Goal: Task Accomplishment & Management: Answer question/provide support

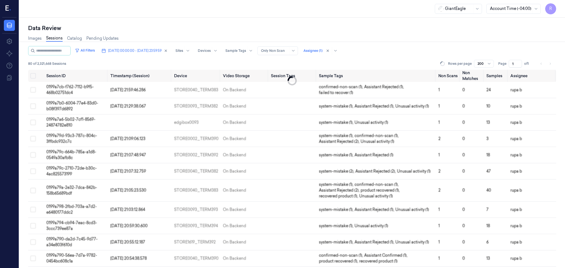
click at [275, 36] on div "Images Sessions Catalog Pending Updates" at bounding box center [292, 39] width 528 height 14
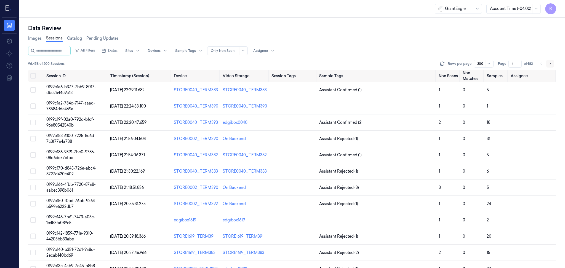
click at [551, 62] on icon "Go to next page" at bounding box center [550, 64] width 3 height 4
type input "2"
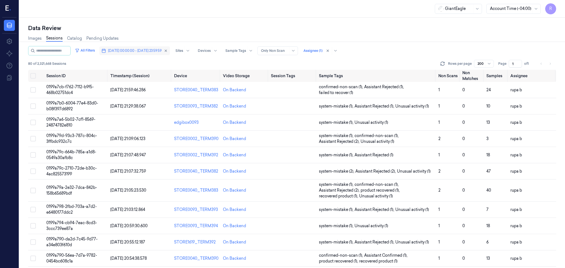
click at [151, 52] on span "02/10/2025 00:00:00 - 02/10/2025 23:59:59" at bounding box center [135, 50] width 54 height 5
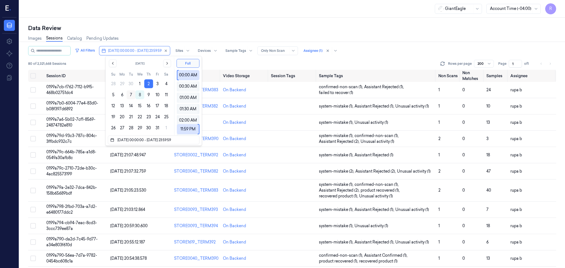
click at [130, 95] on button "7" at bounding box center [131, 95] width 9 height 9
click at [123, 96] on button "6" at bounding box center [122, 95] width 9 height 9
click at [120, 95] on button "6" at bounding box center [122, 95] width 9 height 9
type input "06/10/2025 00:00:00 - 06/10/2025 23:59:59"
click at [155, 28] on div "Data Review" at bounding box center [292, 28] width 528 height 8
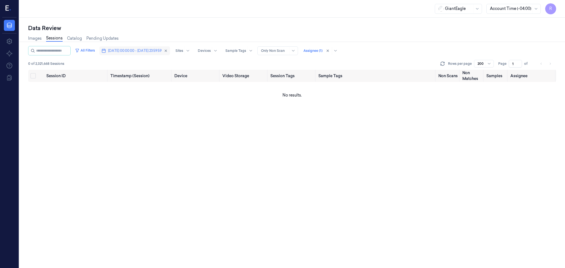
click at [141, 47] on button "06/10/2025 00:00:00 - 06/10/2025 23:59:59" at bounding box center [134, 50] width 71 height 9
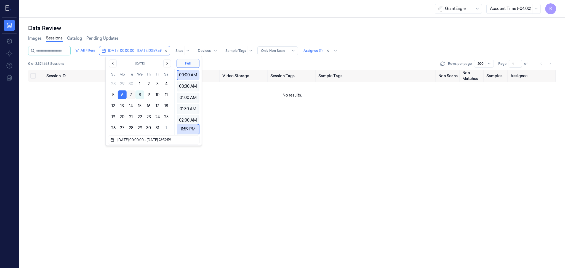
click at [130, 94] on button "7" at bounding box center [131, 95] width 9 height 9
click at [131, 94] on button "7" at bounding box center [131, 95] width 9 height 9
type input "[DATE] 00:00:00 - [DATE] 23:59:59"
click at [211, 18] on div "Data Review Images Sessions Catalog Pending Updates All Filters 07/10/2025 00:0…" at bounding box center [292, 143] width 546 height 251
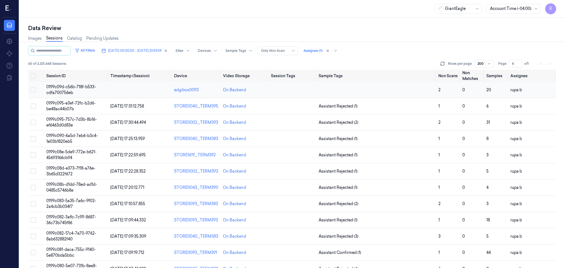
click at [88, 90] on td "0199c09d-c56b-718f-b533-cdfa700756eb" at bounding box center [76, 90] width 64 height 16
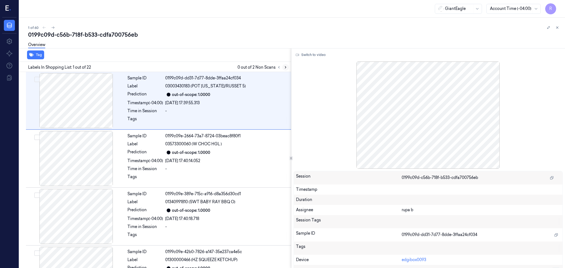
click at [284, 66] on icon at bounding box center [286, 67] width 4 height 4
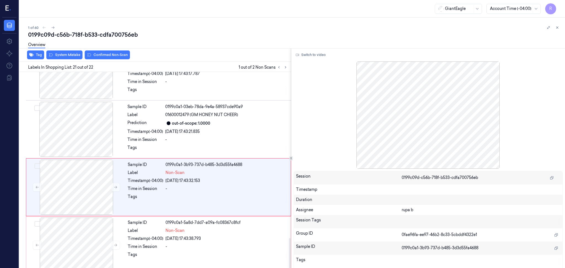
scroll to position [1081, 0]
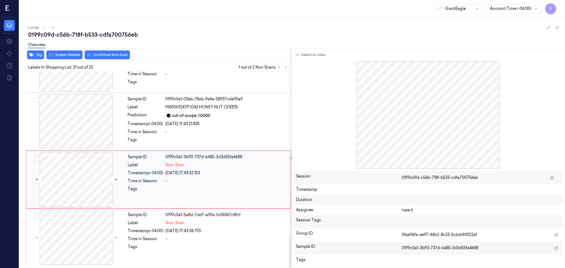
click at [86, 184] on div at bounding box center [76, 179] width 98 height 55
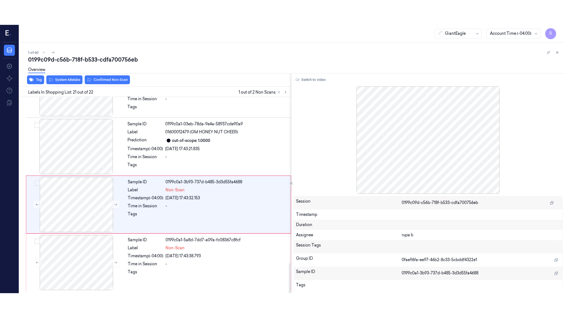
scroll to position [1081, 0]
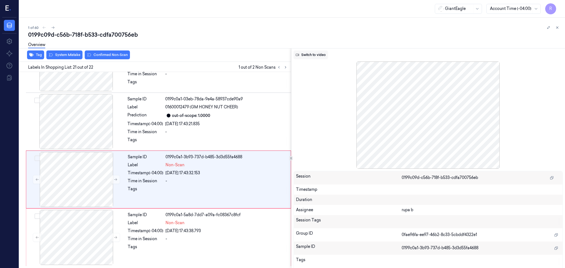
click at [312, 55] on button "Switch to video" at bounding box center [311, 55] width 35 height 9
click at [308, 54] on button "Switch to video" at bounding box center [311, 55] width 35 height 9
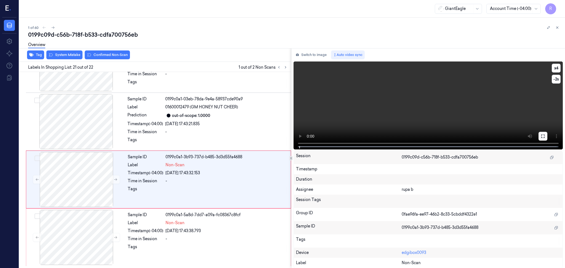
click at [542, 135] on icon at bounding box center [543, 136] width 4 height 4
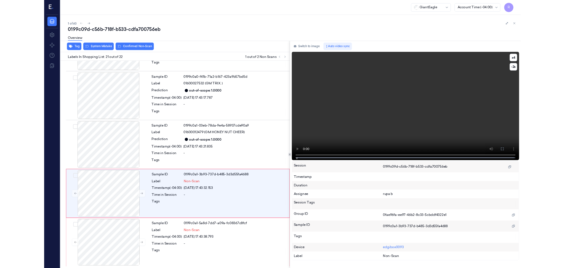
scroll to position [1032, 0]
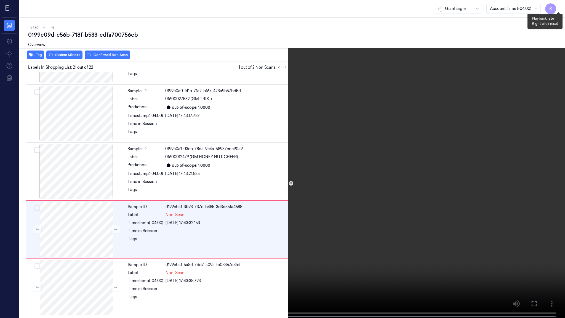
click at [559, 6] on button "x 4" at bounding box center [558, 6] width 9 height 9
click at [396, 134] on video at bounding box center [282, 159] width 565 height 319
click at [129, 194] on video at bounding box center [282, 159] width 565 height 319
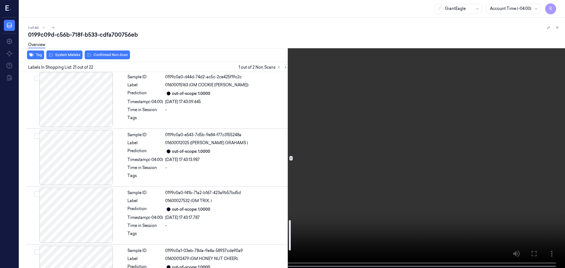
scroll to position [971, 0]
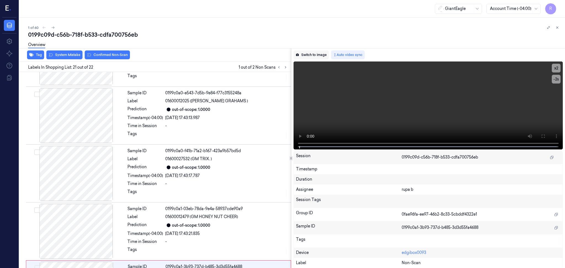
click at [315, 55] on button "Switch to image" at bounding box center [311, 55] width 35 height 9
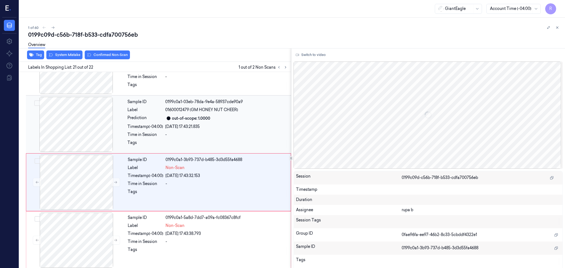
scroll to position [1081, 0]
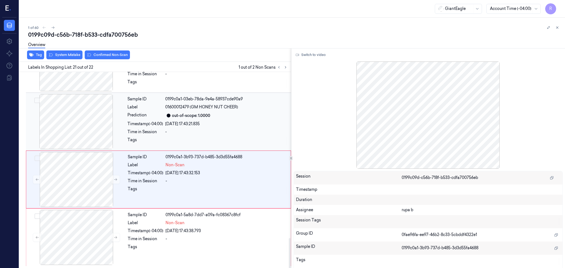
click at [80, 127] on div at bounding box center [76, 121] width 98 height 55
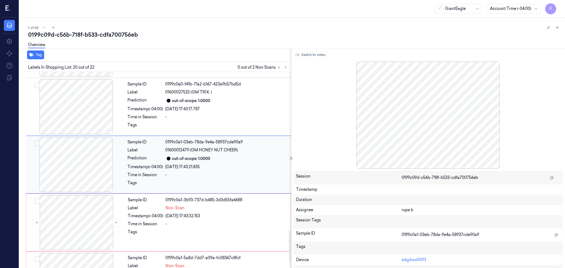
scroll to position [1032, 0]
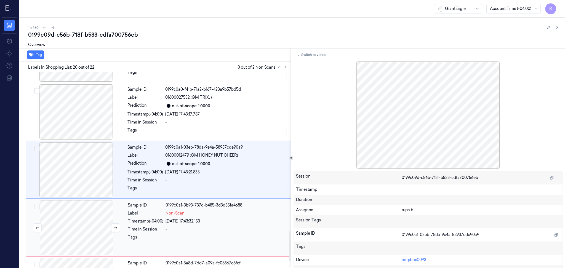
click at [99, 231] on div at bounding box center [76, 227] width 98 height 55
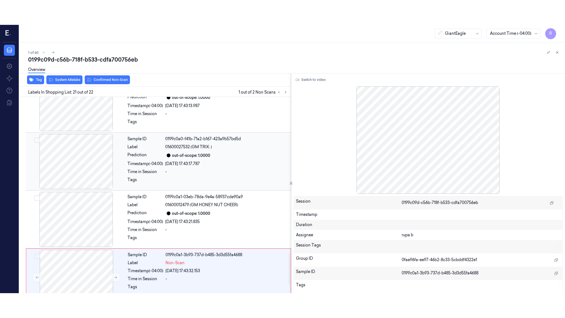
scroll to position [1081, 0]
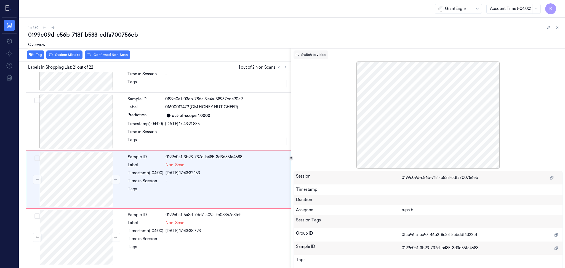
click at [301, 53] on button "Switch to video" at bounding box center [311, 55] width 35 height 9
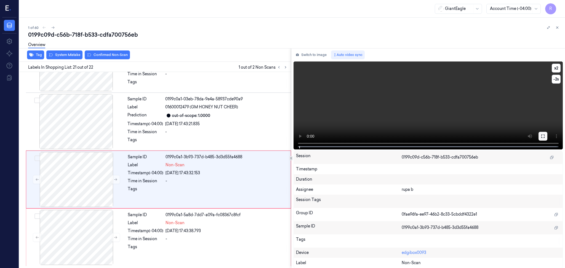
click at [544, 135] on icon at bounding box center [543, 136] width 4 height 4
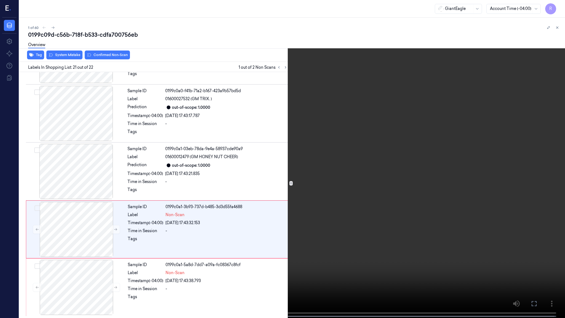
click at [294, 178] on video at bounding box center [282, 159] width 565 height 319
click at [96, 259] on video at bounding box center [282, 159] width 565 height 319
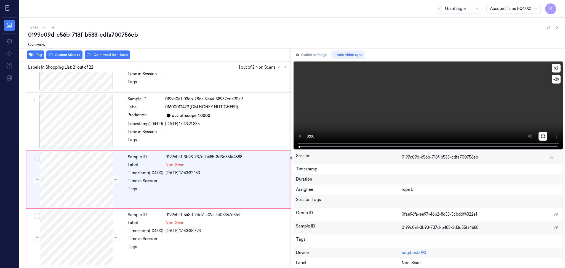
click at [544, 135] on icon at bounding box center [543, 136] width 3 height 3
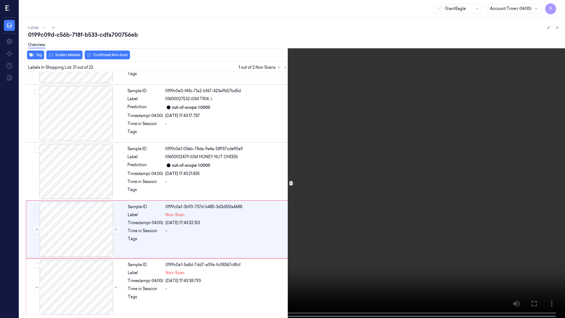
click at [537, 163] on video at bounding box center [282, 159] width 565 height 319
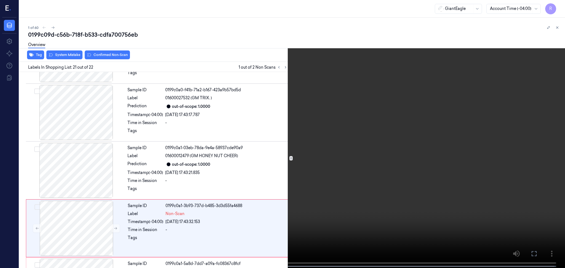
scroll to position [1081, 0]
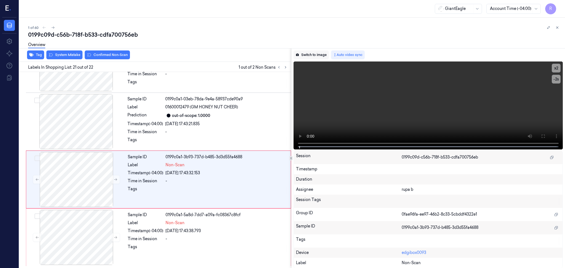
click at [317, 55] on button "Switch to image" at bounding box center [311, 55] width 35 height 9
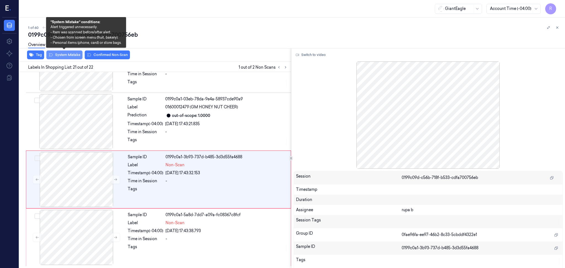
click at [63, 55] on button "System Mistake" at bounding box center [64, 55] width 36 height 9
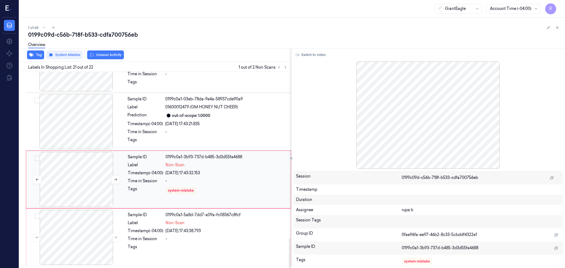
click at [100, 184] on div at bounding box center [76, 179] width 98 height 55
click at [111, 176] on button at bounding box center [115, 179] width 9 height 9
click at [112, 179] on button at bounding box center [115, 179] width 9 height 9
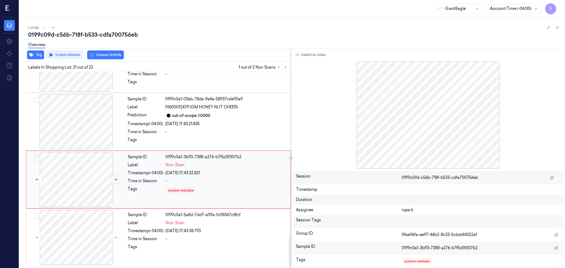
click at [112, 179] on button at bounding box center [115, 179] width 9 height 9
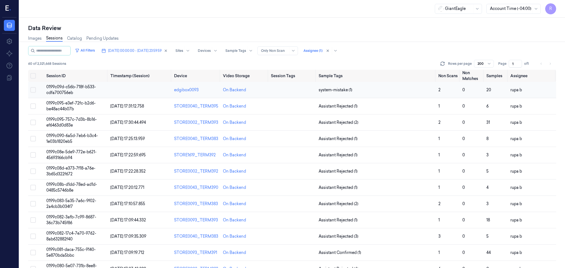
click at [59, 85] on span "0199c09d-c56b-718f-b533-cdfa700756eb" at bounding box center [71, 89] width 50 height 11
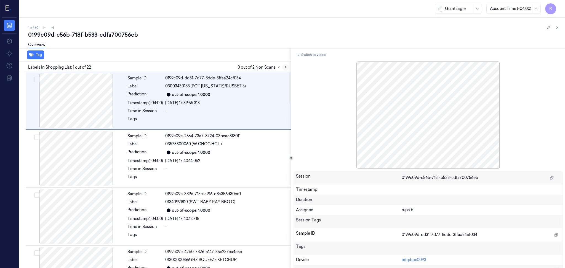
click at [285, 70] on button at bounding box center [285, 67] width 7 height 7
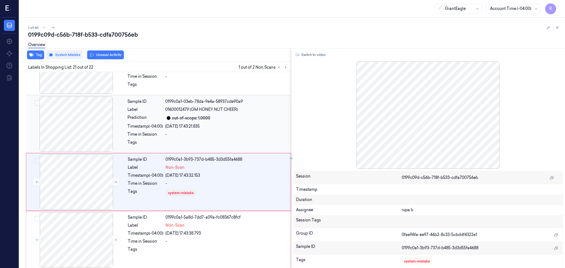
scroll to position [1081, 0]
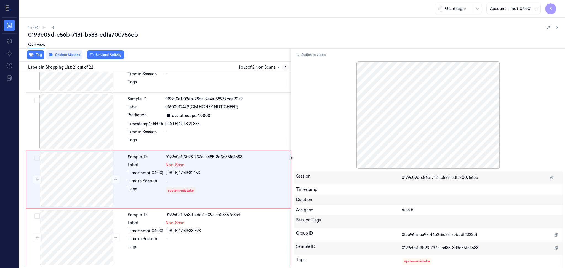
click at [284, 67] on icon at bounding box center [286, 67] width 4 height 4
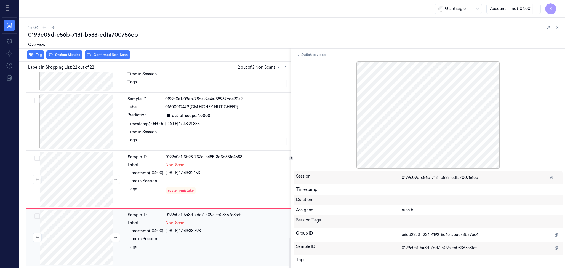
click at [95, 246] on div at bounding box center [76, 237] width 98 height 55
click at [116, 238] on icon at bounding box center [115, 238] width 3 height 2
click at [116, 238] on icon at bounding box center [116, 238] width 4 height 4
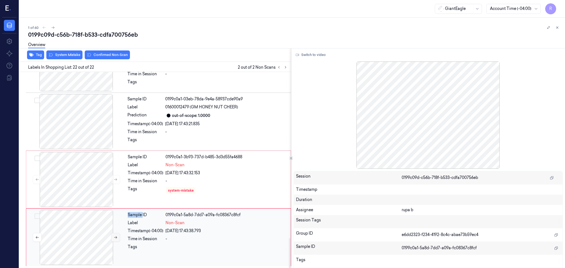
click at [116, 238] on icon at bounding box center [116, 238] width 4 height 4
click at [70, 56] on button "System Mistake" at bounding box center [64, 55] width 36 height 9
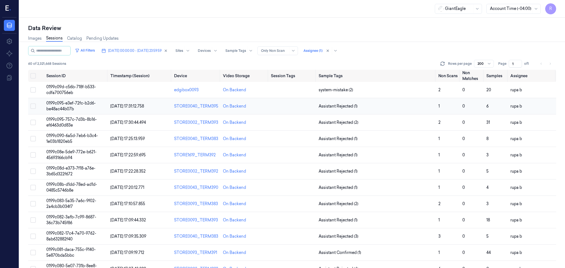
click at [94, 106] on td "0199c095-e3ef-72fc-b2d6-be48ac44b07b" at bounding box center [76, 106] width 64 height 16
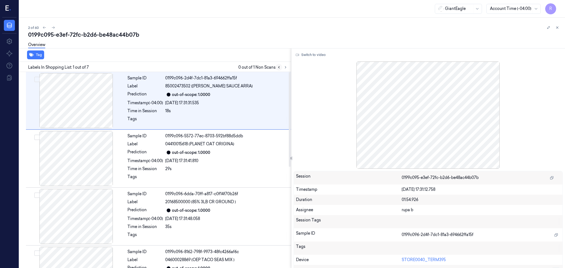
click at [280, 69] on icon at bounding box center [279, 67] width 4 height 4
click at [285, 67] on icon at bounding box center [286, 67] width 4 height 4
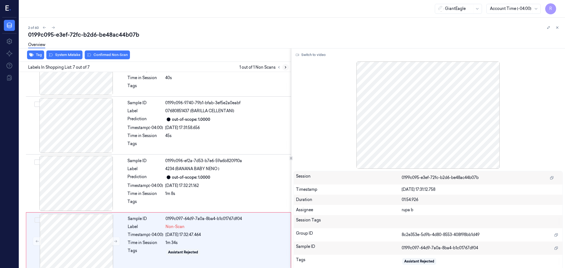
scroll to position [211, 0]
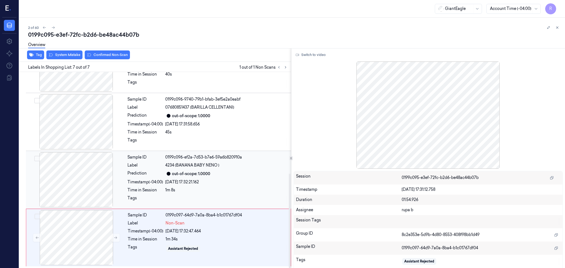
drag, startPoint x: 75, startPoint y: 240, endPoint x: 90, endPoint y: 200, distance: 42.6
click at [75, 239] on div at bounding box center [76, 237] width 98 height 55
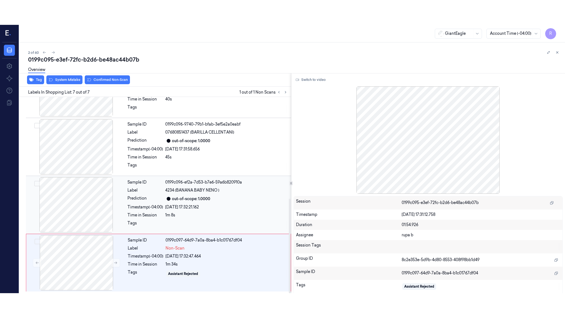
scroll to position [211, 0]
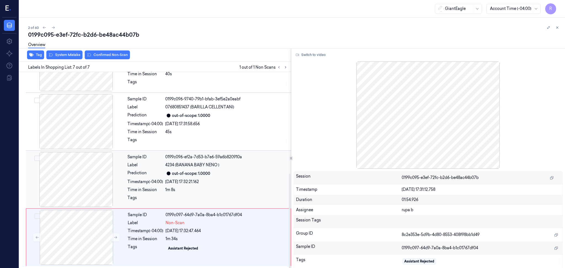
click at [96, 180] on div at bounding box center [76, 179] width 98 height 55
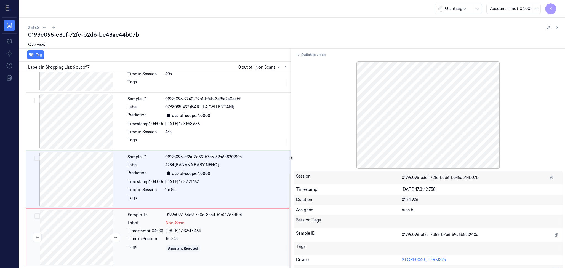
click at [82, 236] on div at bounding box center [76, 237] width 98 height 55
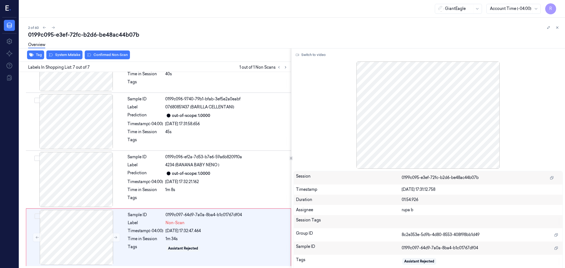
click at [312, 49] on div "Switch to video Session 0199c095-e3ef-72fc-b2d6-be48ac44b07b Timestamp 07/10/20…" at bounding box center [429, 158] width 274 height 220
click at [314, 54] on button "Switch to video" at bounding box center [311, 55] width 35 height 9
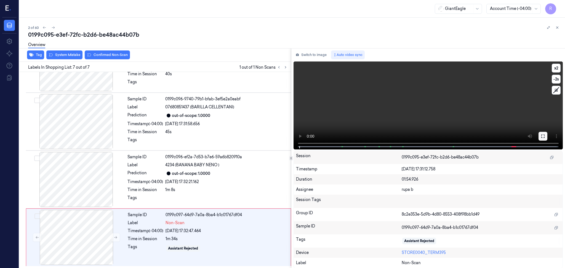
click at [543, 133] on button at bounding box center [543, 136] width 9 height 9
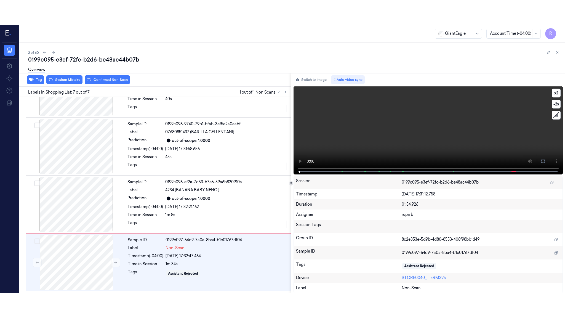
scroll to position [161, 0]
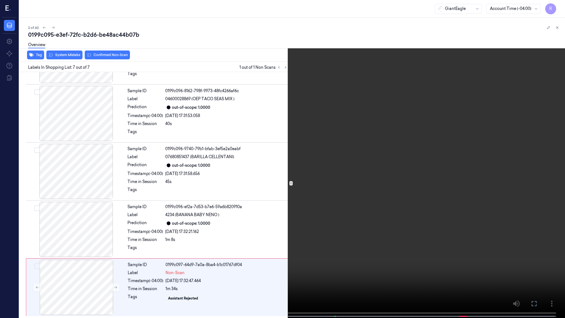
click at [541, 164] on video at bounding box center [282, 159] width 565 height 319
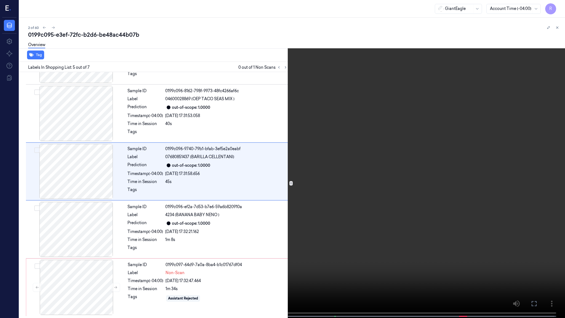
scroll to position [137, 0]
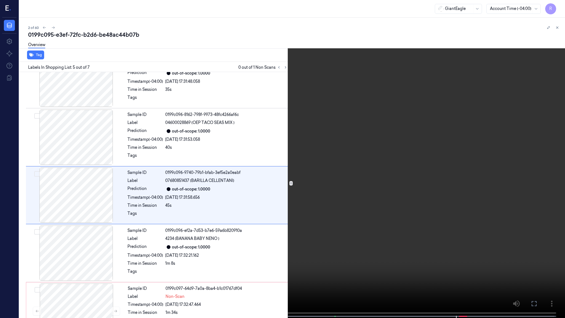
click at [475, 268] on video at bounding box center [282, 159] width 565 height 319
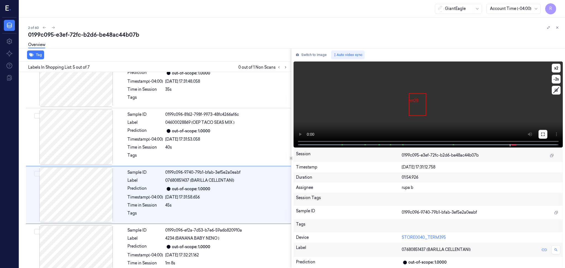
click at [540, 134] on button at bounding box center [543, 134] width 9 height 9
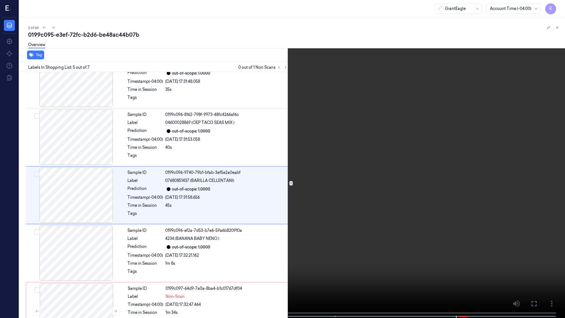
click at [539, 164] on video at bounding box center [282, 159] width 565 height 319
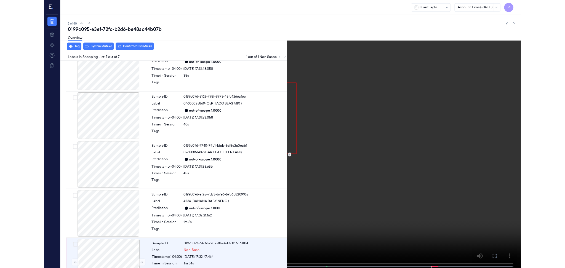
scroll to position [161, 0]
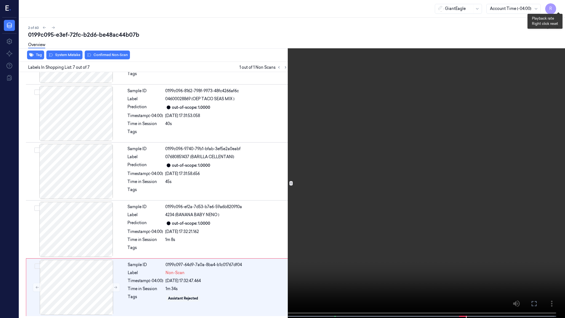
click at [561, 4] on button "x 2" at bounding box center [558, 6] width 9 height 9
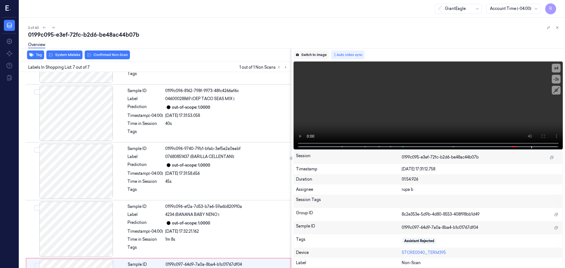
click at [324, 56] on button "Switch to image" at bounding box center [311, 55] width 35 height 9
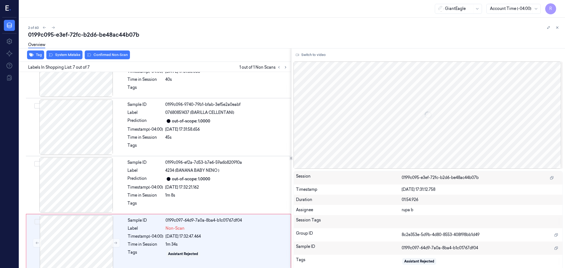
scroll to position [211, 0]
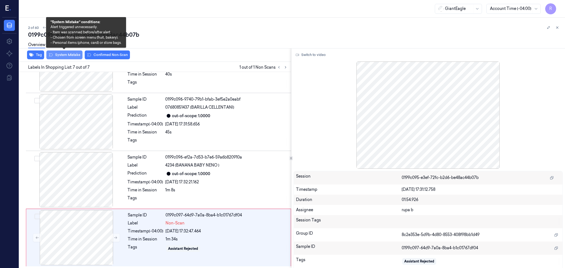
click at [70, 58] on button "System Mistake" at bounding box center [64, 55] width 36 height 9
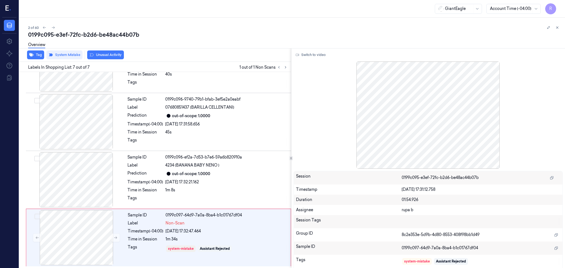
scroll to position [211, 0]
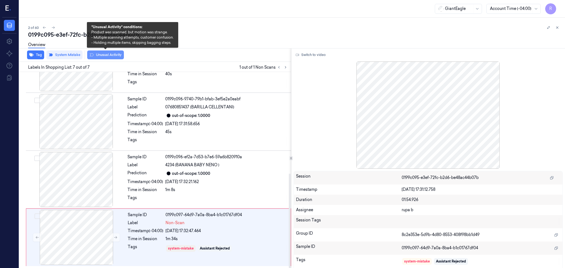
click at [114, 53] on button "Unusual Activity" at bounding box center [105, 55] width 37 height 9
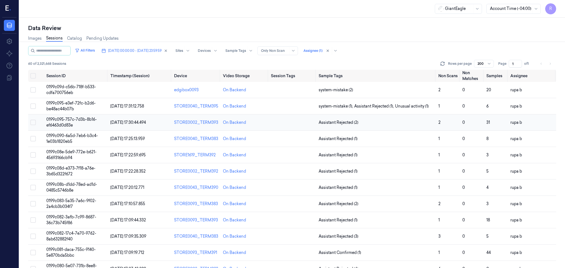
click at [101, 120] on td "0199c095-757c-7d3b-8b16-ef6463d0d83e" at bounding box center [76, 123] width 64 height 16
click at [57, 121] on td "0199c095-757c-7d3b-8b16-ef6463d0d83e" at bounding box center [76, 123] width 64 height 16
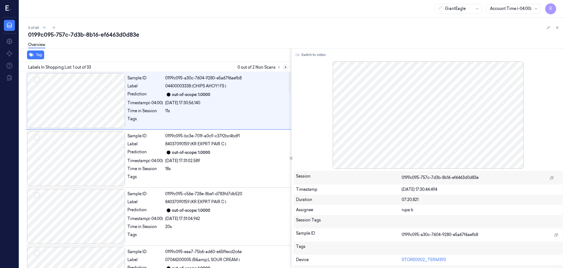
click at [285, 64] on button at bounding box center [285, 67] width 7 height 7
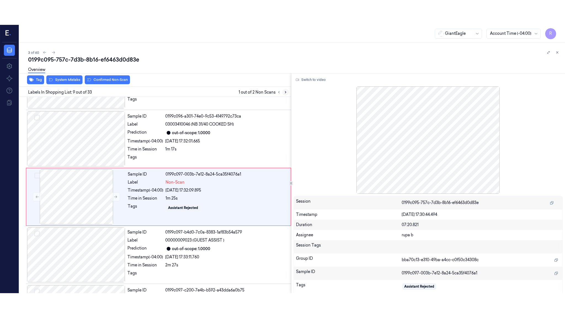
scroll to position [394, 0]
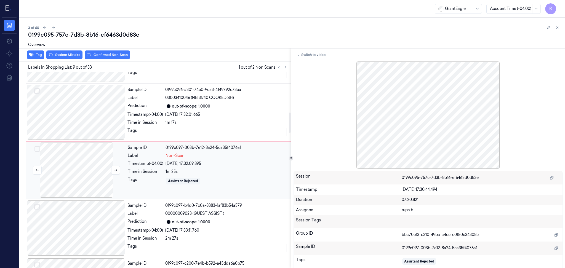
click at [84, 165] on div at bounding box center [76, 170] width 98 height 55
click at [321, 56] on button "Switch to video" at bounding box center [311, 55] width 35 height 9
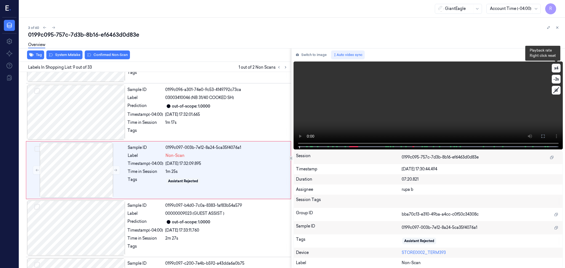
click at [555, 70] on button "x 4" at bounding box center [556, 68] width 9 height 9
click at [544, 137] on icon at bounding box center [543, 136] width 3 height 3
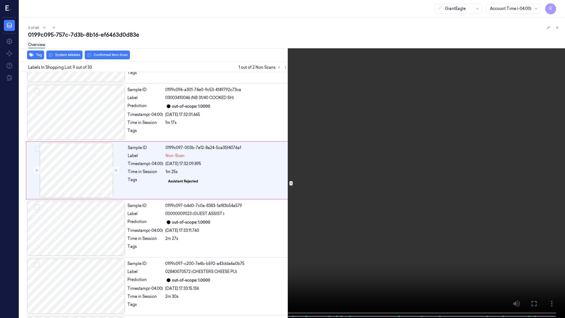
click at [544, 169] on video at bounding box center [282, 159] width 565 height 319
click at [536, 176] on video at bounding box center [282, 159] width 565 height 319
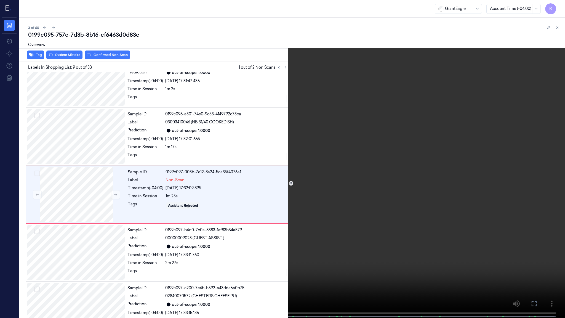
scroll to position [369, 0]
click at [560, 5] on button "x 2" at bounding box center [558, 6] width 9 height 9
click at [334, 93] on video at bounding box center [282, 159] width 565 height 319
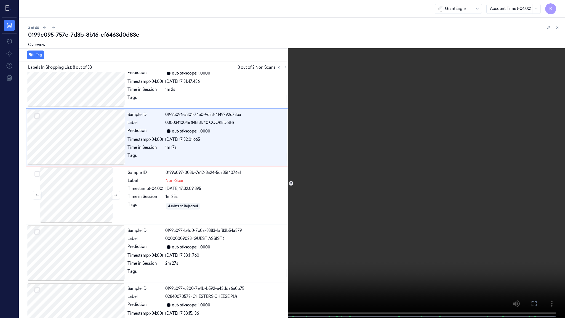
scroll to position [311, 0]
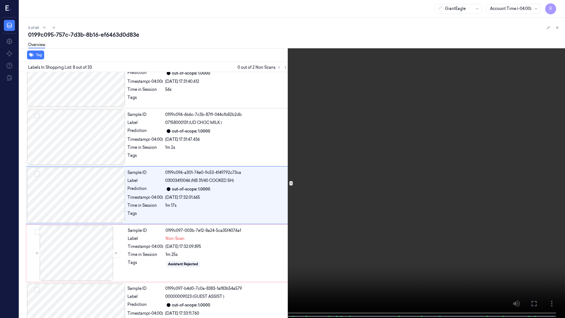
click at [323, 126] on video at bounding box center [282, 159] width 565 height 319
click at [328, 118] on video at bounding box center [282, 159] width 565 height 319
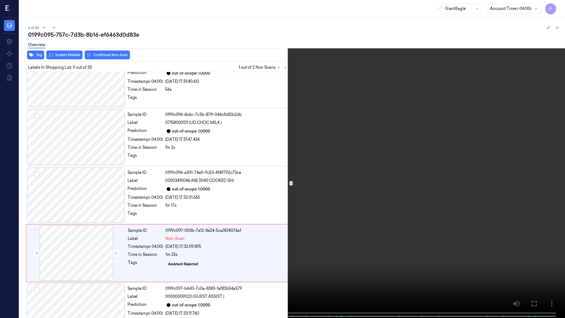
scroll to position [369, 0]
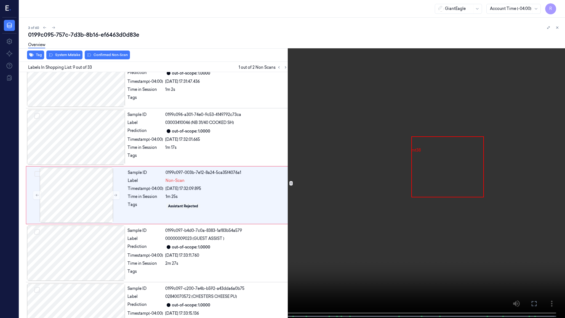
click at [425, 82] on video at bounding box center [282, 159] width 565 height 319
click at [217, 192] on video at bounding box center [282, 159] width 565 height 319
click at [222, 191] on video at bounding box center [282, 159] width 565 height 319
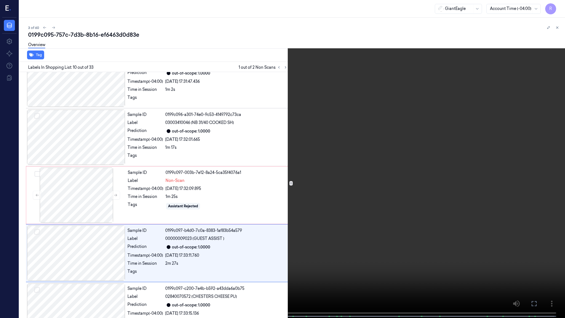
scroll to position [427, 0]
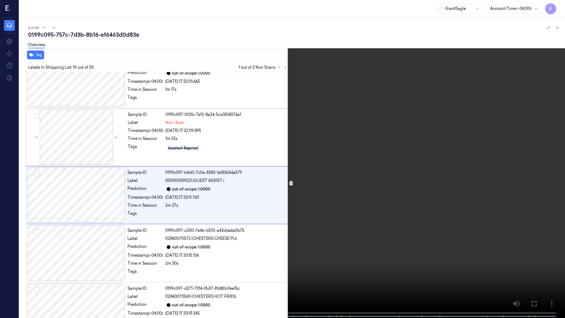
click at [227, 189] on video at bounding box center [282, 159] width 565 height 319
click at [153, 268] on video at bounding box center [282, 159] width 565 height 319
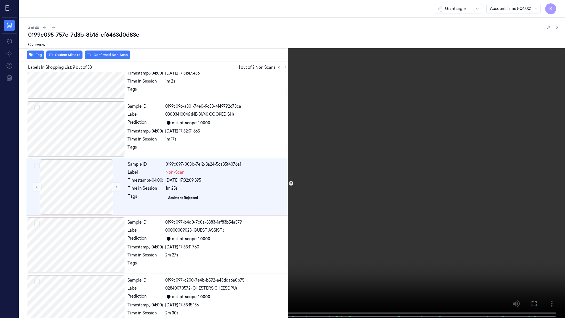
scroll to position [369, 0]
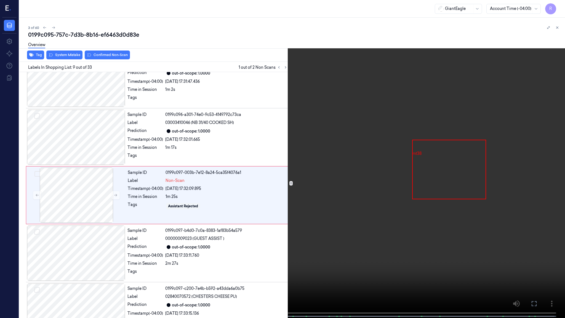
click at [321, 220] on video at bounding box center [282, 159] width 565 height 319
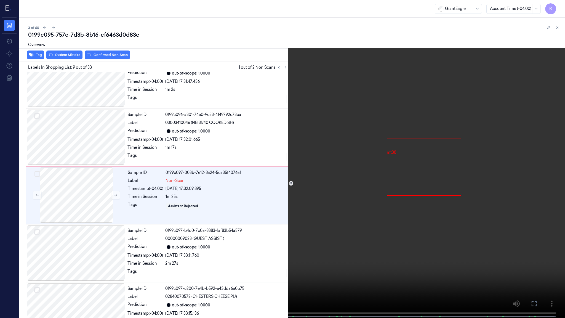
click at [321, 209] on video at bounding box center [282, 159] width 565 height 319
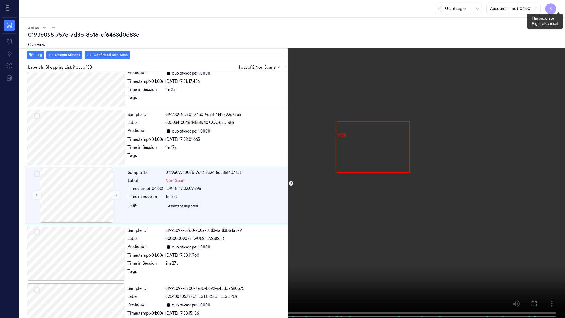
click at [560, 4] on button "x 1" at bounding box center [558, 6] width 9 height 9
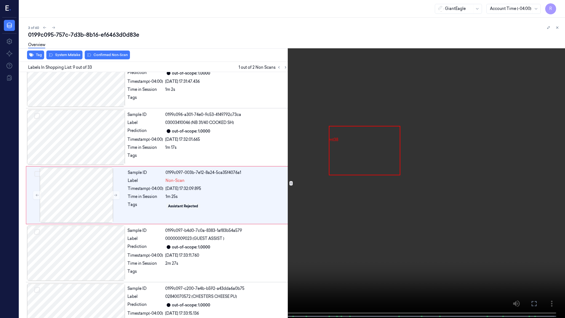
click at [142, 221] on video at bounding box center [282, 159] width 565 height 319
click at [359, 56] on video at bounding box center [282, 159] width 565 height 319
click at [562, 5] on button "x 2" at bounding box center [558, 6] width 9 height 9
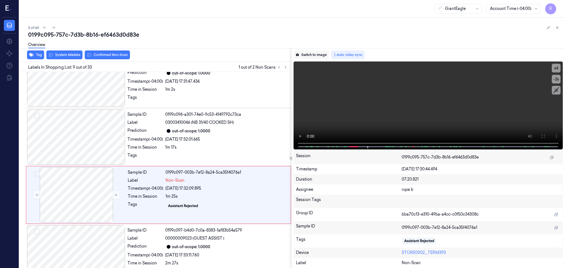
click at [315, 52] on button "Switch to image" at bounding box center [311, 55] width 35 height 9
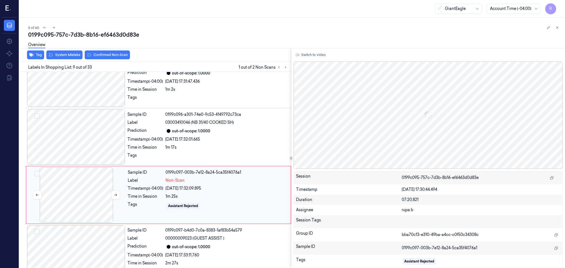
click at [74, 193] on div at bounding box center [76, 195] width 98 height 55
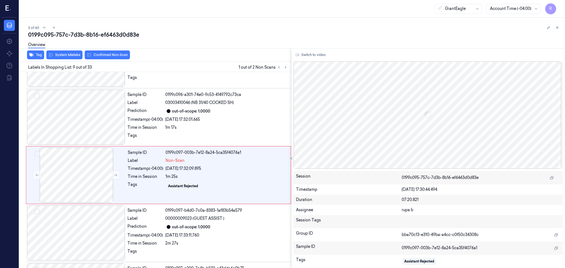
scroll to position [394, 0]
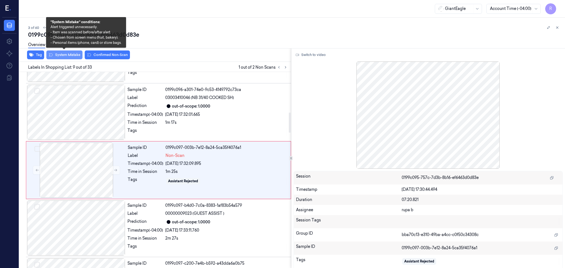
click at [68, 55] on button "System Mistake" at bounding box center [64, 55] width 36 height 9
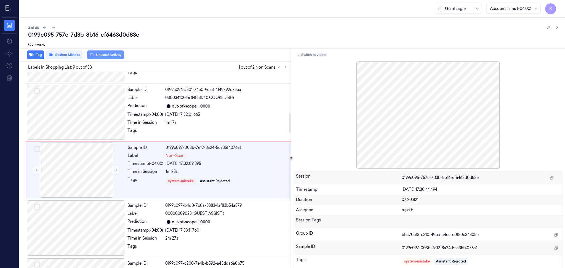
click at [96, 56] on button "Unusual Activity" at bounding box center [105, 55] width 37 height 9
click at [284, 65] on button at bounding box center [285, 67] width 7 height 7
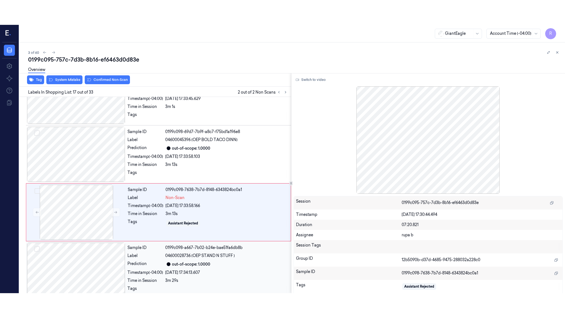
scroll to position [858, 0]
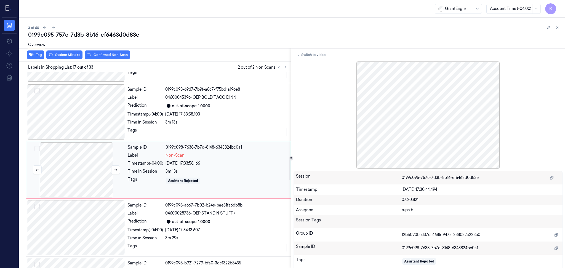
click at [75, 155] on div at bounding box center [76, 169] width 98 height 55
click at [310, 57] on button "Switch to video" at bounding box center [311, 55] width 35 height 9
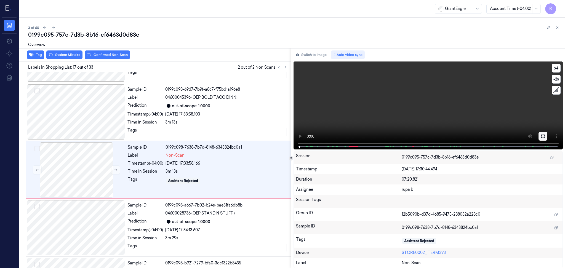
click at [540, 137] on button at bounding box center [543, 136] width 9 height 9
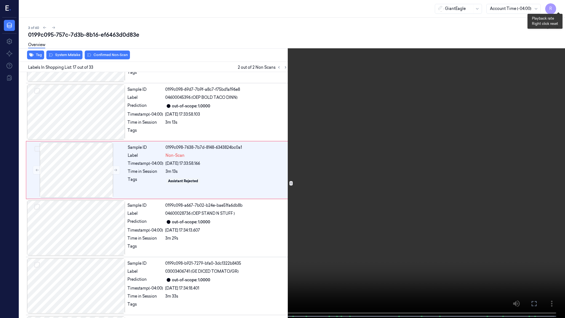
drag, startPoint x: 560, startPoint y: 6, endPoint x: 491, endPoint y: 74, distance: 97.0
click at [560, 6] on button "x 4" at bounding box center [558, 6] width 9 height 9
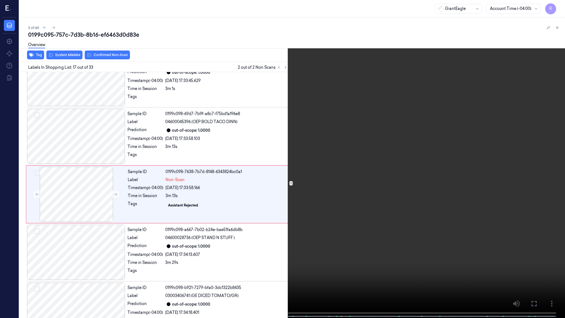
scroll to position [833, 0]
click at [480, 79] on video at bounding box center [282, 159] width 565 height 319
click at [480, 78] on video at bounding box center [282, 159] width 565 height 319
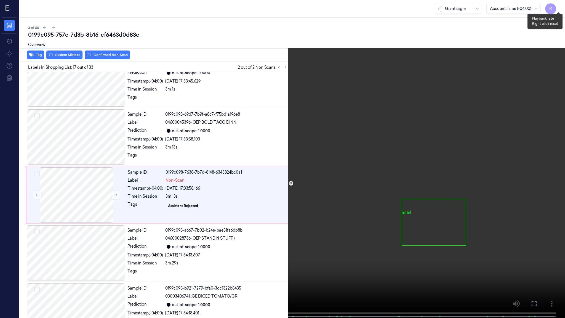
click at [557, 8] on button "x 2" at bounding box center [558, 6] width 9 height 9
click at [462, 232] on video at bounding box center [282, 159] width 565 height 319
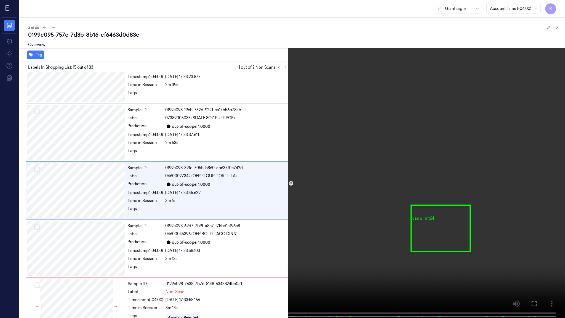
scroll to position [717, 0]
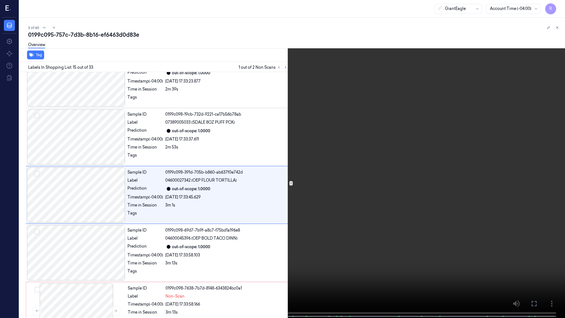
click at [438, 171] on video at bounding box center [282, 159] width 565 height 319
click at [441, 169] on video at bounding box center [282, 159] width 565 height 319
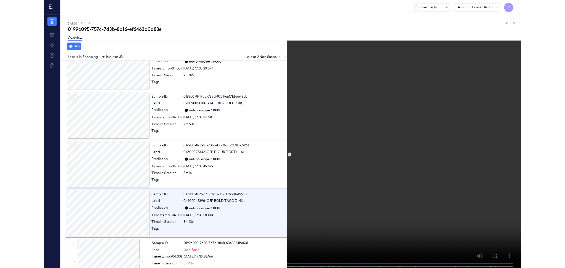
scroll to position [775, 0]
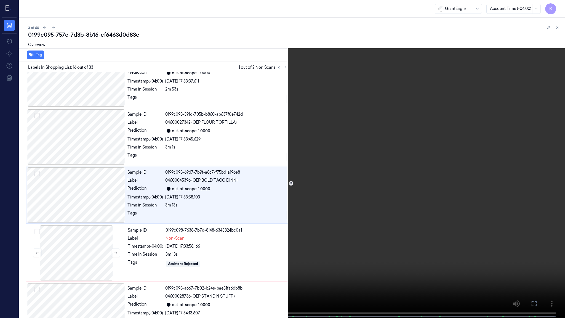
click at [300, 97] on video at bounding box center [282, 159] width 565 height 319
click at [330, 80] on video at bounding box center [282, 159] width 565 height 319
click at [326, 80] on video at bounding box center [282, 159] width 565 height 319
click at [558, 6] on button "x 1" at bounding box center [558, 6] width 9 height 9
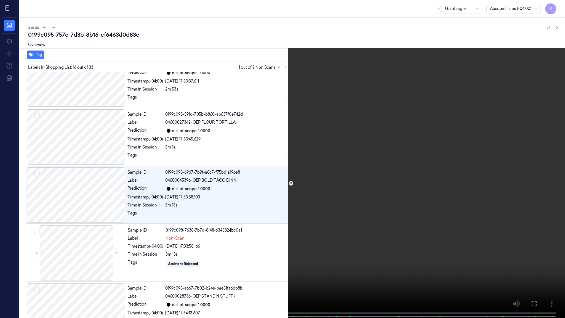
click at [456, 68] on video at bounding box center [282, 159] width 565 height 319
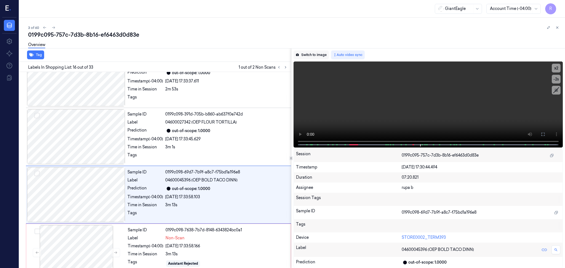
click at [316, 54] on button "Switch to image" at bounding box center [311, 55] width 35 height 9
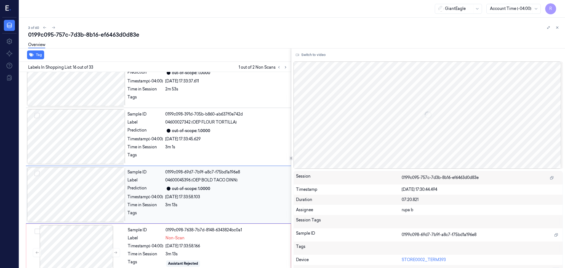
scroll to position [800, 0]
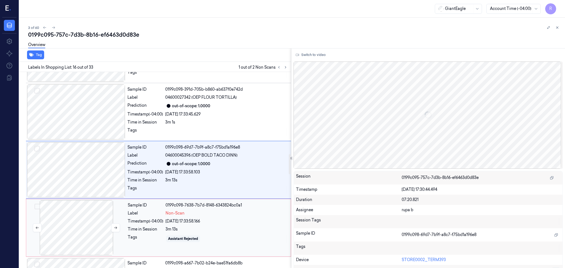
click at [90, 224] on div at bounding box center [76, 227] width 98 height 55
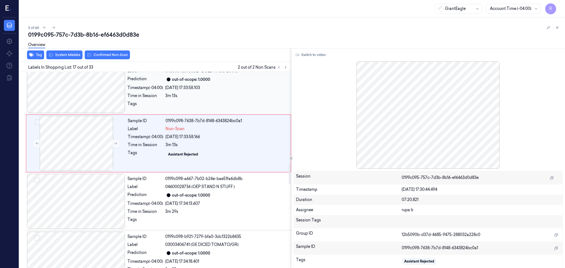
scroll to position [895, 0]
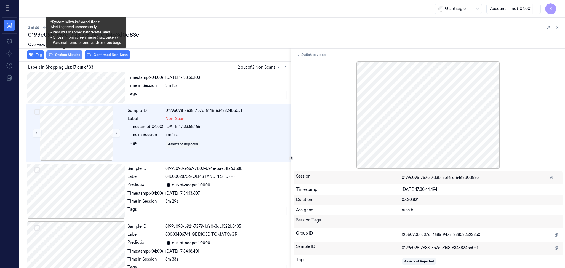
click at [60, 55] on button "System Mistake" at bounding box center [64, 55] width 36 height 9
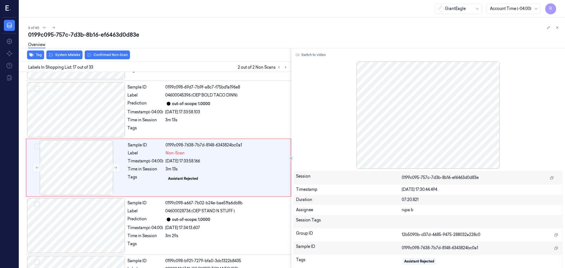
scroll to position [858, 0]
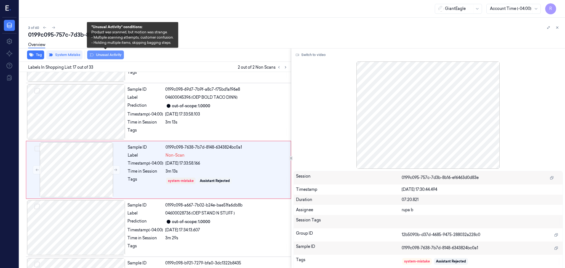
click at [108, 55] on button "Unusual Activity" at bounding box center [105, 55] width 37 height 9
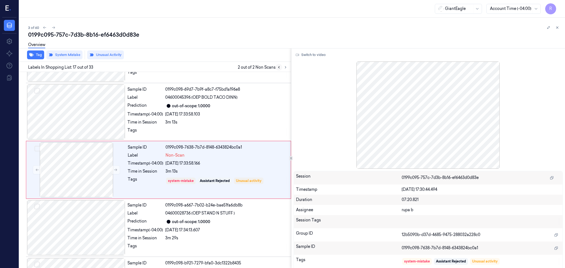
click at [277, 67] on icon at bounding box center [279, 67] width 4 height 4
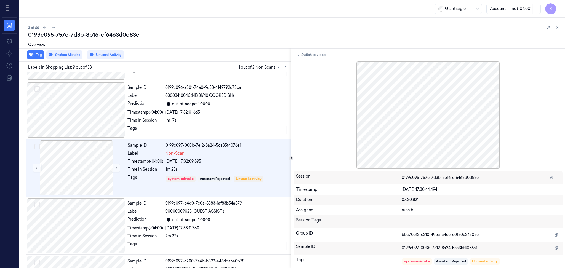
scroll to position [394, 0]
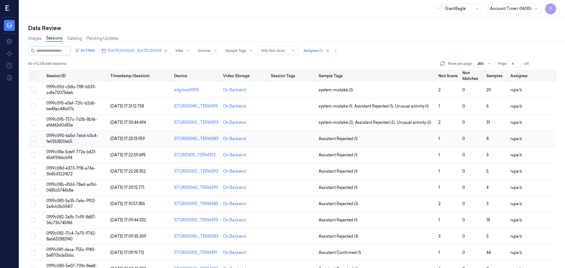
click at [66, 137] on span "0199c090-6a5d-7eb6-b3c4-1e03b1820eb5" at bounding box center [72, 138] width 52 height 11
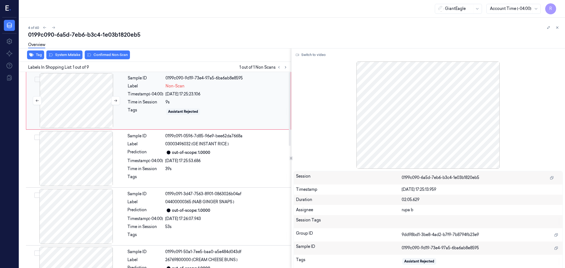
click at [63, 106] on div at bounding box center [76, 100] width 98 height 55
click at [298, 55] on icon at bounding box center [297, 55] width 3 height 2
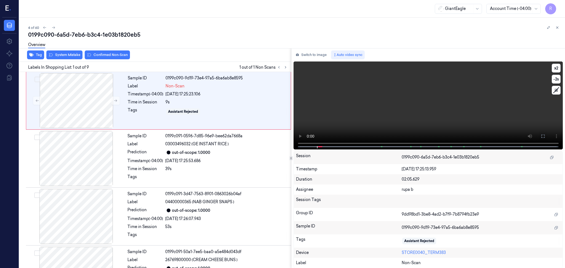
drag, startPoint x: 545, startPoint y: 136, endPoint x: 545, endPoint y: 169, distance: 33.1
click at [545, 137] on icon at bounding box center [543, 136] width 4 height 4
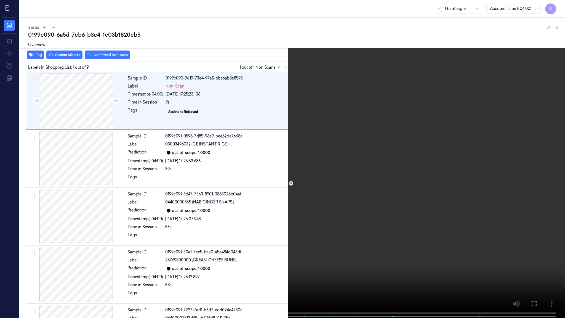
click at [547, 144] on video at bounding box center [282, 159] width 565 height 319
click at [191, 168] on video at bounding box center [282, 159] width 565 height 319
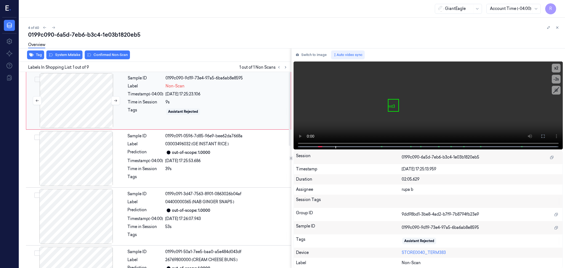
click at [101, 97] on div at bounding box center [76, 100] width 98 height 55
click at [90, 117] on div at bounding box center [76, 100] width 98 height 55
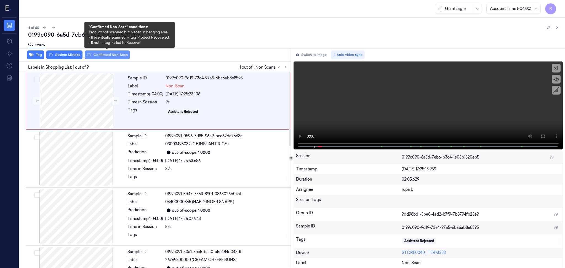
click at [115, 56] on button "Confirmed Non-Scan" at bounding box center [107, 55] width 45 height 9
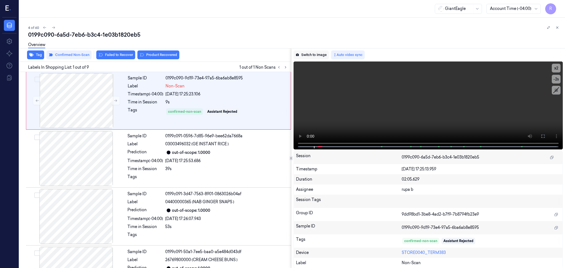
click at [319, 56] on button "Switch to image" at bounding box center [311, 55] width 35 height 9
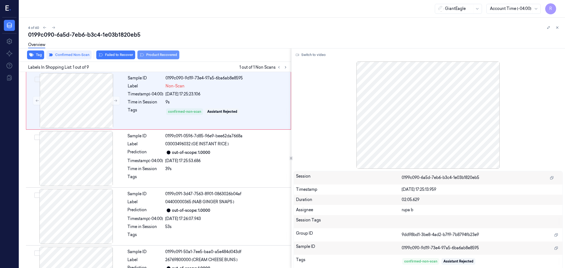
click at [164, 57] on button "Product Recovered" at bounding box center [158, 55] width 42 height 9
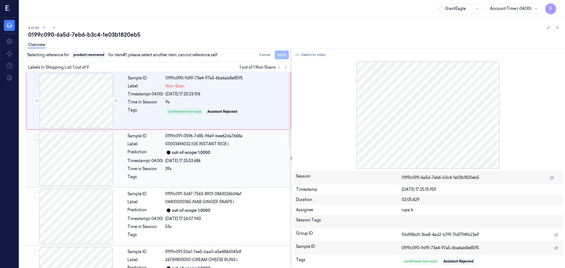
click at [98, 165] on div at bounding box center [76, 158] width 98 height 55
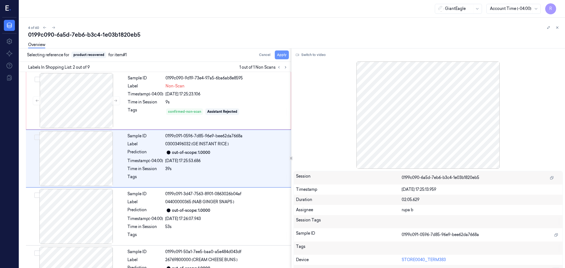
click at [280, 59] on button "Apply" at bounding box center [282, 55] width 14 height 9
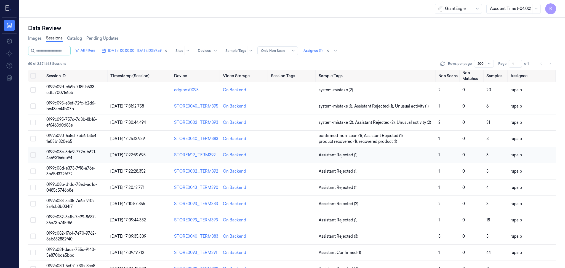
click at [90, 157] on td "0199c08e-5de9-772e-b621-45693166cb94" at bounding box center [76, 155] width 64 height 16
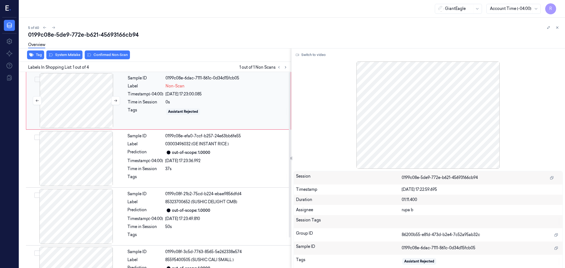
click at [81, 105] on div at bounding box center [76, 100] width 98 height 55
click at [314, 53] on button "Switch to video" at bounding box center [311, 55] width 35 height 9
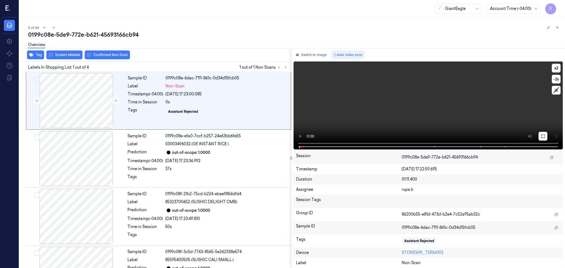
click at [541, 136] on icon at bounding box center [543, 136] width 4 height 4
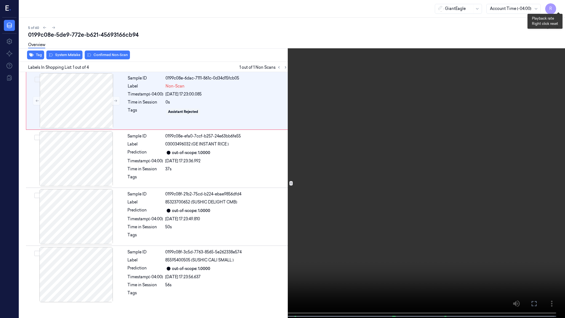
click at [560, 6] on button "x 2" at bounding box center [558, 6] width 9 height 9
click at [391, 99] on video at bounding box center [282, 159] width 565 height 319
click at [390, 94] on video at bounding box center [282, 159] width 565 height 319
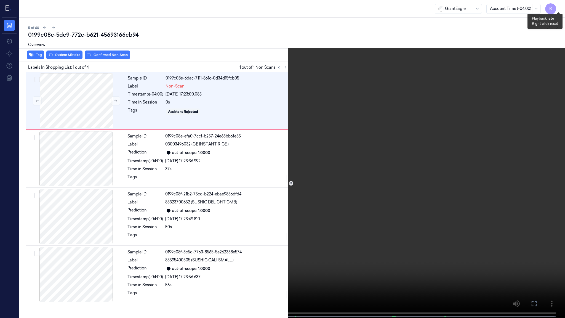
click at [558, 9] on button "x 1" at bounding box center [558, 6] width 9 height 9
click at [558, 9] on button "x 2" at bounding box center [558, 6] width 9 height 9
click at [558, 9] on button "x 4" at bounding box center [558, 6] width 9 height 9
click at [558, 9] on button "x 1" at bounding box center [558, 6] width 9 height 9
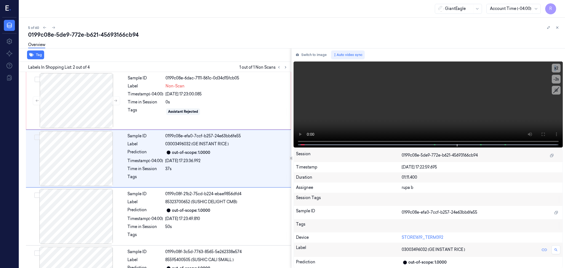
drag, startPoint x: 320, startPoint y: 56, endPoint x: 286, endPoint y: 63, distance: 34.9
click at [320, 55] on button "Switch to image" at bounding box center [311, 55] width 35 height 9
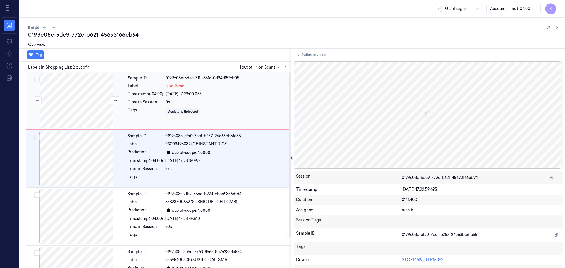
click at [102, 101] on div at bounding box center [76, 100] width 98 height 55
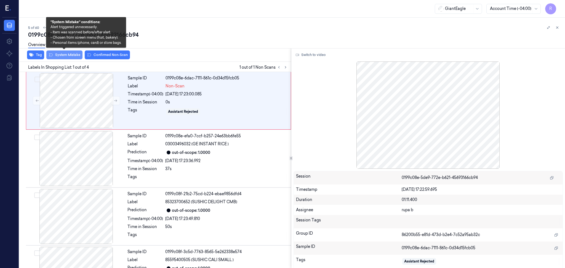
click at [74, 57] on button "System Mistake" at bounding box center [64, 55] width 36 height 9
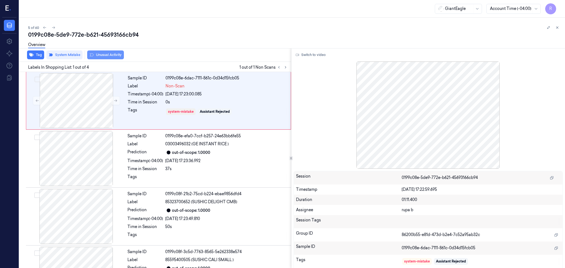
click at [104, 56] on button "Unusual Activity" at bounding box center [105, 55] width 37 height 9
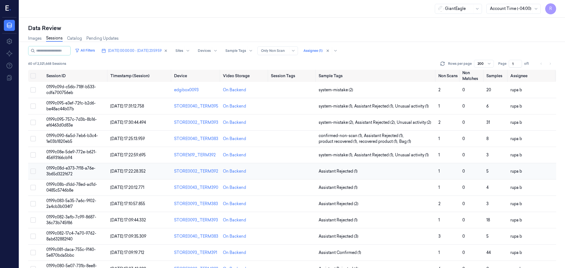
click at [81, 170] on td "0199c08d-e373-7f18-a76e-3b65d322f672" at bounding box center [76, 171] width 64 height 16
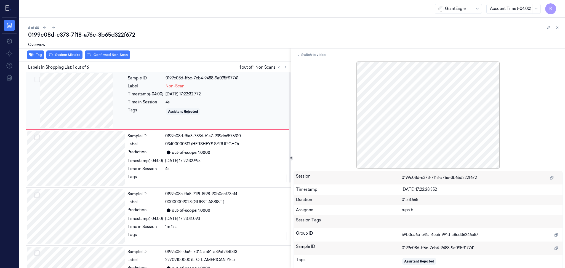
click at [68, 110] on div at bounding box center [76, 100] width 98 height 55
click at [305, 58] on button "Switch to video" at bounding box center [311, 55] width 35 height 9
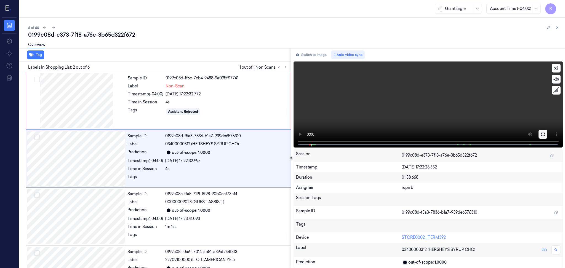
click at [542, 137] on button at bounding box center [543, 134] width 9 height 9
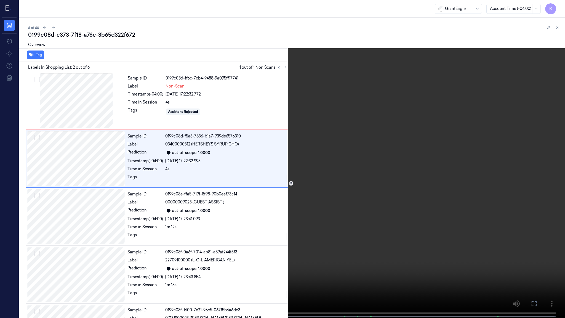
click at [84, 130] on video at bounding box center [282, 159] width 565 height 319
click at [136, 183] on video at bounding box center [282, 159] width 565 height 319
click at [278, 172] on video at bounding box center [282, 159] width 565 height 319
click at [560, 8] on button "x 2" at bounding box center [558, 6] width 9 height 9
click at [560, 8] on button "x 4" at bounding box center [558, 6] width 9 height 9
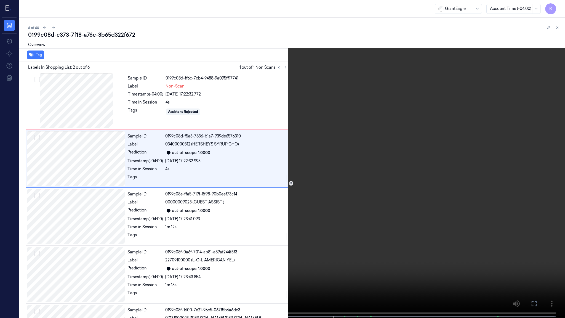
click at [352, 255] on video at bounding box center [282, 159] width 565 height 319
click at [352, 256] on video at bounding box center [282, 159] width 565 height 319
click at [228, 227] on video at bounding box center [282, 159] width 565 height 319
click at [558, 7] on button "x 1" at bounding box center [558, 6] width 9 height 9
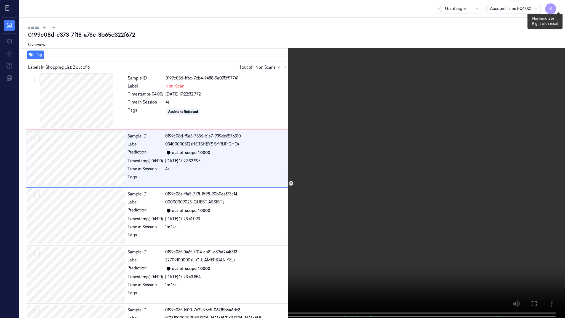
click at [558, 7] on button "x 2" at bounding box center [558, 6] width 9 height 9
click at [558, 7] on button "x 4" at bounding box center [558, 6] width 9 height 9
click at [558, 7] on button "x 1" at bounding box center [558, 6] width 9 height 9
click at [557, 5] on button "x 2" at bounding box center [558, 6] width 9 height 9
click at [555, 5] on button "x 4" at bounding box center [558, 6] width 9 height 9
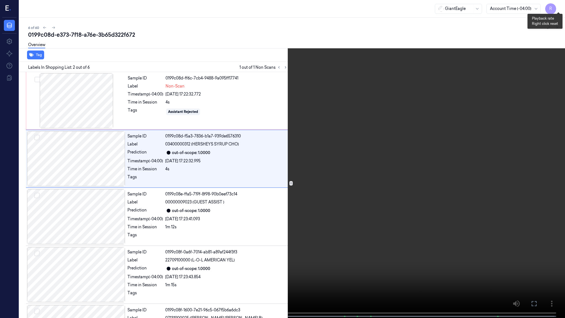
click at [555, 5] on button "x 1" at bounding box center [558, 6] width 9 height 9
click at [277, 150] on video at bounding box center [282, 159] width 565 height 319
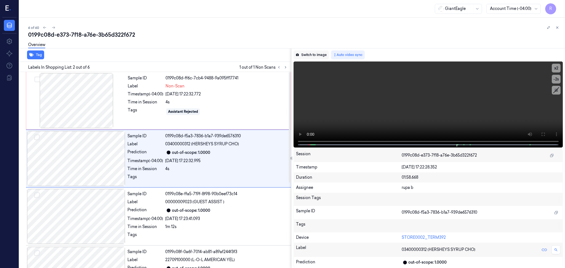
click at [313, 56] on button "Switch to image" at bounding box center [311, 55] width 35 height 9
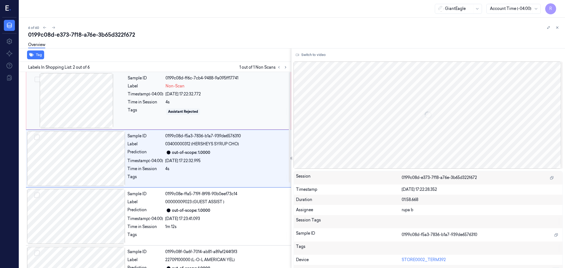
click at [88, 103] on div at bounding box center [76, 100] width 98 height 55
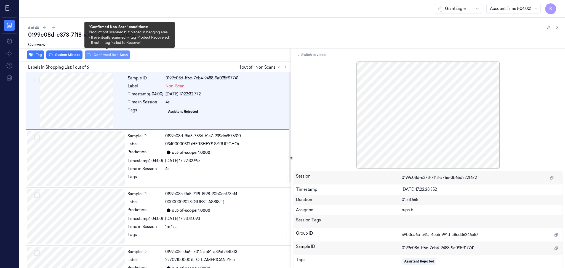
click at [111, 53] on button "Confirmed Non-Scan" at bounding box center [107, 55] width 45 height 9
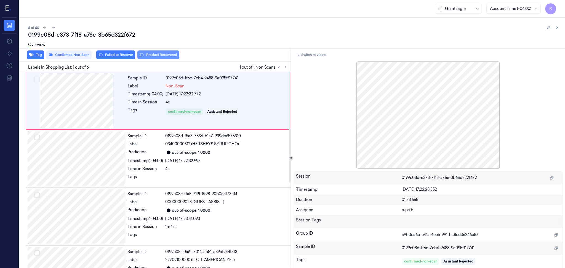
click at [157, 52] on button "Product Recovered" at bounding box center [158, 55] width 42 height 9
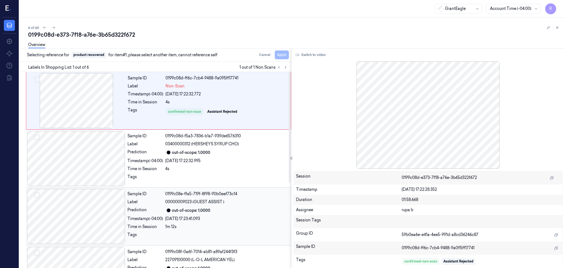
click at [87, 192] on div at bounding box center [76, 216] width 98 height 55
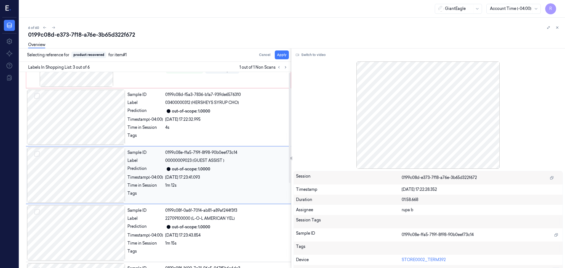
scroll to position [46, 0]
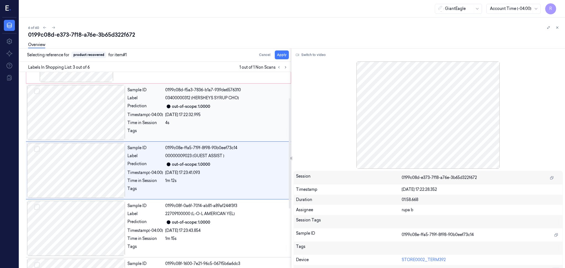
click at [100, 111] on div at bounding box center [76, 112] width 98 height 55
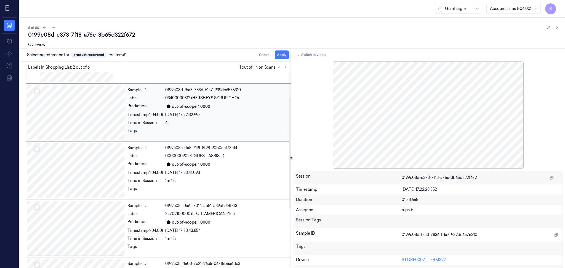
scroll to position [0, 0]
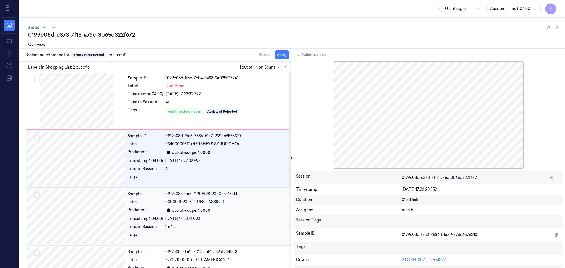
click at [91, 226] on div at bounding box center [76, 216] width 98 height 55
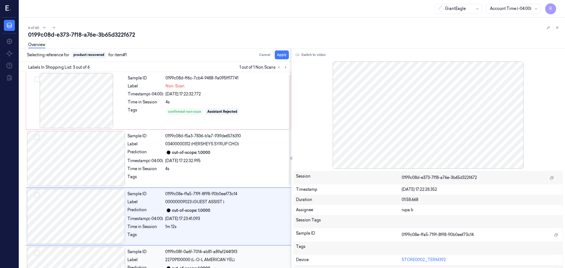
scroll to position [46, 0]
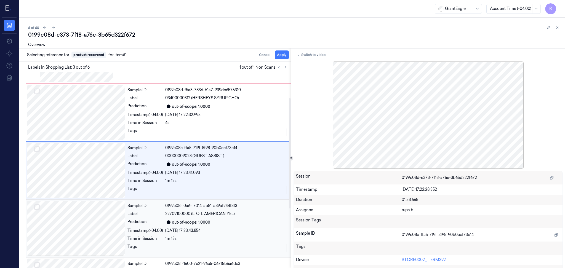
click at [99, 231] on div at bounding box center [76, 228] width 98 height 55
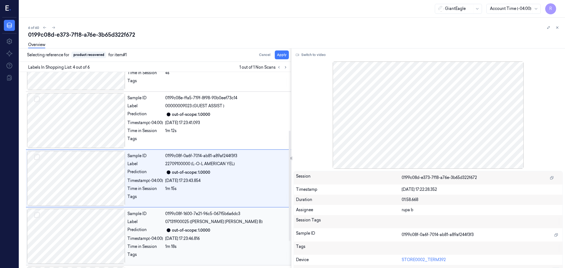
scroll to position [104, 0]
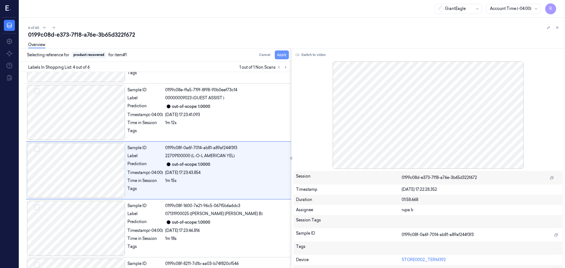
click at [282, 54] on button "Apply" at bounding box center [282, 55] width 14 height 9
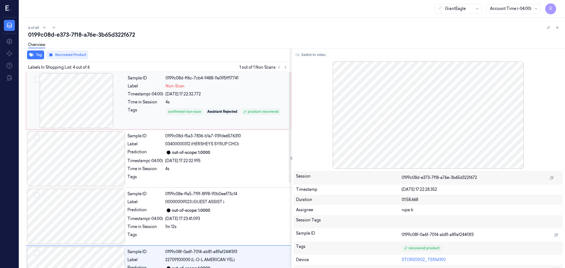
click at [86, 111] on div at bounding box center [76, 100] width 98 height 55
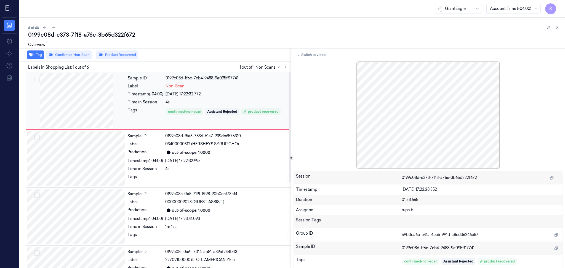
click at [97, 117] on div at bounding box center [76, 100] width 98 height 55
click at [94, 104] on div at bounding box center [76, 100] width 98 height 55
click at [90, 165] on div at bounding box center [76, 158] width 98 height 55
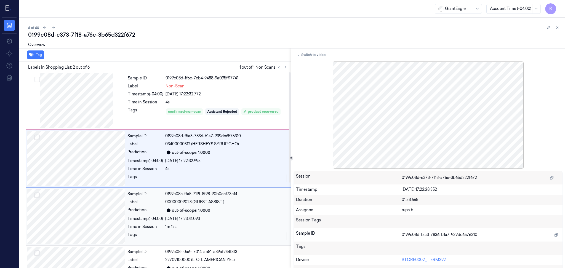
click at [104, 219] on div at bounding box center [76, 216] width 98 height 55
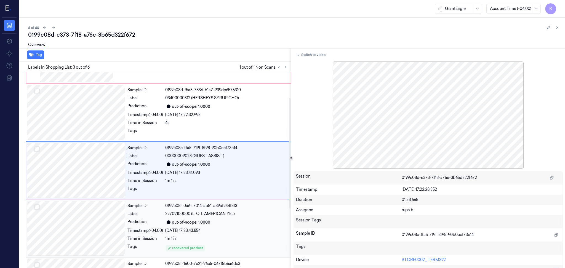
click at [86, 229] on div at bounding box center [76, 228] width 98 height 55
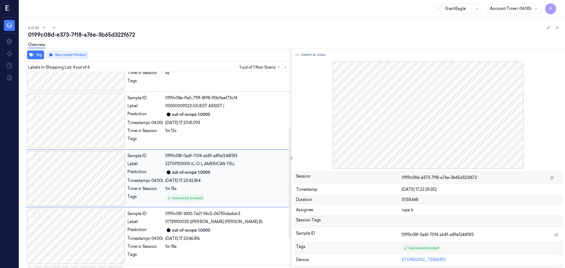
scroll to position [104, 0]
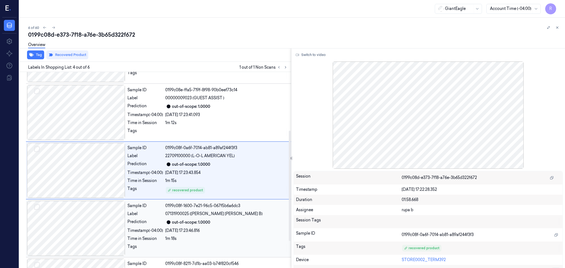
click at [78, 236] on div at bounding box center [76, 228] width 98 height 55
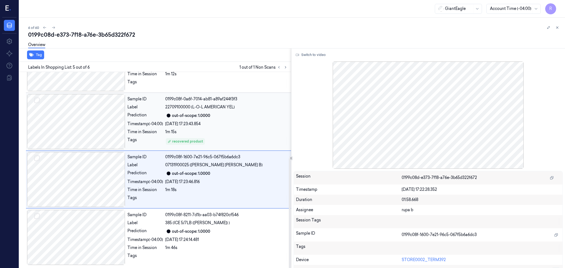
click at [87, 123] on div at bounding box center [76, 121] width 98 height 55
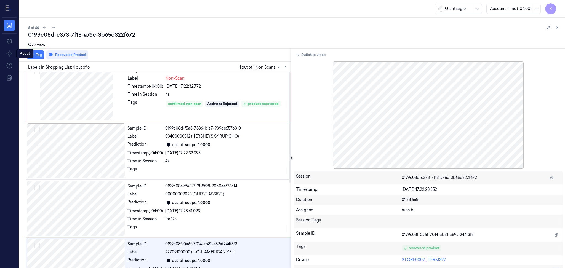
scroll to position [0, 0]
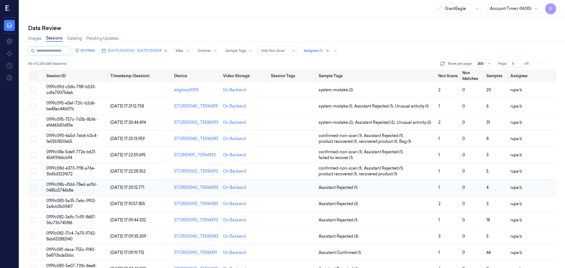
click at [95, 187] on span "0199c08b-d1dd-78ed-ad1d-0485c5746b8e" at bounding box center [71, 187] width 51 height 11
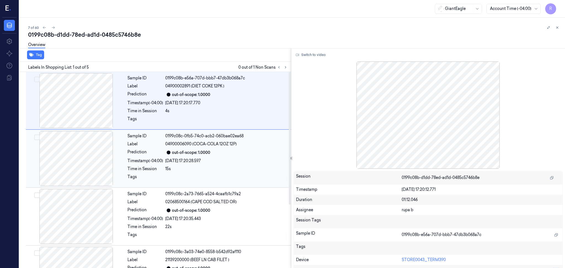
click at [75, 161] on div at bounding box center [76, 158] width 98 height 55
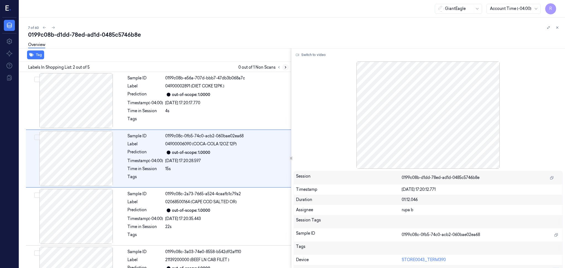
click at [285, 67] on icon at bounding box center [286, 67] width 4 height 4
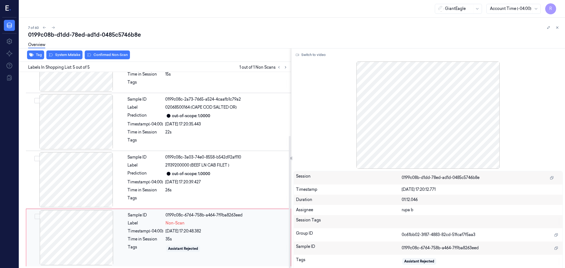
click at [83, 247] on div at bounding box center [76, 237] width 98 height 55
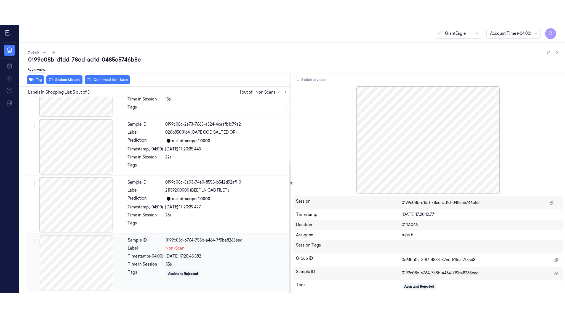
scroll to position [95, 0]
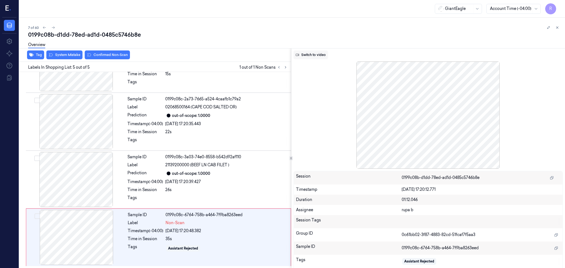
click at [312, 57] on button "Switch to video" at bounding box center [311, 55] width 35 height 9
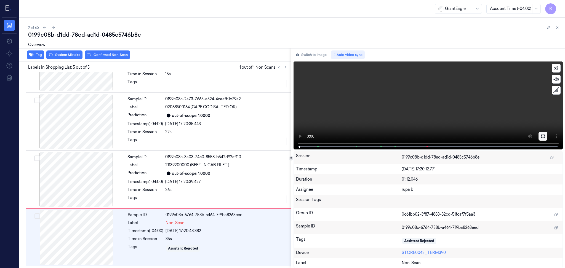
click at [540, 138] on button at bounding box center [543, 136] width 9 height 9
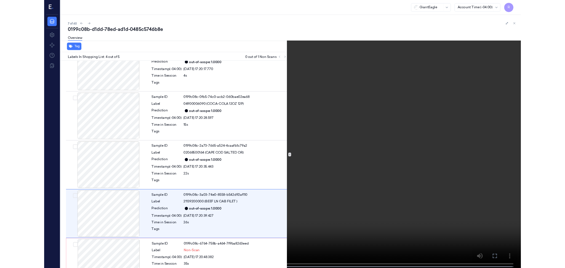
scroll to position [45, 0]
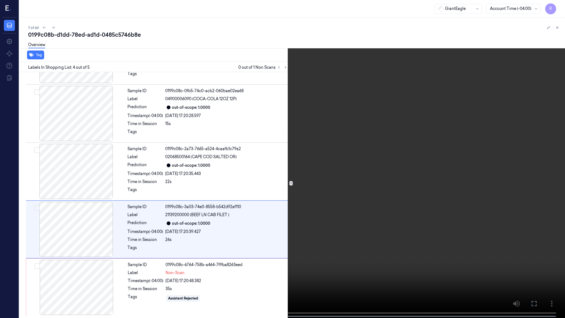
click at [321, 102] on video at bounding box center [282, 159] width 565 height 319
click at [317, 100] on video at bounding box center [282, 159] width 565 height 319
click at [258, 268] on video at bounding box center [282, 159] width 565 height 319
click at [259, 240] on video at bounding box center [282, 159] width 565 height 319
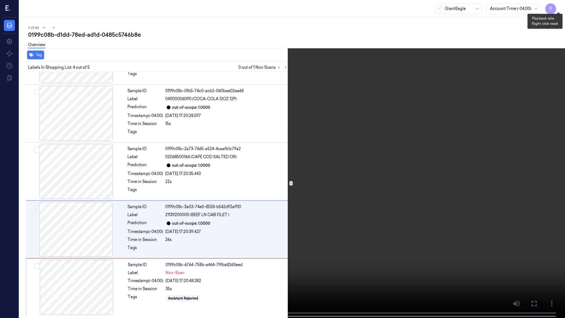
click at [560, 6] on button "x 2" at bounding box center [558, 6] width 9 height 9
click at [281, 157] on video at bounding box center [282, 159] width 565 height 319
click at [280, 157] on video at bounding box center [282, 159] width 565 height 319
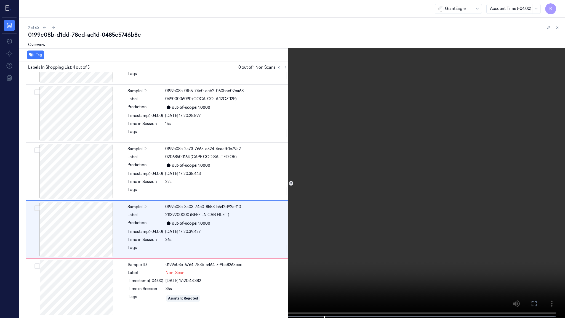
click at [280, 156] on video at bounding box center [282, 159] width 565 height 319
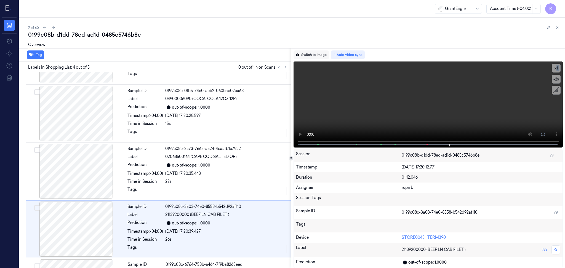
click at [311, 54] on button "Switch to image" at bounding box center [311, 55] width 35 height 9
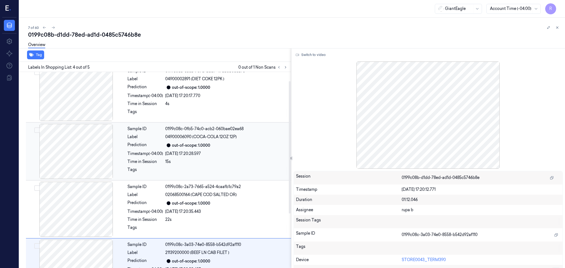
scroll to position [0, 0]
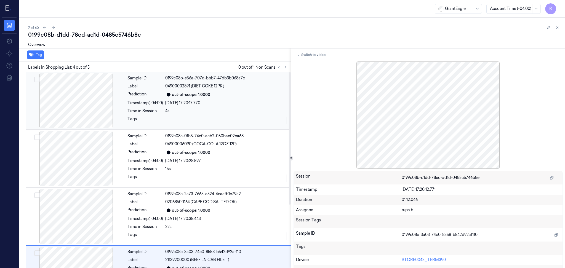
click at [81, 97] on div at bounding box center [76, 100] width 98 height 55
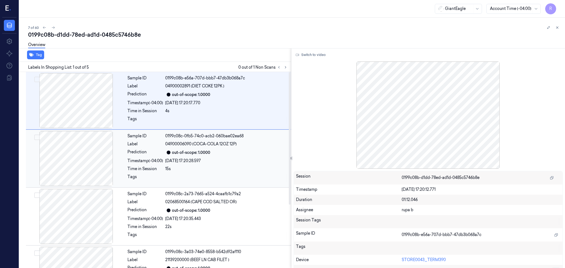
click at [82, 145] on div at bounding box center [76, 158] width 98 height 55
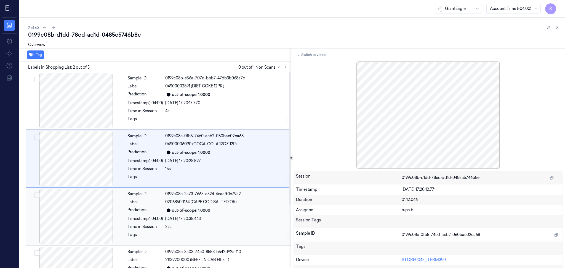
click at [86, 210] on div at bounding box center [76, 216] width 98 height 55
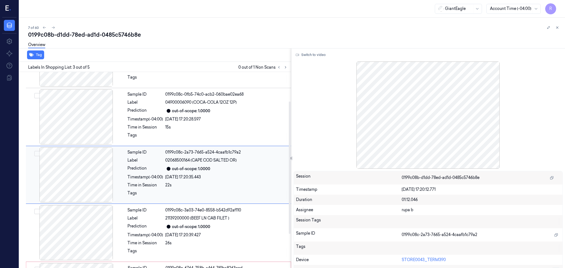
scroll to position [46, 0]
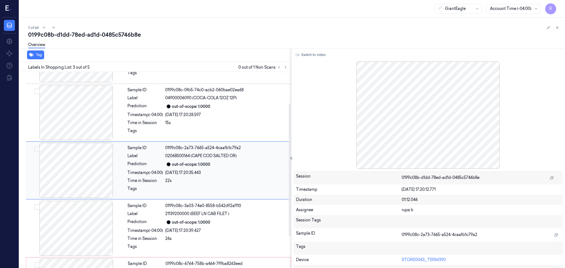
click at [82, 165] on div at bounding box center [76, 170] width 98 height 55
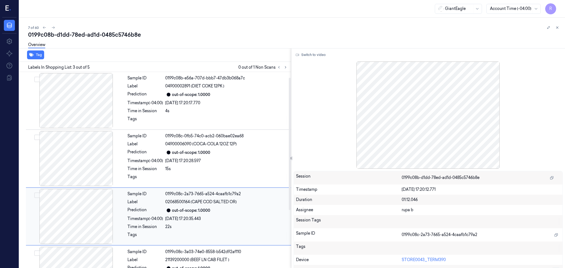
scroll to position [95, 0]
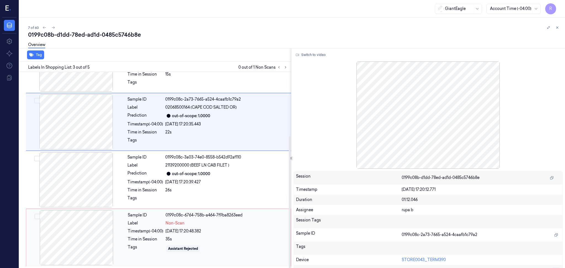
click at [70, 237] on div at bounding box center [76, 237] width 98 height 55
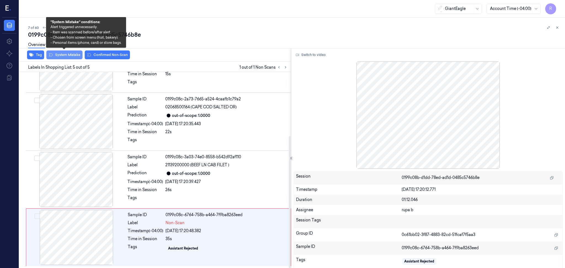
click at [55, 55] on button "System Mistake" at bounding box center [64, 55] width 36 height 9
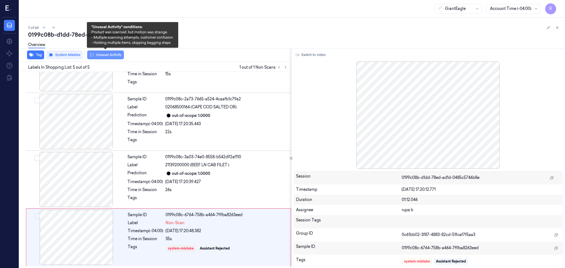
click at [108, 55] on button "Unusual Activity" at bounding box center [105, 55] width 37 height 9
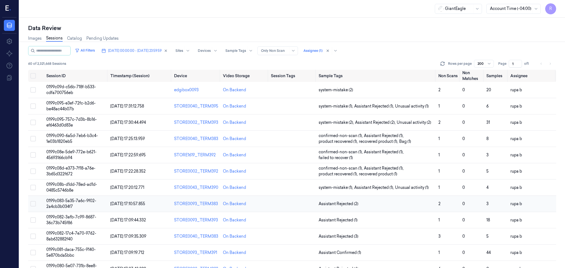
click at [91, 203] on td "0199c083-5a35-7a6c-9f02-2a4cb3b034f7" at bounding box center [76, 204] width 64 height 16
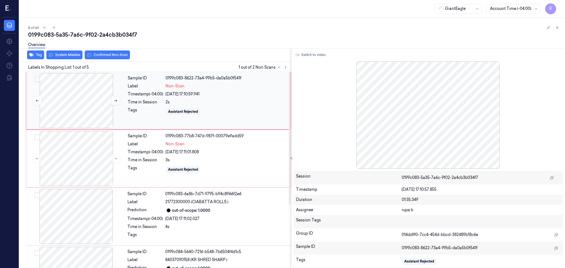
click at [97, 112] on div at bounding box center [76, 100] width 98 height 55
click at [116, 100] on icon at bounding box center [116, 101] width 4 height 4
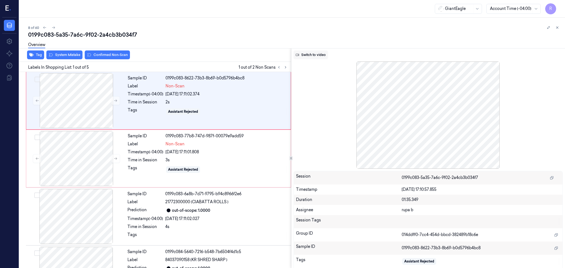
click at [311, 56] on button "Switch to video" at bounding box center [311, 55] width 35 height 9
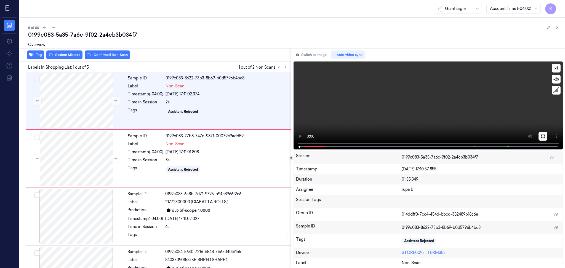
click at [544, 138] on icon at bounding box center [543, 136] width 4 height 4
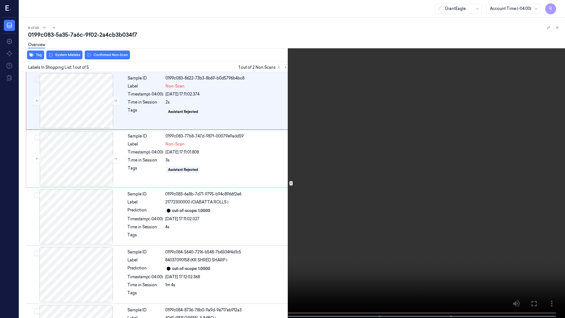
click at [33, 268] on span at bounding box center [33, 316] width 1 height 3
click at [560, 9] on button "x 1" at bounding box center [558, 6] width 9 height 9
click at [64, 250] on video at bounding box center [282, 159] width 565 height 319
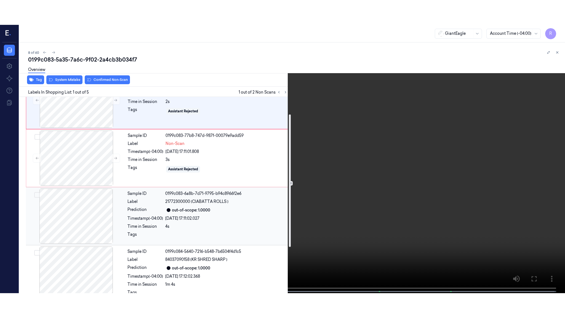
scroll to position [37, 0]
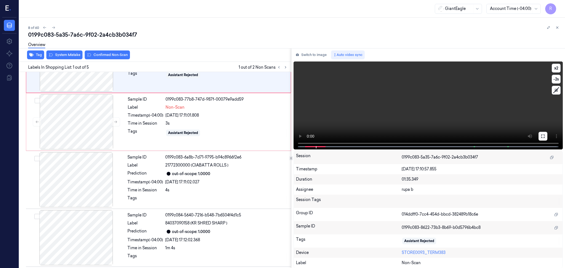
click at [546, 133] on button at bounding box center [543, 136] width 9 height 9
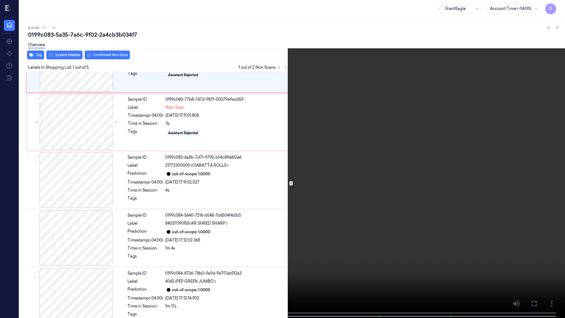
click at [541, 158] on video at bounding box center [282, 159] width 565 height 319
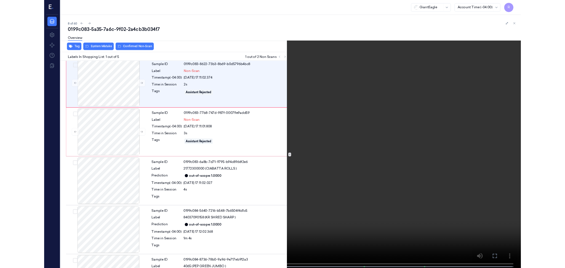
scroll to position [0, 0]
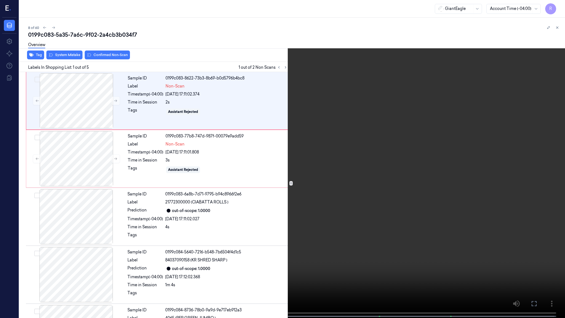
click at [540, 158] on video at bounding box center [282, 159] width 565 height 319
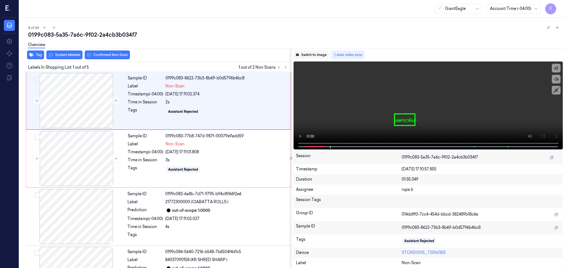
click at [323, 58] on button "Switch to image" at bounding box center [311, 55] width 35 height 9
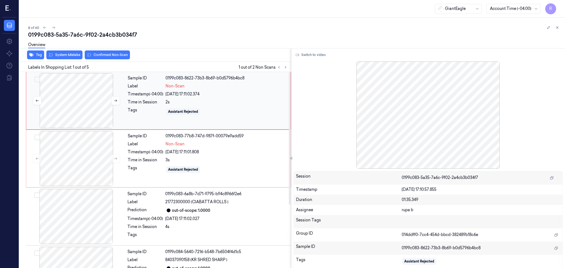
click at [91, 103] on div at bounding box center [76, 100] width 98 height 55
click at [117, 96] on button at bounding box center [115, 100] width 9 height 9
click at [116, 98] on button at bounding box center [115, 100] width 9 height 9
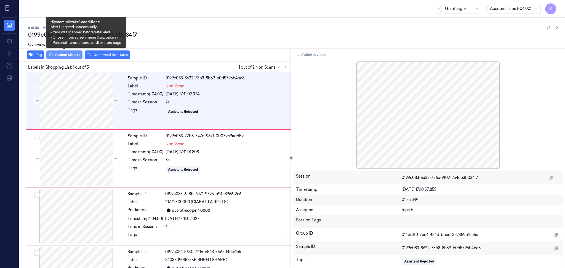
click at [63, 59] on button "System Mistake" at bounding box center [64, 55] width 36 height 9
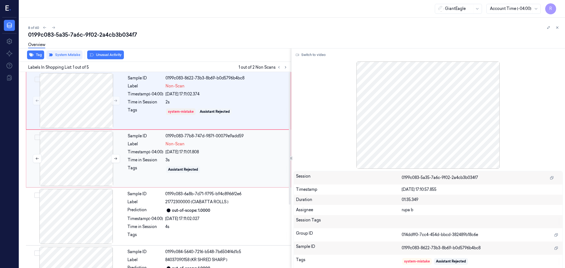
click at [78, 153] on div at bounding box center [76, 158] width 98 height 55
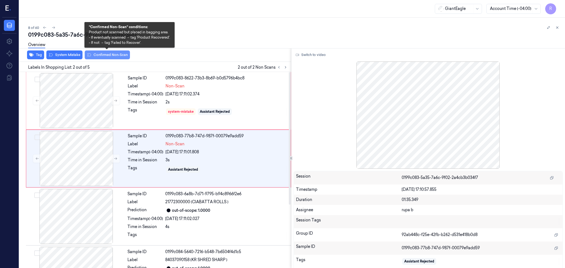
click at [108, 54] on button "Confirmed Non-Scan" at bounding box center [107, 55] width 45 height 9
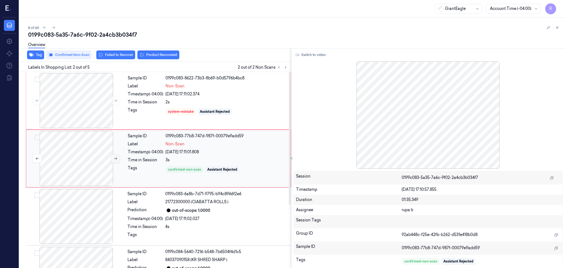
click at [115, 159] on icon at bounding box center [116, 159] width 4 height 4
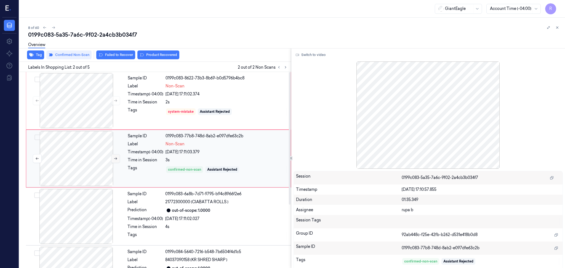
click at [115, 159] on icon at bounding box center [116, 159] width 4 height 4
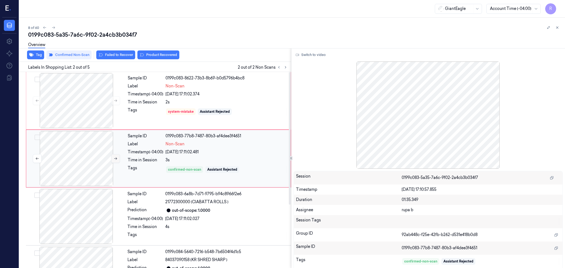
click at [115, 159] on icon at bounding box center [116, 159] width 4 height 4
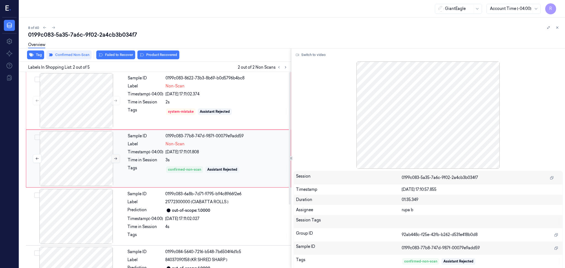
click at [115, 159] on icon at bounding box center [116, 159] width 4 height 4
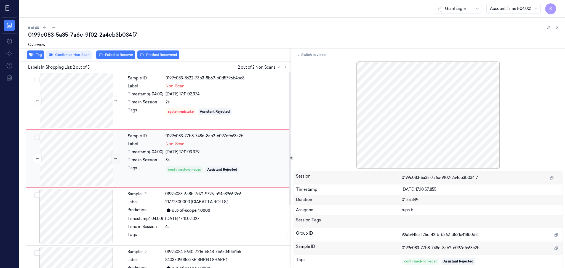
click at [116, 159] on icon at bounding box center [116, 159] width 4 height 4
click at [91, 220] on div at bounding box center [76, 216] width 98 height 55
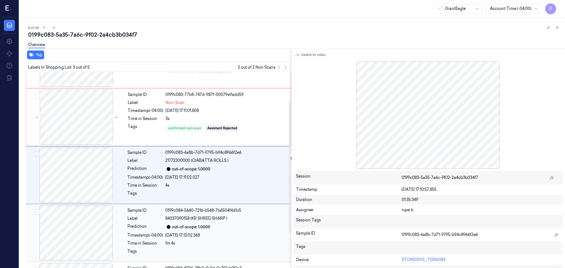
scroll to position [46, 0]
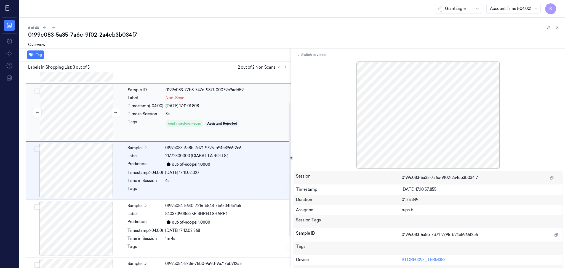
click at [91, 115] on div at bounding box center [76, 112] width 98 height 55
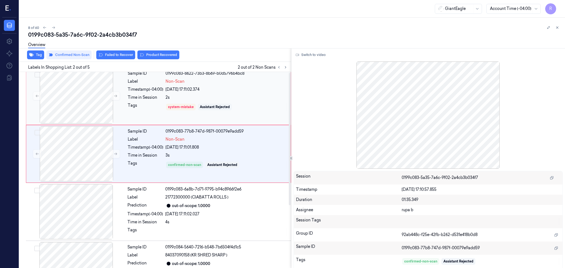
scroll to position [0, 0]
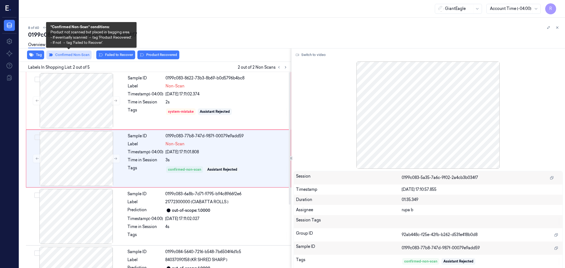
click at [86, 58] on button "Confirmed Non-Scan" at bounding box center [68, 55] width 45 height 9
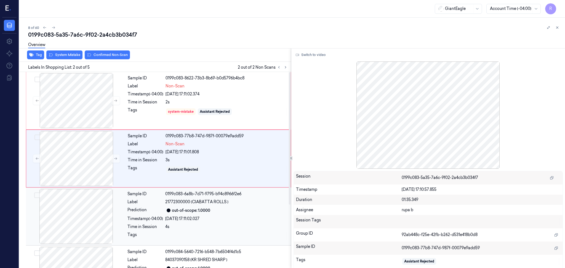
click at [86, 223] on div at bounding box center [76, 216] width 98 height 55
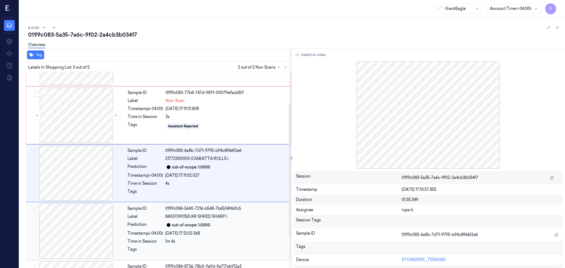
scroll to position [46, 0]
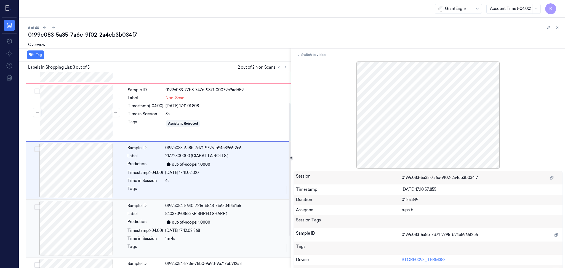
click at [85, 231] on div at bounding box center [76, 228] width 98 height 55
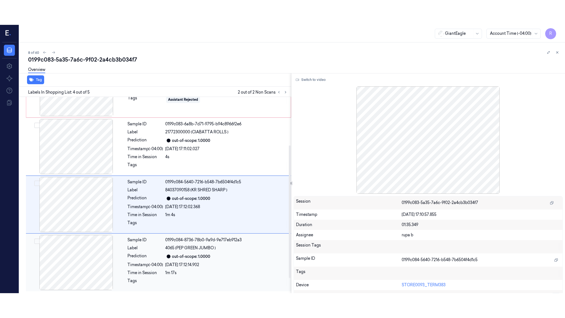
scroll to position [0, 0]
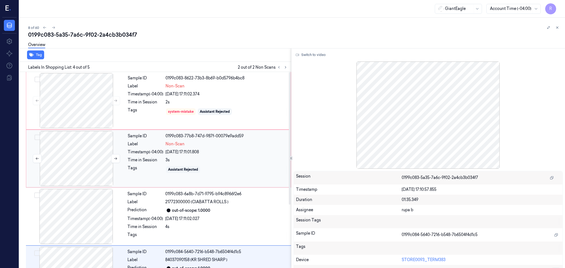
click at [78, 156] on div at bounding box center [76, 158] width 98 height 55
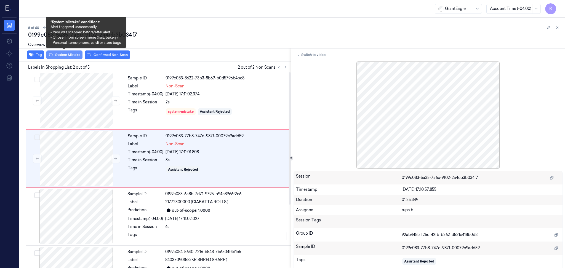
click at [74, 57] on button "System Mistake" at bounding box center [64, 55] width 36 height 9
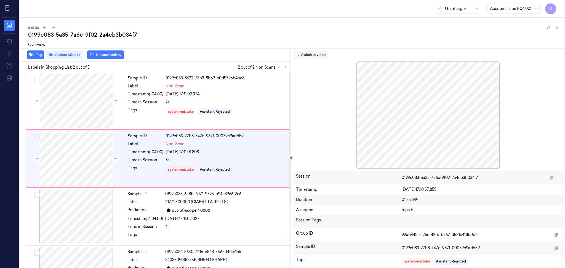
click at [314, 55] on button "Switch to video" at bounding box center [311, 55] width 35 height 9
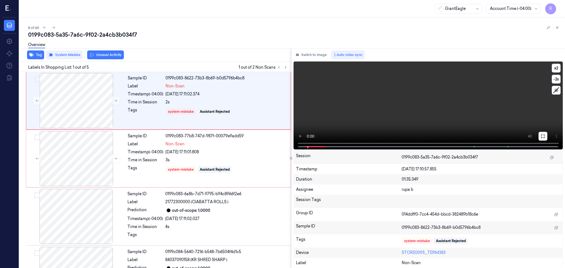
click at [544, 136] on icon at bounding box center [543, 136] width 4 height 4
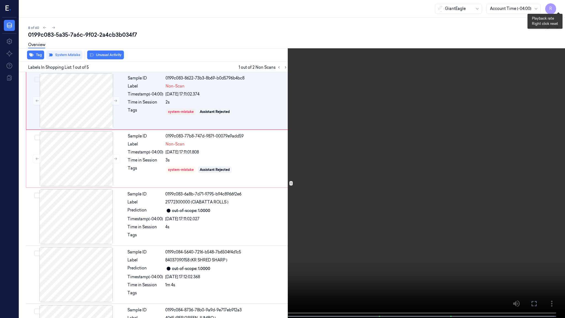
click at [559, 3] on button "x 2" at bounding box center [558, 6] width 9 height 9
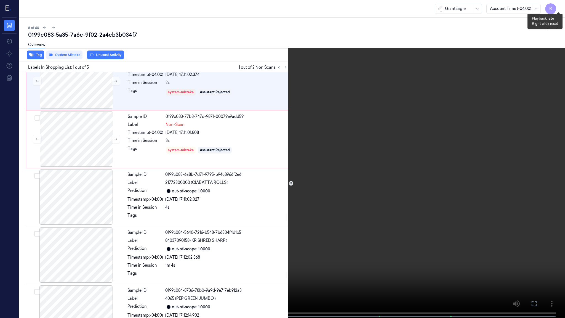
click at [560, 7] on button "x 1" at bounding box center [558, 6] width 9 height 9
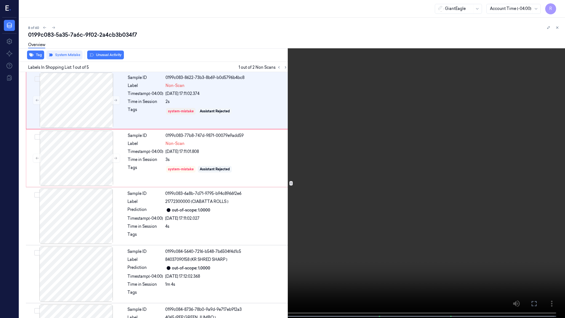
scroll to position [0, 0]
click at [559, 7] on button "x 2" at bounding box center [558, 6] width 9 height 9
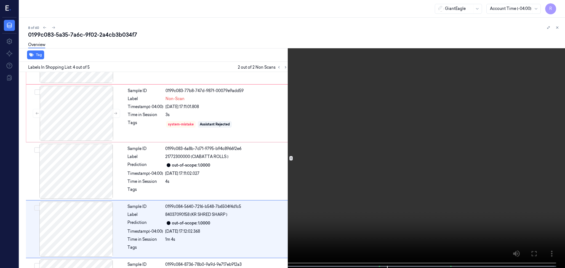
scroll to position [95, 0]
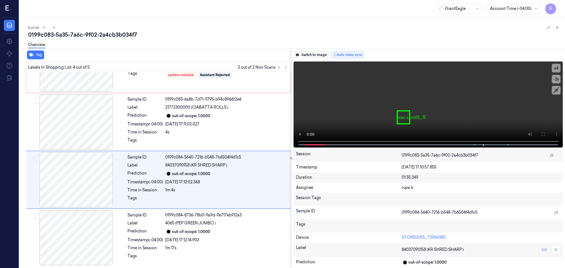
click at [314, 52] on button "Switch to image" at bounding box center [311, 55] width 35 height 9
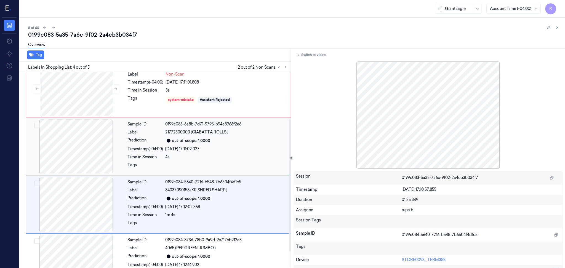
scroll to position [21, 0]
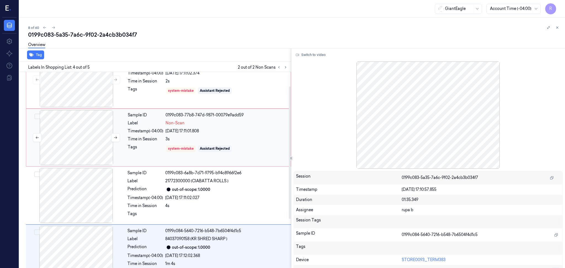
click at [82, 140] on div at bounding box center [76, 137] width 98 height 55
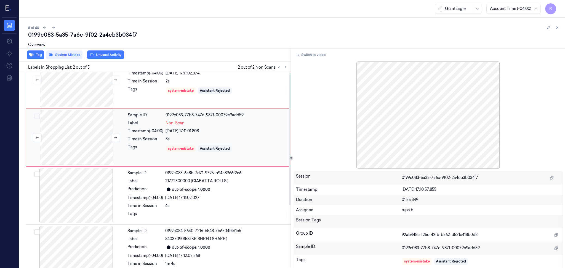
scroll to position [0, 0]
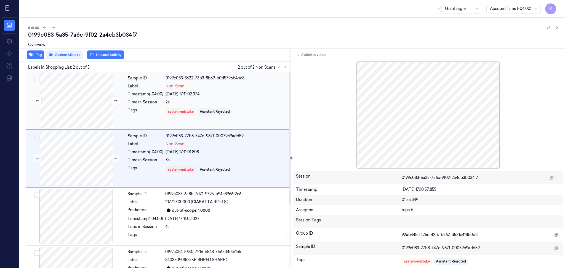
click at [84, 101] on div at bounding box center [76, 100] width 98 height 55
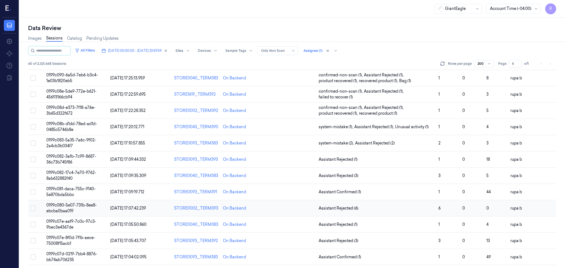
scroll to position [73, 0]
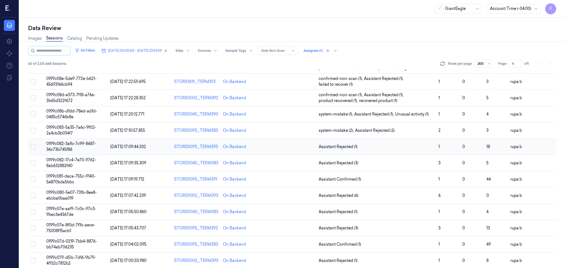
click at [76, 147] on td "0199c082-3afb-7c99-8687-36c73b745f86" at bounding box center [76, 147] width 64 height 16
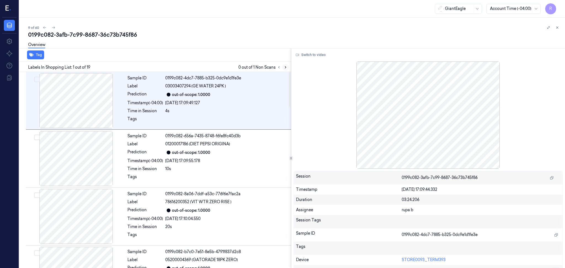
click at [283, 65] on button at bounding box center [285, 67] width 7 height 7
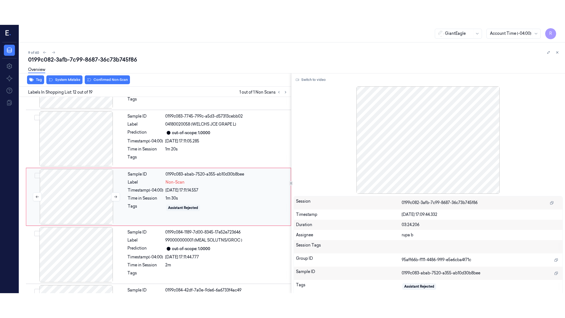
scroll to position [568, 0]
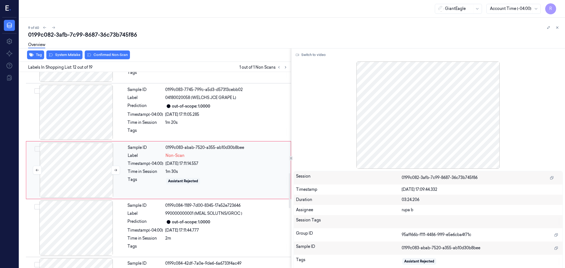
click at [59, 181] on div at bounding box center [76, 170] width 98 height 55
click at [310, 55] on button "Switch to video" at bounding box center [311, 55] width 35 height 9
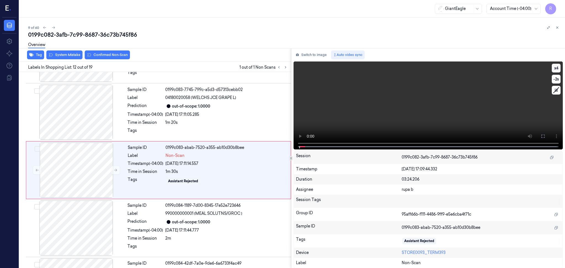
click at [554, 69] on button "x 4" at bounding box center [556, 68] width 9 height 9
click at [554, 69] on button "x 1" at bounding box center [556, 68] width 9 height 9
click at [541, 137] on icon at bounding box center [543, 136] width 4 height 4
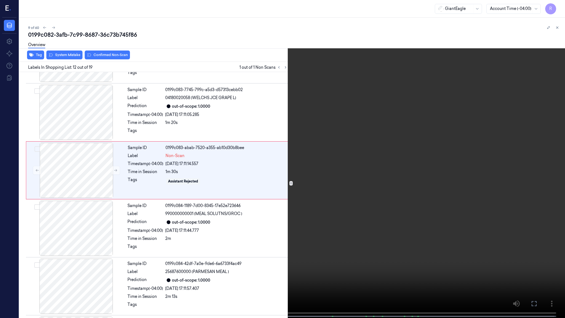
click at [531, 160] on video at bounding box center [282, 159] width 565 height 319
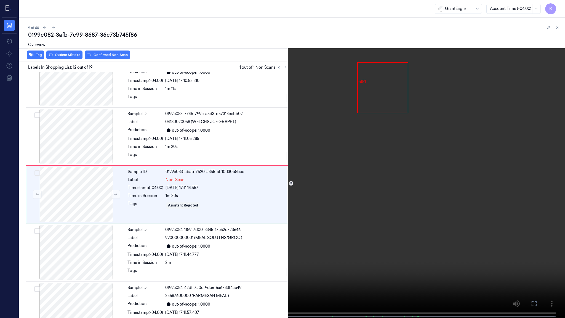
scroll to position [544, 0]
click at [332, 268] on span at bounding box center [332, 316] width 1 height 3
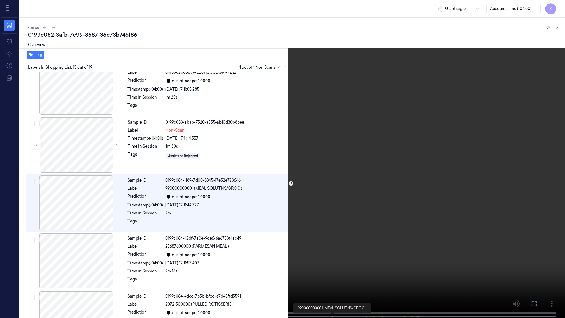
scroll to position [602, 0]
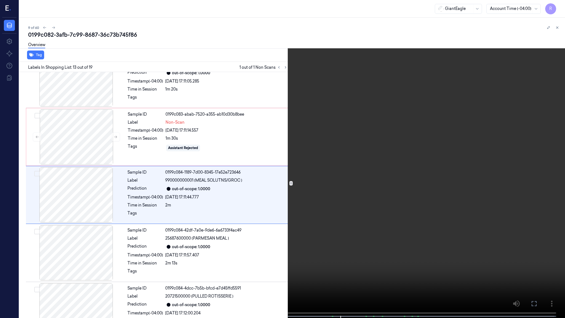
click at [375, 268] on video at bounding box center [282, 159] width 565 height 319
click at [325, 261] on video at bounding box center [282, 159] width 565 height 319
click at [251, 268] on span at bounding box center [251, 316] width 1 height 3
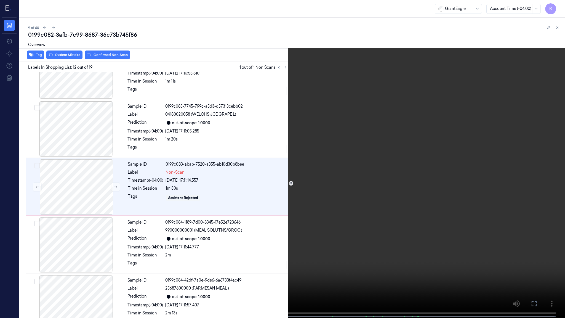
scroll to position [544, 0]
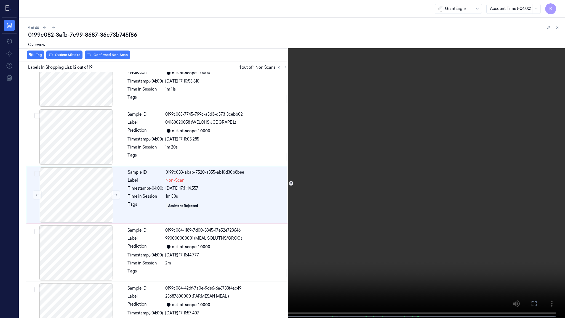
click at [240, 268] on video at bounding box center [282, 159] width 565 height 319
click at [558, 7] on button "x 2" at bounding box center [558, 6] width 9 height 9
click at [559, 8] on button "x 4" at bounding box center [558, 6] width 9 height 9
click at [559, 8] on button "x 1" at bounding box center [558, 6] width 9 height 9
click at [418, 173] on video at bounding box center [282, 159] width 565 height 319
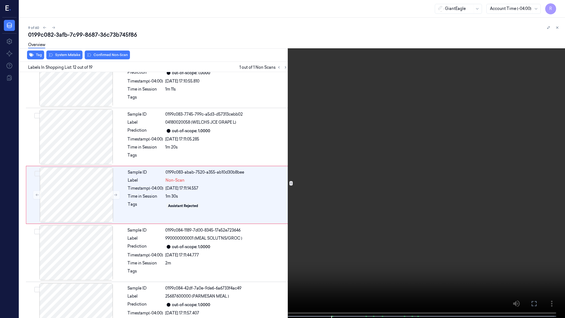
click at [416, 173] on video at bounding box center [282, 159] width 565 height 319
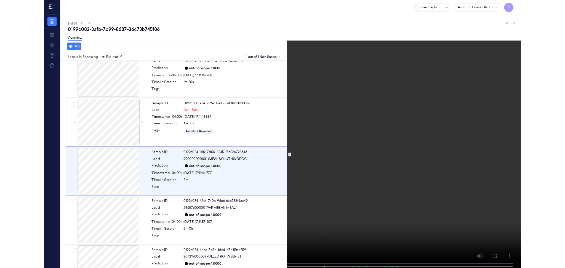
scroll to position [602, 0]
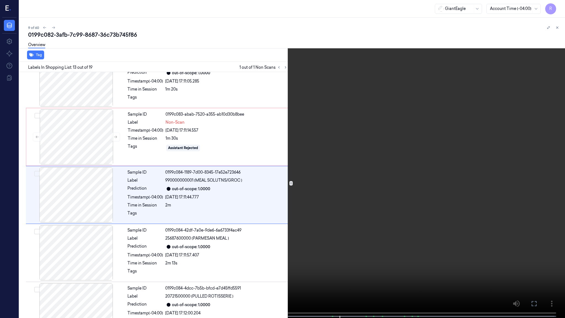
click at [400, 178] on video at bounding box center [282, 159] width 565 height 319
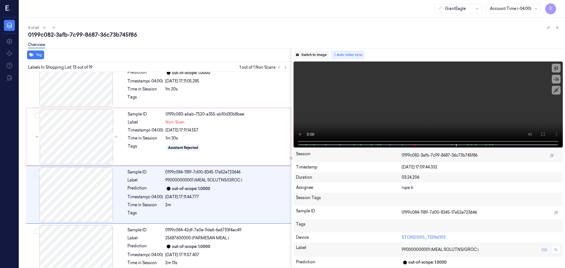
click at [314, 55] on button "Switch to image" at bounding box center [311, 55] width 35 height 9
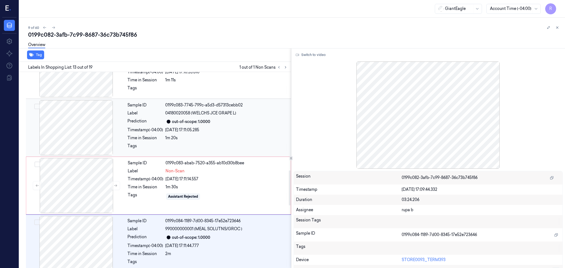
click at [81, 129] on div at bounding box center [76, 127] width 98 height 55
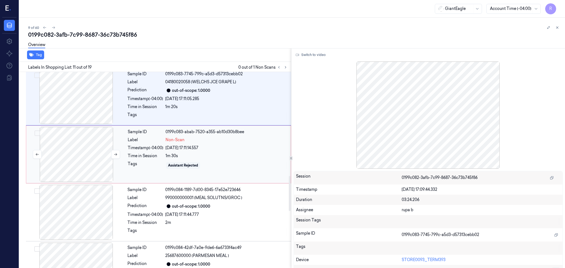
click at [87, 163] on div at bounding box center [76, 154] width 98 height 55
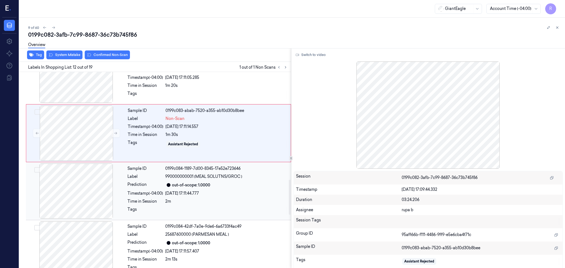
click at [85, 208] on div at bounding box center [76, 191] width 98 height 55
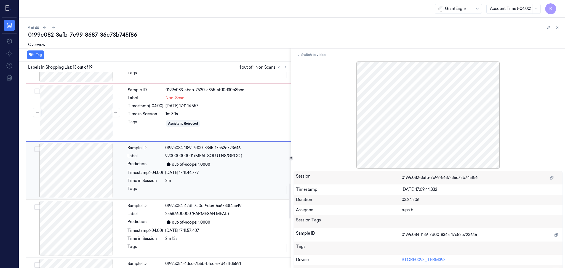
scroll to position [626, 0]
click at [77, 236] on div at bounding box center [76, 228] width 98 height 55
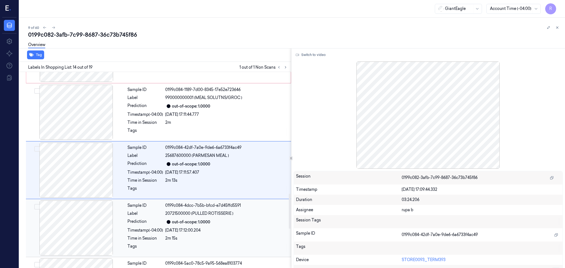
scroll to position [647, 0]
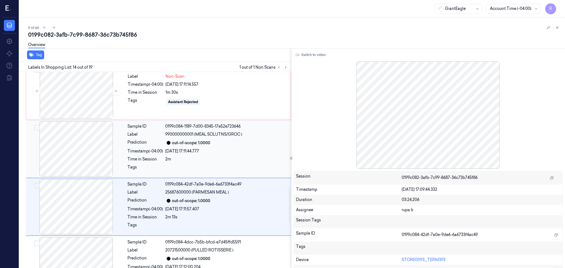
click at [80, 162] on div at bounding box center [76, 148] width 98 height 55
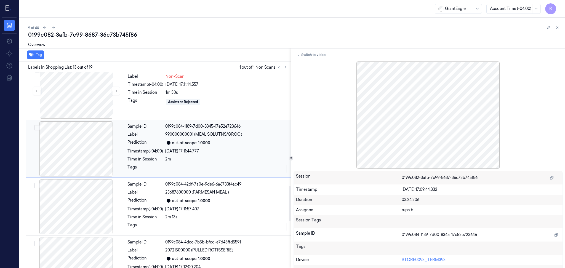
scroll to position [626, 0]
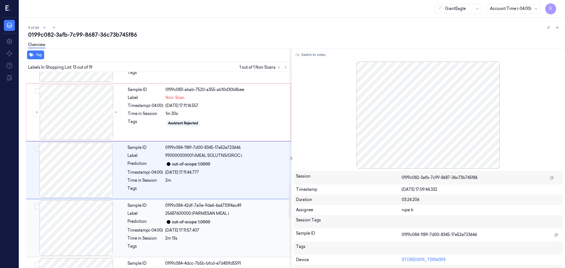
click at [85, 229] on div at bounding box center [76, 228] width 98 height 55
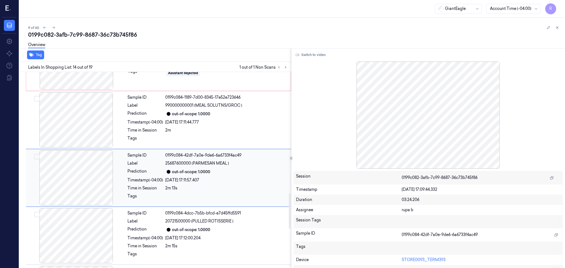
scroll to position [684, 0]
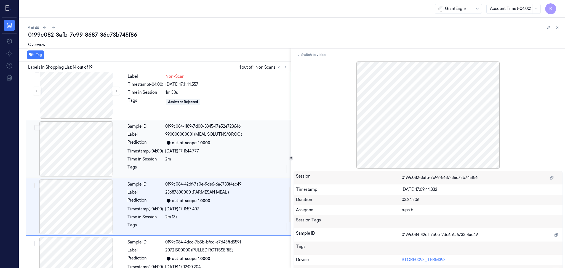
click at [85, 158] on div at bounding box center [76, 148] width 98 height 55
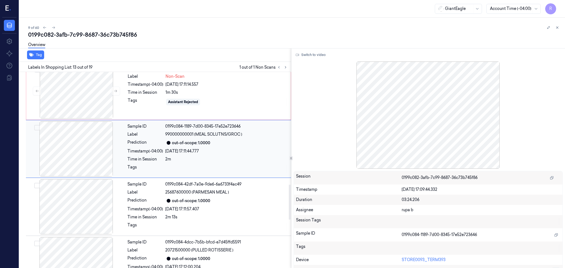
scroll to position [626, 0]
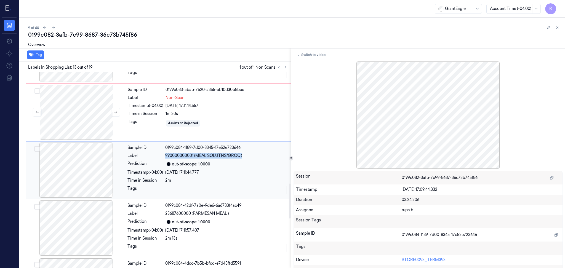
drag, startPoint x: 161, startPoint y: 155, endPoint x: 245, endPoint y: 157, distance: 83.9
click at [245, 157] on div "Label 990000000001 (MEAL SOLUTNS/GROC )" at bounding box center [208, 156] width 160 height 6
copy div "990000000001 (MEAL SOLUTNS/GROC )"
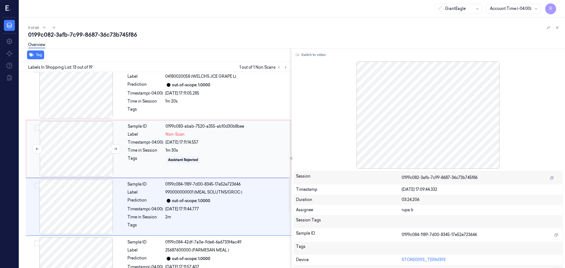
click at [86, 155] on div at bounding box center [76, 148] width 98 height 55
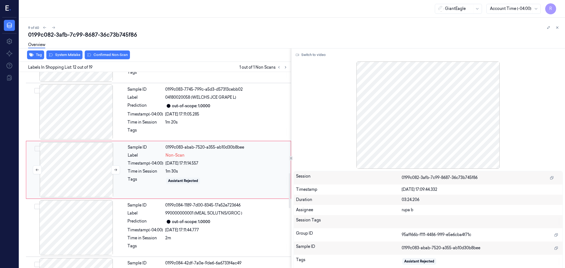
scroll to position [568, 0]
click at [86, 108] on div at bounding box center [76, 112] width 98 height 55
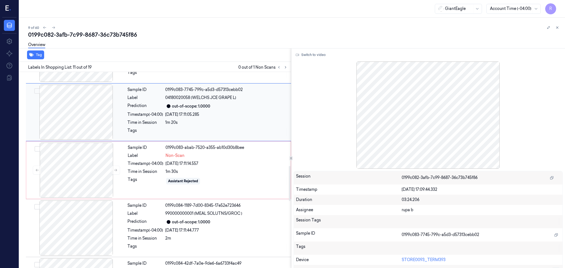
scroll to position [510, 0]
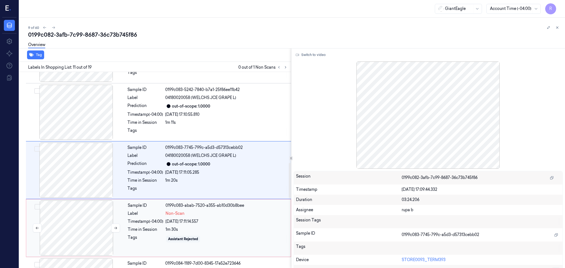
click at [89, 239] on div at bounding box center [76, 228] width 98 height 55
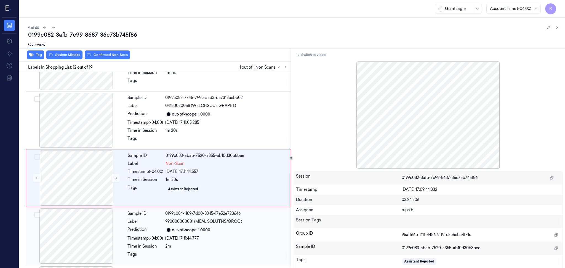
scroll to position [568, 0]
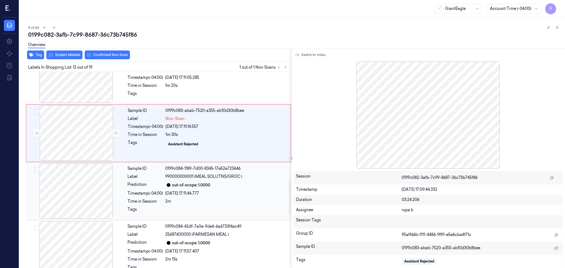
click at [90, 188] on div at bounding box center [76, 191] width 98 height 55
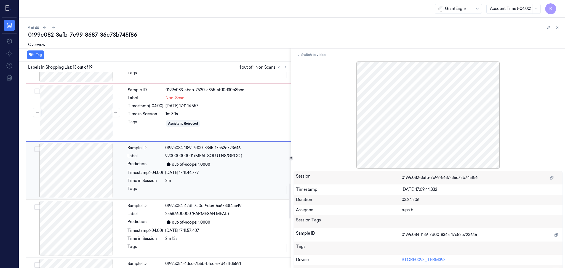
scroll to position [626, 0]
click at [91, 232] on div at bounding box center [76, 228] width 98 height 55
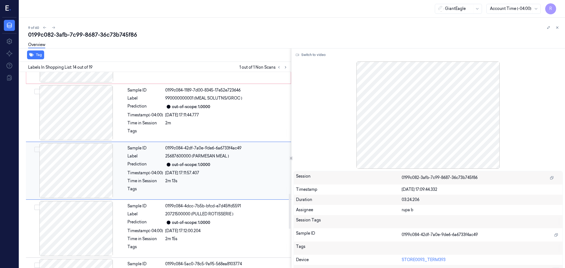
scroll to position [684, 0]
drag, startPoint x: 192, startPoint y: 155, endPoint x: 244, endPoint y: 157, distance: 51.9
click at [244, 157] on div "25687600000 (PARMESAN MEAL )" at bounding box center [226, 156] width 123 height 6
copy span "(PARMESAN MEAL )"
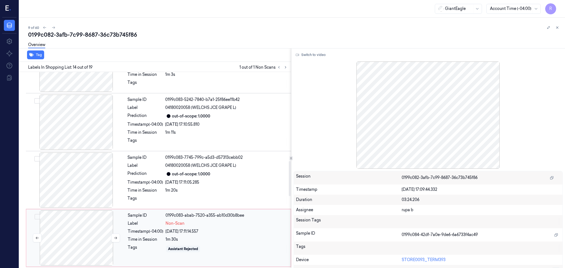
click at [86, 231] on div at bounding box center [76, 238] width 98 height 55
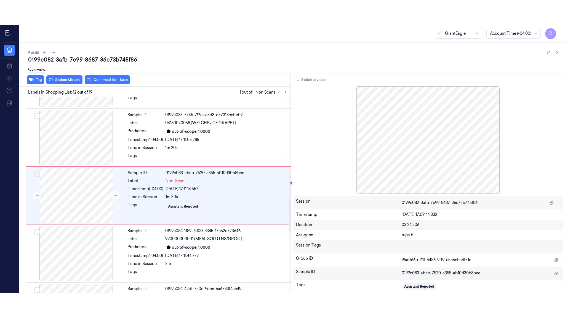
scroll to position [568, 0]
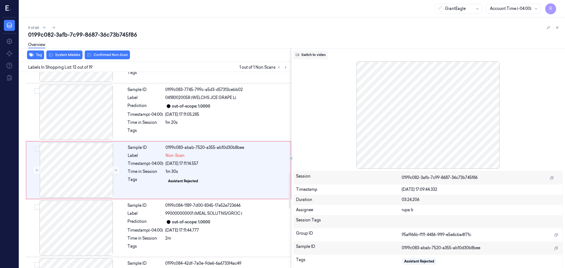
click at [321, 55] on button "Switch to video" at bounding box center [311, 55] width 35 height 9
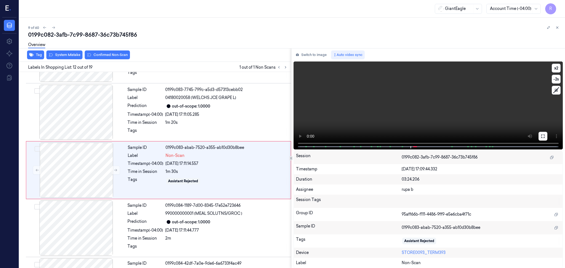
click at [545, 139] on button at bounding box center [543, 136] width 9 height 9
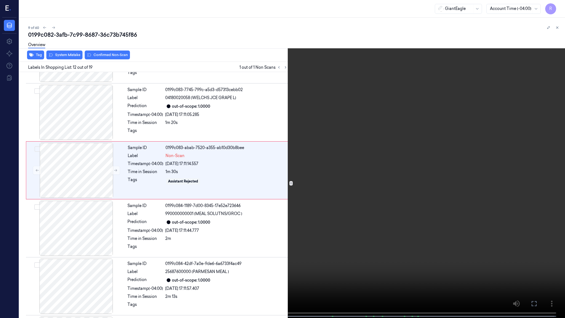
click at [539, 149] on video at bounding box center [282, 159] width 565 height 319
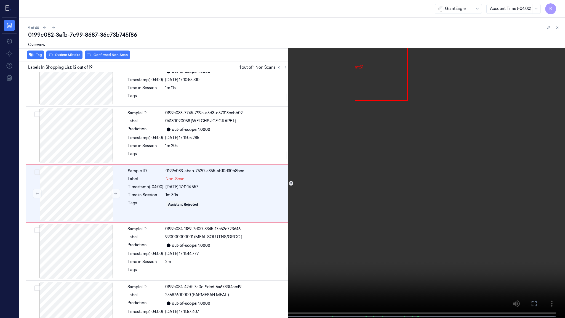
scroll to position [544, 0]
click at [268, 268] on video at bounding box center [282, 159] width 565 height 319
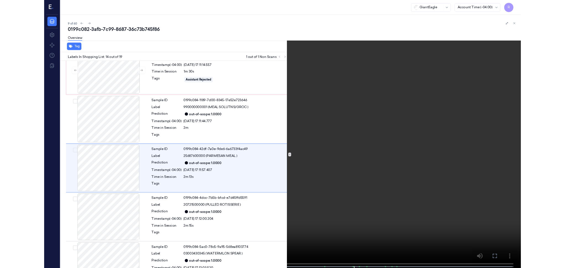
scroll to position [659, 0]
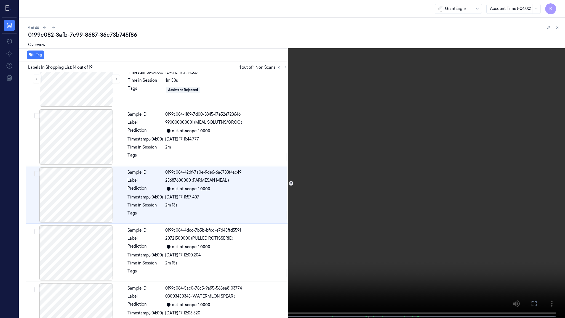
click at [354, 208] on video at bounding box center [282, 159] width 565 height 319
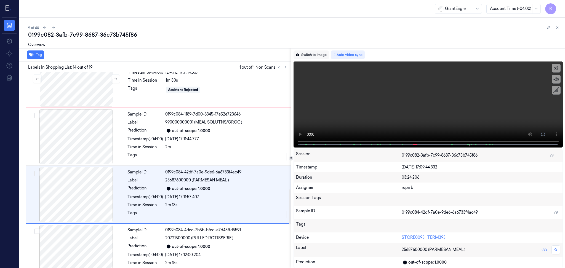
click at [315, 54] on button "Switch to image" at bounding box center [311, 55] width 35 height 9
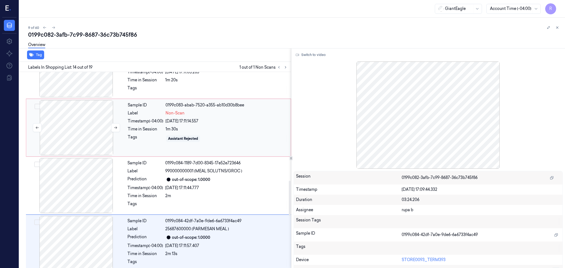
click at [86, 137] on div at bounding box center [76, 127] width 98 height 55
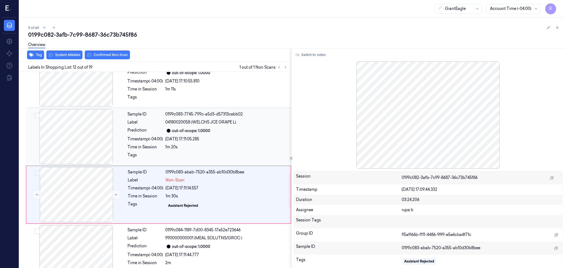
scroll to position [531, 0]
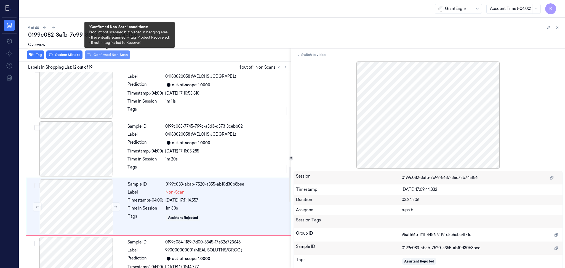
click at [101, 55] on button "Confirmed Non-Scan" at bounding box center [107, 55] width 45 height 9
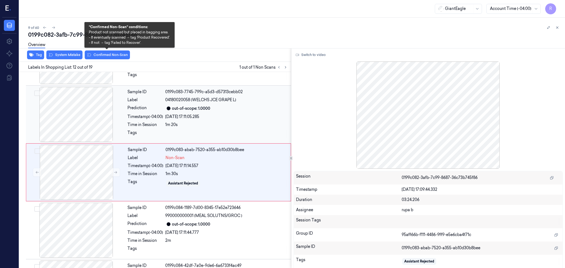
scroll to position [568, 0]
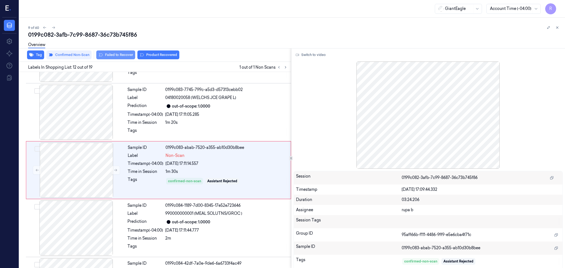
click at [119, 56] on button "Failed to Recover" at bounding box center [115, 55] width 39 height 9
click at [61, 163] on div at bounding box center [76, 170] width 98 height 55
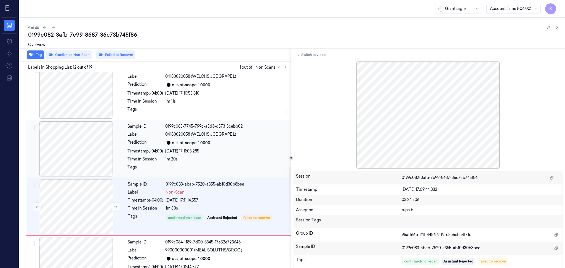
click at [89, 156] on div at bounding box center [76, 148] width 98 height 55
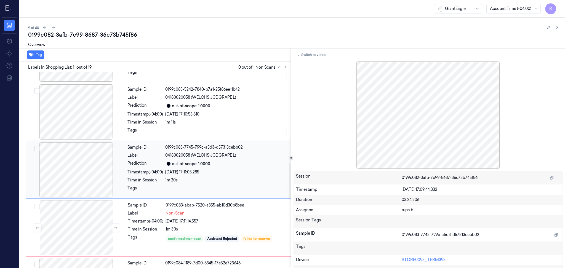
scroll to position [510, 0]
click at [82, 126] on div at bounding box center [76, 112] width 98 height 55
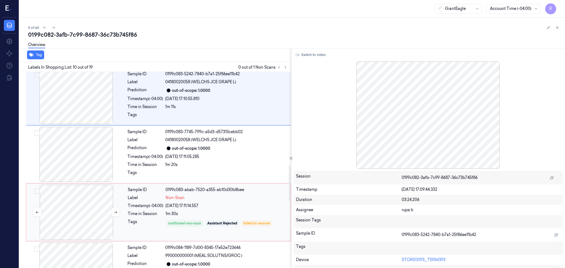
click at [79, 220] on div at bounding box center [76, 212] width 98 height 55
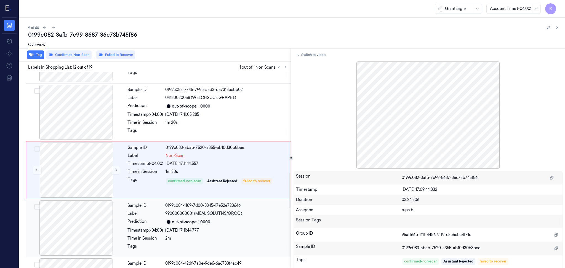
click at [85, 233] on div at bounding box center [76, 228] width 98 height 55
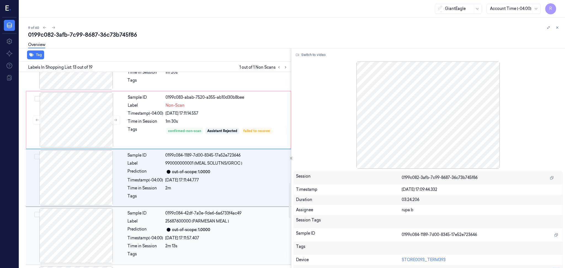
scroll to position [626, 0]
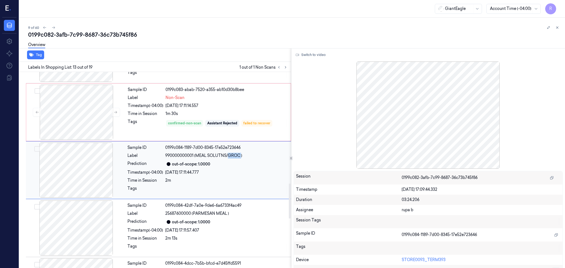
drag, startPoint x: 228, startPoint y: 157, endPoint x: 242, endPoint y: 158, distance: 13.9
click at [242, 158] on span "990000000001 (MEAL SOLUTNS/GROC )" at bounding box center [203, 156] width 77 height 6
copy span "GROC"
drag, startPoint x: 194, startPoint y: 157, endPoint x: 242, endPoint y: 156, distance: 47.2
click at [242, 156] on span "990000000001 (MEAL SOLUTNS/GROC )" at bounding box center [203, 156] width 77 height 6
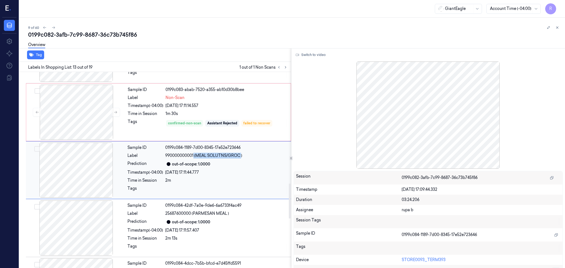
copy span "(MEAL SOLUTNS/GROC"
click at [93, 120] on div at bounding box center [76, 112] width 98 height 55
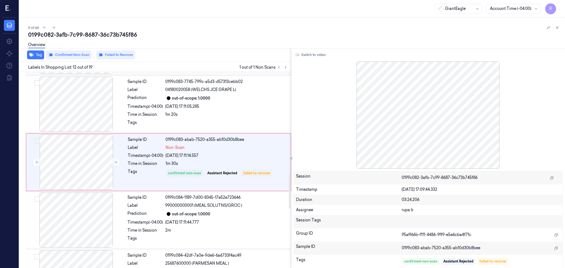
scroll to position [568, 0]
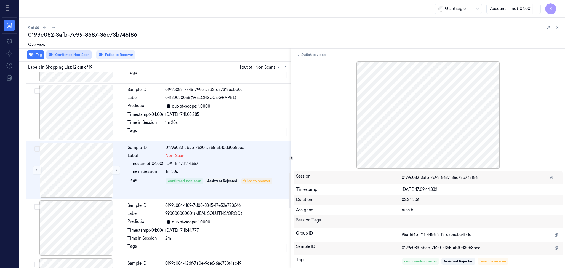
click at [79, 58] on button "Confirmed Non-Scan" at bounding box center [68, 55] width 45 height 9
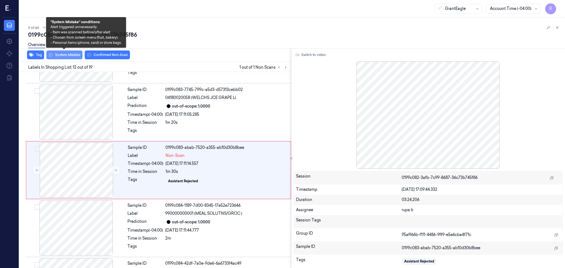
click at [71, 55] on button "System Mistake" at bounding box center [64, 55] width 36 height 9
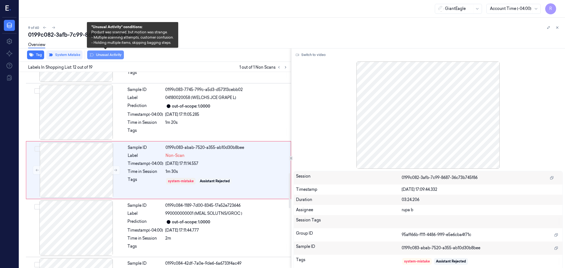
click at [116, 55] on button "Unusual Activity" at bounding box center [105, 55] width 37 height 9
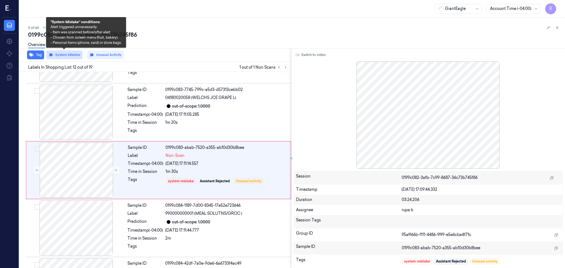
click at [65, 55] on button "System Mistake" at bounding box center [64, 55] width 36 height 9
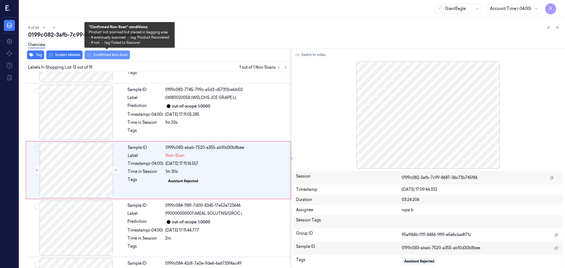
click at [108, 54] on button "Confirmed Non-Scan" at bounding box center [107, 55] width 45 height 9
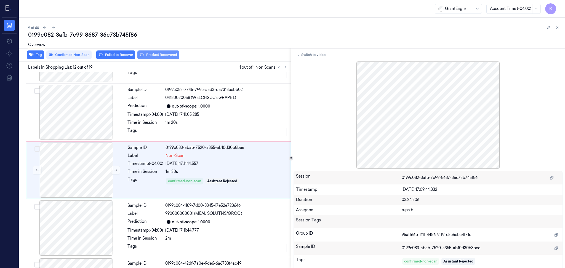
click at [158, 53] on button "Product Recovered" at bounding box center [158, 55] width 42 height 9
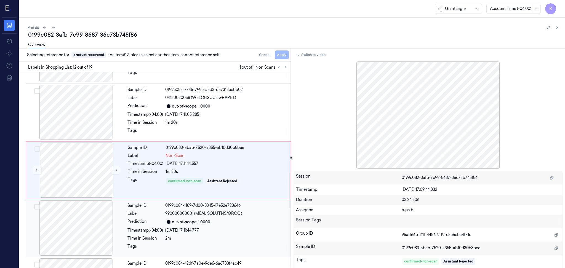
click at [71, 233] on div at bounding box center [76, 228] width 98 height 55
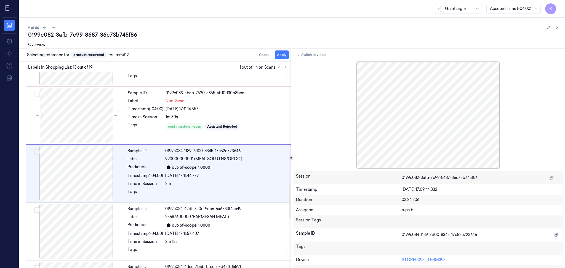
scroll to position [626, 0]
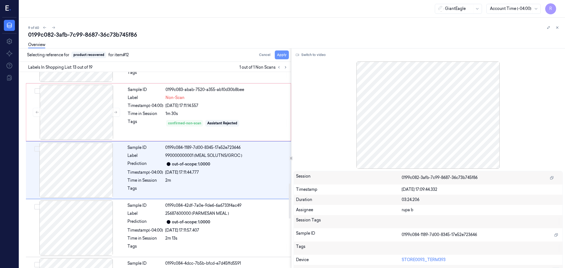
click at [280, 55] on button "Apply" at bounding box center [282, 55] width 14 height 9
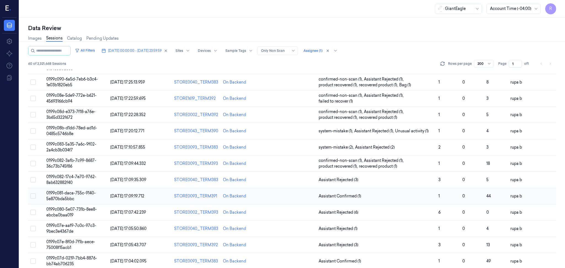
scroll to position [73, 0]
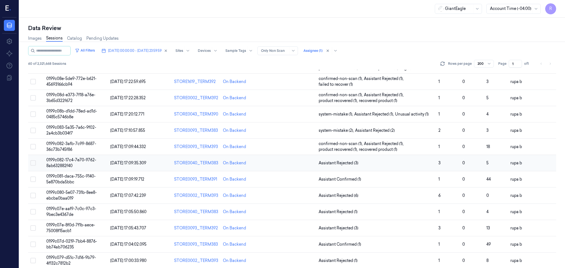
click at [69, 160] on span "0199c082-17c4-7e70-9762-8ab632882f40" at bounding box center [71, 163] width 50 height 11
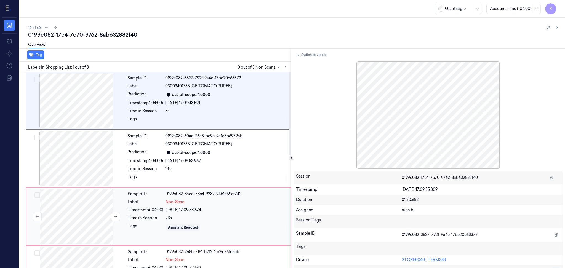
click at [73, 213] on div at bounding box center [76, 216] width 98 height 55
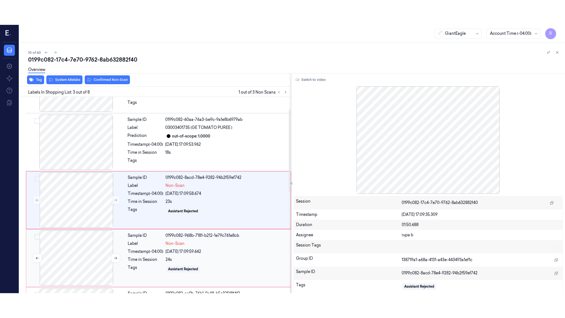
scroll to position [46, 0]
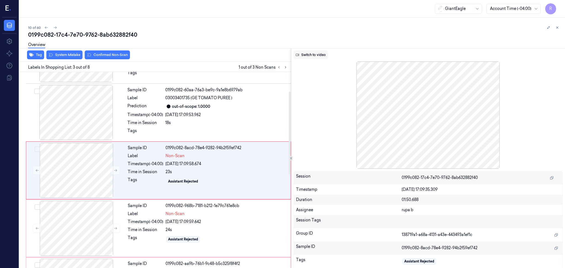
click at [304, 55] on button "Switch to video" at bounding box center [311, 55] width 35 height 9
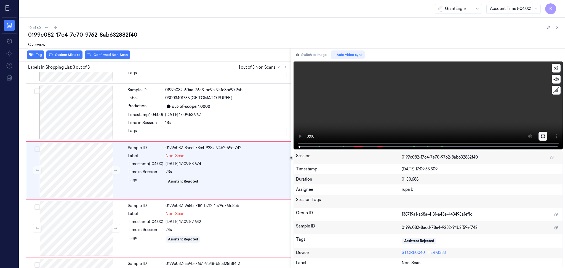
click at [545, 134] on icon at bounding box center [543, 136] width 4 height 4
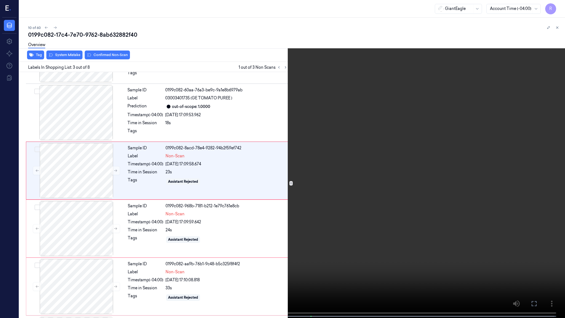
click at [542, 160] on video at bounding box center [282, 159] width 565 height 319
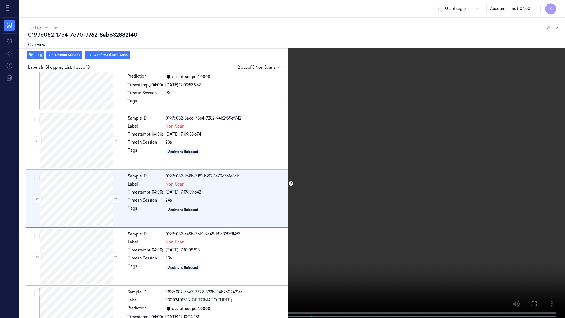
scroll to position [80, 0]
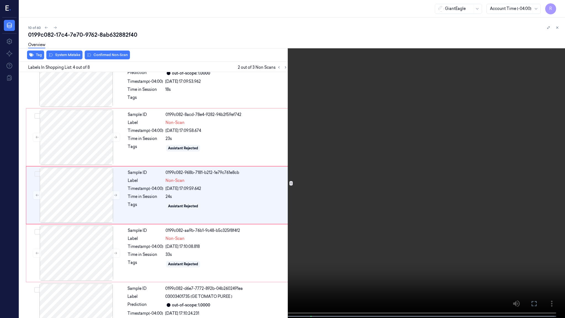
click at [138, 268] on span at bounding box center [137, 316] width 1 height 3
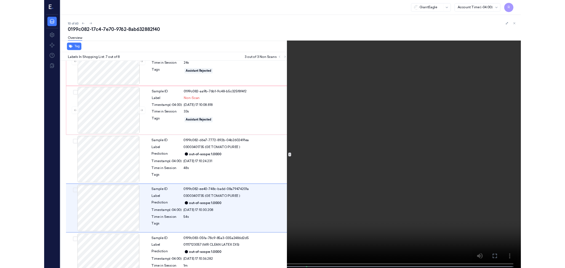
scroll to position [219, 0]
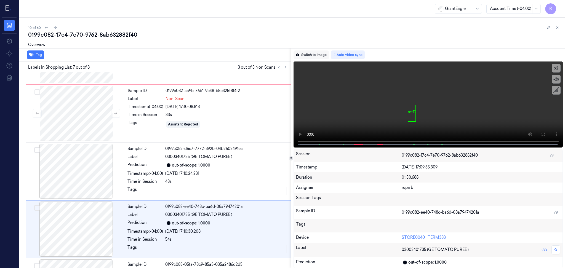
click at [315, 52] on button "Switch to image" at bounding box center [311, 55] width 35 height 9
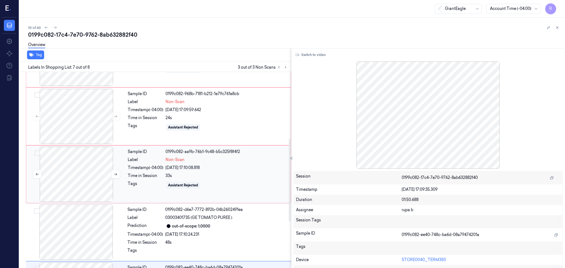
click at [88, 177] on div at bounding box center [76, 174] width 98 height 55
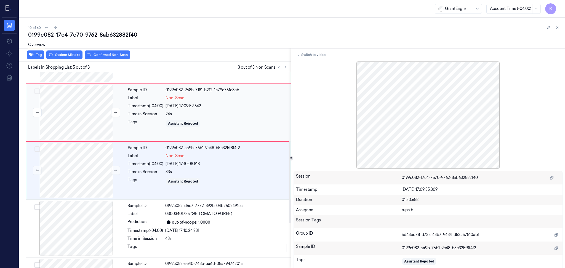
click at [71, 101] on div at bounding box center [76, 112] width 98 height 55
click at [88, 113] on div at bounding box center [76, 112] width 98 height 55
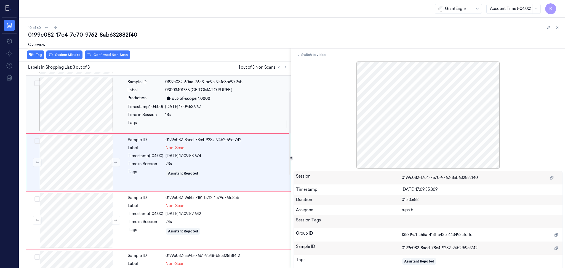
scroll to position [46, 0]
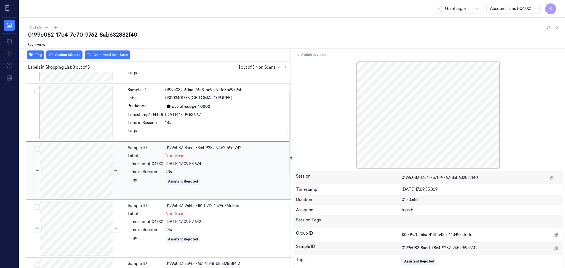
click at [113, 171] on button at bounding box center [115, 170] width 9 height 9
click at [112, 172] on button at bounding box center [115, 170] width 9 height 9
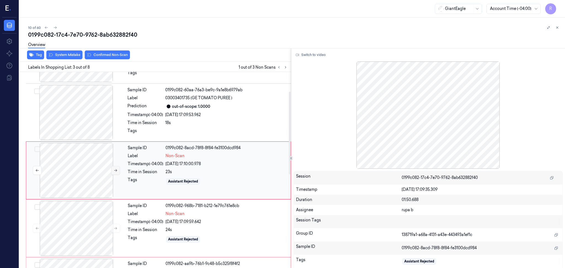
click at [112, 172] on button at bounding box center [115, 170] width 9 height 9
click at [112, 171] on button at bounding box center [115, 170] width 9 height 9
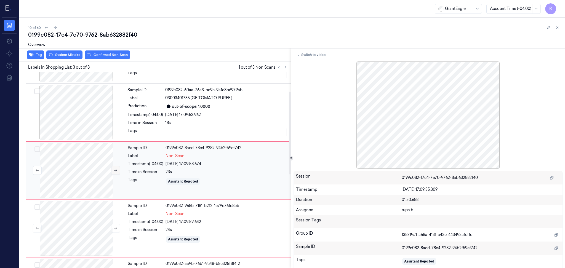
click at [112, 171] on button at bounding box center [115, 170] width 9 height 9
click at [88, 222] on div at bounding box center [76, 228] width 98 height 55
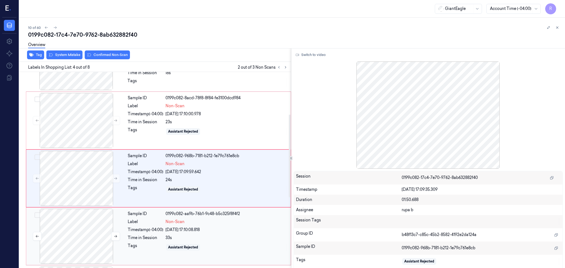
scroll to position [104, 0]
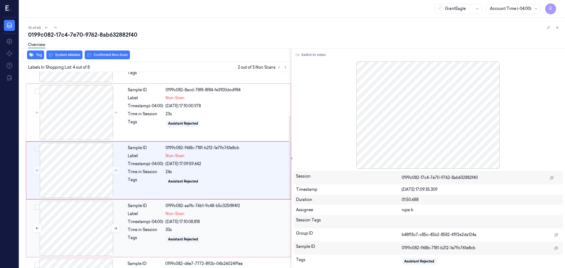
click at [86, 223] on div at bounding box center [76, 228] width 98 height 55
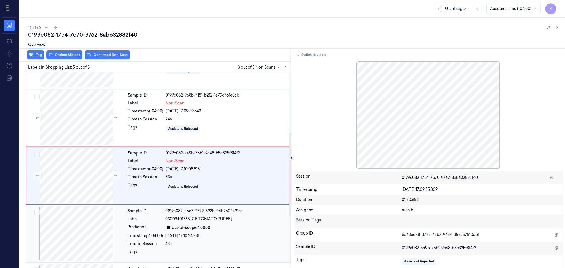
scroll to position [162, 0]
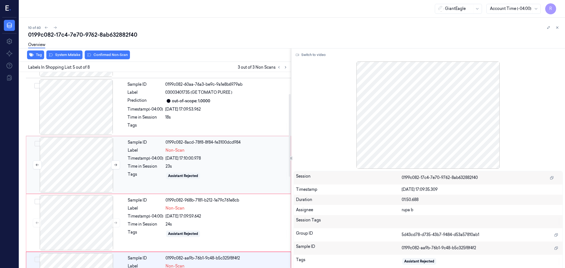
click at [75, 173] on div at bounding box center [76, 164] width 98 height 55
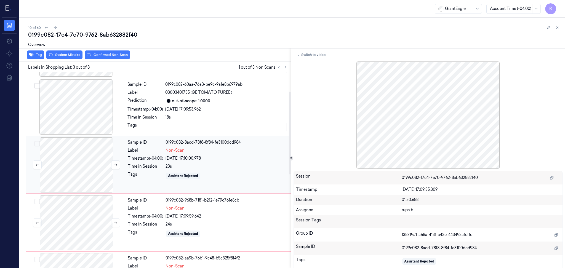
scroll to position [46, 0]
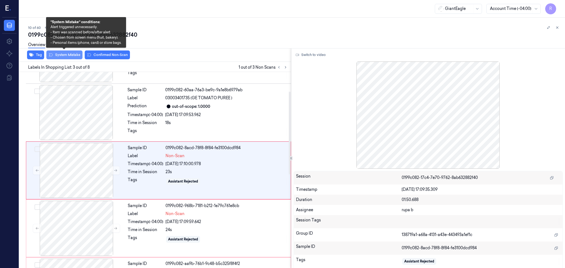
click at [72, 56] on button "System Mistake" at bounding box center [64, 55] width 36 height 9
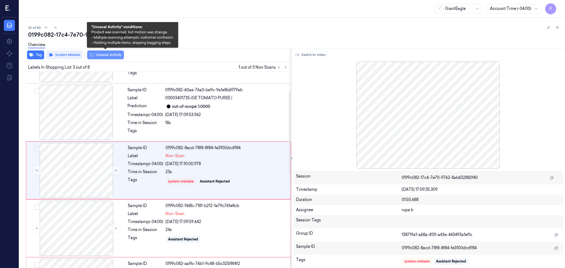
click at [99, 57] on button "Unusual Activity" at bounding box center [105, 55] width 37 height 9
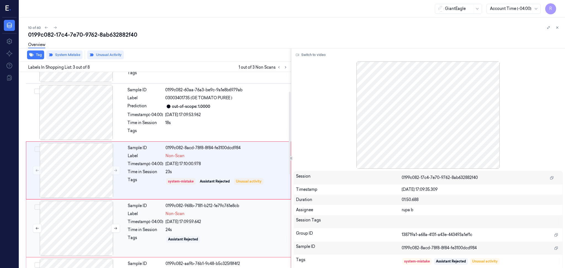
click at [92, 229] on div at bounding box center [76, 228] width 98 height 55
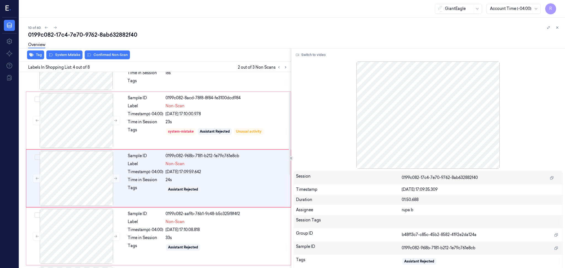
scroll to position [104, 0]
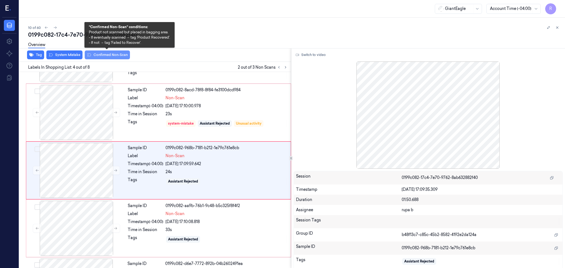
click at [114, 57] on button "Confirmed Non-Scan" at bounding box center [107, 55] width 45 height 9
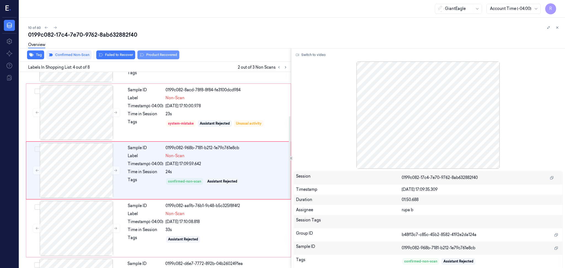
click at [166, 53] on button "Product Recovered" at bounding box center [158, 55] width 42 height 9
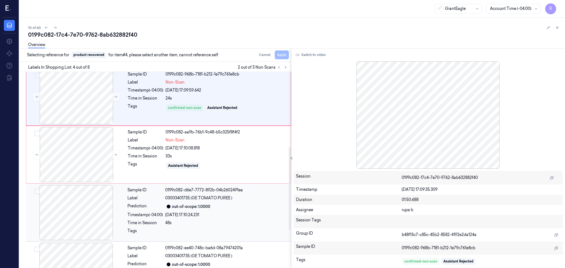
click at [84, 213] on div at bounding box center [76, 212] width 98 height 55
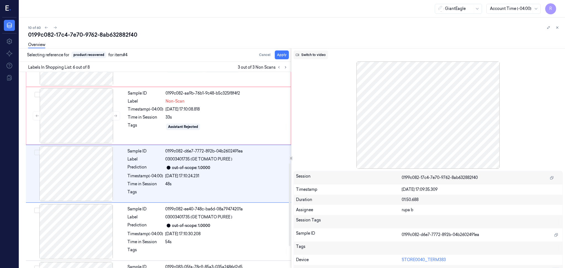
scroll to position [220, 0]
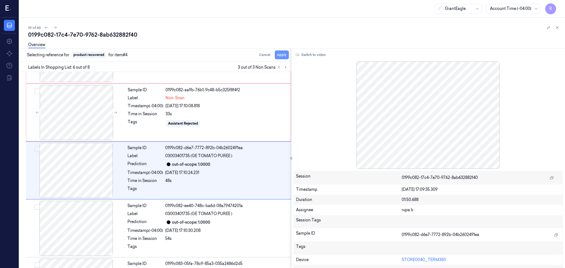
click at [284, 54] on button "Apply" at bounding box center [282, 55] width 14 height 9
click at [90, 125] on div at bounding box center [76, 112] width 98 height 55
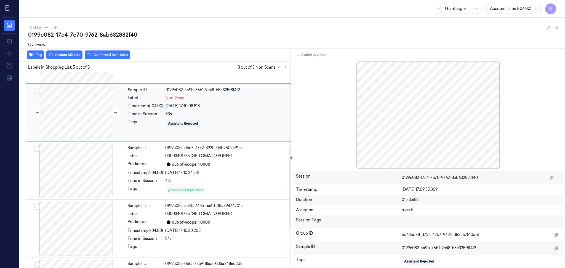
scroll to position [162, 0]
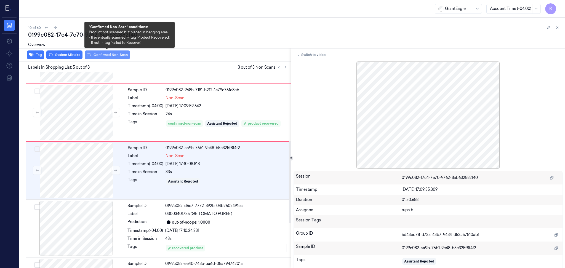
click at [113, 57] on button "Confirmed Non-Scan" at bounding box center [107, 55] width 45 height 9
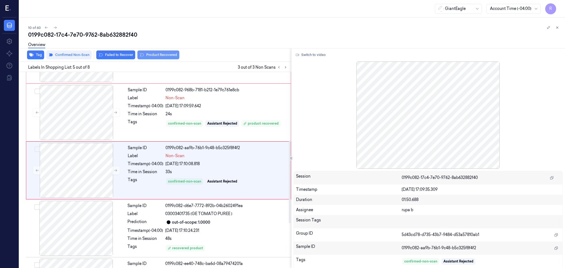
click at [164, 57] on button "Product Recovered" at bounding box center [158, 55] width 42 height 9
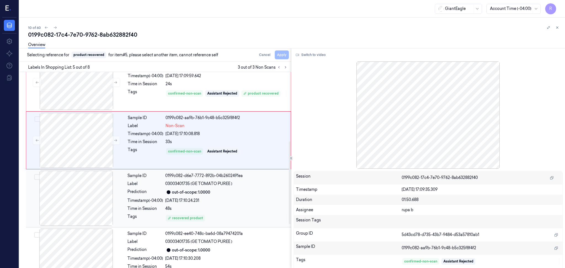
scroll to position [269, 0]
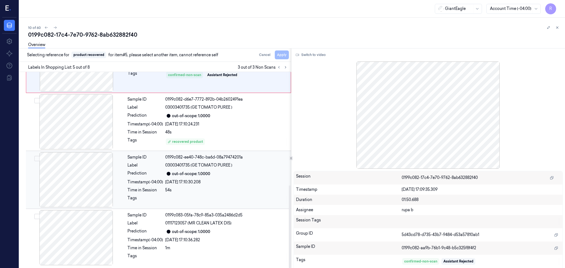
click at [89, 179] on div at bounding box center [76, 179] width 98 height 55
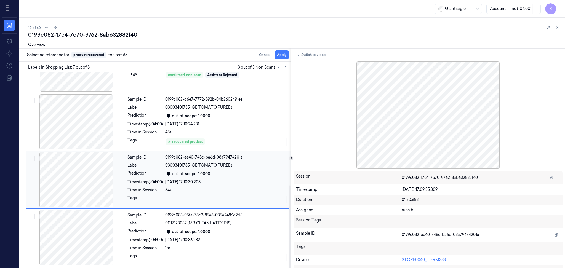
scroll to position [269, 0]
click at [284, 56] on button "Apply" at bounding box center [282, 55] width 14 height 9
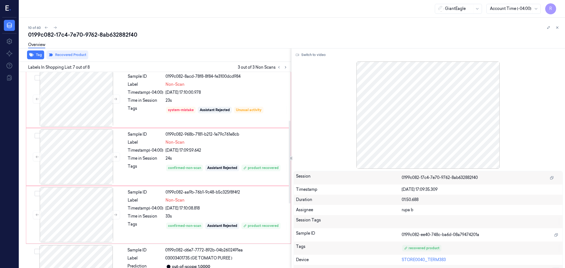
scroll to position [81, 0]
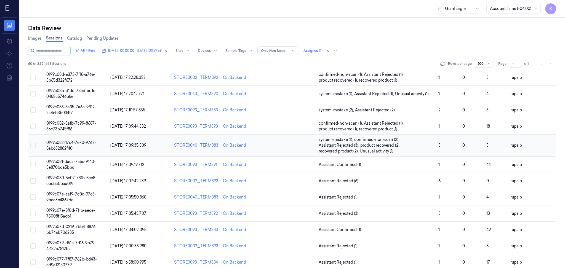
scroll to position [147, 0]
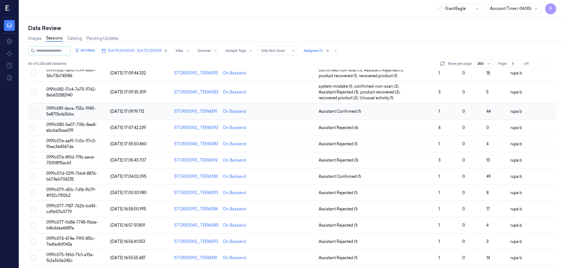
click at [90, 110] on span "0199c081-daca-755c-9140-5e870bda5bbc" at bounding box center [70, 111] width 49 height 11
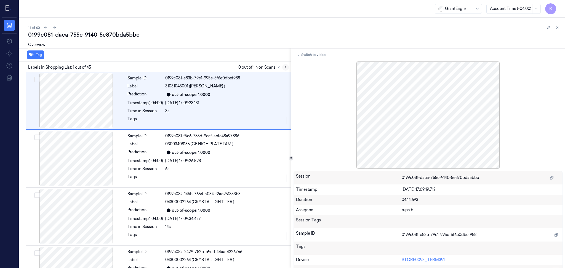
click at [284, 68] on icon at bounding box center [286, 67] width 4 height 4
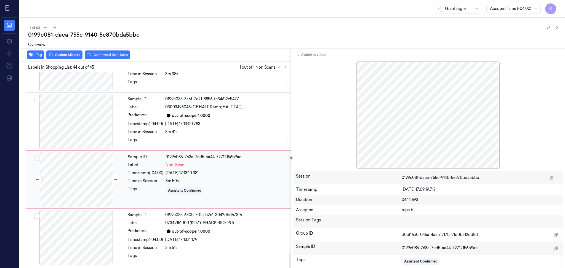
click at [80, 183] on div at bounding box center [76, 179] width 98 height 55
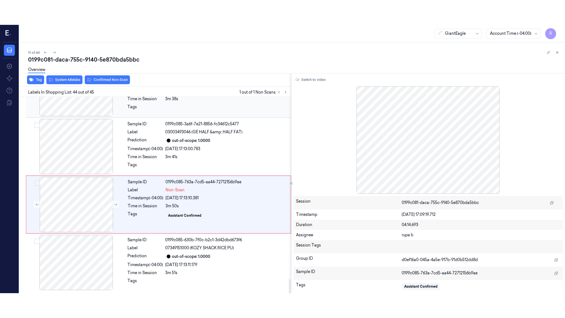
scroll to position [2415, 0]
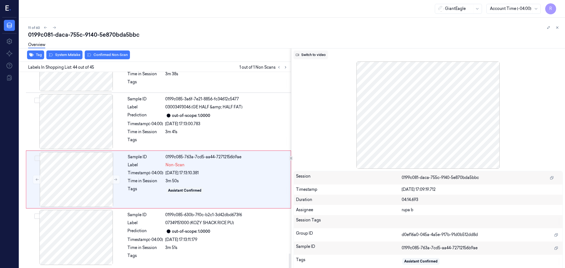
click at [305, 52] on button "Switch to video" at bounding box center [311, 55] width 35 height 9
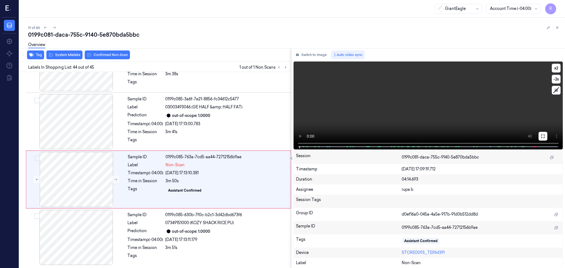
click at [546, 133] on button at bounding box center [543, 136] width 9 height 9
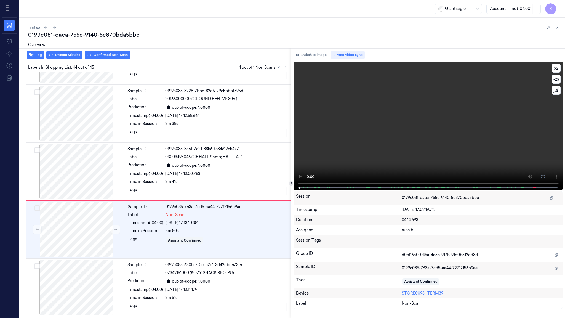
scroll to position [2366, 0]
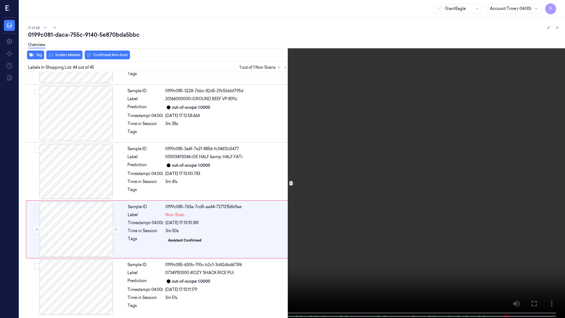
click at [546, 165] on video at bounding box center [282, 159] width 565 height 319
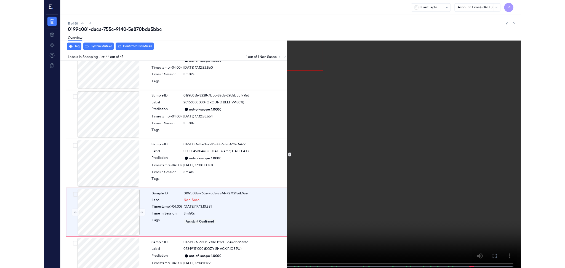
scroll to position [2366, 0]
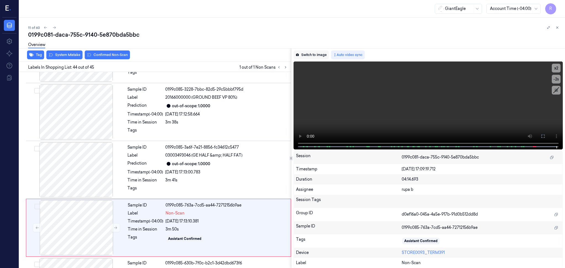
click at [321, 54] on button "Switch to image" at bounding box center [311, 55] width 35 height 9
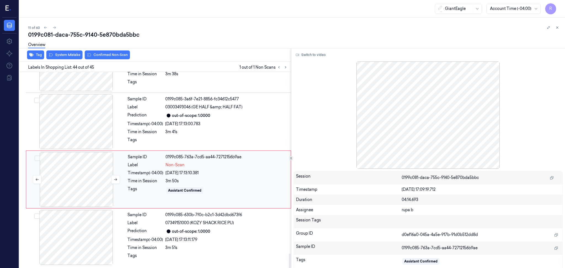
click at [89, 172] on div at bounding box center [76, 179] width 98 height 55
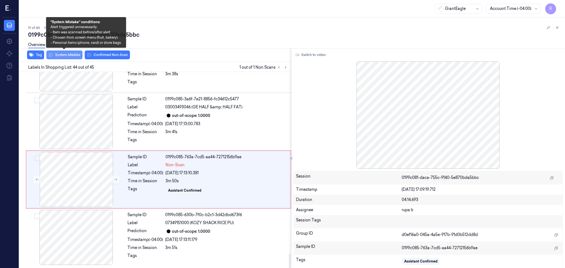
click at [69, 54] on button "System Mistake" at bounding box center [64, 55] width 36 height 9
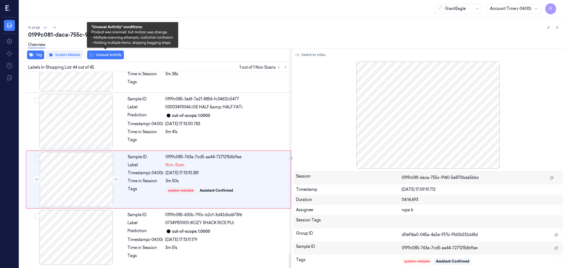
click at [97, 57] on button "Unusual Activity" at bounding box center [105, 55] width 37 height 9
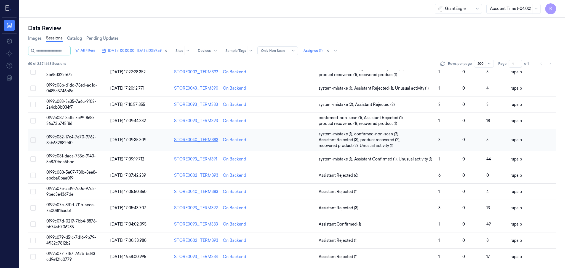
scroll to position [110, 0]
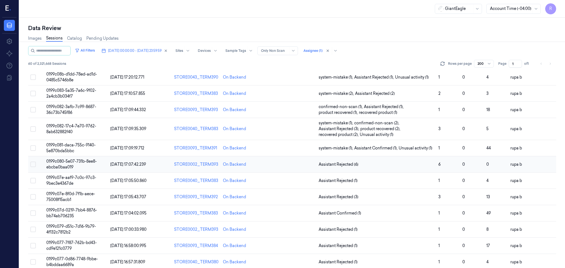
click at [83, 164] on td "0199c080-5e07-731b-8ee8-ebcba0baa019" at bounding box center [76, 165] width 64 height 16
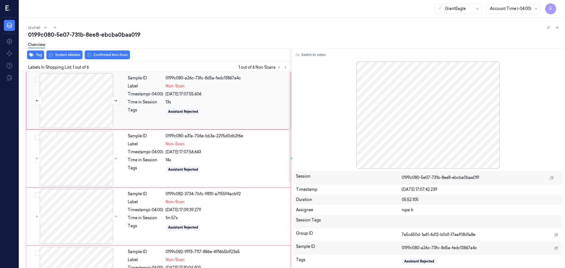
drag, startPoint x: 99, startPoint y: 105, endPoint x: 104, endPoint y: 104, distance: 4.3
click at [100, 107] on div at bounding box center [76, 100] width 98 height 55
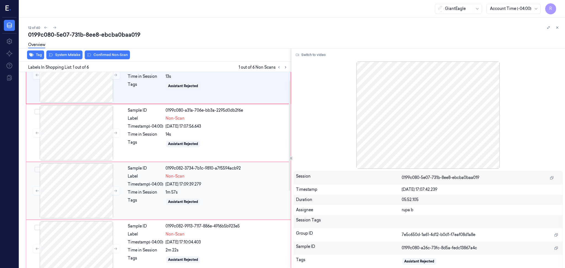
scroll to position [37, 0]
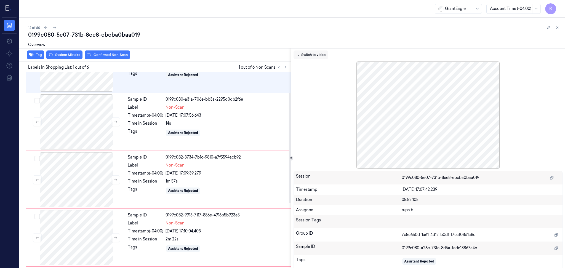
click at [303, 58] on button "Switch to video" at bounding box center [311, 55] width 35 height 9
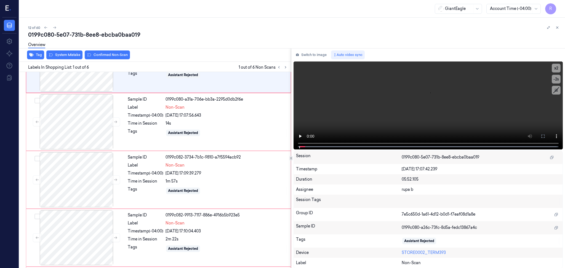
scroll to position [0, 0]
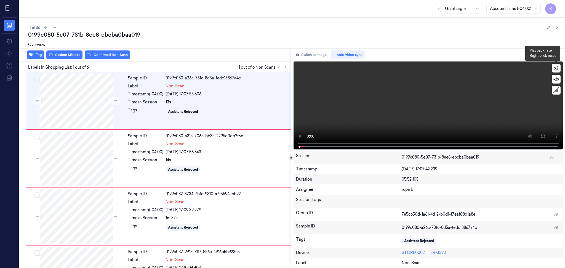
click at [558, 70] on button "x 2" at bounding box center [556, 68] width 9 height 9
click at [558, 70] on button "x 4" at bounding box center [556, 68] width 9 height 9
click at [544, 138] on button at bounding box center [543, 136] width 9 height 9
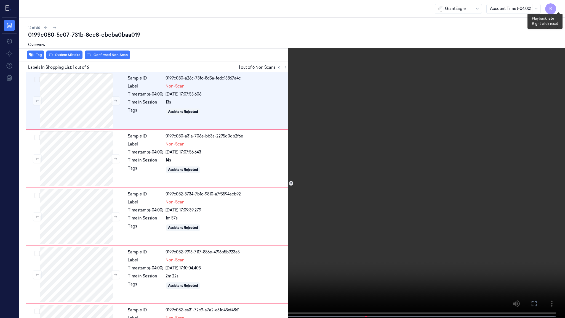
click at [560, 6] on button "x 1" at bounding box center [558, 6] width 9 height 9
click at [25, 258] on video at bounding box center [282, 159] width 565 height 319
click at [558, 7] on button "x 2" at bounding box center [558, 6] width 9 height 9
click at [286, 98] on video at bounding box center [282, 159] width 565 height 319
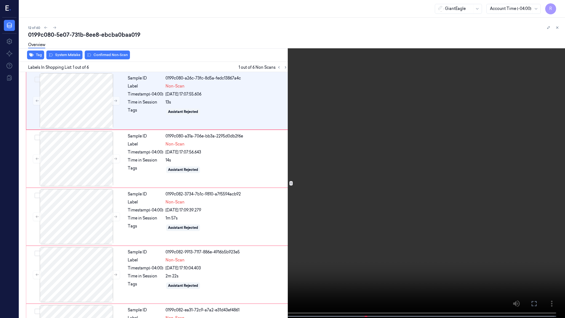
click at [286, 98] on video at bounding box center [282, 159] width 565 height 319
click at [77, 266] on video at bounding box center [282, 159] width 565 height 319
click at [110, 126] on video at bounding box center [282, 159] width 565 height 319
click at [73, 268] on video at bounding box center [282, 159] width 565 height 319
drag, startPoint x: 178, startPoint y: 242, endPoint x: 183, endPoint y: 251, distance: 9.8
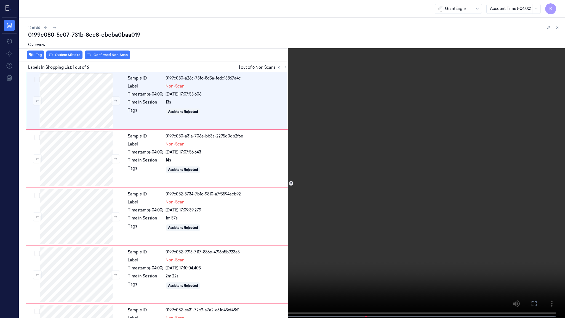
click at [183, 251] on video at bounding box center [282, 159] width 565 height 319
click at [75, 259] on video at bounding box center [282, 159] width 565 height 319
click at [80, 258] on video at bounding box center [282, 159] width 565 height 319
click at [81, 257] on video at bounding box center [282, 159] width 565 height 319
click at [246, 261] on video at bounding box center [282, 159] width 565 height 319
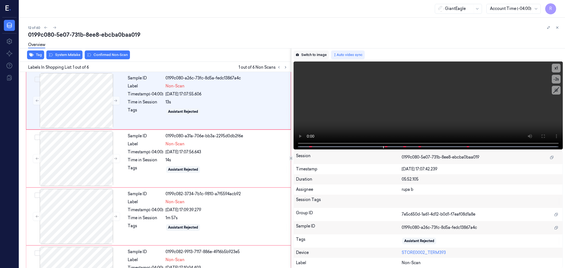
click at [314, 52] on button "Switch to image" at bounding box center [311, 55] width 35 height 9
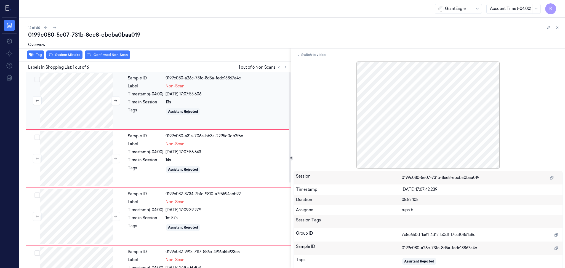
click at [92, 112] on div at bounding box center [76, 100] width 98 height 55
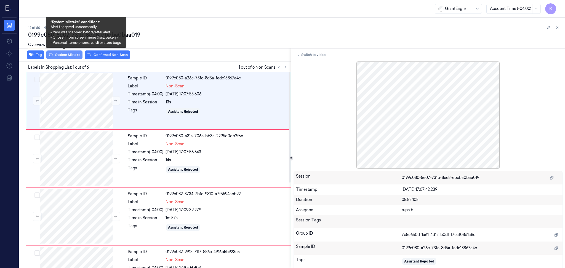
click at [70, 54] on button "System Mistake" at bounding box center [64, 55] width 36 height 9
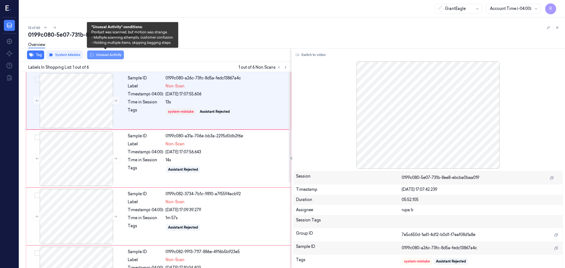
click at [110, 57] on button "Unusual Activity" at bounding box center [105, 55] width 37 height 9
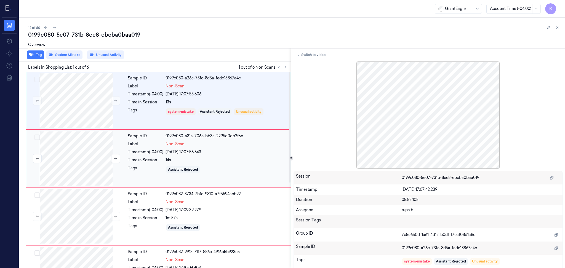
click at [83, 161] on div at bounding box center [76, 158] width 98 height 55
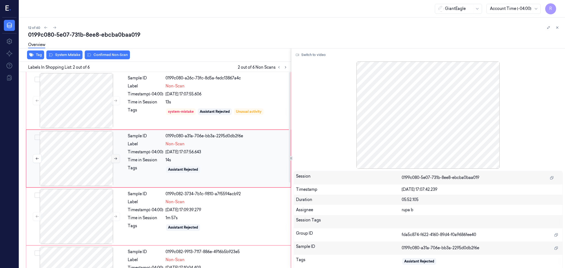
click at [114, 161] on button at bounding box center [115, 158] width 9 height 9
click at [114, 162] on button at bounding box center [115, 158] width 9 height 9
click at [115, 162] on button at bounding box center [115, 158] width 9 height 9
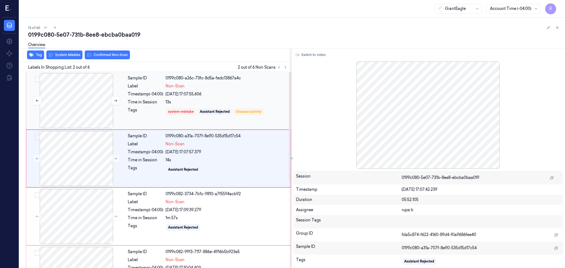
click at [88, 105] on div at bounding box center [76, 100] width 98 height 55
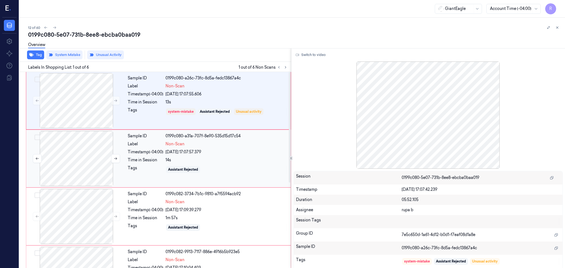
click at [86, 161] on div at bounding box center [76, 158] width 98 height 55
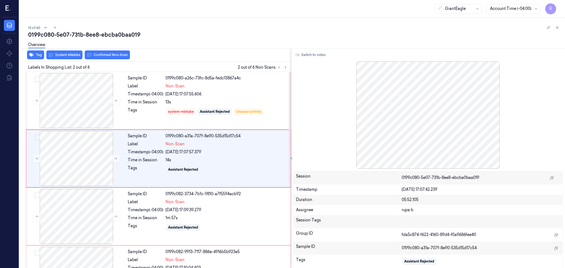
click at [71, 59] on div "Tag System Mistake Confirmed Non-Scan" at bounding box center [154, 55] width 274 height 14
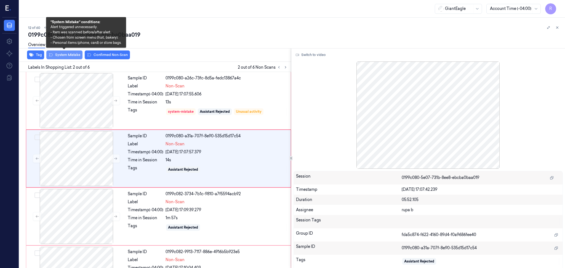
click at [63, 58] on button "System Mistake" at bounding box center [64, 55] width 36 height 9
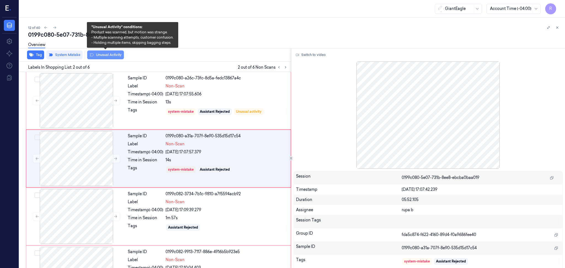
click at [111, 53] on button "Unusual Activity" at bounding box center [105, 55] width 37 height 9
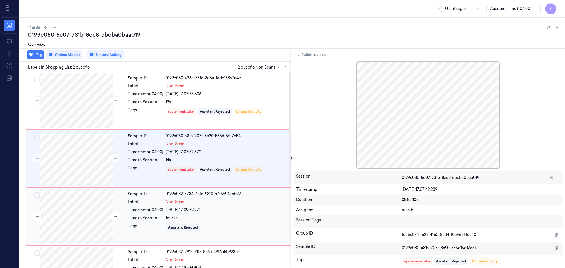
click at [77, 208] on div at bounding box center [76, 216] width 98 height 55
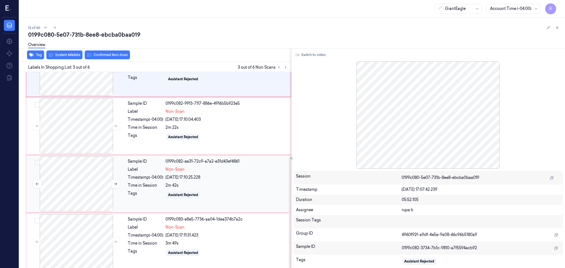
scroll to position [153, 0]
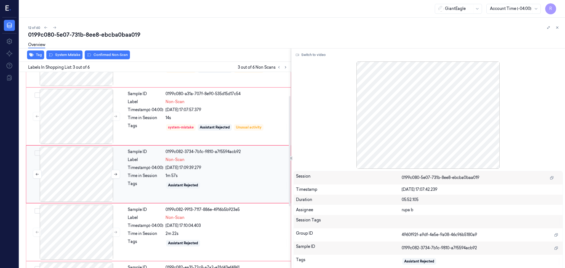
click at [69, 175] on div at bounding box center [76, 174] width 98 height 55
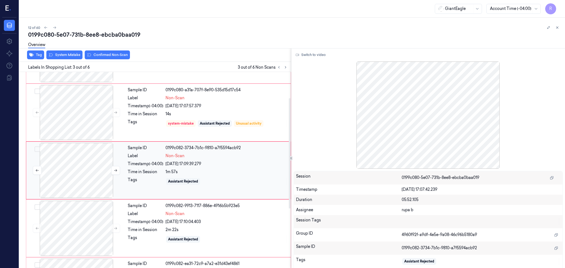
click at [76, 168] on div at bounding box center [76, 170] width 98 height 55
click at [294, 61] on div "Switch to video Session 0199c080-5e07-731b-8ee8-ebcba0baa019 Timestamp 07/10/20…" at bounding box center [429, 158] width 274 height 220
click at [311, 55] on button "Switch to video" at bounding box center [311, 55] width 35 height 9
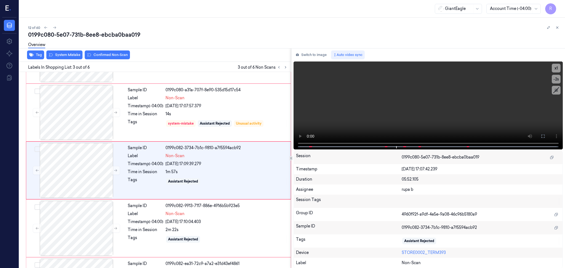
click at [317, 59] on div "Switch to image Auto video sync x 1 -2 s Session 0199c080-5e07-731b-8ee8-ebcba0…" at bounding box center [429, 158] width 274 height 220
click at [316, 53] on button "Switch to image" at bounding box center [311, 55] width 35 height 9
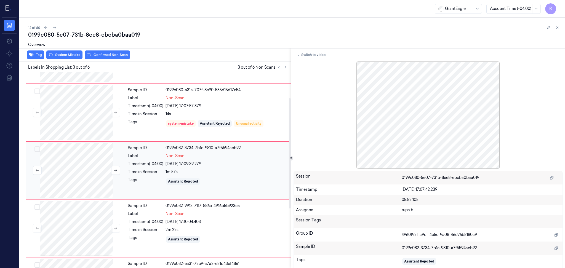
click at [84, 166] on div at bounding box center [76, 170] width 98 height 55
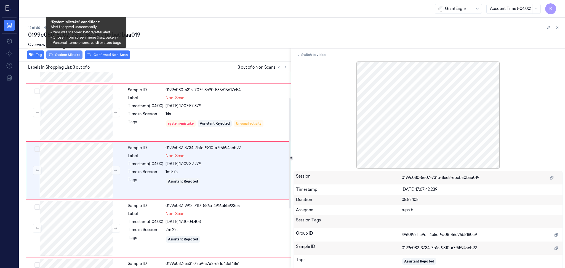
click at [70, 56] on button "System Mistake" at bounding box center [64, 55] width 36 height 9
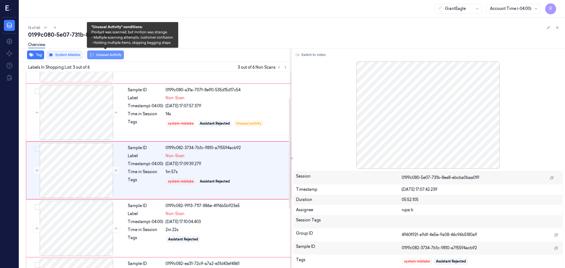
click at [105, 54] on button "Unusual Activity" at bounding box center [105, 55] width 37 height 9
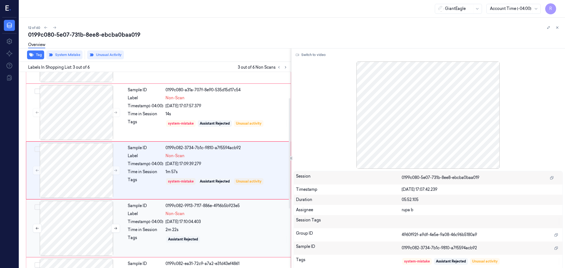
click at [94, 230] on div at bounding box center [76, 228] width 98 height 55
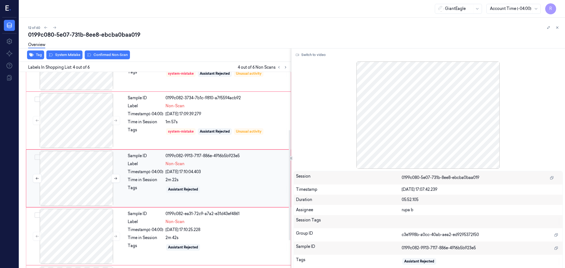
scroll to position [104, 0]
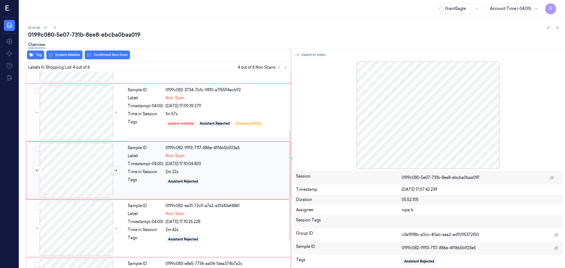
click at [118, 169] on button at bounding box center [115, 170] width 9 height 9
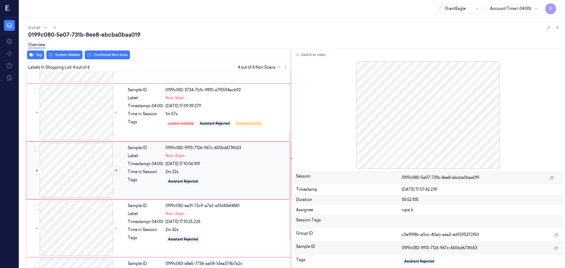
click at [118, 169] on button at bounding box center [115, 170] width 9 height 9
click at [87, 119] on div at bounding box center [76, 112] width 98 height 55
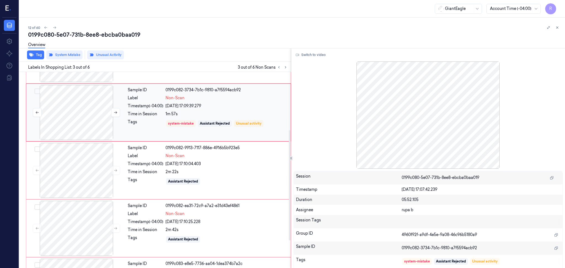
scroll to position [46, 0]
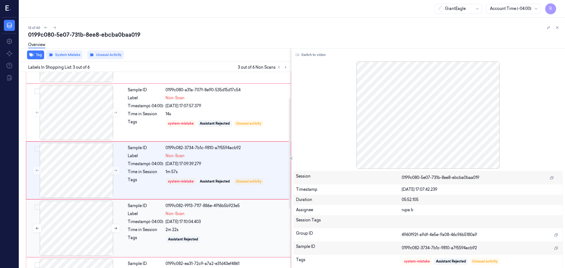
click at [80, 224] on div at bounding box center [76, 228] width 98 height 55
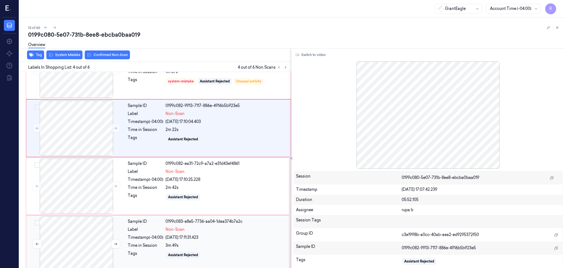
scroll to position [153, 0]
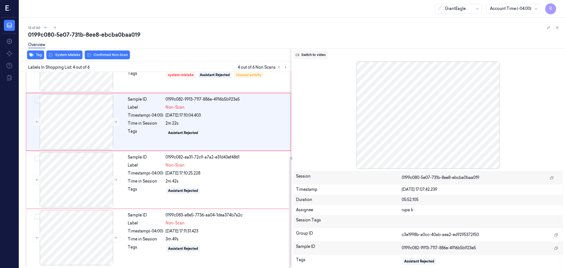
click at [306, 54] on button "Switch to video" at bounding box center [311, 55] width 35 height 9
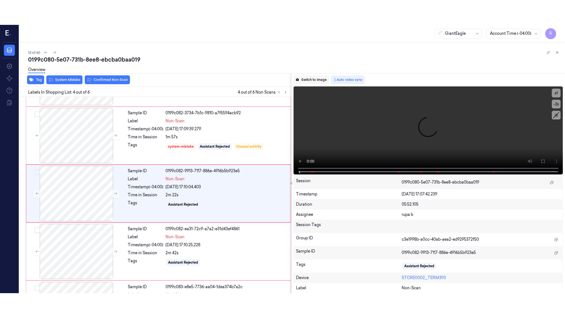
scroll to position [104, 0]
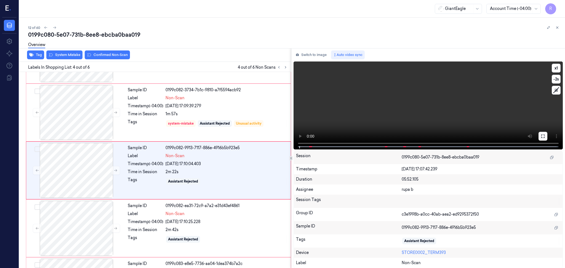
click at [547, 135] on button at bounding box center [543, 136] width 9 height 9
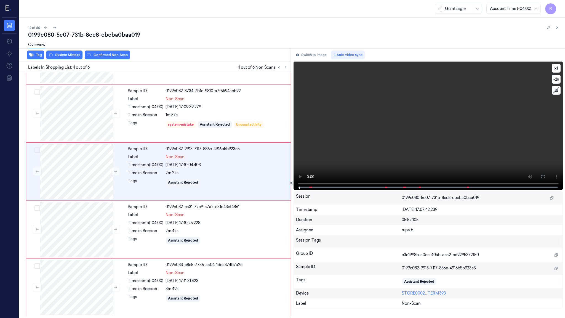
scroll to position [104, 0]
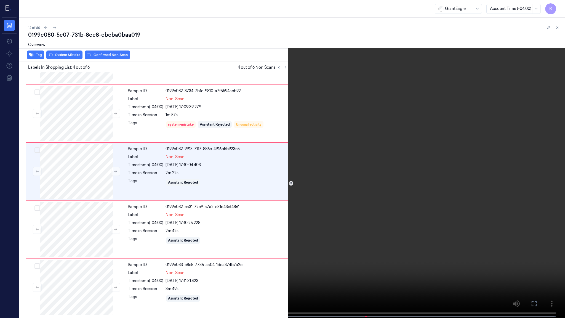
click at [551, 161] on video at bounding box center [282, 159] width 565 height 319
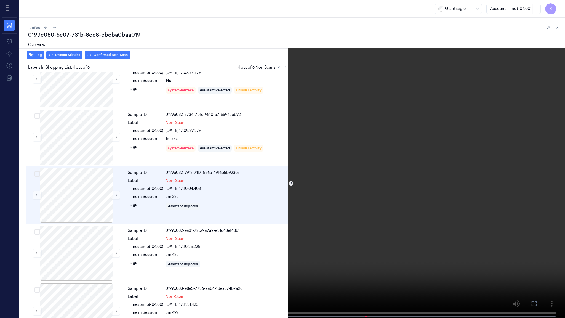
click at [231, 268] on span at bounding box center [230, 316] width 1 height 3
click at [192, 268] on span at bounding box center [191, 316] width 1 height 3
click at [240, 268] on video at bounding box center [282, 159] width 565 height 319
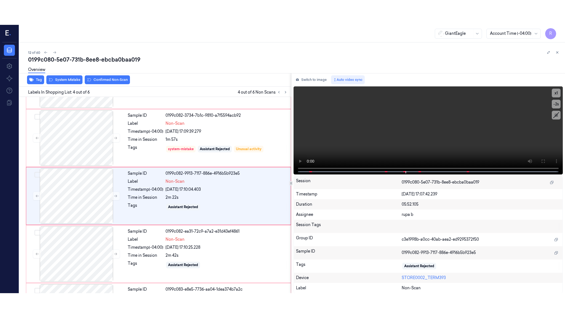
scroll to position [104, 0]
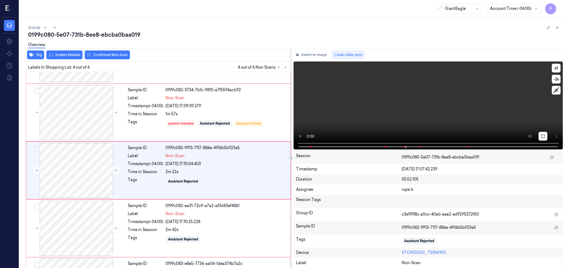
click at [541, 137] on button at bounding box center [543, 136] width 9 height 9
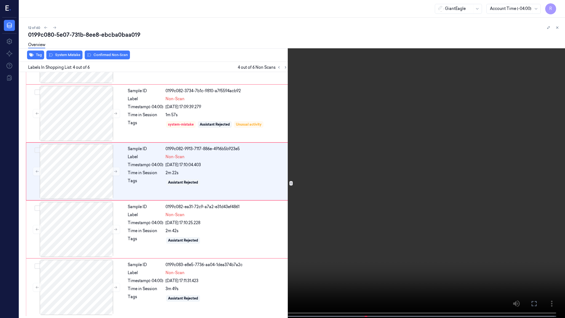
click at [527, 166] on video at bounding box center [282, 159] width 565 height 319
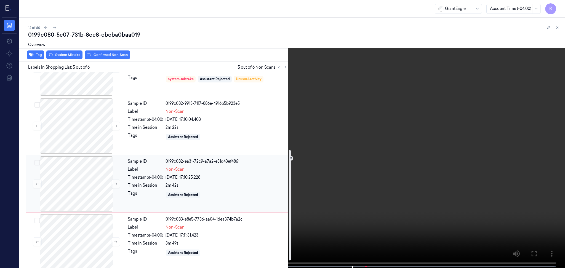
scroll to position [153, 0]
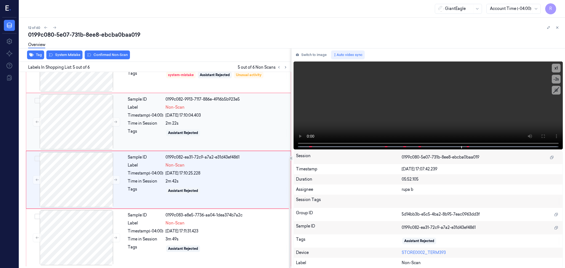
click at [321, 54] on button "Switch to image" at bounding box center [311, 55] width 35 height 9
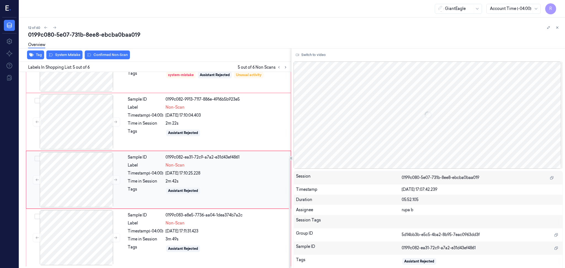
scroll to position [153, 0]
click at [112, 173] on div at bounding box center [76, 179] width 98 height 55
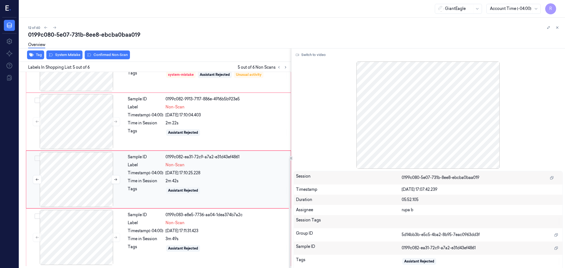
click at [75, 173] on div at bounding box center [76, 179] width 98 height 55
click at [92, 179] on div at bounding box center [76, 179] width 98 height 55
click at [97, 130] on div at bounding box center [76, 121] width 98 height 55
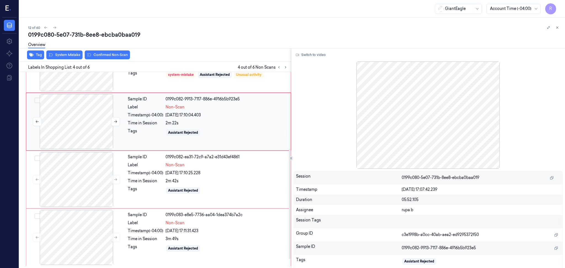
scroll to position [104, 0]
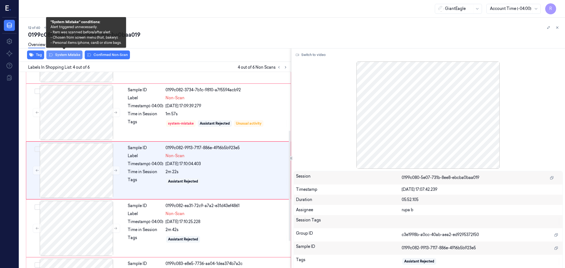
click at [71, 56] on button "System Mistake" at bounding box center [64, 55] width 36 height 9
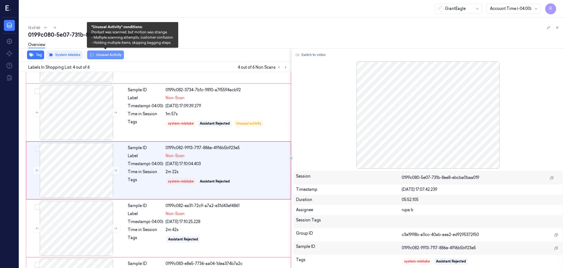
click at [103, 54] on button "Unusual Activity" at bounding box center [105, 55] width 37 height 9
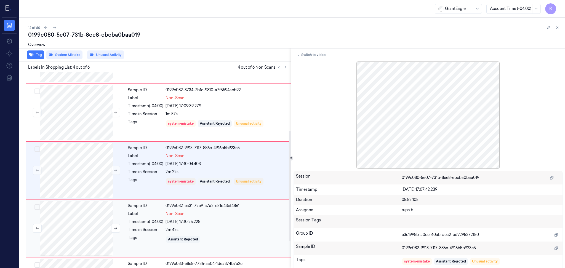
click at [91, 224] on div at bounding box center [76, 228] width 98 height 55
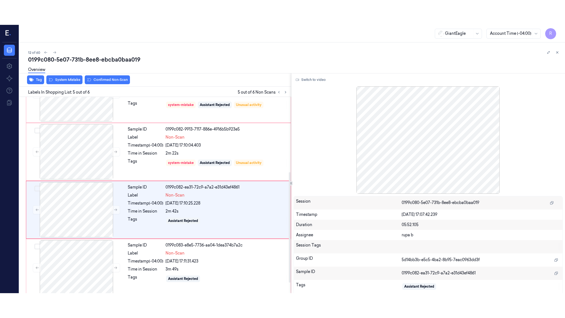
scroll to position [153, 0]
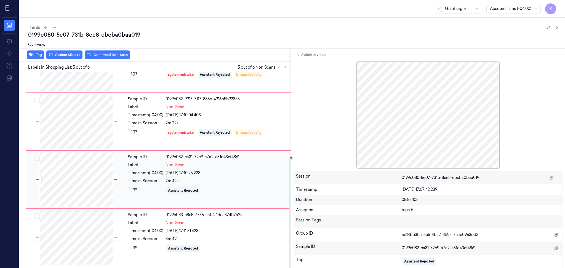
click at [77, 180] on div at bounding box center [76, 179] width 98 height 55
click at [92, 182] on div at bounding box center [76, 179] width 98 height 55
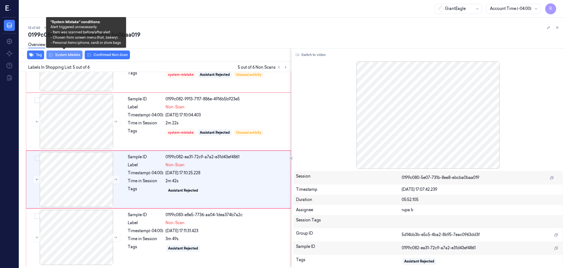
click at [60, 56] on button "System Mistake" at bounding box center [64, 55] width 36 height 9
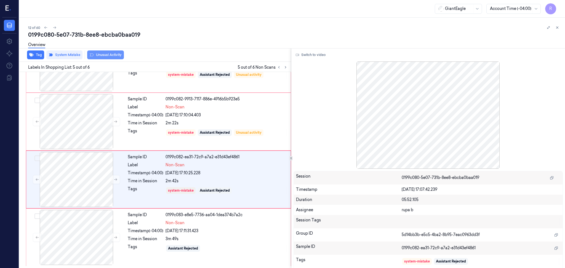
click at [105, 59] on button "Unusual Activity" at bounding box center [105, 55] width 37 height 9
click at [94, 248] on div at bounding box center [76, 237] width 98 height 55
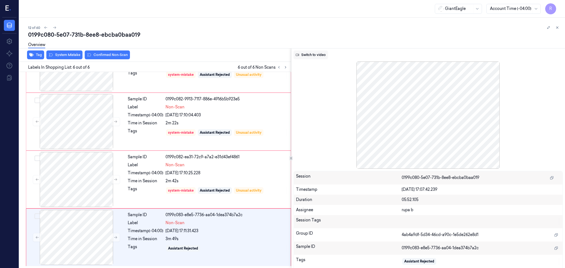
click at [318, 52] on button "Switch to video" at bounding box center [311, 55] width 35 height 9
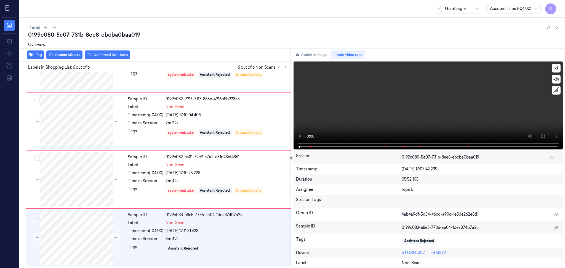
click at [542, 137] on icon at bounding box center [543, 136] width 4 height 4
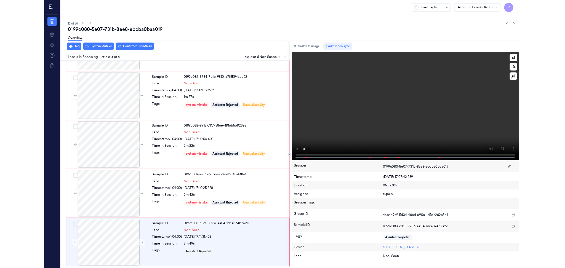
scroll to position [104, 0]
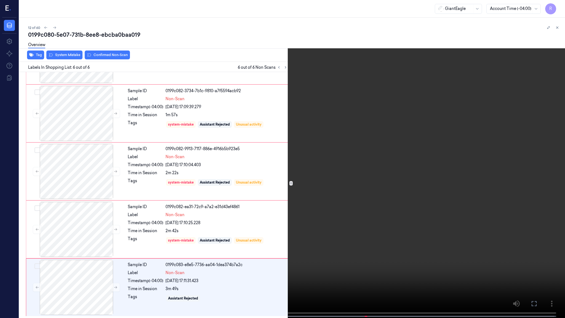
click at [541, 169] on video at bounding box center [282, 159] width 565 height 319
click at [558, 7] on button "x 1" at bounding box center [558, 6] width 9 height 9
drag, startPoint x: 565, startPoint y: 0, endPoint x: 542, endPoint y: 0, distance: 23.2
drag, startPoint x: 542, startPoint y: 0, endPoint x: 162, endPoint y: 155, distance: 409.6
click at [163, 154] on video at bounding box center [282, 159] width 565 height 319
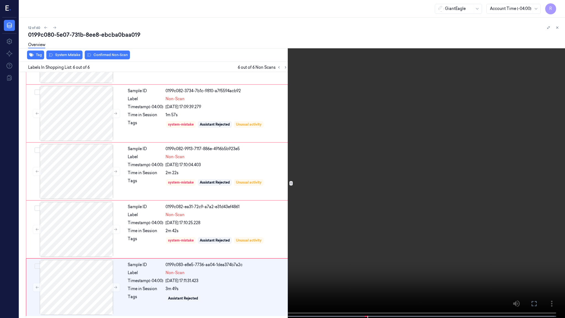
click at [197, 149] on video at bounding box center [282, 159] width 565 height 319
click at [363, 268] on video at bounding box center [282, 159] width 565 height 319
click at [381, 268] on video at bounding box center [282, 159] width 565 height 319
click at [557, 8] on button "x 2" at bounding box center [558, 6] width 9 height 9
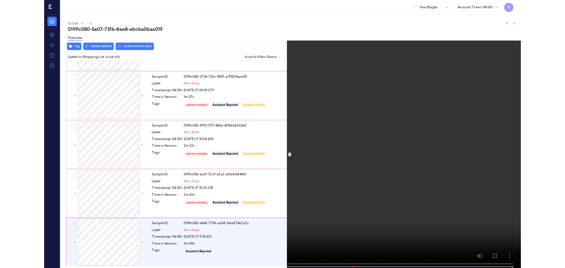
scroll to position [153, 0]
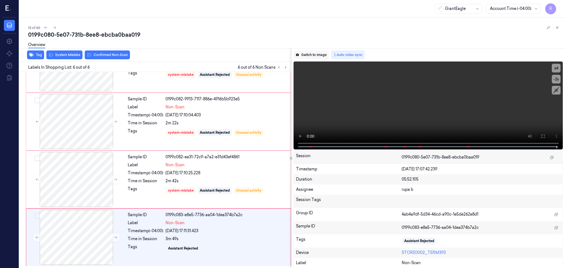
click at [308, 52] on button "Switch to image" at bounding box center [311, 55] width 35 height 9
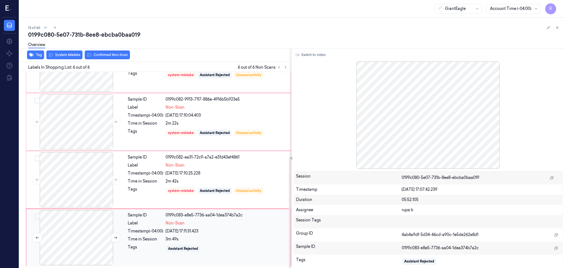
click at [94, 237] on div at bounding box center [76, 237] width 98 height 55
click at [112, 237] on button at bounding box center [115, 237] width 9 height 9
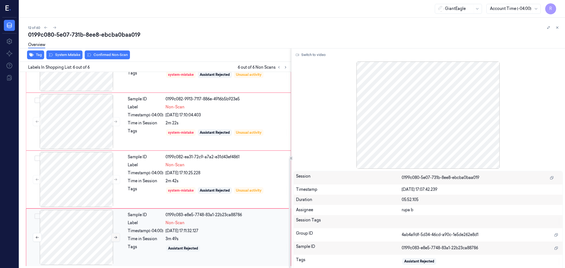
click at [112, 237] on button at bounding box center [115, 237] width 9 height 9
click at [113, 237] on button at bounding box center [115, 237] width 9 height 9
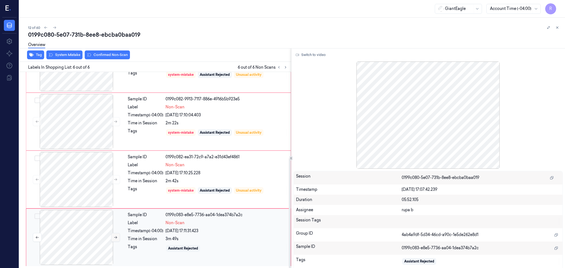
click at [113, 237] on button at bounding box center [115, 237] width 9 height 9
click at [91, 242] on div at bounding box center [76, 237] width 98 height 55
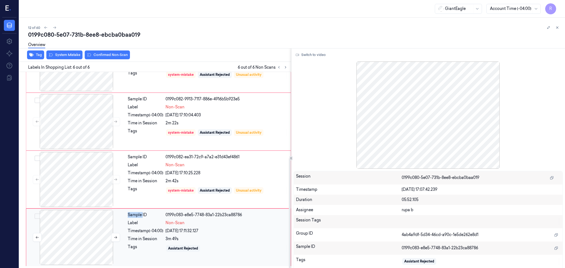
click at [91, 242] on div at bounding box center [76, 237] width 98 height 55
click at [115, 237] on icon at bounding box center [116, 238] width 4 height 4
click at [114, 237] on icon at bounding box center [116, 238] width 4 height 4
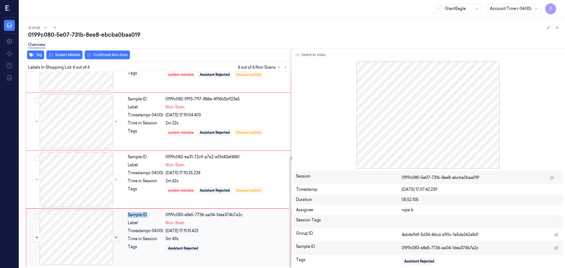
click at [114, 237] on icon at bounding box center [116, 238] width 4 height 4
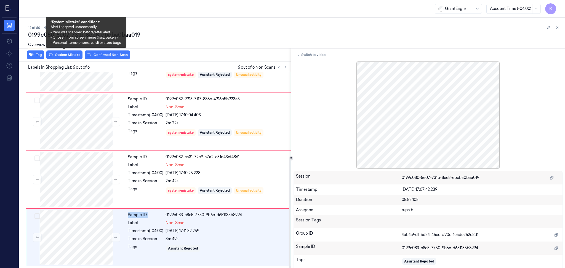
click at [64, 59] on div "Tag System Mistake Confirmed Non-Scan" at bounding box center [154, 55] width 274 height 14
click at [69, 57] on button "System Mistake" at bounding box center [64, 55] width 36 height 9
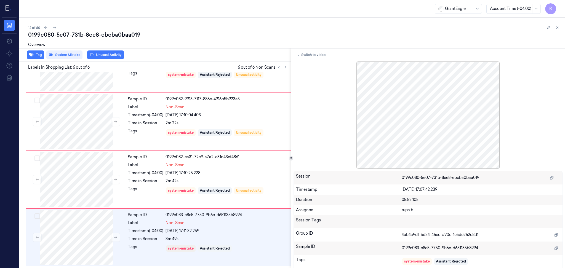
click at [105, 60] on div "Tag System Mistake Unusual Activity" at bounding box center [154, 55] width 274 height 14
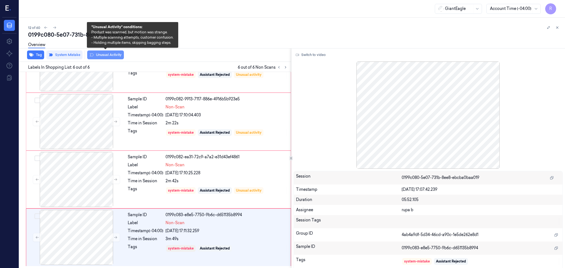
click at [117, 55] on button "Unusual Activity" at bounding box center [105, 55] width 37 height 9
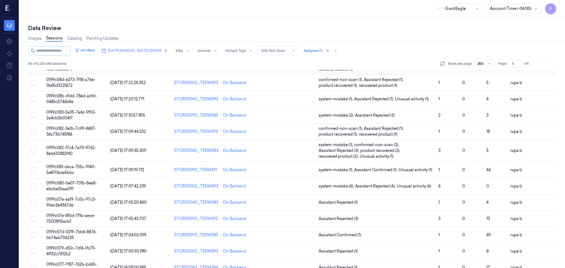
scroll to position [147, 0]
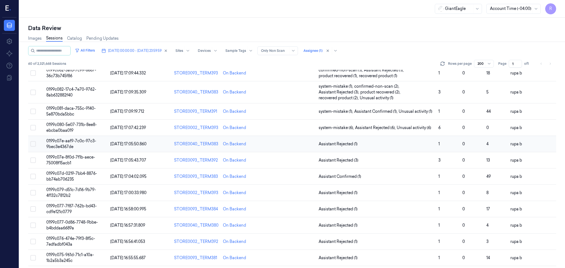
click at [78, 143] on td "0199c07e-aaf9-7c0c-97c3-9bec3e4367de" at bounding box center [76, 144] width 64 height 16
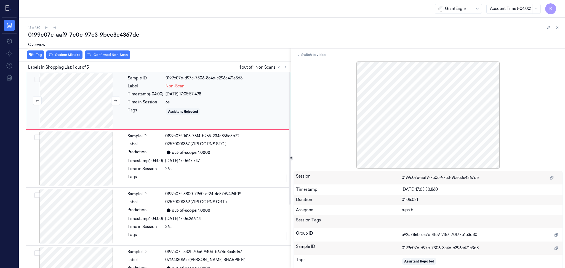
click at [69, 101] on div at bounding box center [76, 100] width 98 height 55
click at [308, 56] on button "Switch to video" at bounding box center [311, 55] width 35 height 9
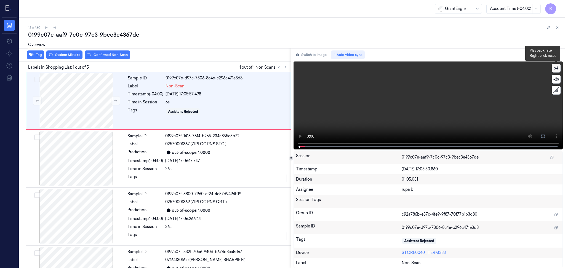
click at [553, 70] on button "x 4" at bounding box center [556, 68] width 9 height 9
click at [554, 70] on button "x 1" at bounding box center [556, 68] width 9 height 9
click at [543, 136] on icon at bounding box center [543, 136] width 4 height 4
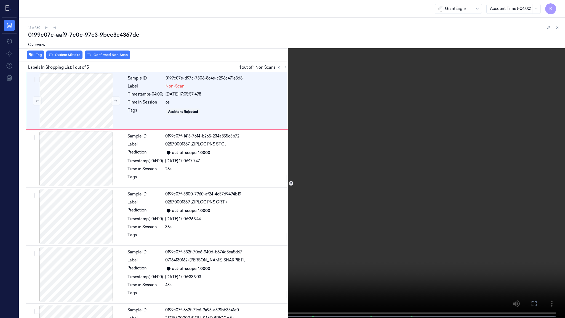
click at [529, 141] on video at bounding box center [282, 159] width 565 height 319
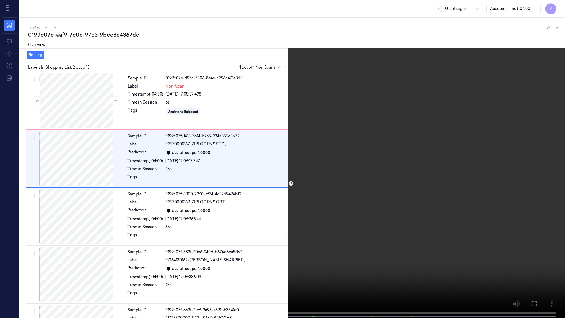
click at [328, 268] on video at bounding box center [282, 159] width 565 height 319
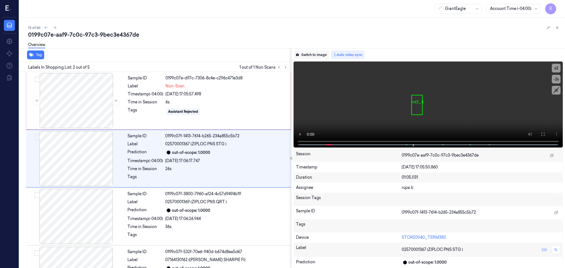
click at [313, 57] on button "Switch to image" at bounding box center [311, 55] width 35 height 9
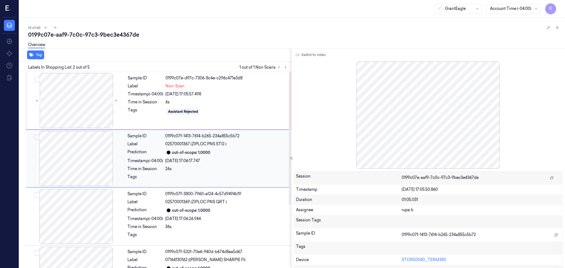
click at [94, 171] on div at bounding box center [76, 158] width 98 height 55
click at [77, 102] on div at bounding box center [76, 100] width 98 height 55
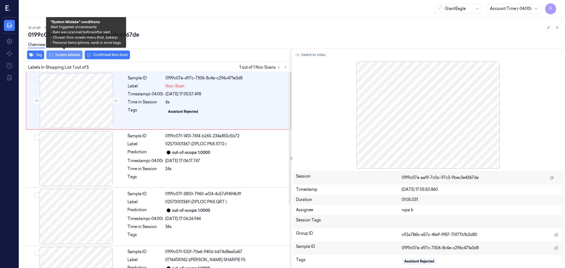
click at [72, 58] on button "System Mistake" at bounding box center [64, 55] width 36 height 9
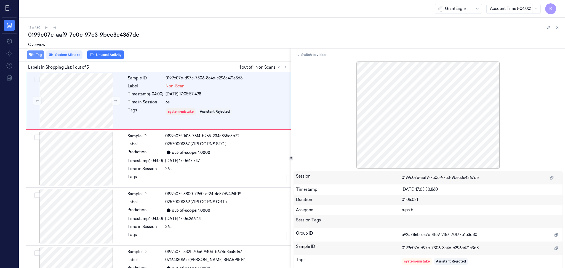
click at [33, 56] on icon "button" at bounding box center [31, 55] width 4 height 4
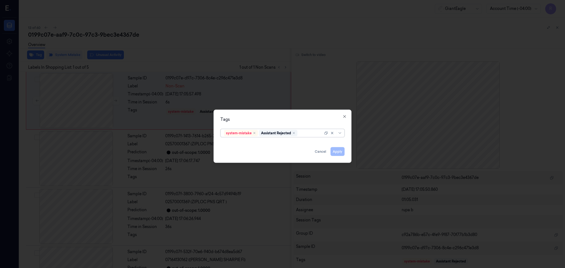
click at [311, 133] on div at bounding box center [311, 133] width 25 height 6
type input "bag"
drag, startPoint x: 252, startPoint y: 144, endPoint x: 269, endPoint y: 114, distance: 34.1
click at [252, 144] on div "Bag" at bounding box center [282, 145] width 117 height 6
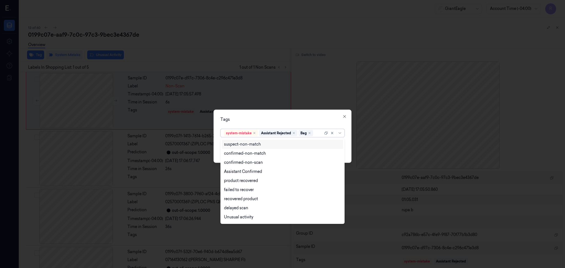
click at [271, 111] on div "Tags option Bag, selected. 13 results available. Use Up and Down to choose opti…" at bounding box center [283, 136] width 138 height 53
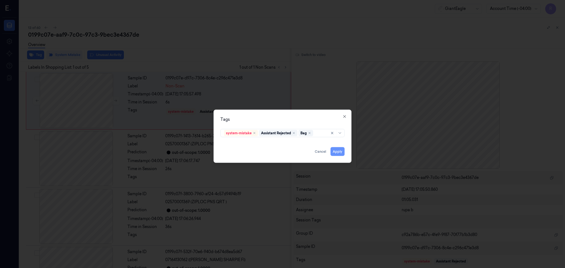
click at [341, 153] on button "Apply" at bounding box center [338, 151] width 14 height 9
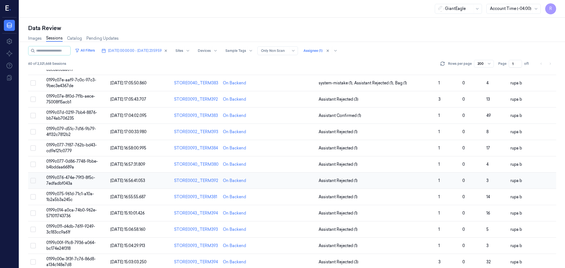
scroll to position [221, 0]
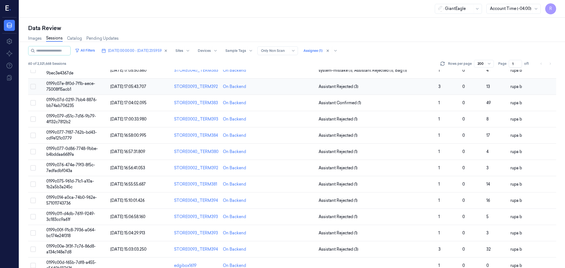
click at [75, 85] on span "0199c07e-8f0d-7f1b-aece-75008f15acb1" at bounding box center [70, 86] width 49 height 11
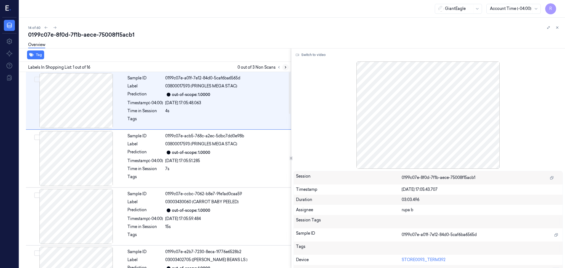
click at [287, 68] on icon at bounding box center [286, 67] width 4 height 4
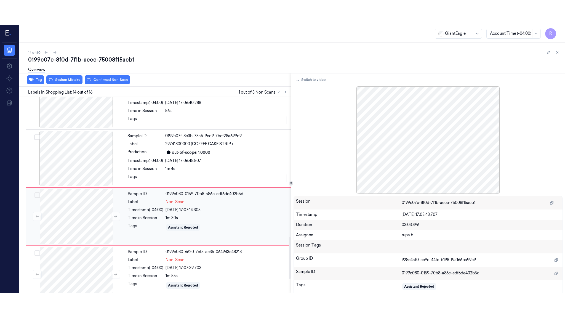
scroll to position [684, 0]
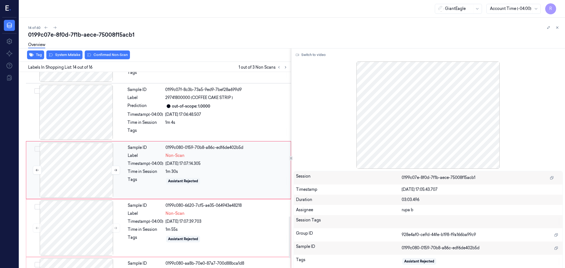
click at [63, 165] on div at bounding box center [76, 170] width 98 height 55
click at [322, 54] on button "Switch to video" at bounding box center [311, 55] width 35 height 9
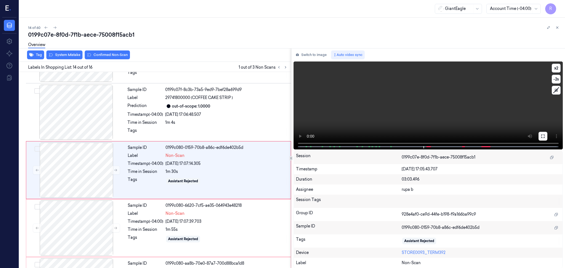
click at [541, 137] on icon at bounding box center [543, 136] width 4 height 4
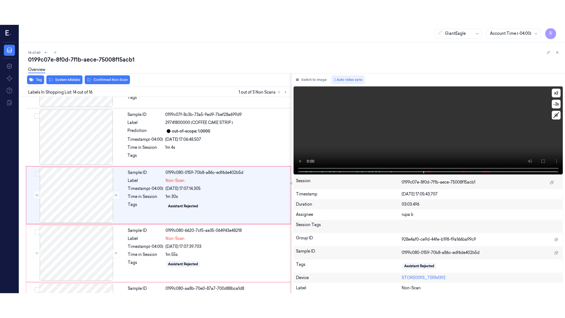
scroll to position [684, 0]
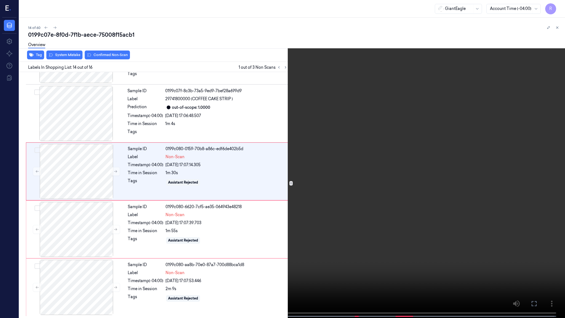
click at [541, 166] on video at bounding box center [282, 159] width 565 height 319
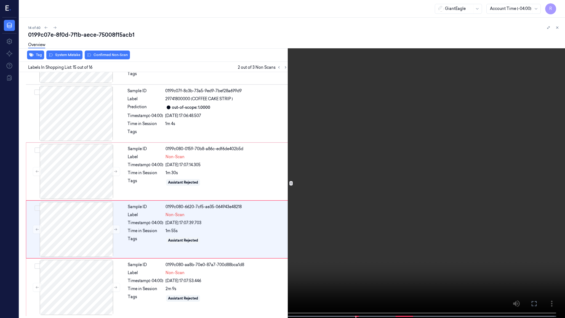
scroll to position [683, 0]
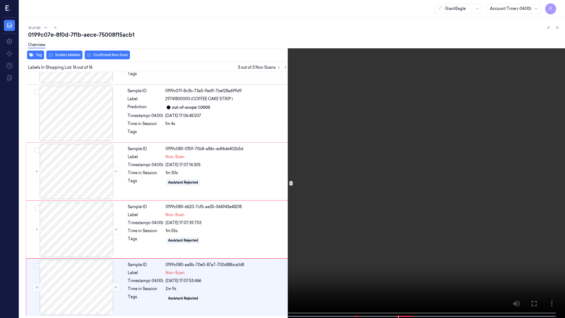
click at [428, 214] on video at bounding box center [282, 159] width 565 height 319
click at [387, 185] on video at bounding box center [282, 159] width 565 height 319
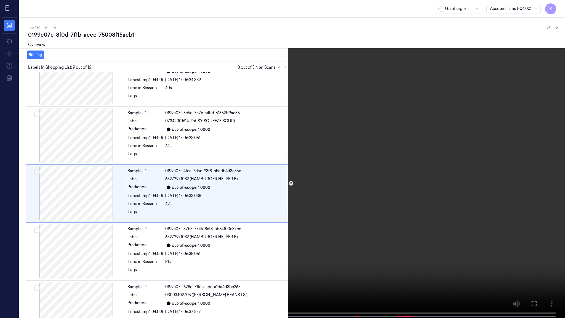
scroll to position [369, 0]
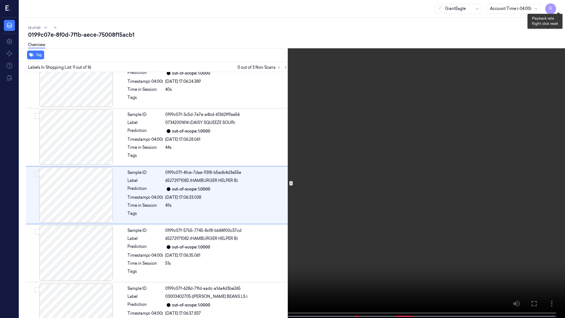
click at [561, 3] on button "x 2" at bounding box center [558, 6] width 9 height 9
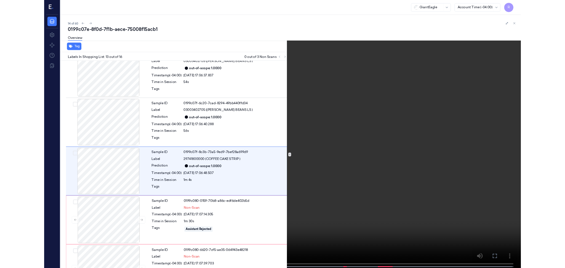
scroll to position [602, 0]
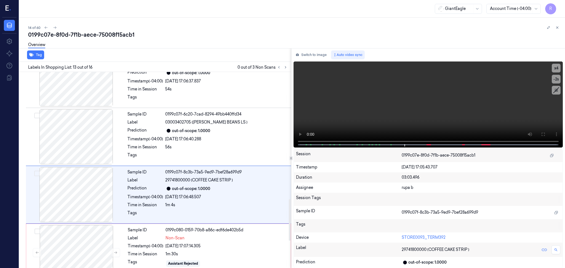
drag, startPoint x: 305, startPoint y: 54, endPoint x: 292, endPoint y: 61, distance: 14.1
click at [306, 54] on button "Switch to image" at bounding box center [311, 55] width 35 height 9
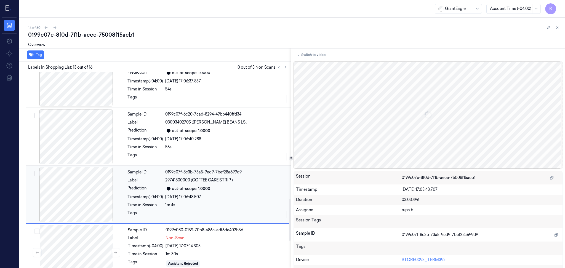
scroll to position [626, 0]
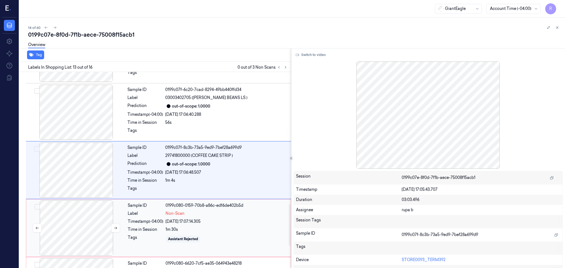
drag, startPoint x: 84, startPoint y: 225, endPoint x: 94, endPoint y: 137, distance: 89.2
click at [83, 225] on div at bounding box center [76, 228] width 98 height 55
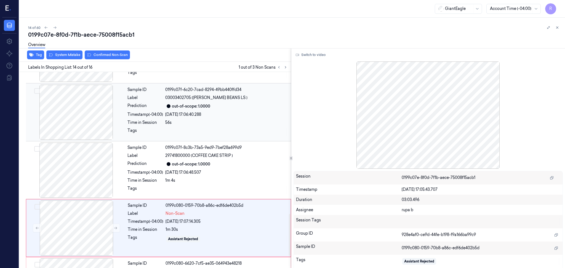
scroll to position [684, 0]
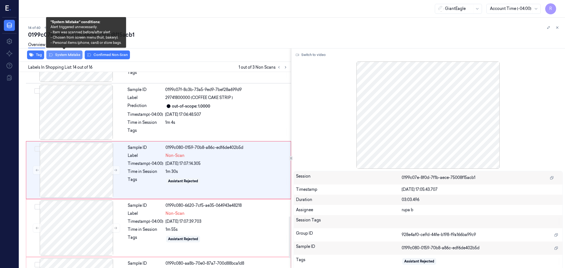
click at [71, 54] on button "System Mistake" at bounding box center [64, 55] width 36 height 9
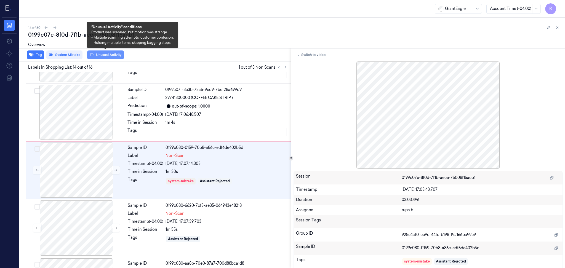
click at [109, 55] on button "Unusual Activity" at bounding box center [105, 55] width 37 height 9
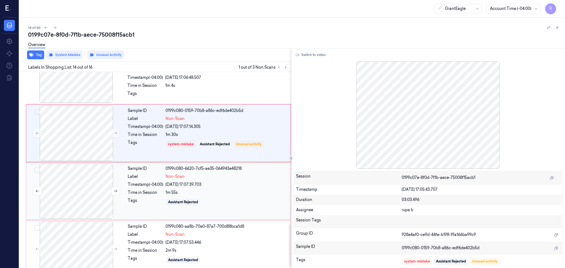
click at [97, 199] on div at bounding box center [76, 191] width 98 height 55
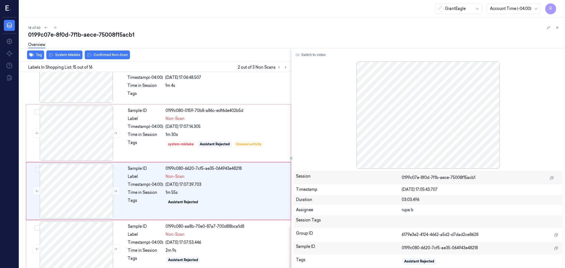
scroll to position [733, 0]
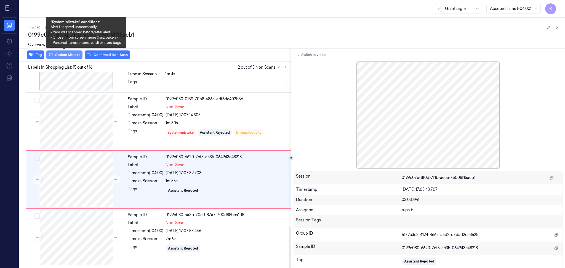
click at [62, 57] on button "System Mistake" at bounding box center [64, 55] width 36 height 9
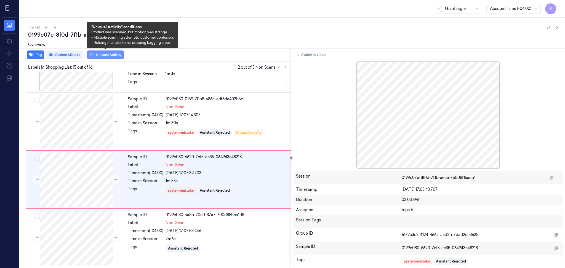
click at [104, 55] on button "Unusual Activity" at bounding box center [105, 55] width 37 height 9
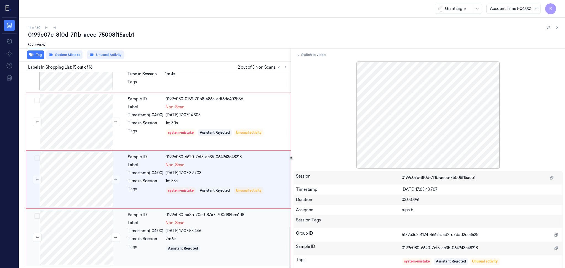
click at [85, 232] on div at bounding box center [76, 237] width 98 height 55
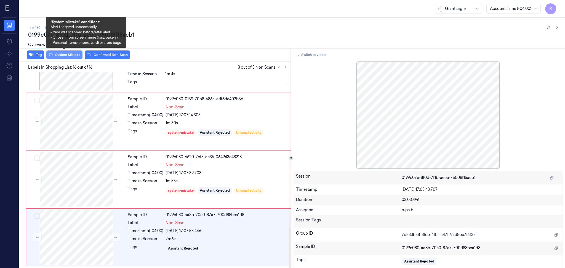
click at [68, 56] on button "System Mistake" at bounding box center [64, 55] width 36 height 9
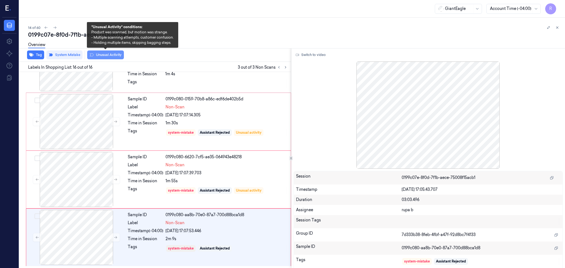
click at [112, 56] on button "Unusual Activity" at bounding box center [105, 55] width 37 height 9
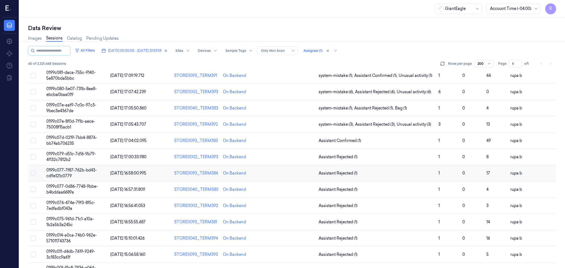
scroll to position [184, 0]
click at [88, 137] on span "0199c07d-0219-7bb4-8876-bb74ab706235" at bounding box center [71, 139] width 51 height 11
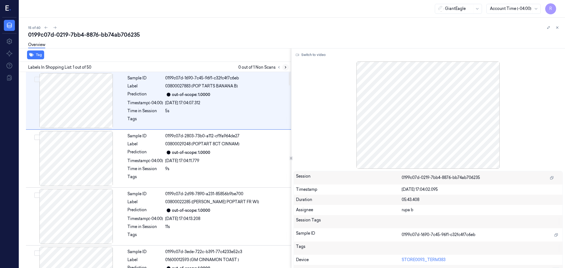
click at [282, 67] on button at bounding box center [285, 67] width 7 height 7
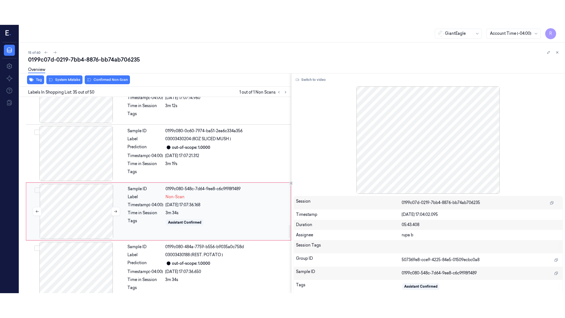
scroll to position [1902, 0]
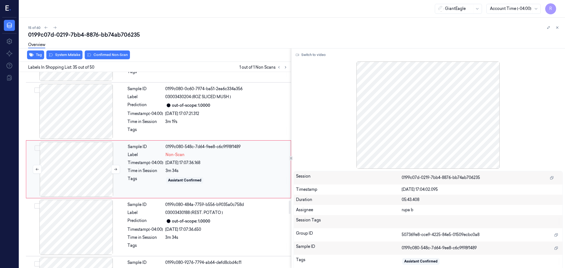
click at [94, 186] on div at bounding box center [76, 169] width 98 height 55
click at [315, 54] on button "Switch to video" at bounding box center [311, 55] width 35 height 9
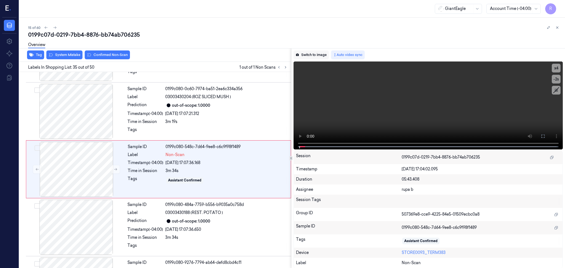
click at [303, 55] on button "Switch to image" at bounding box center [311, 55] width 35 height 9
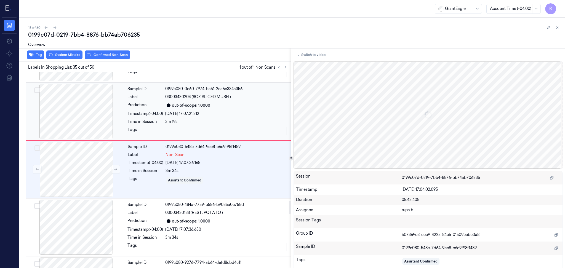
click at [314, 51] on button "Switch to video" at bounding box center [311, 55] width 35 height 9
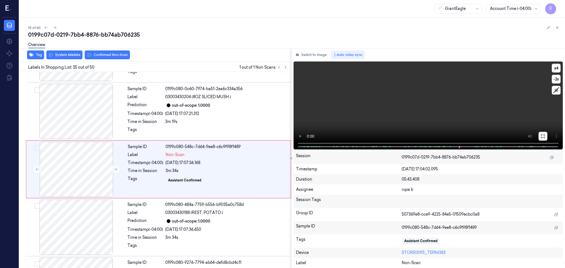
click at [542, 136] on icon at bounding box center [543, 136] width 4 height 4
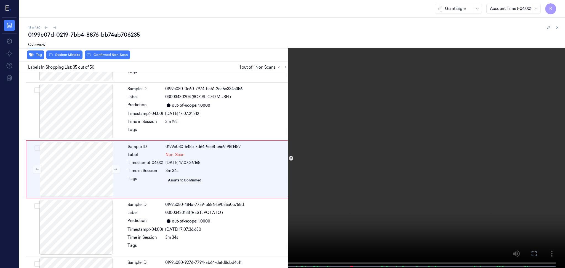
click at [558, 6] on button "x 4" at bounding box center [558, 6] width 9 height 9
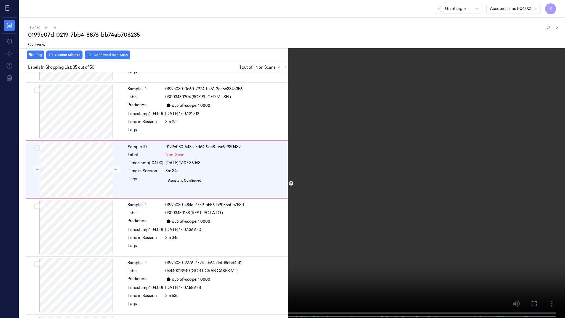
scroll to position [1878, 0]
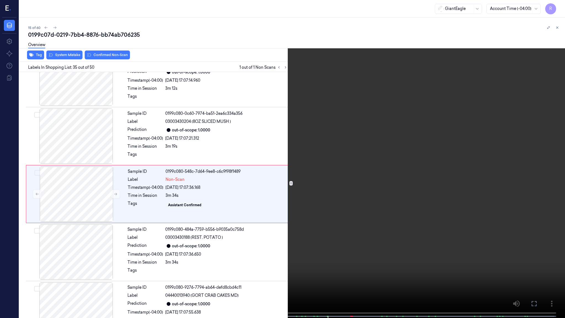
click at [427, 155] on video at bounding box center [282, 159] width 565 height 319
click at [314, 268] on span at bounding box center [314, 316] width 1 height 3
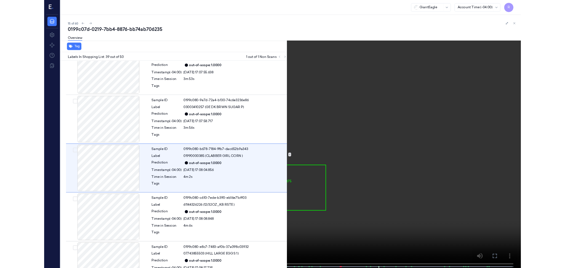
scroll to position [2110, 0]
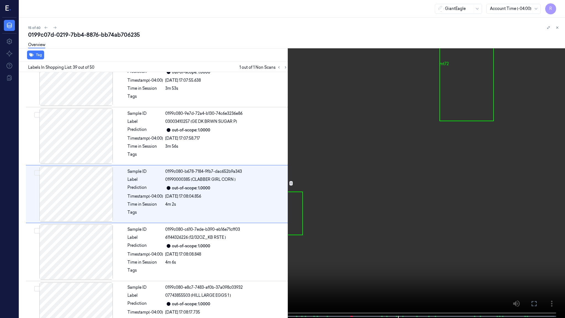
click at [382, 217] on video at bounding box center [282, 159] width 565 height 319
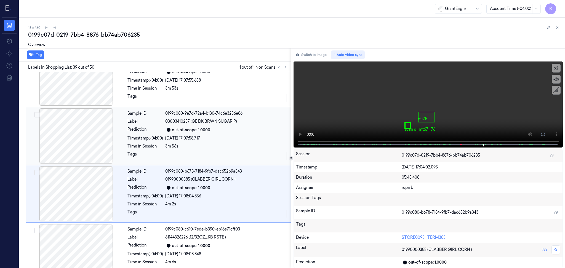
drag, startPoint x: 313, startPoint y: 54, endPoint x: 124, endPoint y: 161, distance: 217.4
click at [313, 54] on button "Switch to image" at bounding box center [311, 55] width 35 height 9
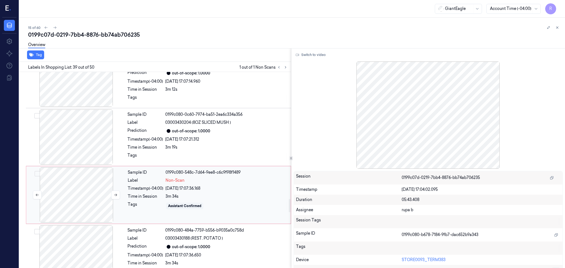
click at [96, 187] on div at bounding box center [76, 195] width 98 height 55
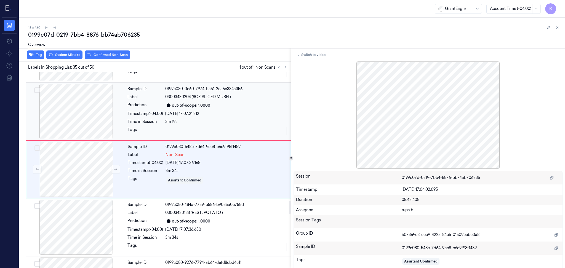
click at [87, 110] on div at bounding box center [76, 111] width 98 height 55
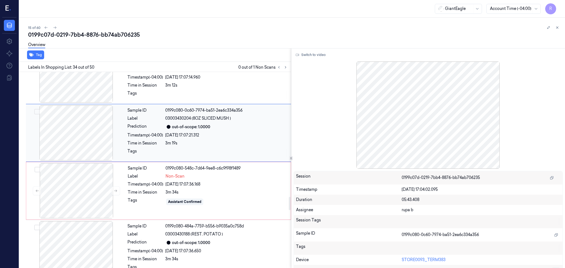
scroll to position [1844, 0]
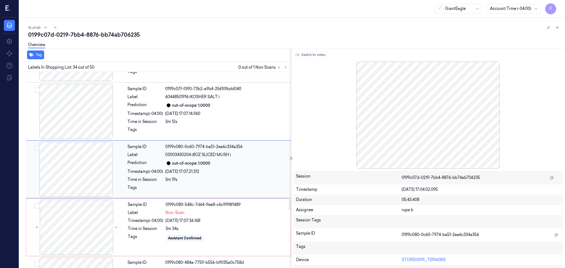
click at [89, 172] on div at bounding box center [76, 169] width 98 height 55
click at [80, 120] on div at bounding box center [76, 111] width 98 height 55
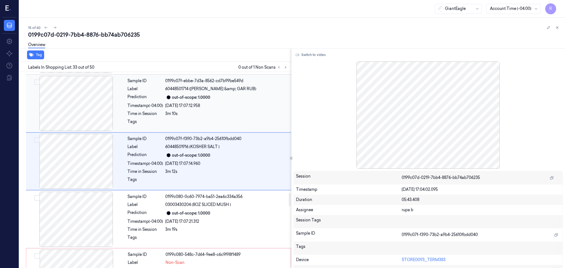
scroll to position [1786, 0]
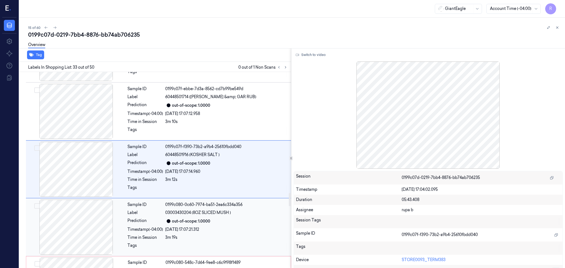
click at [71, 230] on div at bounding box center [76, 227] width 98 height 55
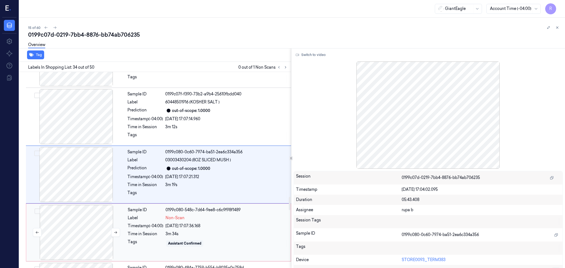
scroll to position [1844, 0]
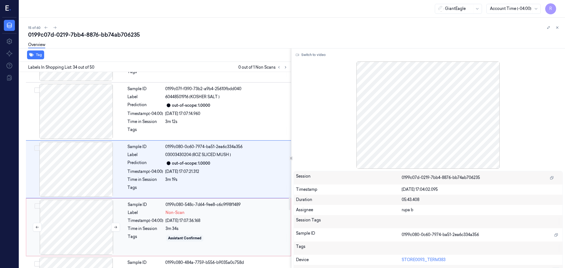
click at [78, 229] on div at bounding box center [76, 227] width 98 height 55
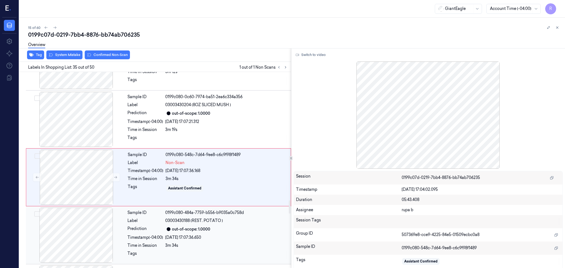
scroll to position [1902, 0]
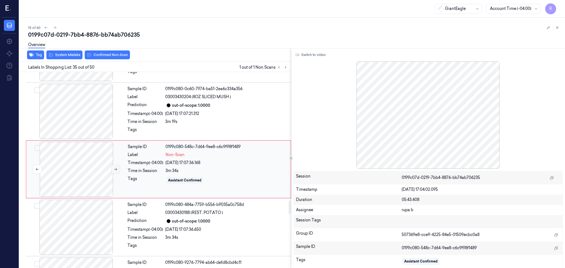
click at [112, 167] on button at bounding box center [115, 169] width 9 height 9
click at [111, 171] on div at bounding box center [76, 169] width 98 height 55
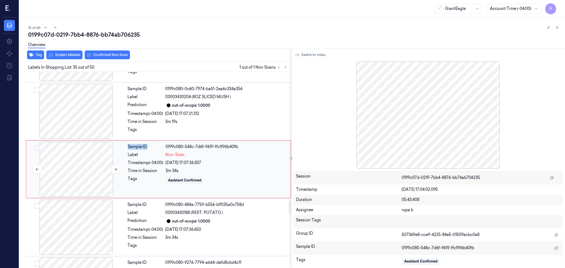
click at [111, 171] on div at bounding box center [76, 169] width 98 height 55
click at [81, 233] on div at bounding box center [76, 227] width 98 height 55
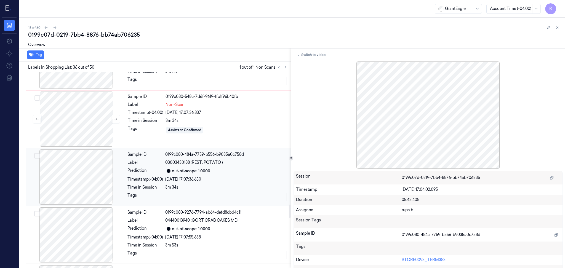
scroll to position [1960, 0]
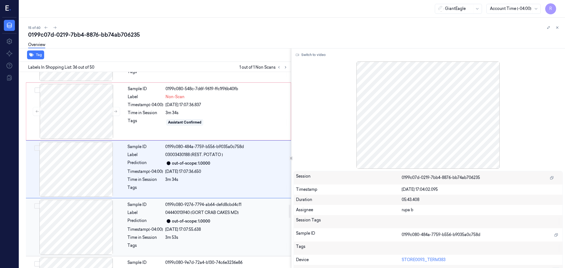
click at [82, 232] on div at bounding box center [76, 227] width 98 height 55
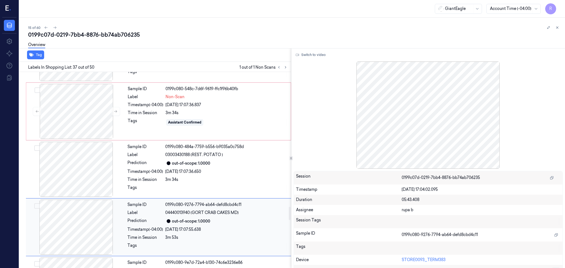
scroll to position [2019, 0]
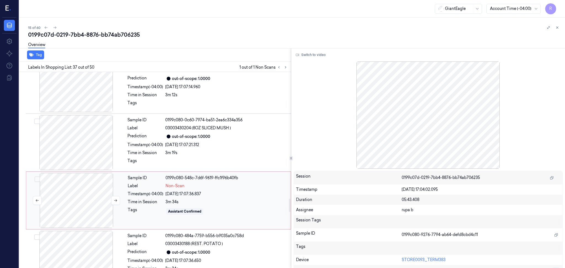
click at [82, 191] on div at bounding box center [76, 200] width 98 height 55
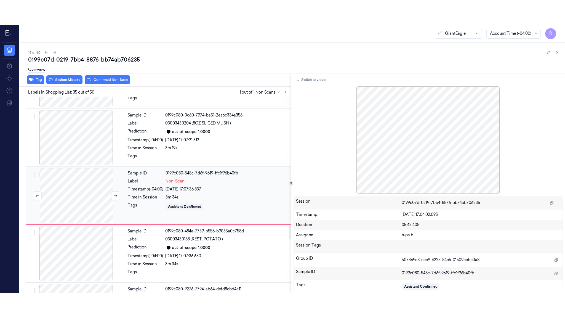
scroll to position [1902, 0]
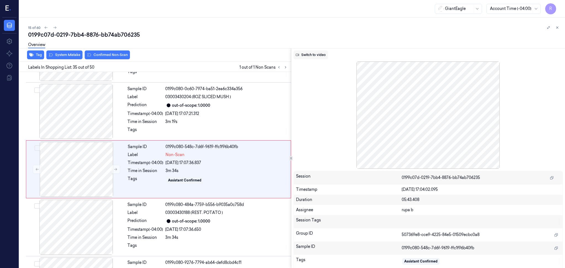
click at [307, 57] on button "Switch to video" at bounding box center [311, 55] width 35 height 9
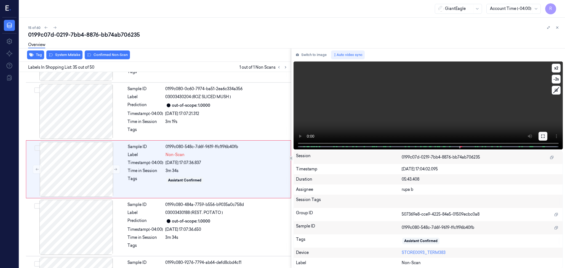
click at [544, 138] on icon at bounding box center [543, 136] width 4 height 4
click at [539, 150] on video at bounding box center [429, 106] width 270 height 88
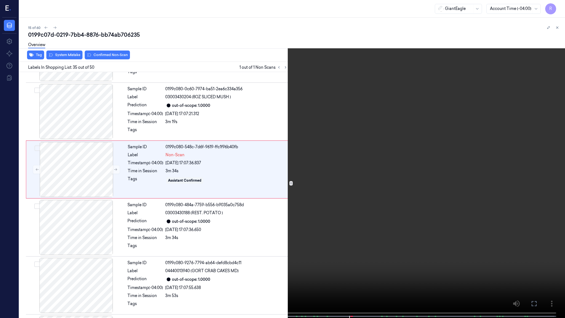
click at [539, 155] on video at bounding box center [282, 159] width 565 height 319
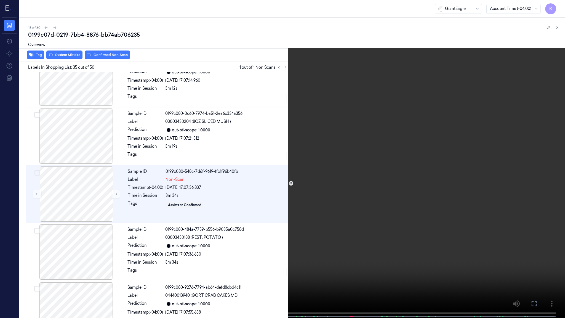
click at [340, 268] on video at bounding box center [282, 159] width 565 height 319
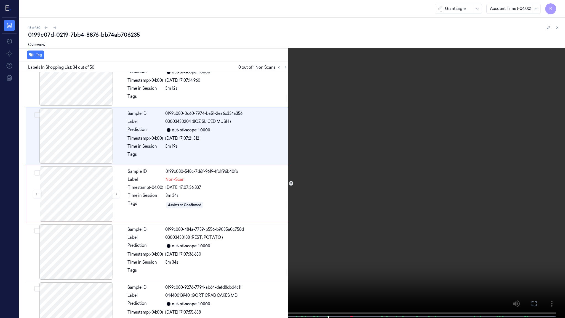
click at [339, 268] on video at bounding box center [282, 159] width 565 height 319
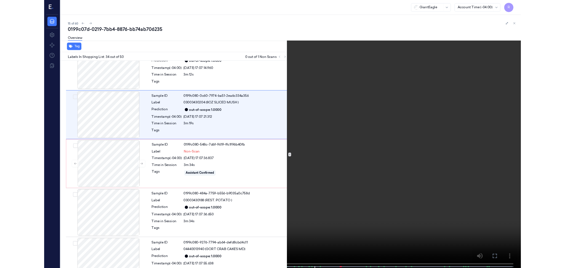
scroll to position [1820, 0]
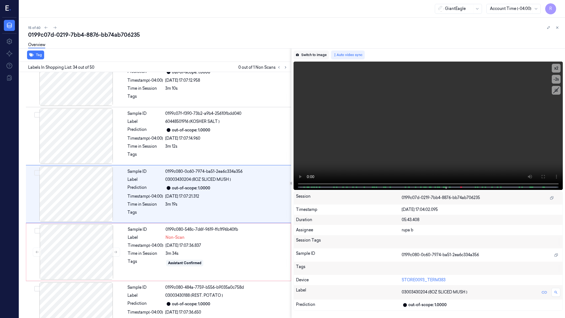
click at [306, 55] on button "Switch to image" at bounding box center [311, 55] width 35 height 9
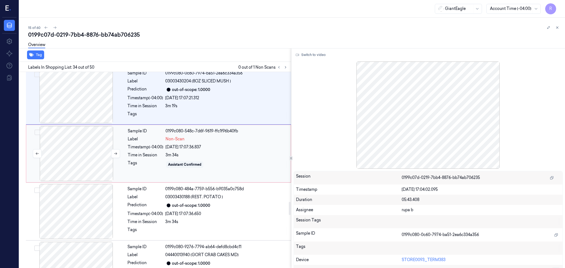
click at [93, 149] on div at bounding box center [76, 153] width 98 height 55
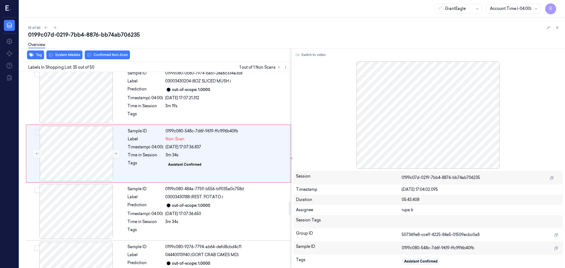
scroll to position [1902, 0]
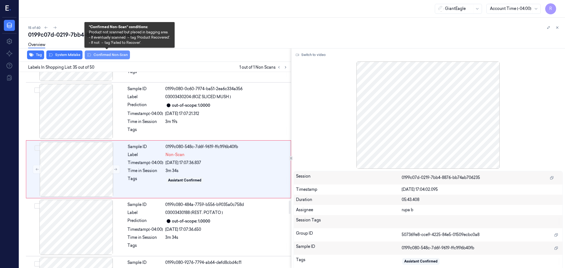
click at [94, 58] on button "Confirmed Non-Scan" at bounding box center [107, 55] width 45 height 9
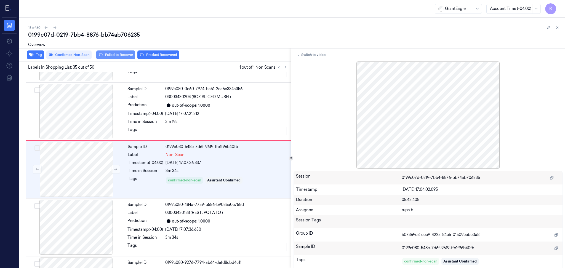
click at [119, 56] on button "Failed to Recover" at bounding box center [115, 55] width 39 height 9
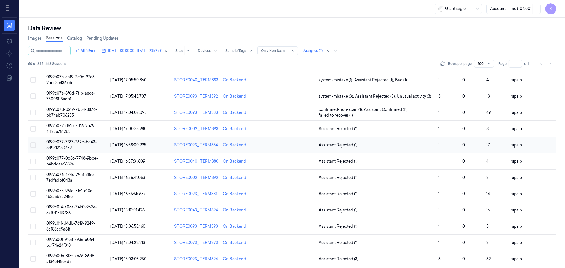
scroll to position [184, 0]
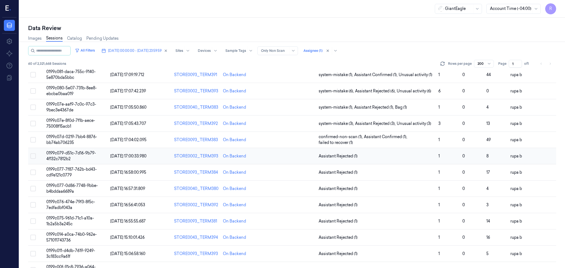
click at [89, 157] on td "0199c079-d51c-7d16-9b79-4f132c7812b2" at bounding box center [76, 156] width 64 height 16
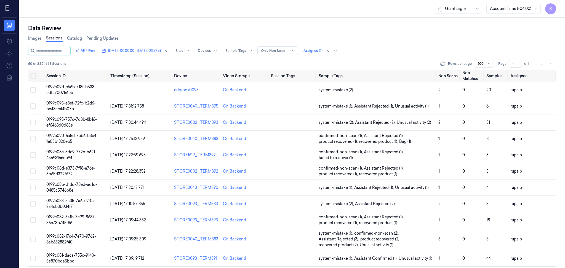
click at [258, 16] on div "GiantEagle Account Time (-04:00) R" at bounding box center [292, 9] width 546 height 18
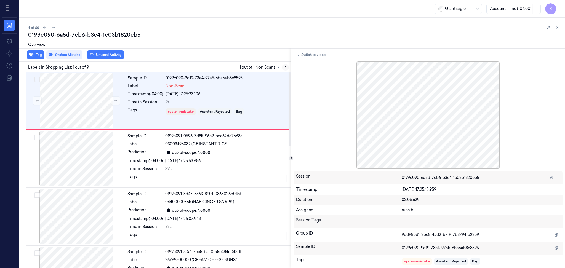
click at [284, 68] on icon at bounding box center [286, 67] width 4 height 4
click at [286, 66] on icon at bounding box center [286, 67] width 4 height 4
drag, startPoint x: 44, startPoint y: 166, endPoint x: 81, endPoint y: 151, distance: 40.1
click at [45, 166] on div at bounding box center [76, 158] width 98 height 55
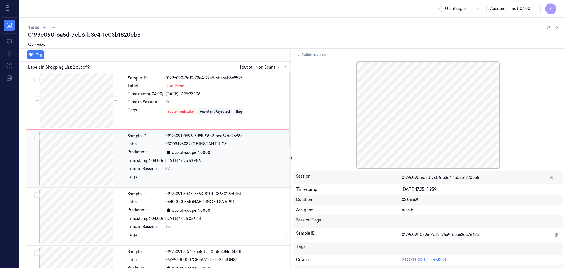
click at [81, 151] on div at bounding box center [76, 158] width 98 height 55
click at [64, 115] on div at bounding box center [76, 100] width 98 height 55
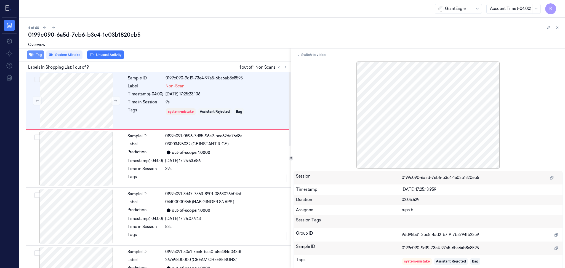
click at [40, 57] on button "Tag" at bounding box center [35, 55] width 17 height 9
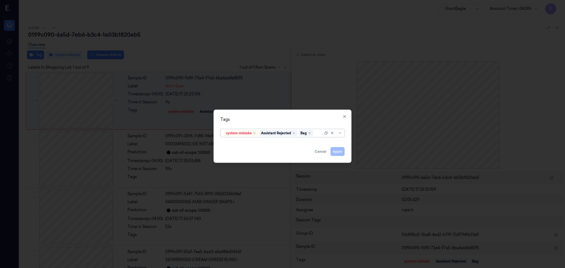
click at [60, 166] on div at bounding box center [282, 134] width 565 height 268
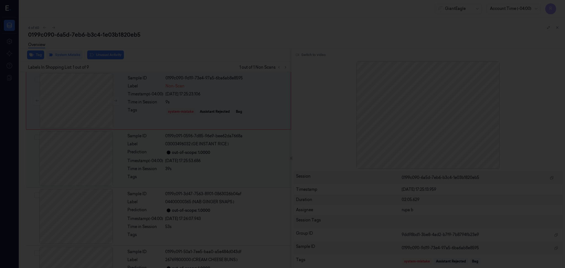
click at [80, 169] on div at bounding box center [76, 158] width 98 height 55
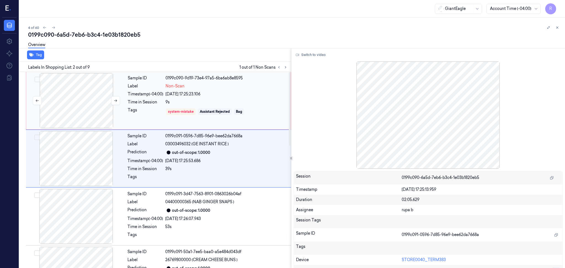
click at [71, 108] on div at bounding box center [76, 100] width 98 height 55
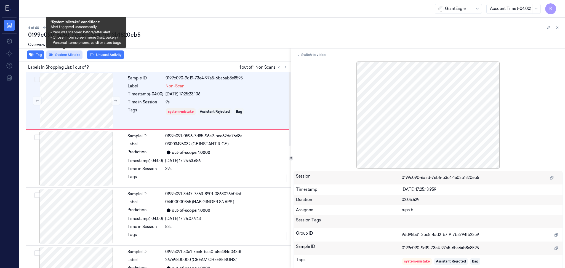
click at [61, 55] on button "System Mistake" at bounding box center [64, 55] width 36 height 9
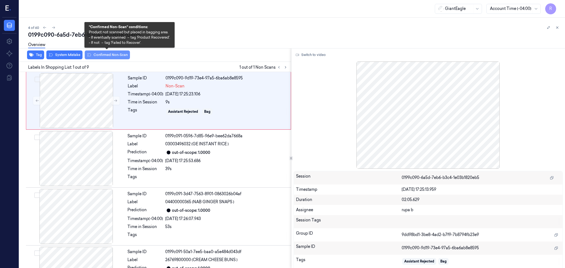
click at [109, 58] on button "Confirmed Non-Scan" at bounding box center [107, 55] width 45 height 9
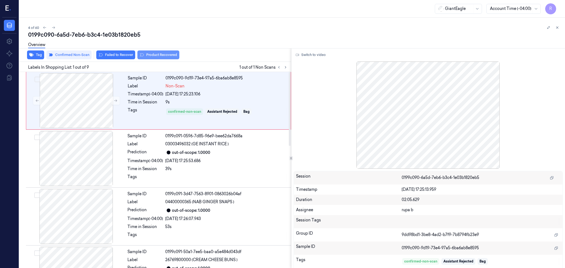
click at [167, 58] on button "Product Recovered" at bounding box center [158, 55] width 42 height 9
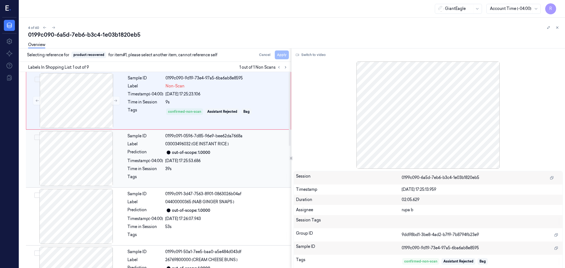
click at [78, 160] on div at bounding box center [76, 158] width 98 height 55
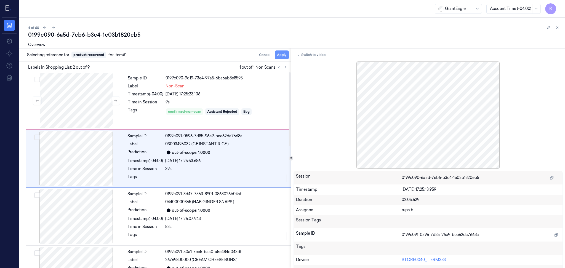
click at [285, 55] on button "Apply" at bounding box center [282, 55] width 14 height 9
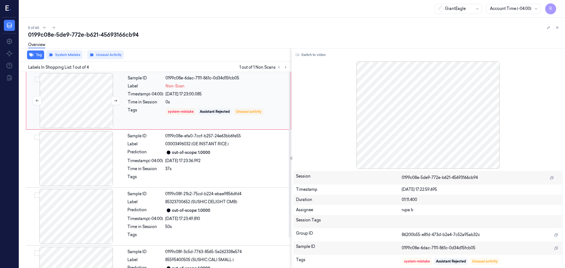
click at [57, 98] on div at bounding box center [76, 100] width 98 height 55
click at [74, 54] on button "System Mistake" at bounding box center [64, 55] width 36 height 9
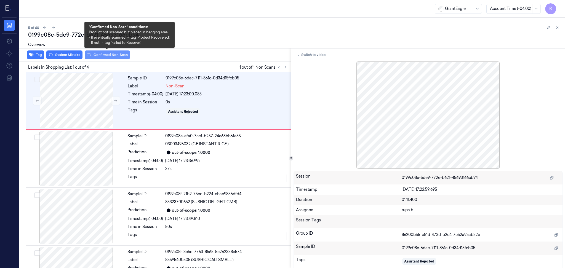
click at [109, 56] on button "Confirmed Non-Scan" at bounding box center [107, 55] width 45 height 9
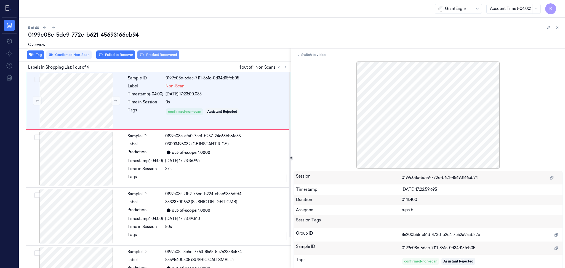
click at [169, 55] on button "Product Recovered" at bounding box center [158, 55] width 42 height 9
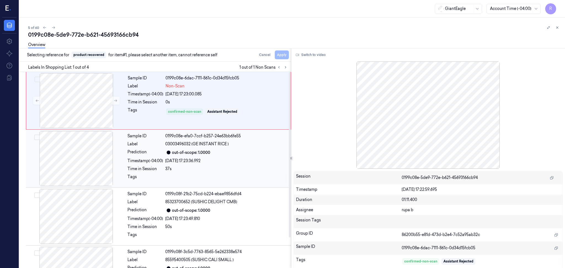
click at [85, 162] on div at bounding box center [76, 158] width 98 height 55
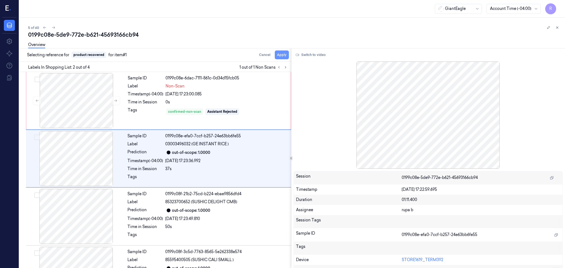
click at [280, 54] on button "Apply" at bounding box center [282, 55] width 14 height 9
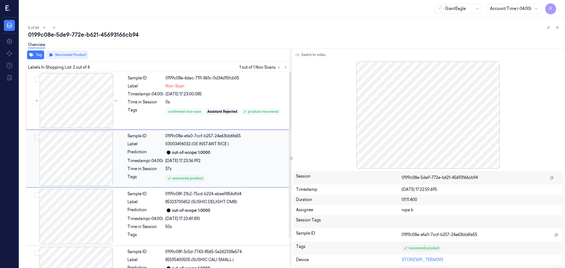
click at [80, 165] on div at bounding box center [76, 158] width 98 height 55
click at [71, 101] on div at bounding box center [76, 100] width 98 height 55
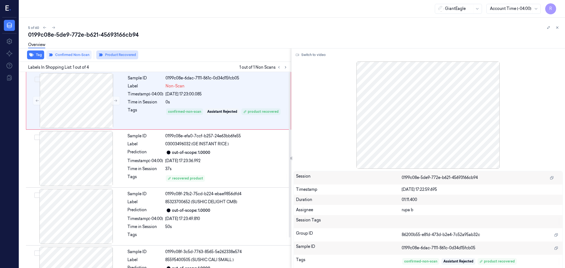
click at [123, 56] on button "Product Recovered" at bounding box center [117, 55] width 42 height 9
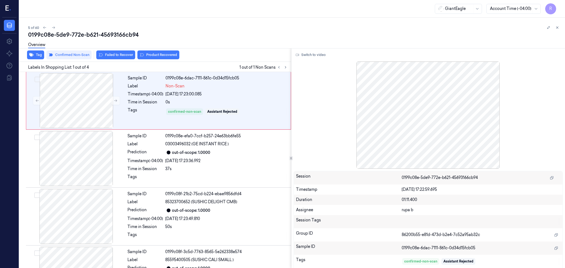
click at [116, 52] on div "0199c08e-5de9-772e-b621-45693166cb94 Overview Tag Confirmed Non-Scan Failed to …" at bounding box center [294, 149] width 533 height 237
click at [108, 54] on button "Failed to Recover" at bounding box center [115, 55] width 39 height 9
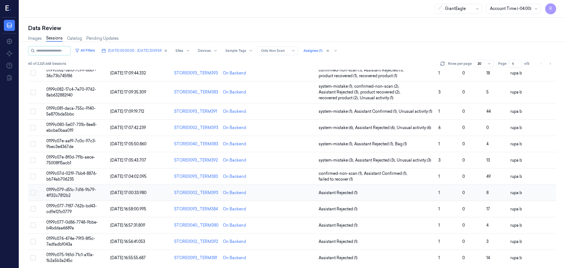
scroll to position [149, 0]
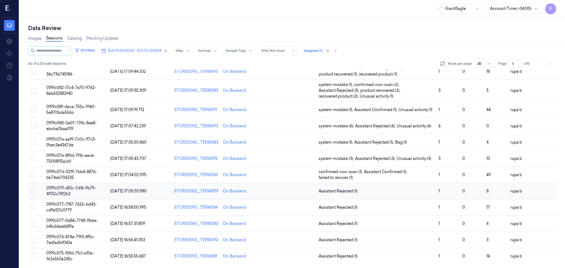
click at [74, 190] on td "0199c079-d51c-7d16-9b79-4f132c7812b2" at bounding box center [76, 191] width 64 height 16
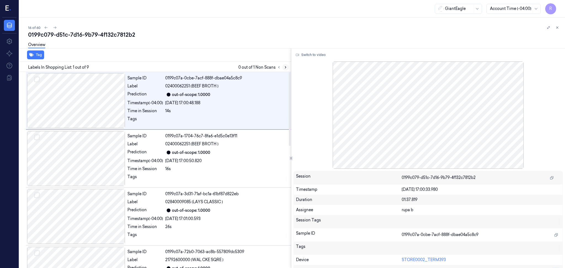
click at [285, 64] on button at bounding box center [285, 67] width 7 height 7
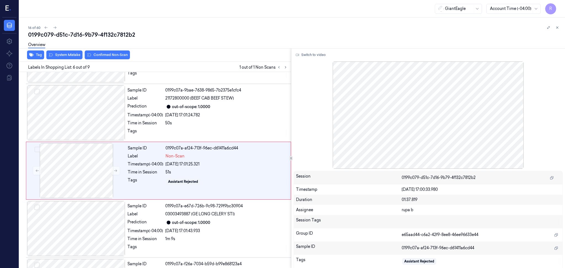
scroll to position [220, 0]
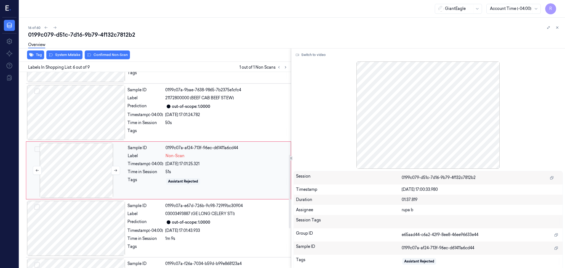
click at [86, 174] on div at bounding box center [76, 170] width 98 height 55
click at [80, 110] on div at bounding box center [76, 112] width 98 height 55
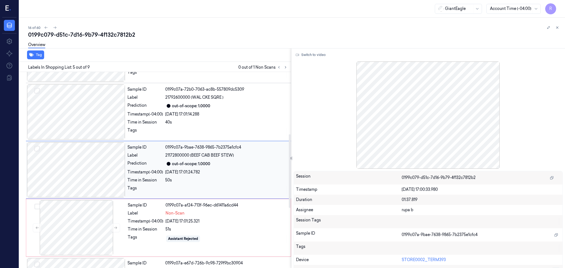
scroll to position [162, 0]
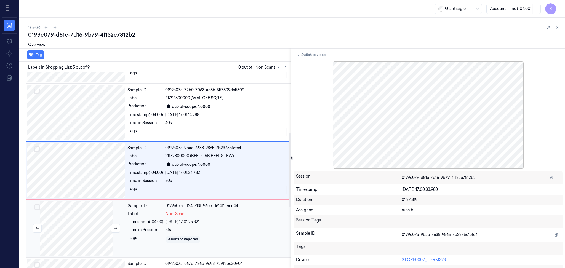
click at [68, 216] on div at bounding box center [76, 228] width 98 height 55
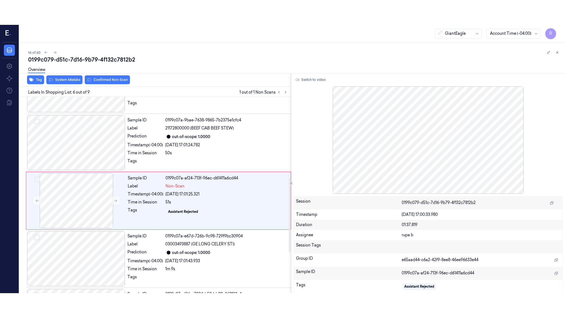
scroll to position [220, 0]
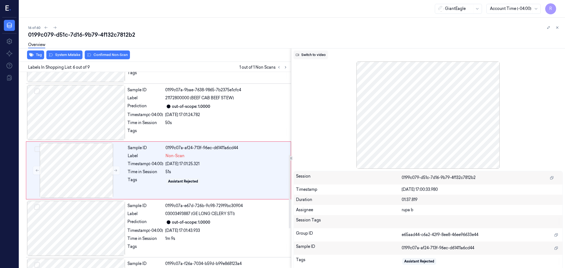
click at [314, 54] on button "Switch to video" at bounding box center [311, 55] width 35 height 9
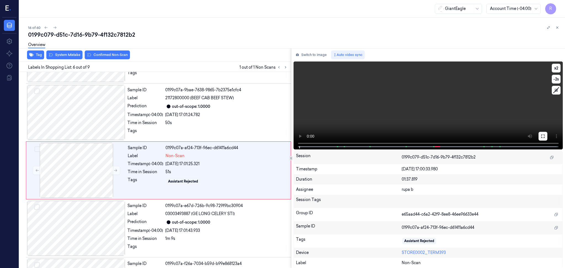
click at [542, 137] on icon at bounding box center [543, 136] width 3 height 3
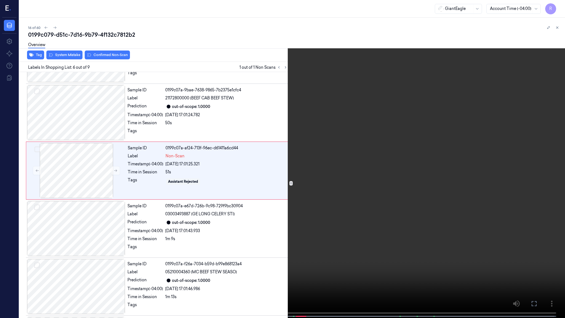
click at [539, 157] on video at bounding box center [282, 159] width 565 height 319
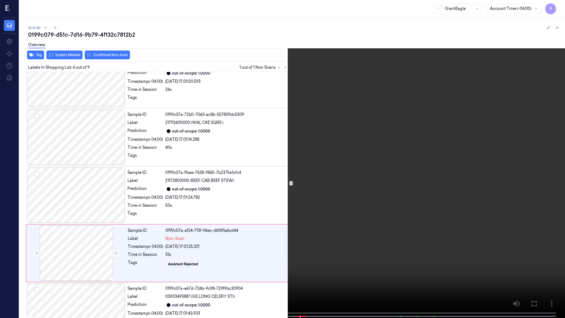
click at [304, 147] on video at bounding box center [282, 159] width 565 height 319
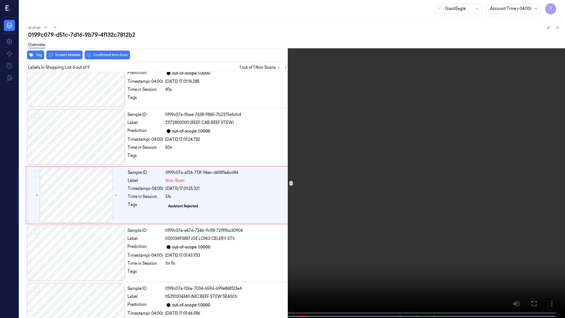
click at [290, 268] on video at bounding box center [282, 159] width 565 height 319
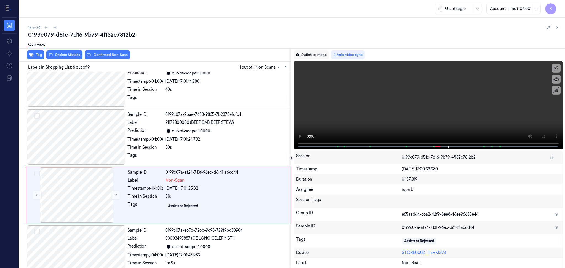
click at [305, 54] on button "Switch to image" at bounding box center [311, 55] width 35 height 9
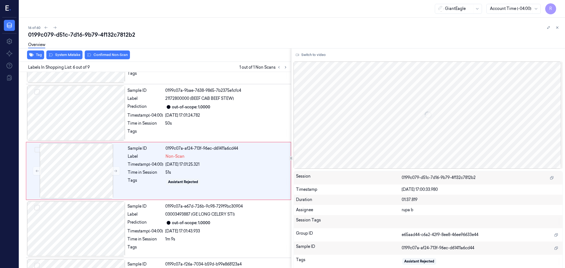
scroll to position [220, 0]
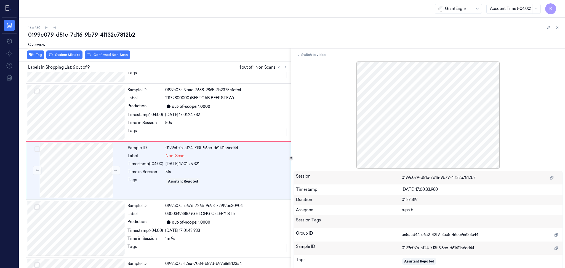
click at [72, 52] on div "Overview" at bounding box center [294, 46] width 533 height 14
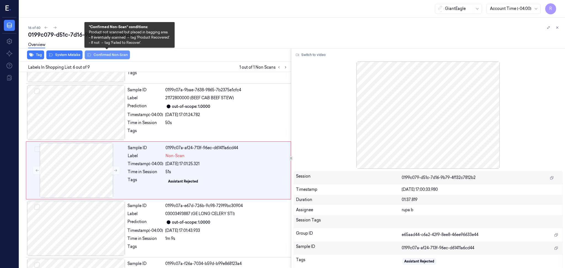
click at [105, 57] on button "Confirmed Non-Scan" at bounding box center [107, 55] width 45 height 9
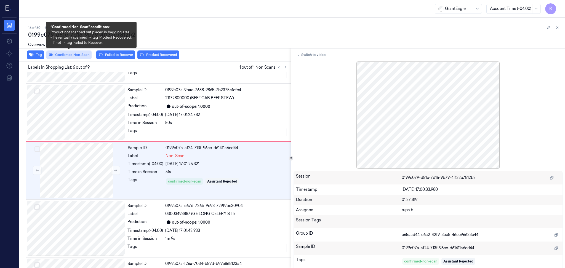
click at [64, 57] on button "Confirmed Non-Scan" at bounding box center [68, 55] width 45 height 9
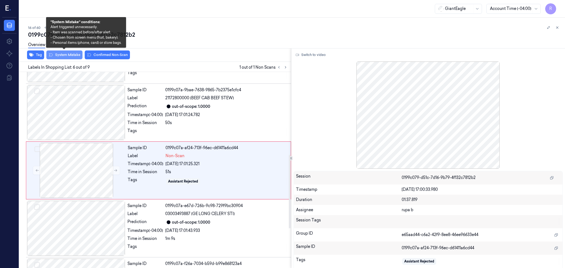
click at [69, 55] on button "System Mistake" at bounding box center [64, 55] width 36 height 9
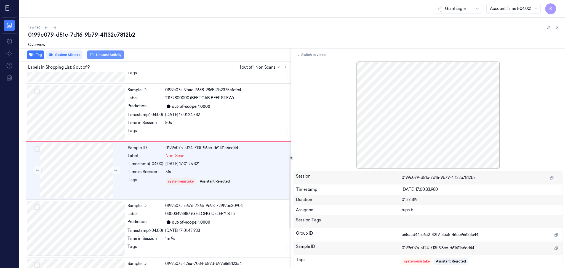
click at [113, 55] on button "Unusual Activity" at bounding box center [105, 55] width 37 height 9
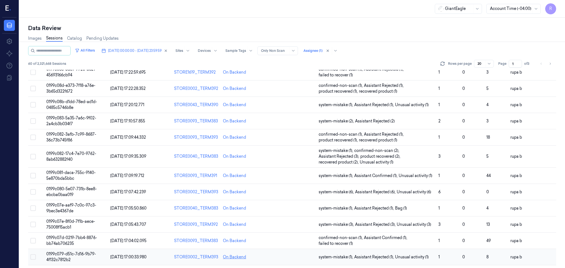
scroll to position [149, 0]
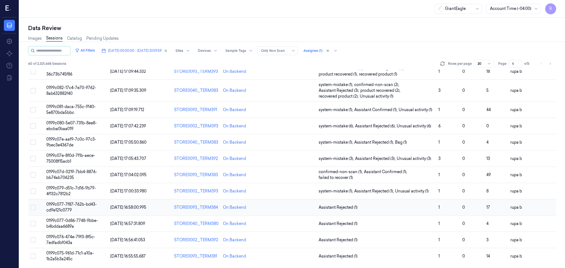
click at [89, 208] on td "0199c077-7f87-762b-bd43-cd9e121c0779" at bounding box center [76, 208] width 64 height 16
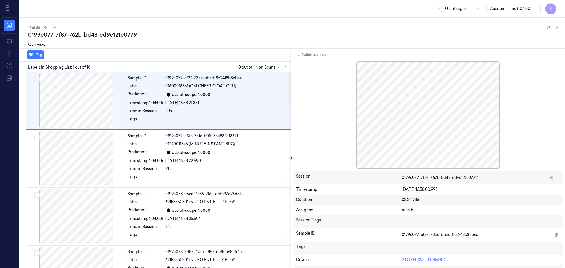
drag, startPoint x: 285, startPoint y: 67, endPoint x: 565, endPoint y: 139, distance: 288.4
click at [285, 67] on icon at bounding box center [286, 67] width 4 height 4
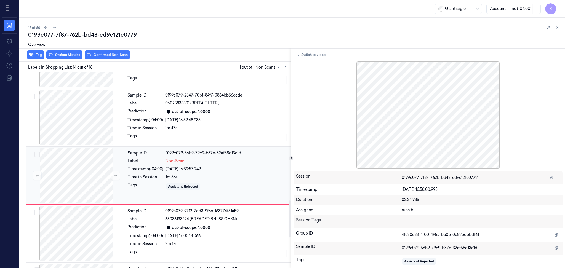
scroll to position [684, 0]
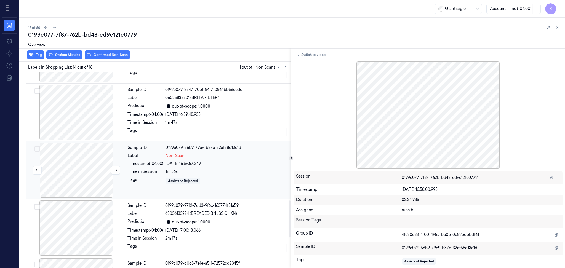
click at [76, 168] on div at bounding box center [76, 170] width 98 height 55
click at [80, 118] on div at bounding box center [76, 112] width 98 height 55
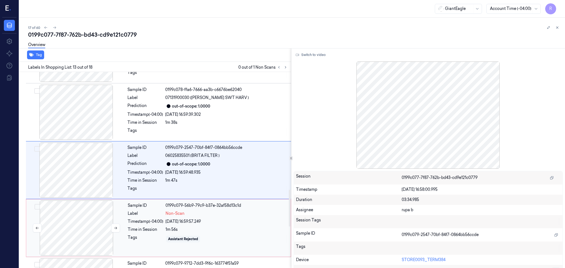
click at [73, 220] on div at bounding box center [76, 228] width 98 height 55
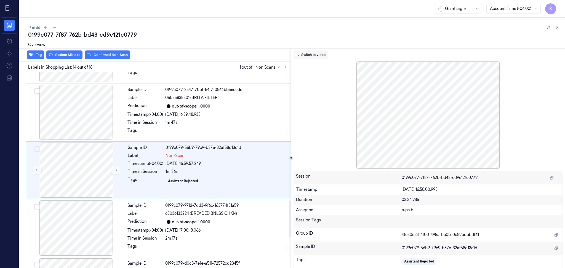
click at [304, 55] on button "Switch to video" at bounding box center [311, 55] width 35 height 9
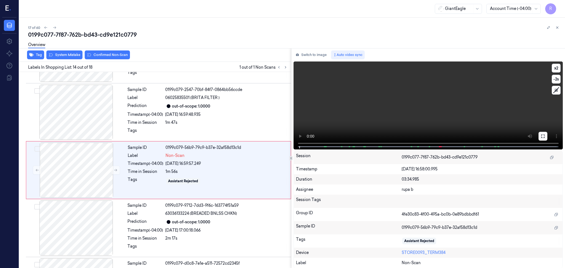
click at [541, 136] on button at bounding box center [543, 136] width 9 height 9
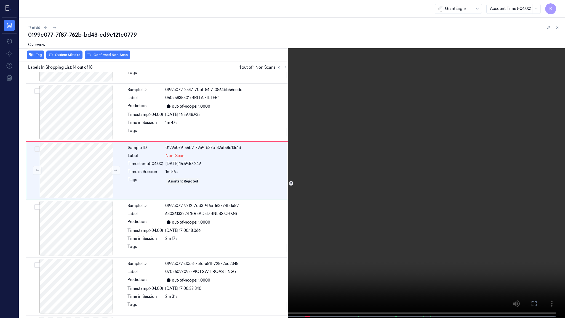
click at [538, 165] on video at bounding box center [282, 159] width 565 height 319
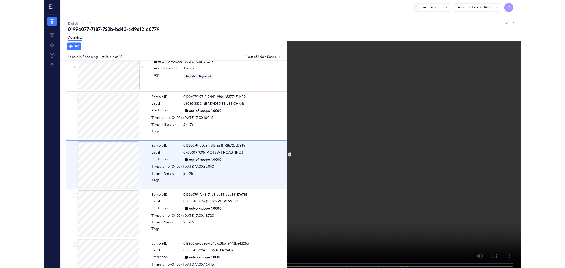
scroll to position [775, 0]
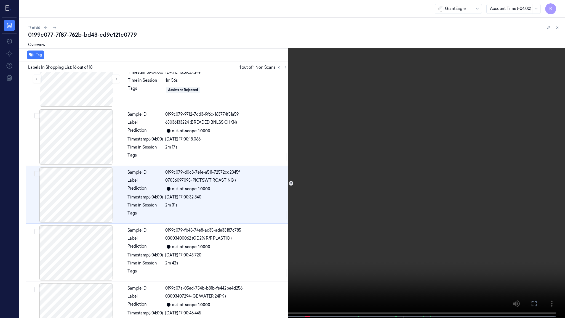
click at [408, 203] on video at bounding box center [282, 159] width 565 height 319
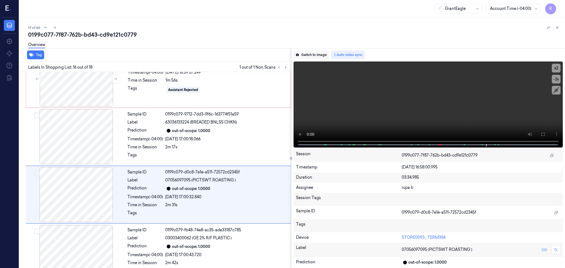
click at [310, 53] on button "Switch to image" at bounding box center [311, 55] width 35 height 9
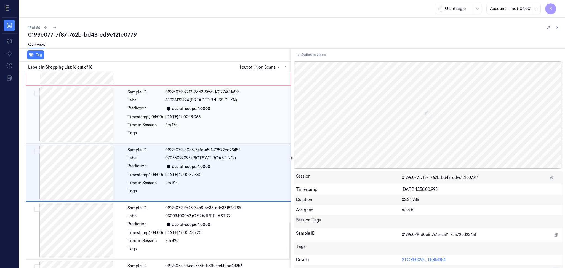
scroll to position [800, 0]
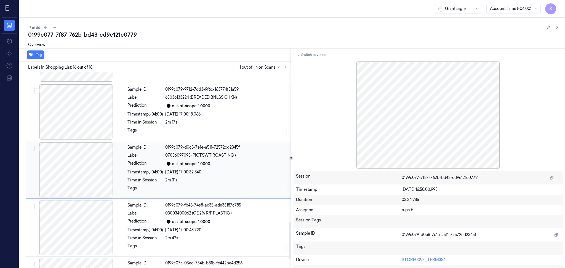
click at [96, 177] on div at bounding box center [76, 169] width 98 height 55
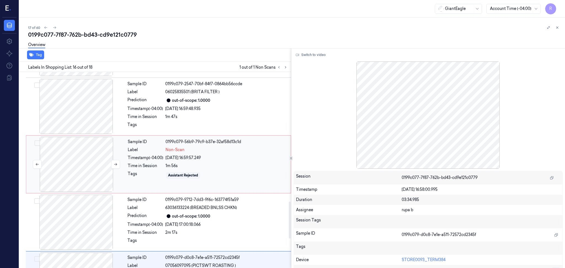
click at [89, 161] on div at bounding box center [76, 164] width 98 height 55
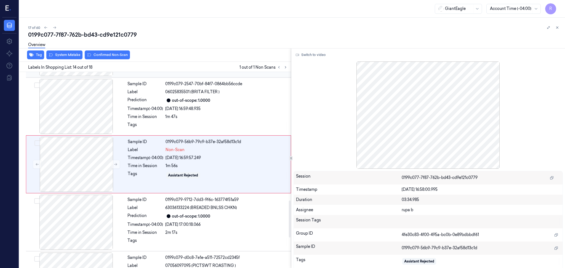
scroll to position [684, 0]
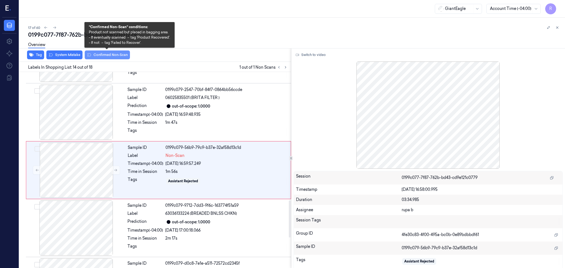
click at [119, 55] on button "Confirmed Non-Scan" at bounding box center [107, 55] width 45 height 9
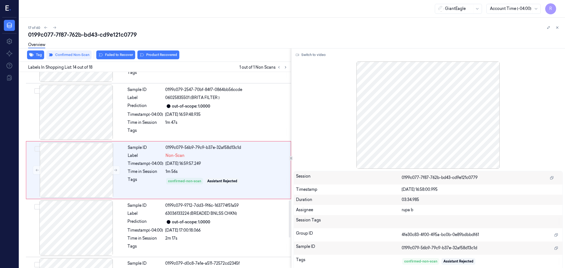
click at [156, 51] on div "Overview" at bounding box center [294, 46] width 533 height 14
click at [156, 55] on button "Product Recovered" at bounding box center [158, 55] width 42 height 9
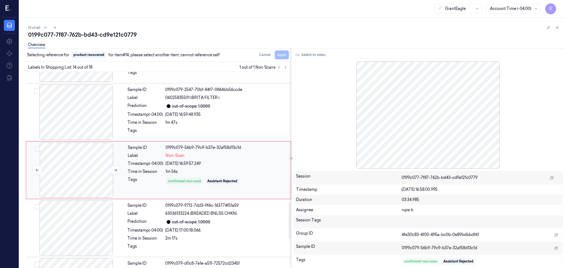
scroll to position [721, 0]
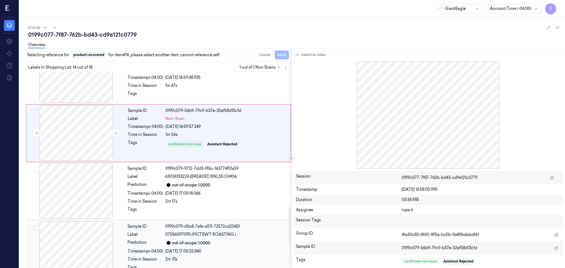
click at [90, 243] on div at bounding box center [76, 249] width 98 height 55
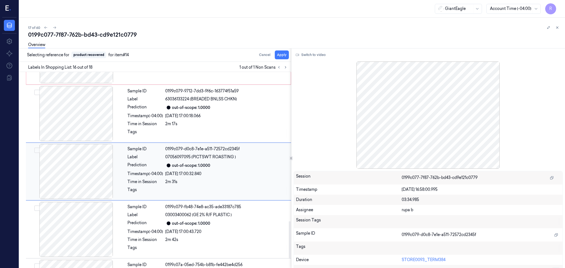
scroll to position [800, 0]
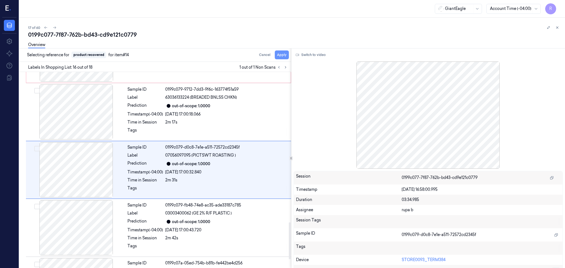
click at [284, 54] on button "Apply" at bounding box center [282, 55] width 14 height 9
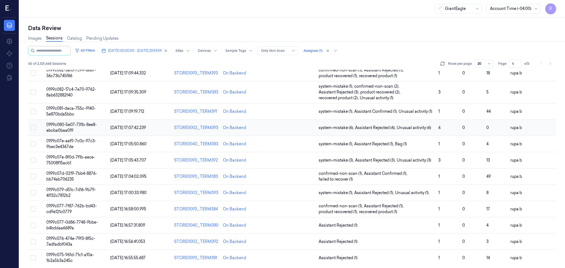
scroll to position [149, 0]
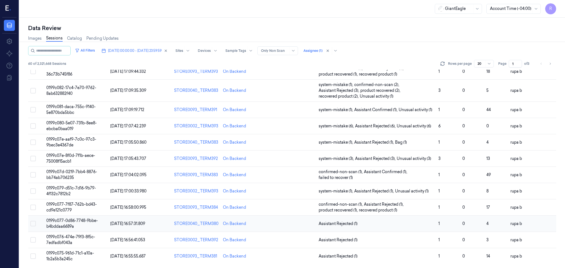
click at [92, 223] on td "0199c077-0d86-7748-9bbe-b4bddaa6689a" at bounding box center [76, 224] width 64 height 16
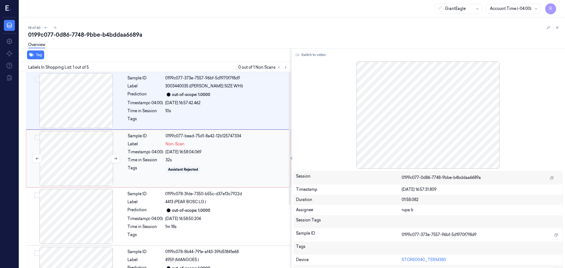
click at [61, 159] on div at bounding box center [76, 158] width 98 height 55
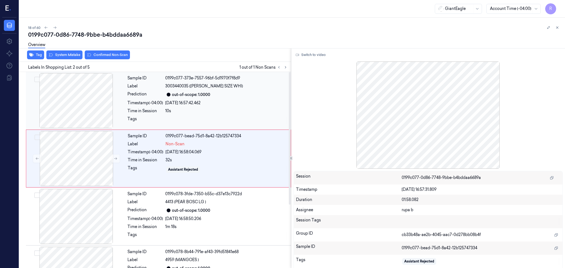
click at [74, 112] on div at bounding box center [76, 100] width 98 height 55
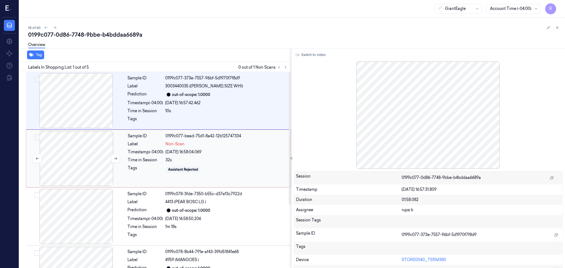
click at [82, 167] on div at bounding box center [76, 158] width 98 height 55
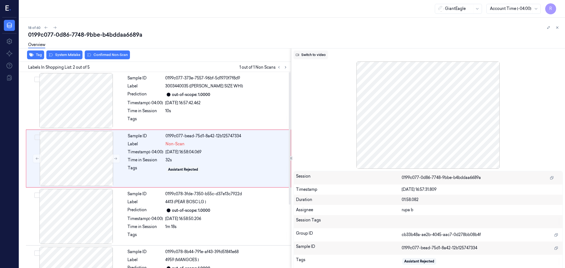
click at [317, 58] on button "Switch to video" at bounding box center [311, 55] width 35 height 9
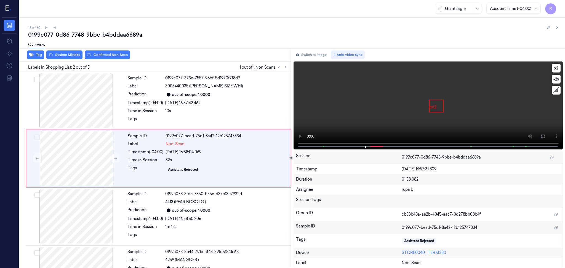
drag, startPoint x: 541, startPoint y: 134, endPoint x: 541, endPoint y: 160, distance: 25.7
click at [541, 134] on button at bounding box center [543, 136] width 9 height 9
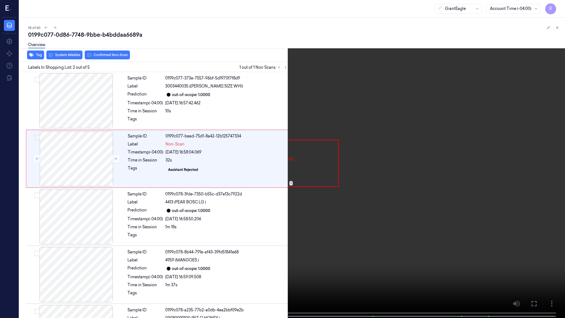
click at [532, 155] on video at bounding box center [282, 159] width 565 height 319
click at [169, 268] on div "x 2 -2 s mt2 Non-Scan" at bounding box center [282, 159] width 565 height 318
drag, startPoint x: 559, startPoint y: 8, endPoint x: 552, endPoint y: 8, distance: 6.9
click at [559, 8] on button "x 2" at bounding box center [558, 6] width 9 height 9
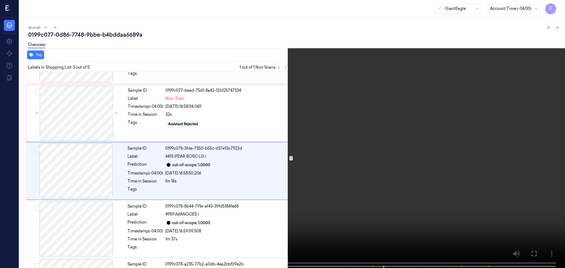
scroll to position [46, 0]
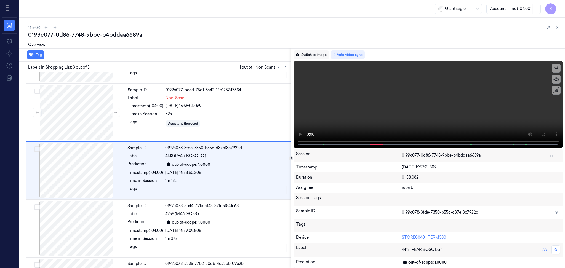
click at [314, 55] on button "Switch to image" at bounding box center [311, 55] width 35 height 9
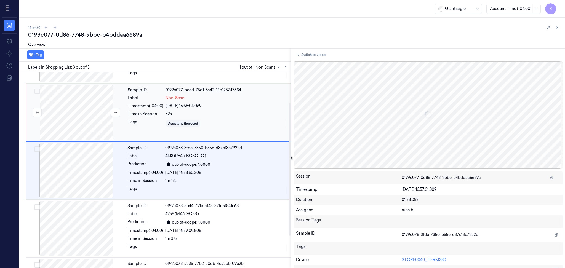
click at [74, 110] on div at bounding box center [76, 112] width 98 height 55
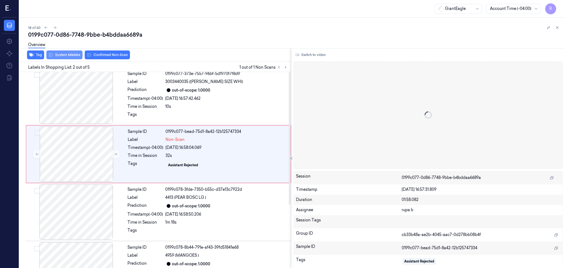
scroll to position [0, 0]
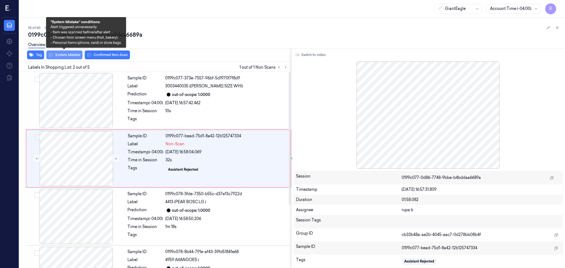
click at [72, 55] on button "System Mistake" at bounding box center [64, 55] width 36 height 9
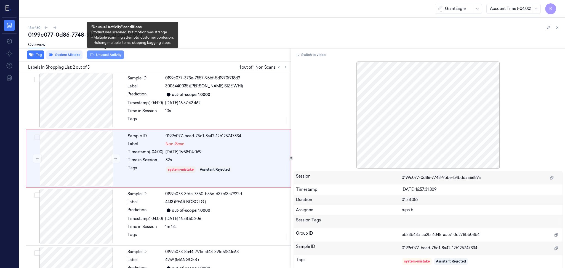
click at [117, 58] on button "Unusual Activity" at bounding box center [105, 55] width 37 height 9
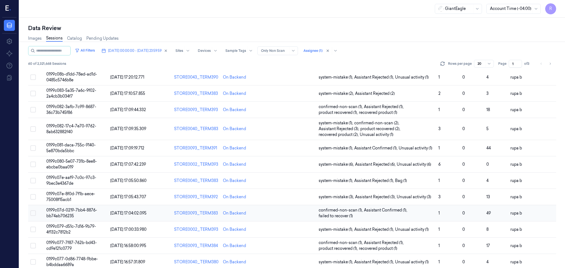
scroll to position [149, 0]
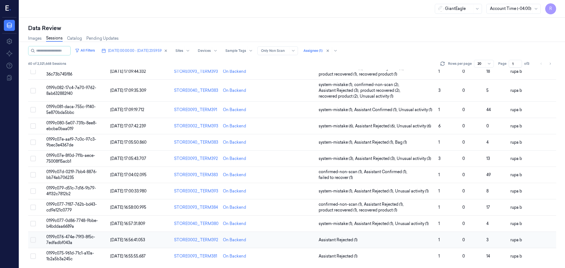
click at [87, 241] on td "0199c076-474e-79f3-8f5c-7edfadbf043a" at bounding box center [76, 240] width 64 height 16
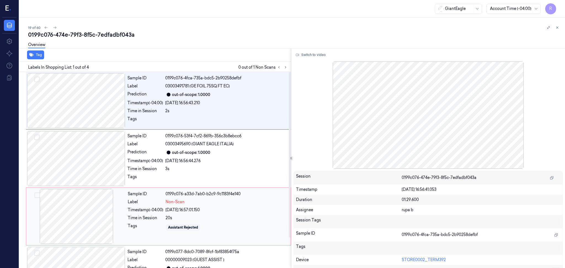
click at [106, 214] on div at bounding box center [76, 216] width 98 height 55
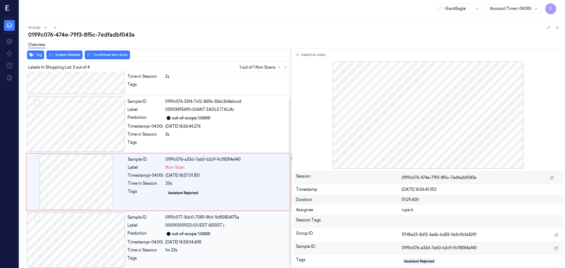
scroll to position [37, 0]
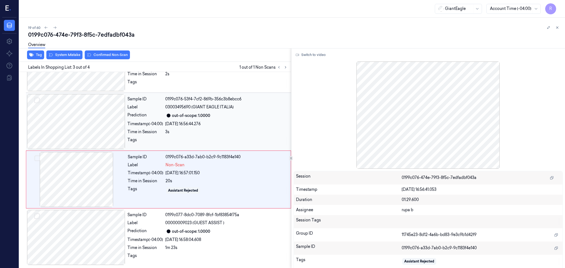
click at [76, 138] on div at bounding box center [76, 121] width 98 height 55
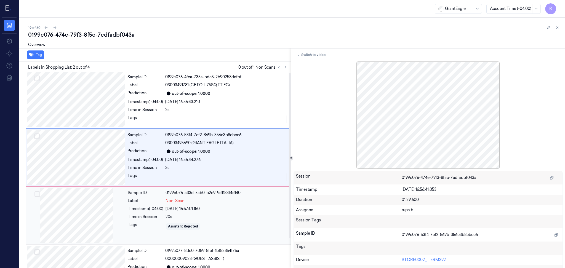
scroll to position [0, 0]
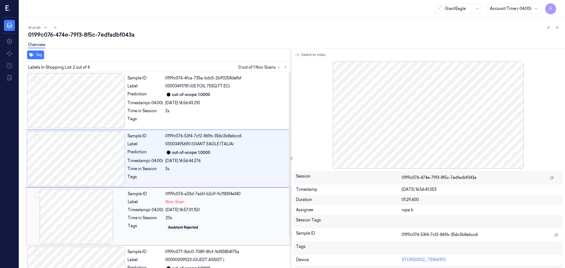
click at [82, 198] on div at bounding box center [76, 216] width 98 height 55
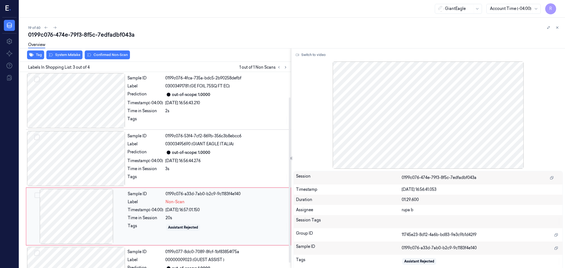
scroll to position [37, 0]
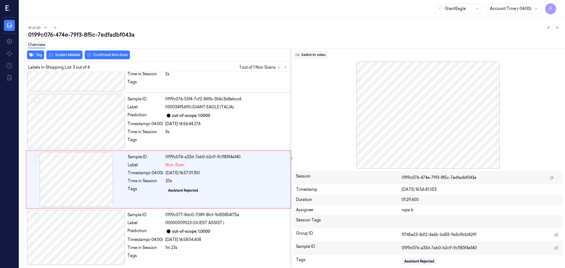
click at [307, 54] on button "Switch to video" at bounding box center [311, 55] width 35 height 9
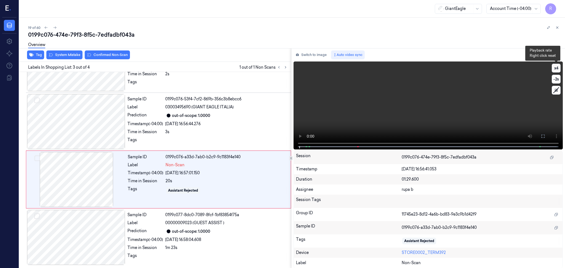
click at [558, 68] on button "x 4" at bounding box center [556, 68] width 9 height 9
click at [558, 68] on button "x 1" at bounding box center [556, 68] width 9 height 9
click at [546, 134] on button at bounding box center [543, 136] width 9 height 9
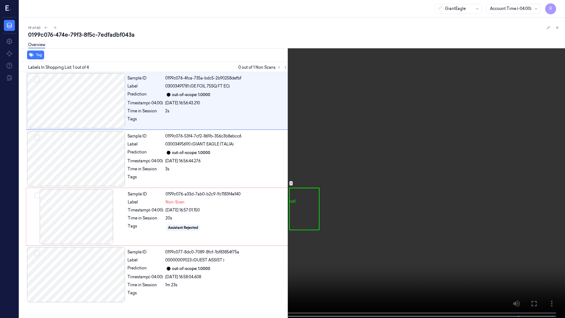
drag, startPoint x: 0, startPoint y: 291, endPoint x: 0, endPoint y: 298, distance: 7.5
click at [0, 268] on video at bounding box center [282, 159] width 565 height 319
click at [37, 238] on video at bounding box center [282, 159] width 565 height 319
click at [38, 235] on video at bounding box center [282, 159] width 565 height 319
click at [558, 8] on button "x 2" at bounding box center [558, 6] width 9 height 9
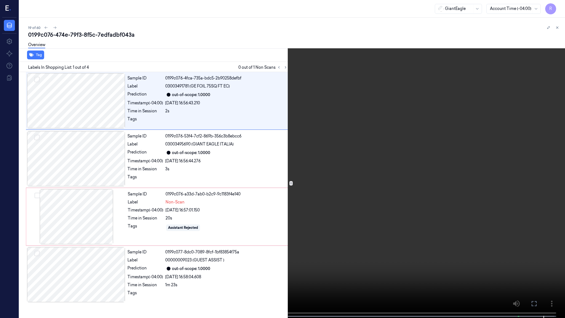
click at [498, 184] on video at bounding box center [282, 159] width 565 height 319
click at [249, 215] on video at bounding box center [282, 159] width 565 height 319
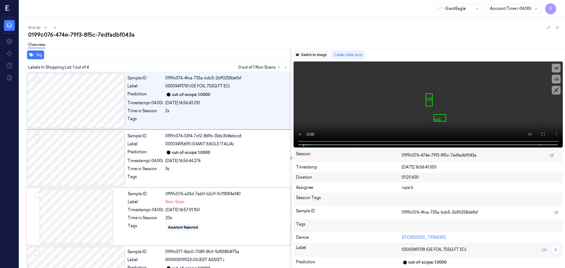
click at [307, 54] on button "Switch to image" at bounding box center [311, 55] width 35 height 9
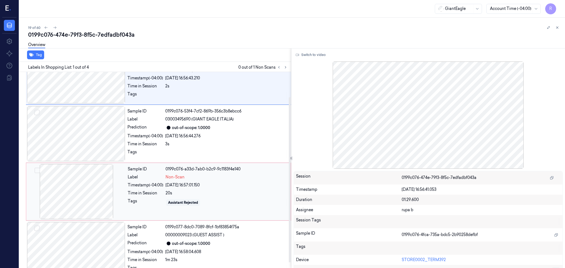
scroll to position [37, 0]
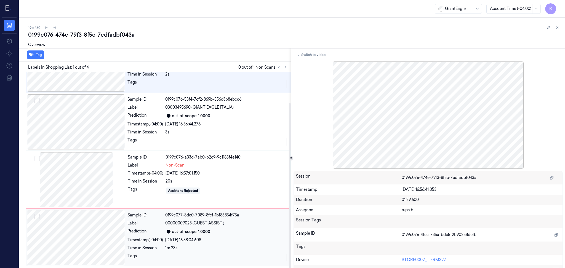
click at [90, 238] on div at bounding box center [76, 237] width 98 height 55
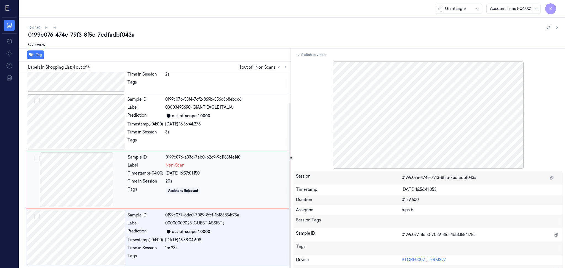
scroll to position [37, 0]
click at [84, 190] on div at bounding box center [76, 179] width 98 height 55
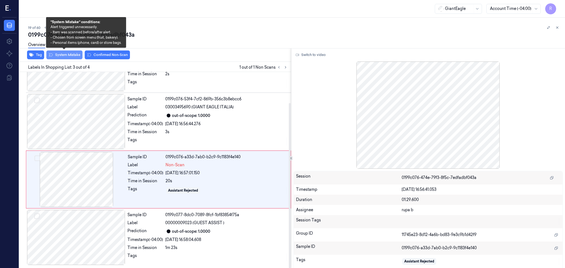
click at [68, 55] on button "System Mistake" at bounding box center [64, 55] width 36 height 9
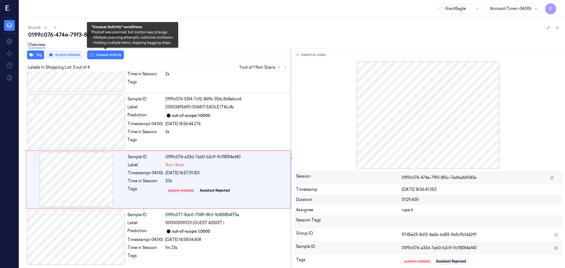
drag, startPoint x: 109, startPoint y: 55, endPoint x: 169, endPoint y: 10, distance: 75.3
click at [108, 55] on button "Unusual Activity" at bounding box center [105, 55] width 37 height 9
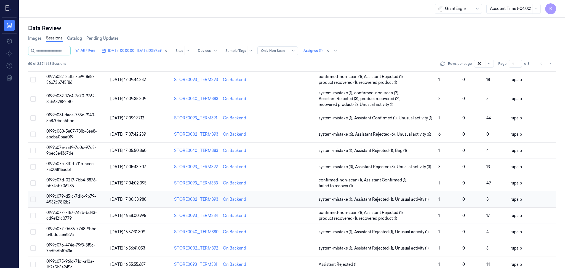
scroll to position [149, 0]
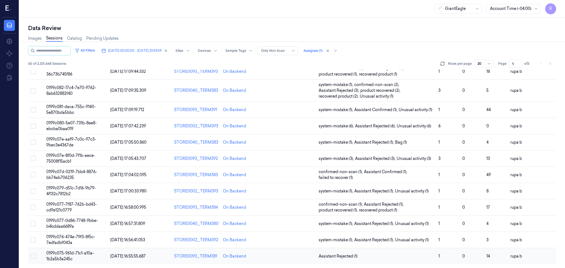
click at [95, 256] on td "0199c075-961d-71c1-a10a-1b2a5b3a245c" at bounding box center [76, 256] width 64 height 16
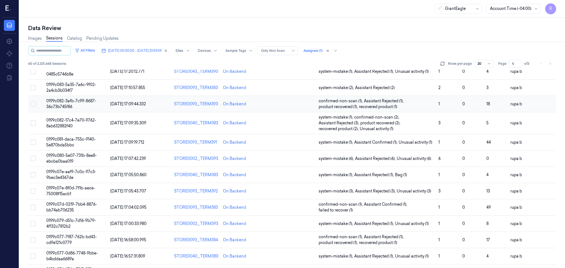
scroll to position [149, 0]
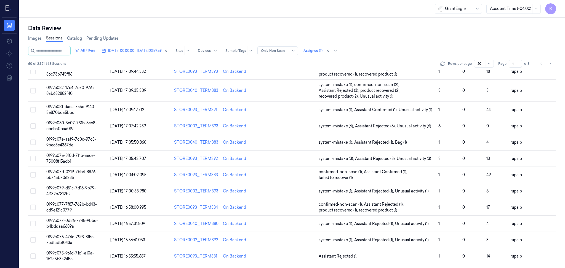
click at [87, 256] on td "0199c075-961d-71c1-a10a-1b2a5b3a245c" at bounding box center [76, 256] width 64 height 16
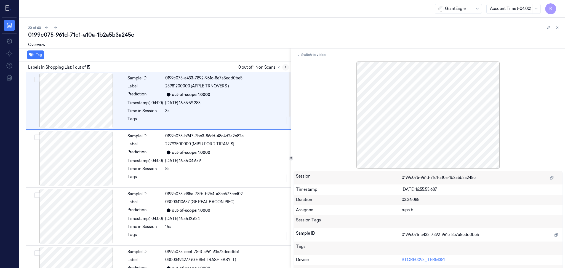
click at [285, 66] on icon at bounding box center [286, 67] width 4 height 4
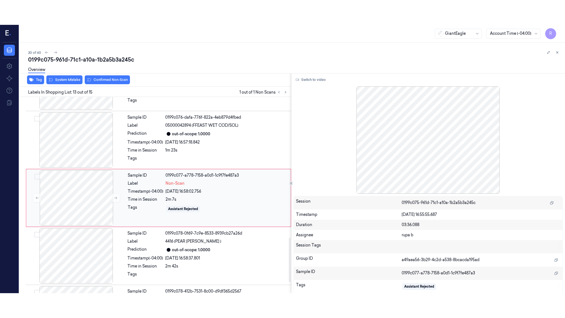
scroll to position [626, 0]
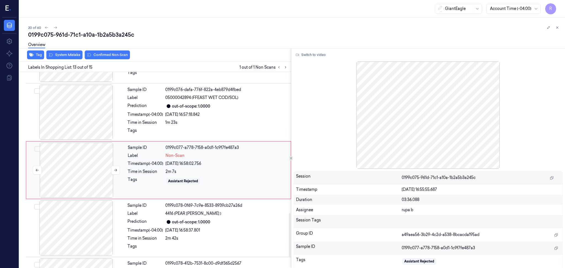
click at [90, 179] on div at bounding box center [76, 170] width 98 height 55
click at [316, 57] on button "Switch to video" at bounding box center [311, 55] width 35 height 9
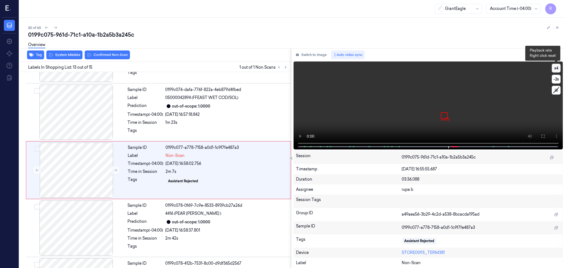
click at [554, 68] on button "x 4" at bounding box center [556, 68] width 9 height 9
click at [554, 68] on button "x 1" at bounding box center [556, 68] width 9 height 9
click at [544, 134] on icon at bounding box center [543, 136] width 4 height 4
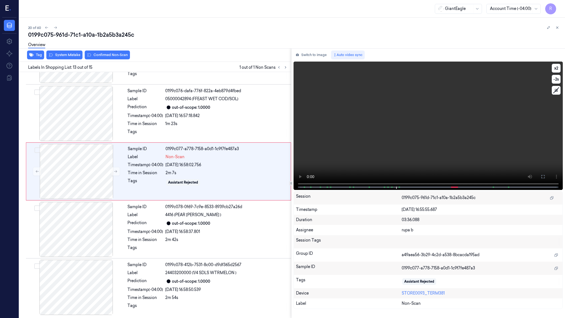
scroll to position [626, 0]
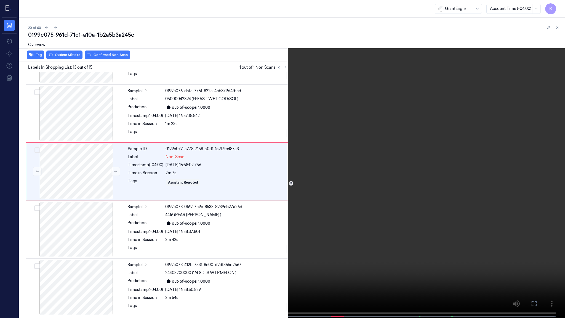
click at [521, 147] on video at bounding box center [282, 159] width 565 height 319
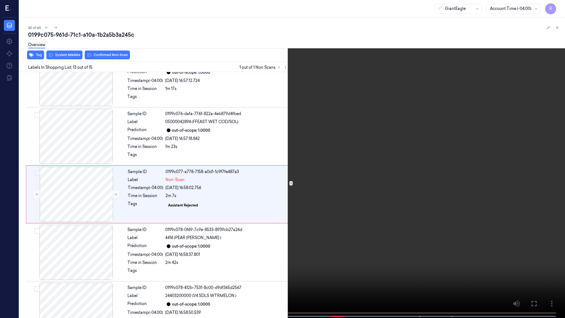
scroll to position [602, 0]
click at [522, 147] on video at bounding box center [282, 159] width 565 height 319
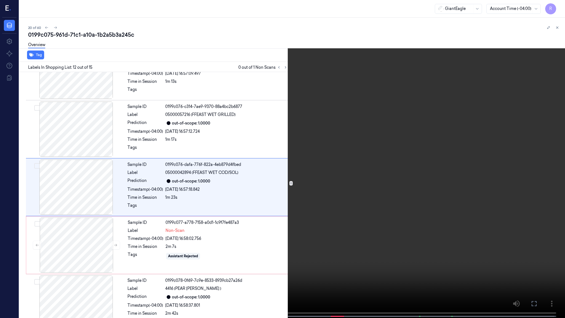
scroll to position [544, 0]
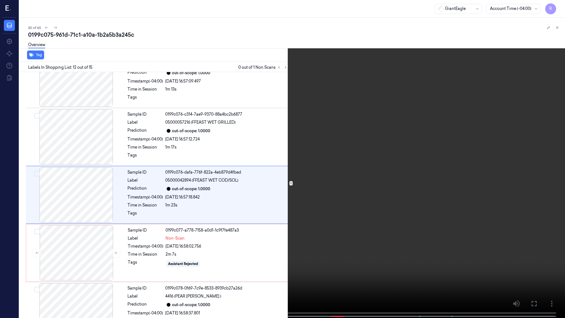
click at [179, 268] on video at bounding box center [282, 159] width 565 height 319
click at [557, 7] on button "x 2" at bounding box center [558, 6] width 9 height 9
click at [331, 268] on span at bounding box center [331, 316] width 1 height 3
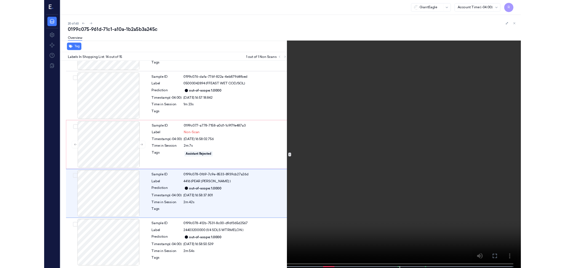
scroll to position [625, 0]
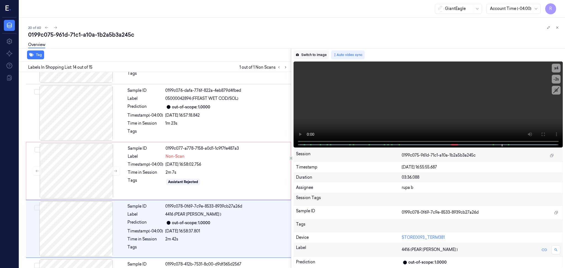
click at [312, 58] on button "Switch to image" at bounding box center [311, 55] width 35 height 9
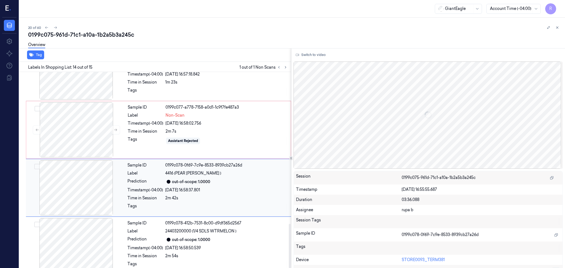
scroll to position [675, 0]
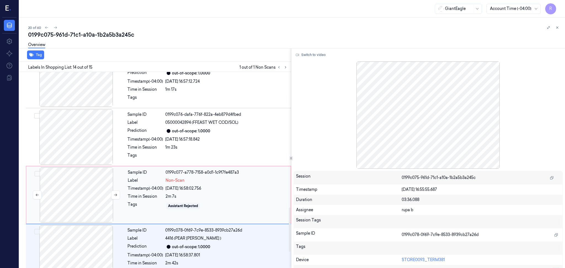
click at [76, 204] on div at bounding box center [76, 195] width 98 height 55
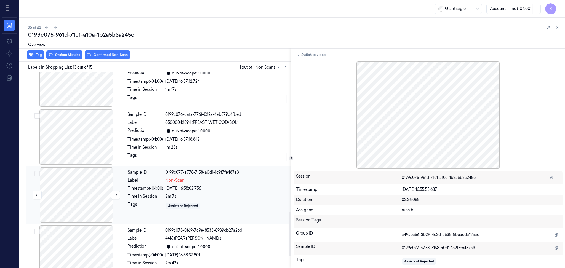
scroll to position [626, 0]
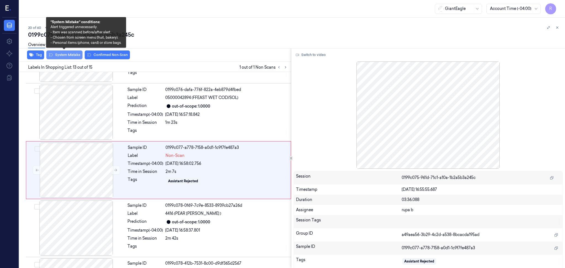
click at [68, 55] on button "System Mistake" at bounding box center [64, 55] width 36 height 9
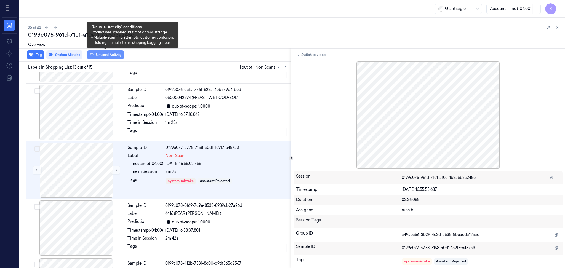
click at [94, 55] on button "Unusual Activity" at bounding box center [105, 55] width 37 height 9
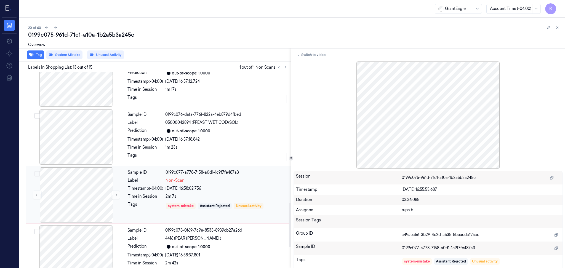
scroll to position [564, 0]
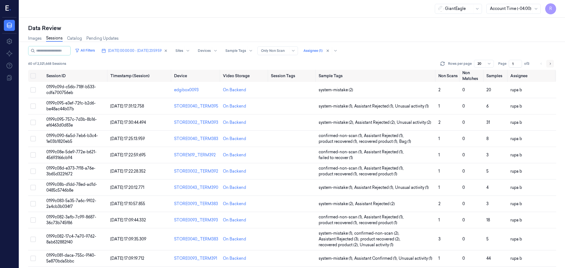
click at [550, 64] on icon "Go to next page" at bounding box center [550, 64] width 1 height 2
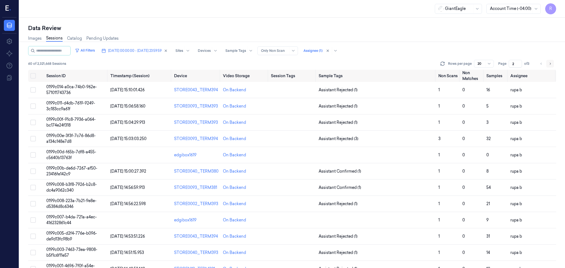
click at [550, 66] on icon "Go to next page" at bounding box center [550, 64] width 3 height 4
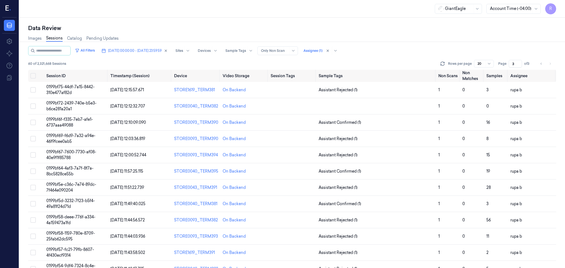
click at [549, 66] on li "pagination" at bounding box center [551, 64] width 8 height 8
click at [540, 63] on icon "Go to previous page" at bounding box center [541, 64] width 3 height 4
type input "2"
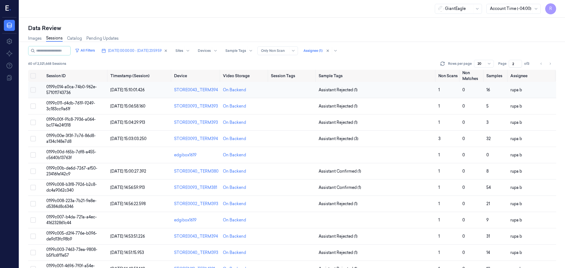
click at [97, 88] on td "0199c014-a0ca-74b0-962e-571011743736" at bounding box center [76, 90] width 64 height 16
click at [541, 64] on icon "Go to previous page" at bounding box center [541, 64] width 3 height 4
type input "1"
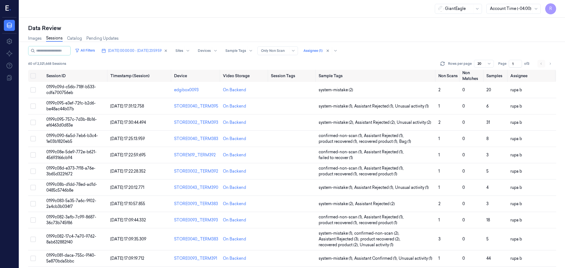
click at [541, 64] on li "pagination" at bounding box center [542, 64] width 8 height 8
click at [80, 86] on span "0199c09d-c56b-718f-b533-cdfa700756eb" at bounding box center [71, 89] width 50 height 11
click at [553, 66] on button "Go to next page" at bounding box center [551, 64] width 8 height 8
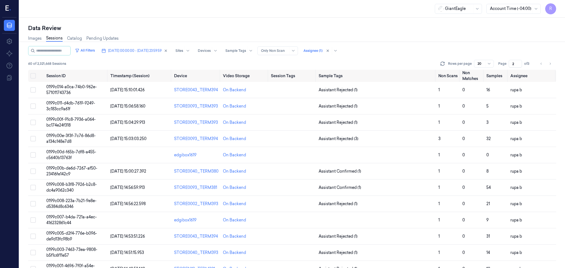
click at [553, 63] on button "Go to next page" at bounding box center [551, 64] width 8 height 8
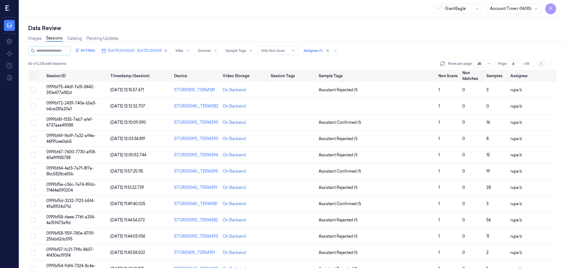
click at [539, 63] on button "Go to previous page" at bounding box center [542, 64] width 8 height 8
type input "2"
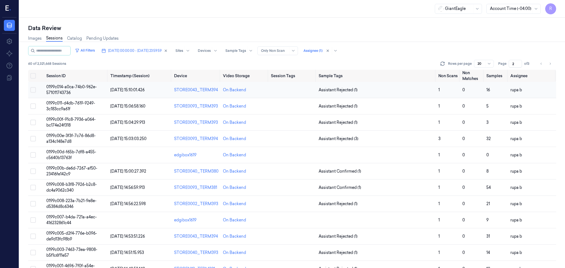
click at [83, 90] on td "0199c014-a0ca-74b0-962e-571011743736" at bounding box center [76, 90] width 64 height 16
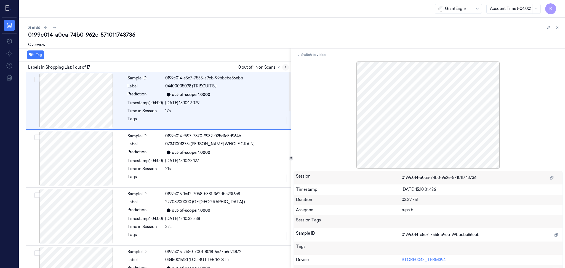
click at [288, 67] on button at bounding box center [285, 67] width 7 height 7
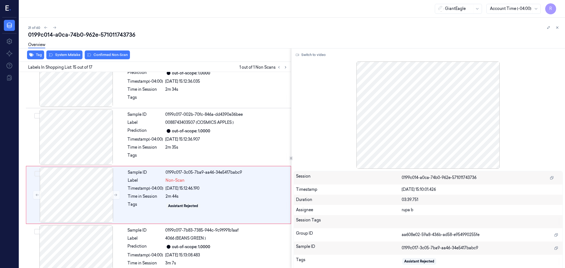
scroll to position [742, 0]
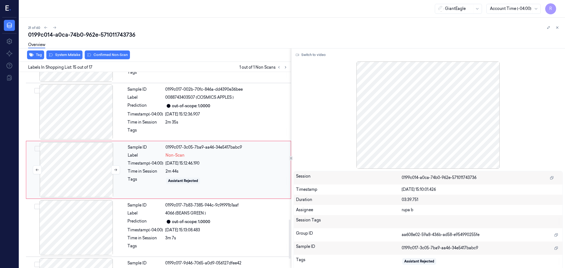
click at [67, 166] on div at bounding box center [76, 169] width 98 height 55
click at [312, 54] on button "Switch to video" at bounding box center [311, 55] width 35 height 9
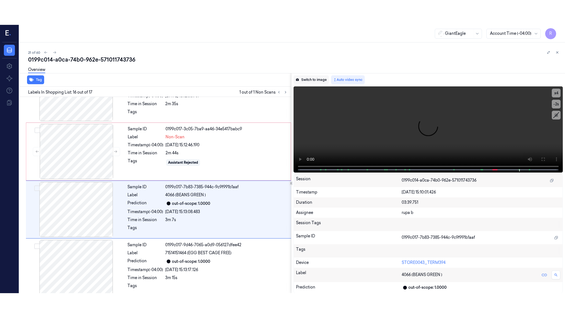
scroll to position [791, 0]
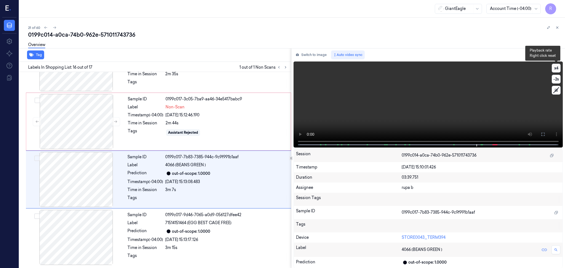
click at [553, 71] on button "x 4" at bounding box center [556, 68] width 9 height 9
click at [553, 71] on button "x 1" at bounding box center [556, 68] width 9 height 9
click at [542, 132] on icon at bounding box center [543, 134] width 4 height 4
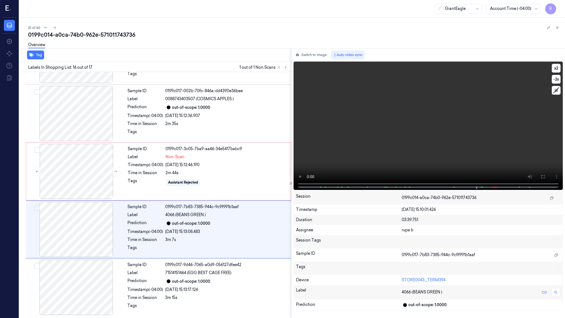
scroll to position [741, 0]
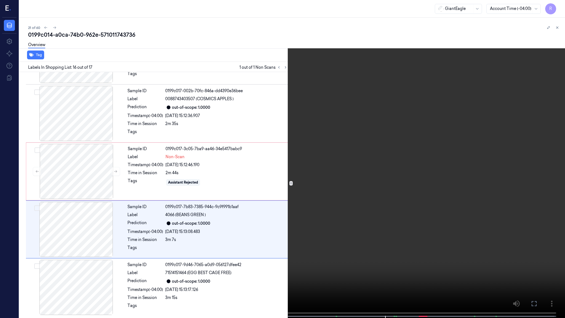
click at [537, 156] on video at bounding box center [282, 159] width 565 height 319
click at [537, 155] on video at bounding box center [282, 159] width 565 height 319
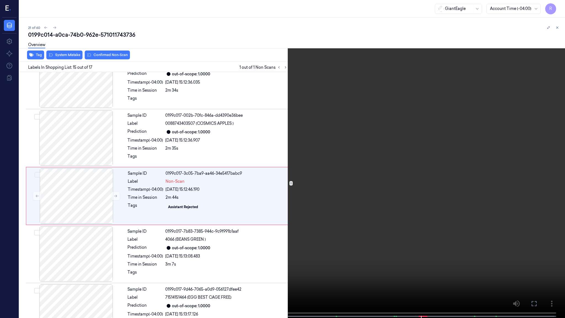
scroll to position [717, 0]
click at [352, 247] on video at bounding box center [282, 159] width 565 height 319
click at [345, 233] on video at bounding box center [282, 159] width 565 height 319
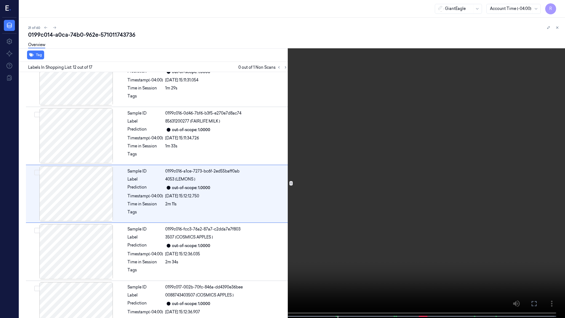
scroll to position [544, 0]
click at [244, 268] on video at bounding box center [282, 159] width 565 height 319
click at [558, 3] on button "x 2" at bounding box center [558, 6] width 9 height 9
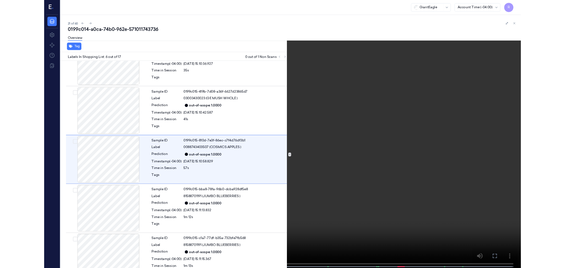
scroll to position [195, 0]
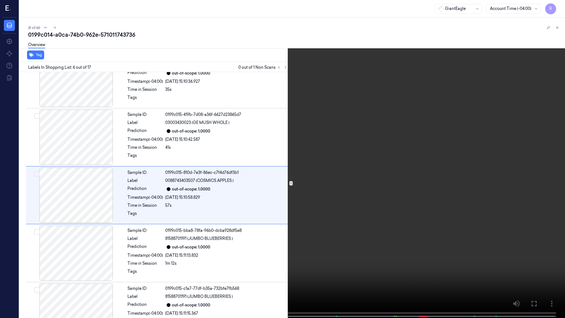
click at [228, 233] on video at bounding box center [282, 159] width 565 height 319
click at [154, 268] on span at bounding box center [153, 316] width 1 height 3
click at [177, 261] on video at bounding box center [282, 159] width 565 height 319
click at [177, 259] on video at bounding box center [282, 159] width 565 height 319
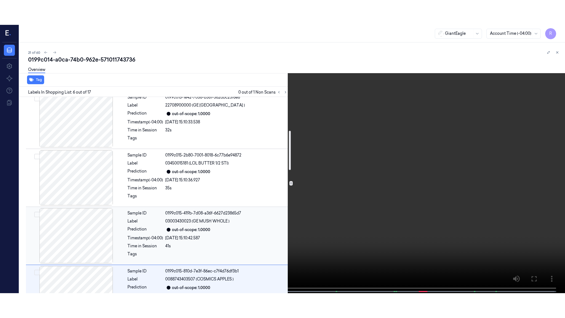
scroll to position [232, 0]
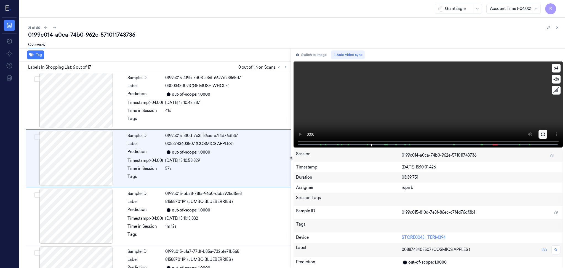
click at [542, 134] on icon at bounding box center [543, 134] width 4 height 4
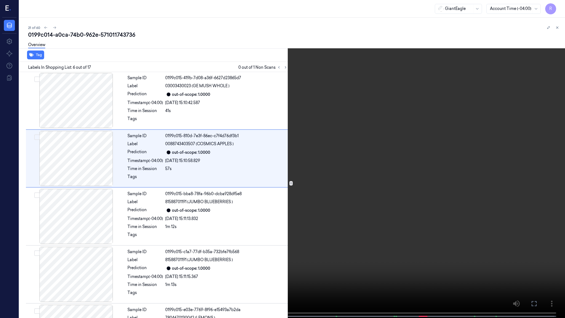
click at [540, 164] on video at bounding box center [282, 159] width 565 height 319
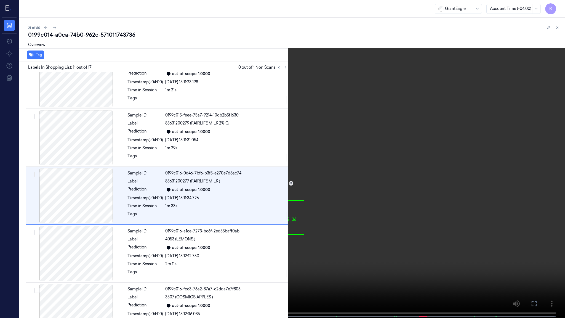
scroll to position [485, 0]
click at [302, 232] on video at bounding box center [282, 159] width 565 height 319
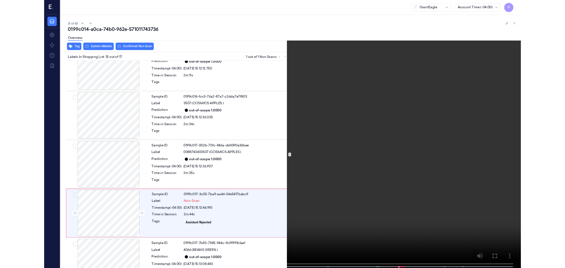
scroll to position [717, 0]
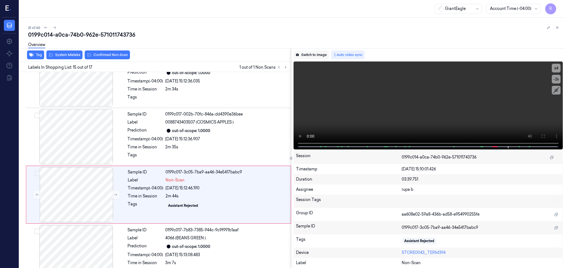
click at [310, 55] on button "Switch to image" at bounding box center [311, 55] width 35 height 9
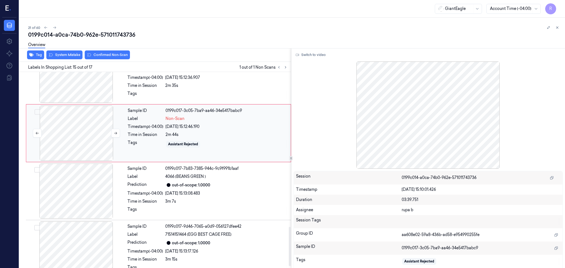
click at [86, 137] on div at bounding box center [76, 133] width 98 height 55
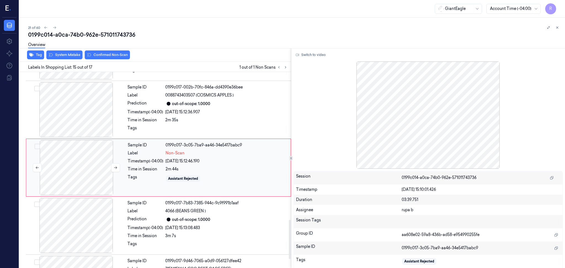
scroll to position [742, 0]
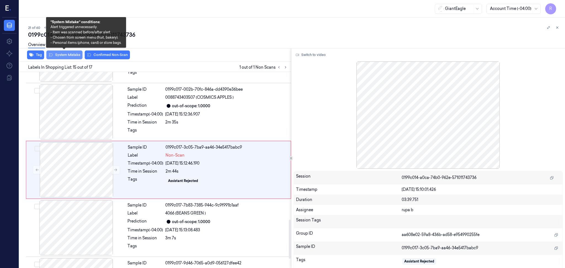
click at [71, 55] on button "System Mistake" at bounding box center [64, 55] width 36 height 9
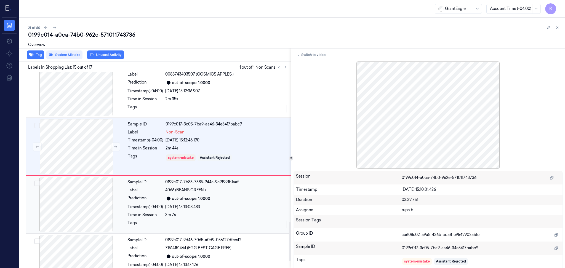
scroll to position [754, 0]
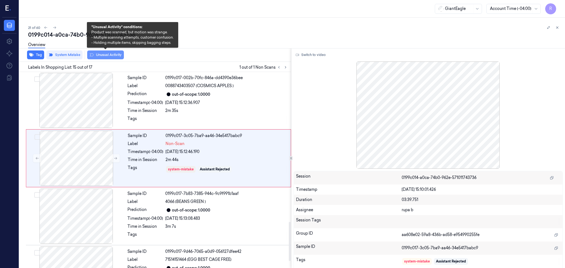
click at [112, 55] on button "Unusual Activity" at bounding box center [105, 55] width 37 height 9
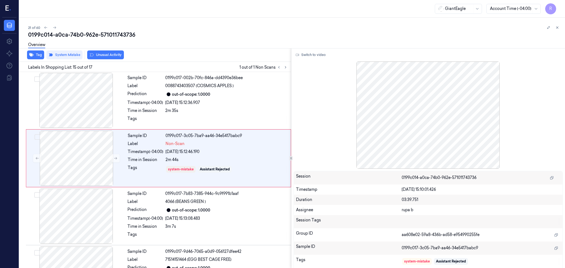
scroll to position [742, 0]
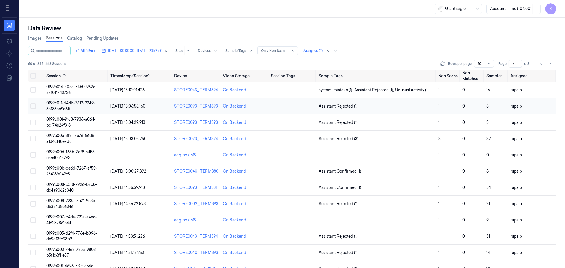
click at [91, 105] on td "0199c011-d4db-7619-9249-3c183cc9a61f" at bounding box center [76, 106] width 64 height 16
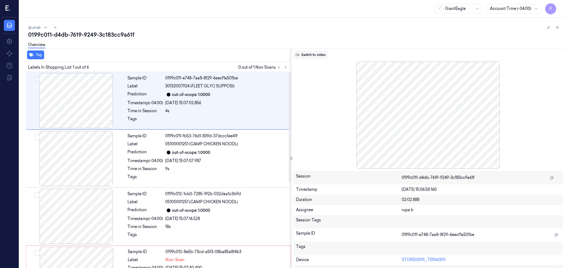
click at [312, 51] on button "Switch to video" at bounding box center [311, 55] width 35 height 9
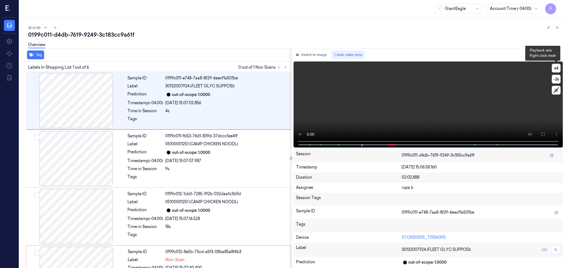
click at [557, 68] on button "x 4" at bounding box center [556, 68] width 9 height 9
click at [557, 68] on button "x 1" at bounding box center [556, 68] width 9 height 9
click at [543, 133] on icon at bounding box center [543, 134] width 4 height 4
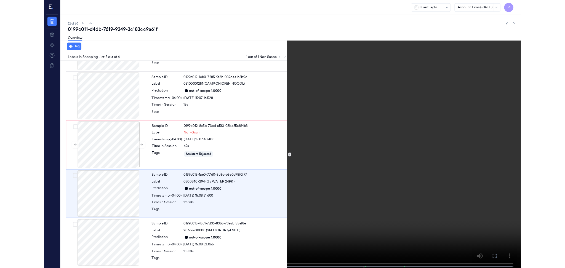
scroll to position [103, 0]
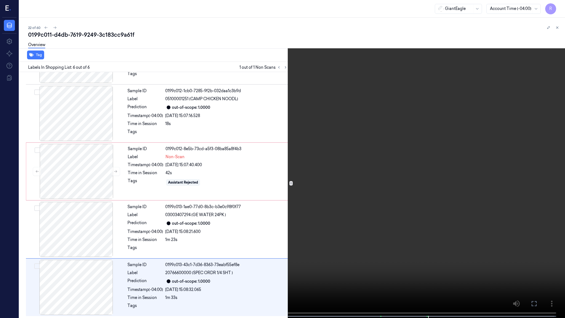
click at [414, 223] on video at bounding box center [282, 159] width 565 height 319
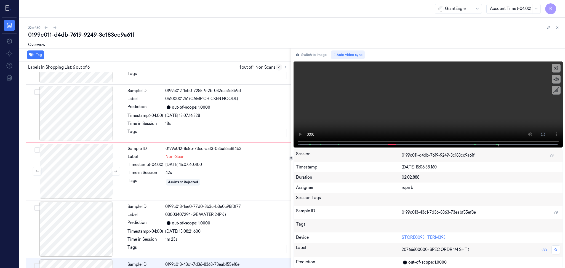
click at [313, 55] on button "Switch to image" at bounding box center [311, 55] width 35 height 9
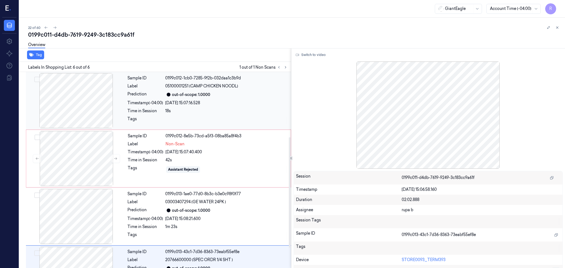
click at [106, 111] on div at bounding box center [76, 100] width 98 height 55
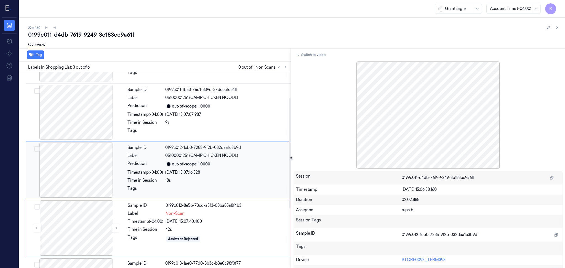
scroll to position [46, 0]
click at [84, 218] on div at bounding box center [76, 228] width 98 height 55
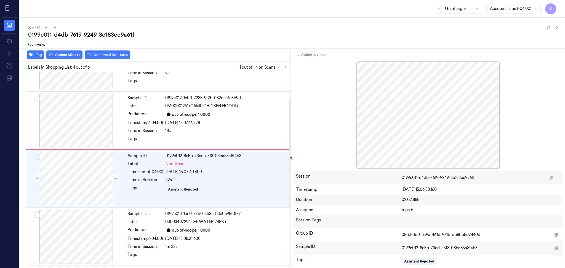
scroll to position [104, 0]
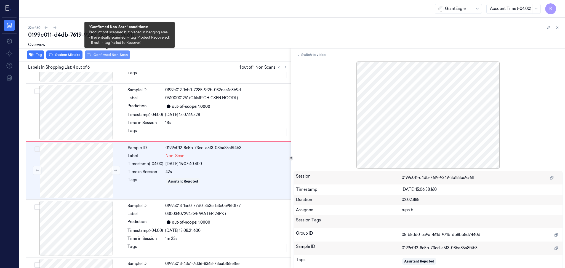
click at [120, 54] on button "Confirmed Non-Scan" at bounding box center [107, 55] width 45 height 9
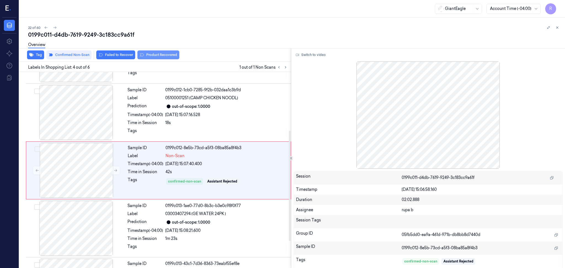
click at [172, 57] on button "Product Recovered" at bounding box center [158, 55] width 42 height 9
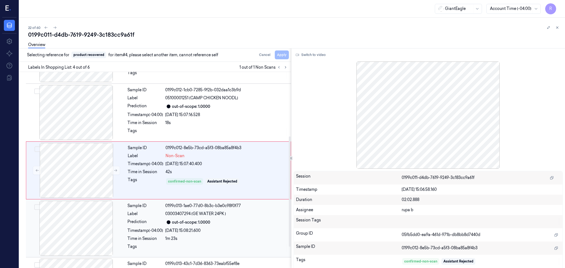
scroll to position [153, 0]
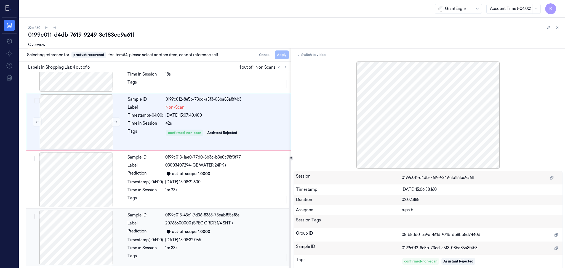
click at [72, 242] on div at bounding box center [76, 237] width 98 height 55
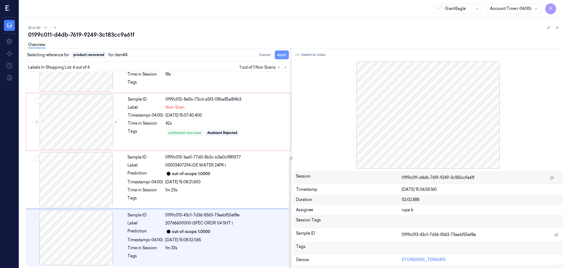
click at [282, 54] on button "Apply" at bounding box center [282, 55] width 14 height 9
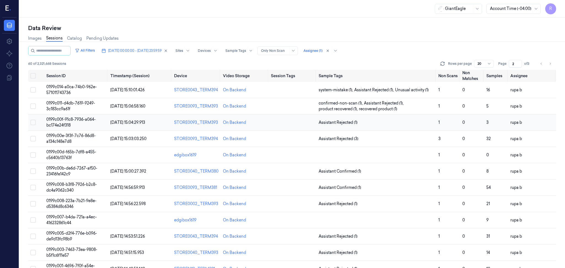
click at [65, 124] on span "0199c00f-91c8-7936-a064-bc174e24f318" at bounding box center [70, 122] width 49 height 11
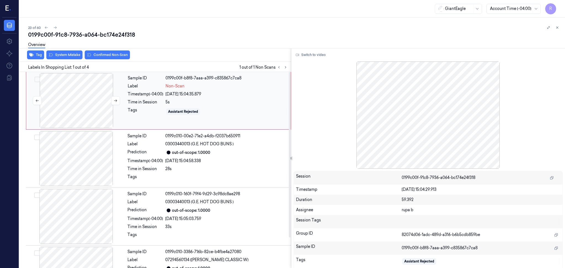
click at [77, 116] on div at bounding box center [76, 100] width 98 height 55
click at [308, 52] on button "Switch to video" at bounding box center [311, 55] width 35 height 9
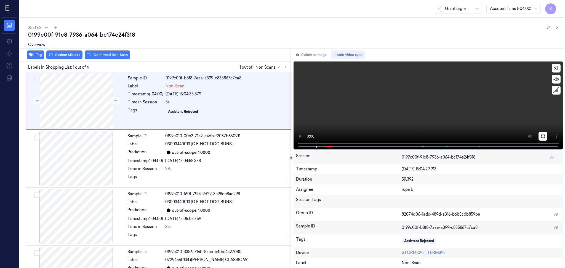
click at [546, 138] on button at bounding box center [543, 136] width 9 height 9
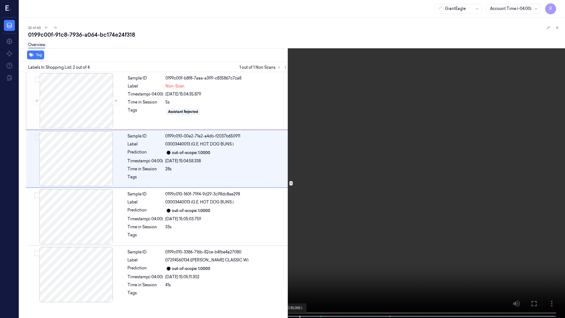
click at [271, 268] on span at bounding box center [271, 316] width 1 height 3
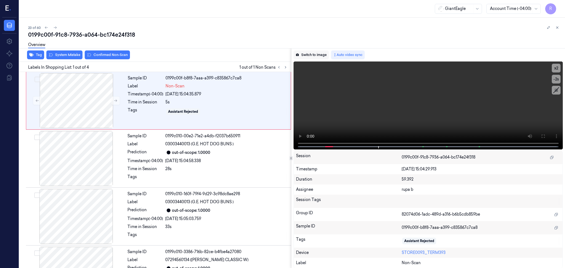
click at [310, 54] on button "Switch to image" at bounding box center [311, 55] width 35 height 9
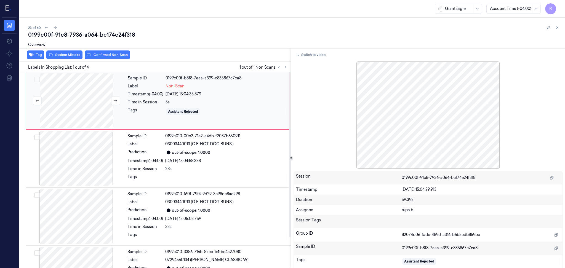
click at [88, 104] on div at bounding box center [76, 100] width 98 height 55
click at [112, 99] on button at bounding box center [115, 100] width 9 height 9
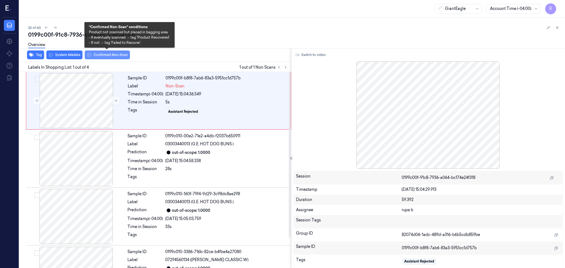
click at [113, 57] on button "Confirmed Non-Scan" at bounding box center [107, 55] width 45 height 9
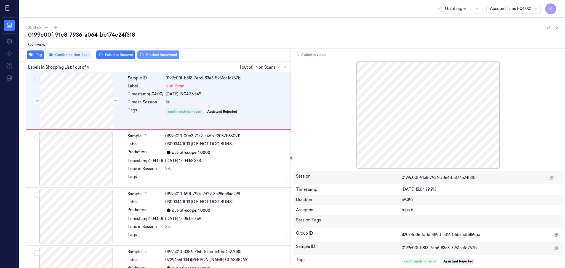
click at [158, 54] on button "Product Recovered" at bounding box center [158, 55] width 42 height 9
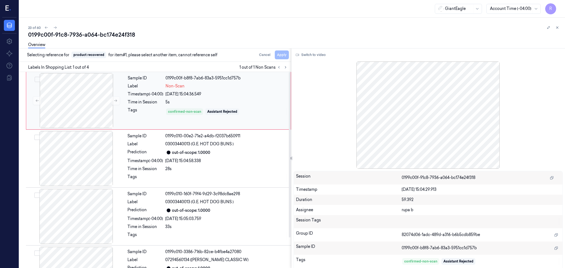
click at [81, 155] on div at bounding box center [76, 158] width 98 height 55
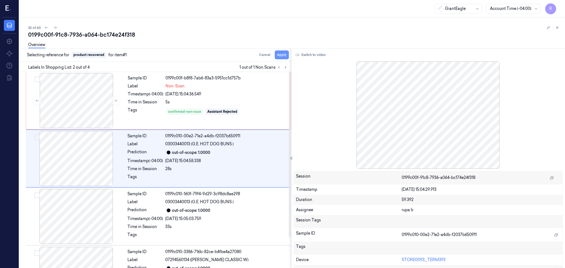
click at [286, 57] on button "Apply" at bounding box center [282, 55] width 14 height 9
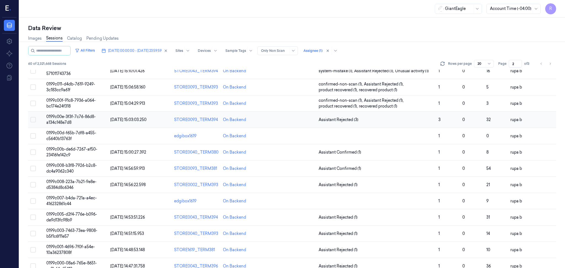
scroll to position [37, 0]
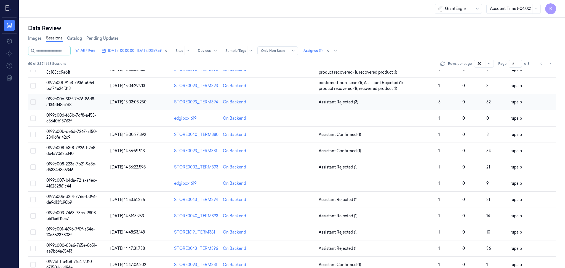
click at [65, 102] on span "0199c00e-3f3f-7c76-86d8-a134c148e7d8" at bounding box center [70, 102] width 49 height 11
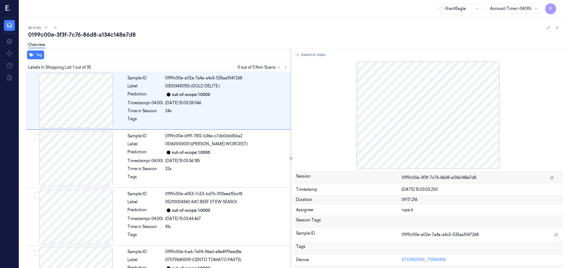
drag, startPoint x: 284, startPoint y: 67, endPoint x: 307, endPoint y: 60, distance: 24.0
click at [284, 66] on button at bounding box center [285, 67] width 7 height 7
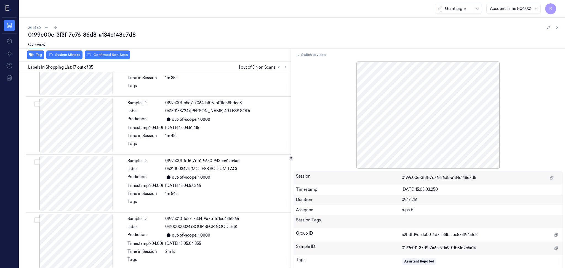
scroll to position [858, 0]
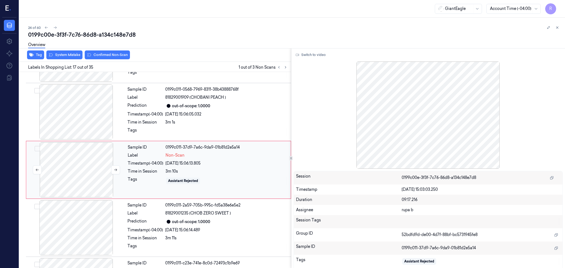
click at [77, 171] on div at bounding box center [76, 169] width 98 height 55
click at [92, 128] on div at bounding box center [76, 111] width 98 height 55
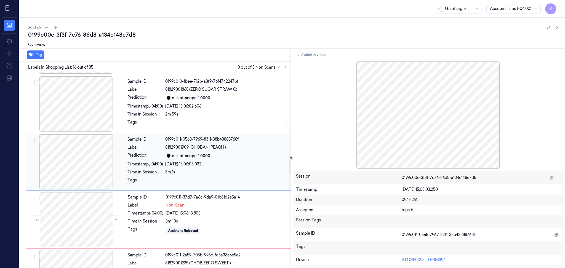
scroll to position [800, 0]
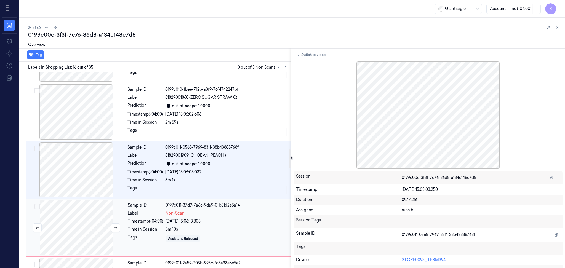
click at [91, 224] on div at bounding box center [76, 227] width 98 height 55
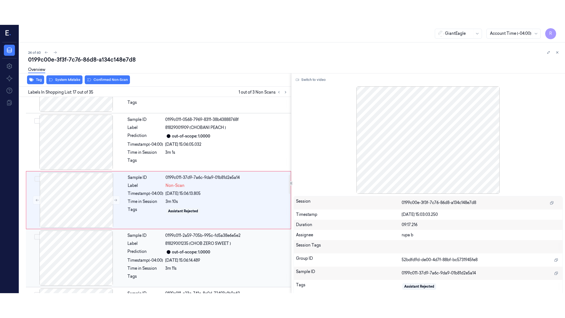
scroll to position [858, 0]
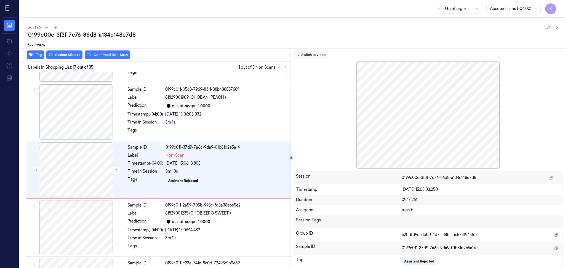
click at [308, 53] on button "Switch to video" at bounding box center [311, 55] width 35 height 9
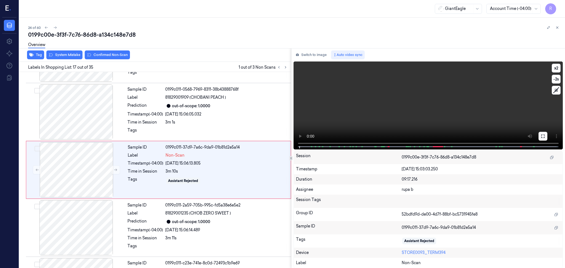
click at [545, 136] on icon at bounding box center [543, 136] width 4 height 4
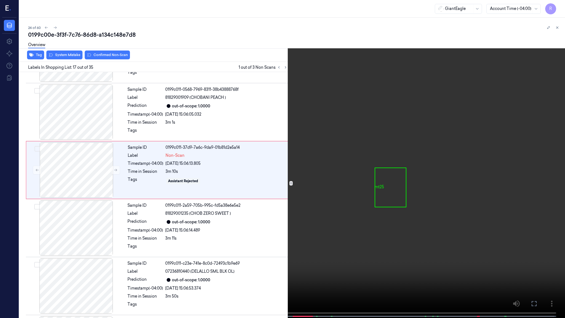
click at [544, 166] on video at bounding box center [282, 159] width 565 height 319
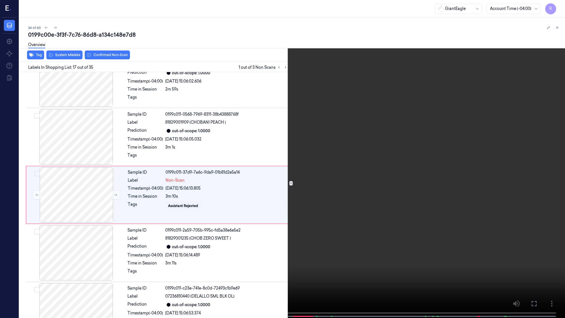
click at [301, 154] on video at bounding box center [282, 159] width 565 height 319
click at [205, 268] on video at bounding box center [282, 159] width 565 height 319
click at [207, 255] on video at bounding box center [282, 159] width 565 height 319
click at [559, 4] on button "x 2" at bounding box center [558, 6] width 9 height 9
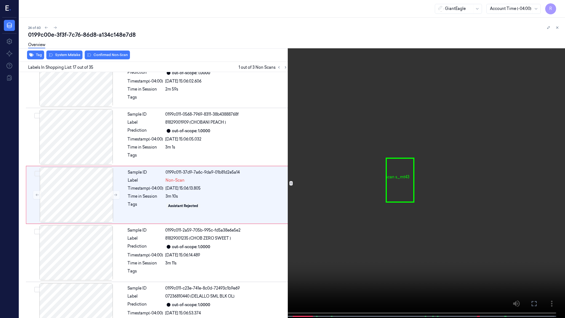
click at [559, 4] on button "x 2" at bounding box center [558, 6] width 9 height 9
click at [558, 7] on button "x 2" at bounding box center [558, 6] width 9 height 9
click at [558, 7] on button "x 4" at bounding box center [558, 6] width 9 height 9
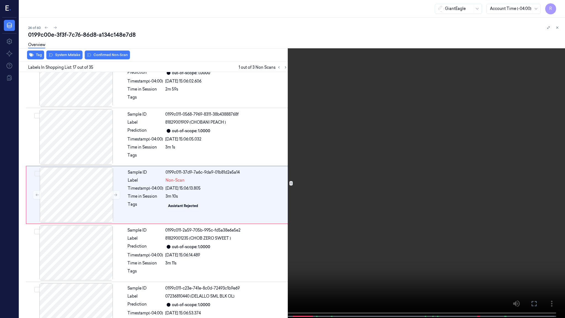
click at [558, 7] on button "x 4" at bounding box center [558, 6] width 9 height 9
click at [559, 7] on button "x 4" at bounding box center [558, 6] width 9 height 9
click at [410, 97] on video at bounding box center [282, 159] width 565 height 319
click at [438, 112] on video at bounding box center [282, 159] width 565 height 319
click at [558, 9] on button "x 1" at bounding box center [558, 6] width 9 height 9
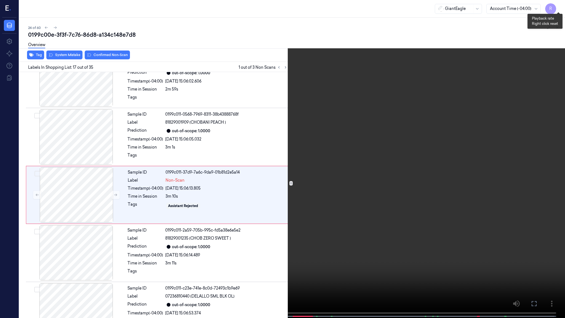
click at [308, 182] on video at bounding box center [282, 159] width 565 height 319
click at [557, 8] on button "x 2" at bounding box center [558, 6] width 9 height 9
click at [558, 8] on button "x 4" at bounding box center [558, 6] width 9 height 9
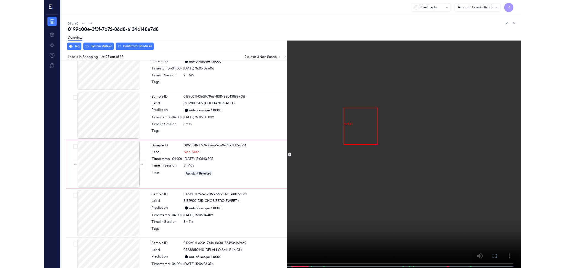
scroll to position [1414, 0]
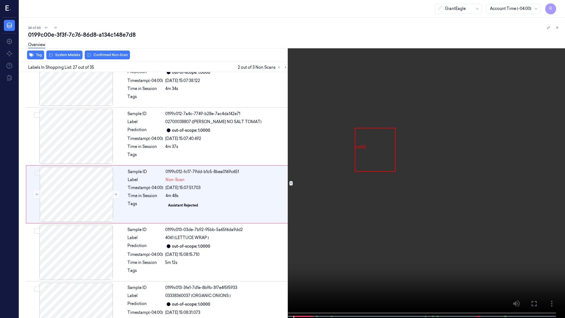
click at [311, 268] on span at bounding box center [310, 316] width 3 height 3
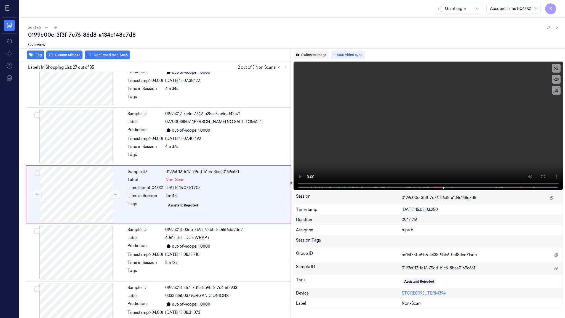
click at [317, 53] on button "Switch to image" at bounding box center [311, 55] width 35 height 9
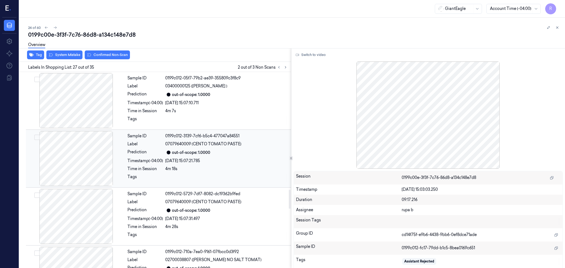
scroll to position [1107, 0]
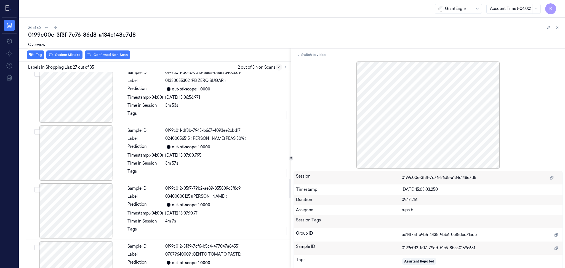
click at [278, 68] on icon at bounding box center [279, 67] width 4 height 4
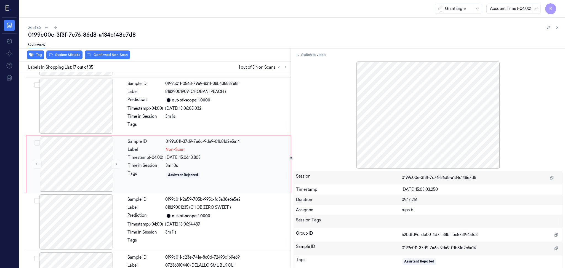
scroll to position [858, 0]
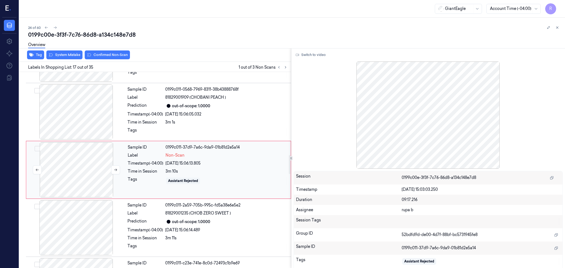
click at [78, 181] on div at bounding box center [76, 169] width 98 height 55
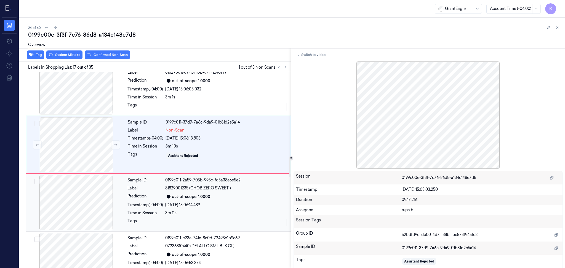
scroll to position [895, 0]
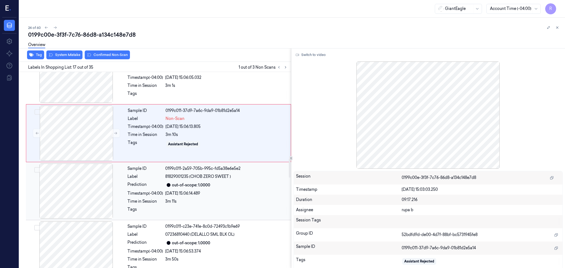
click at [100, 206] on div at bounding box center [76, 191] width 98 height 55
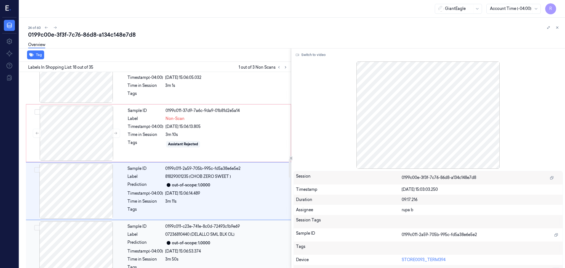
scroll to position [916, 0]
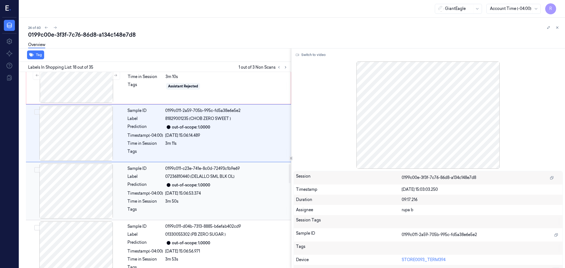
click at [99, 204] on div at bounding box center [76, 191] width 98 height 55
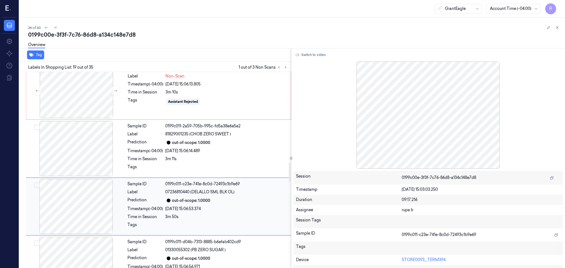
scroll to position [900, 0]
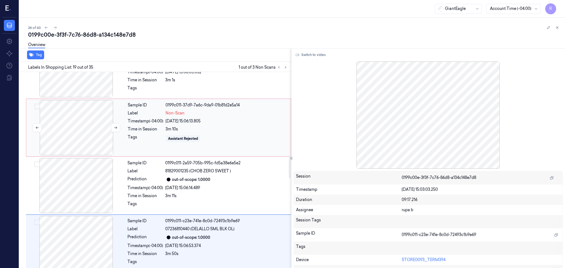
click at [85, 126] on div at bounding box center [76, 127] width 98 height 55
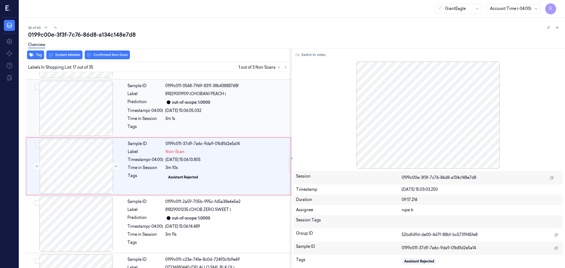
scroll to position [858, 0]
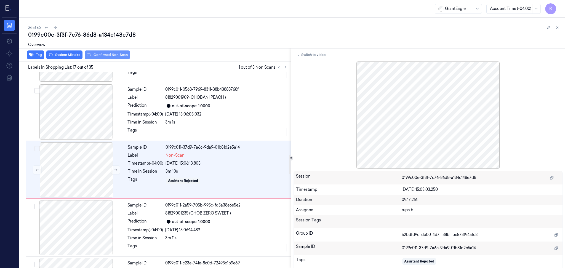
click at [108, 57] on button "Confirmed Non-Scan" at bounding box center [107, 55] width 45 height 9
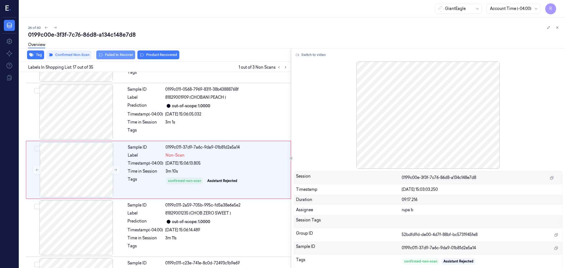
click at [122, 56] on button "Failed to Recover" at bounding box center [115, 55] width 39 height 9
click at [89, 114] on div at bounding box center [76, 111] width 98 height 55
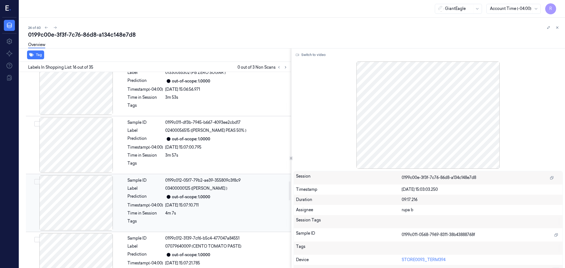
scroll to position [1132, 0]
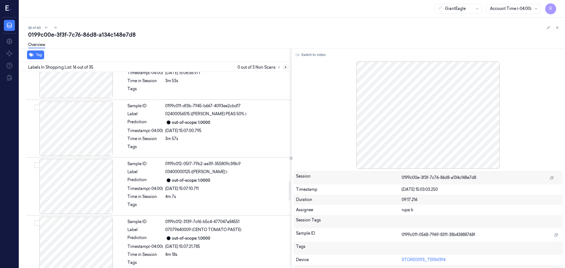
click at [286, 68] on icon at bounding box center [286, 67] width 4 height 4
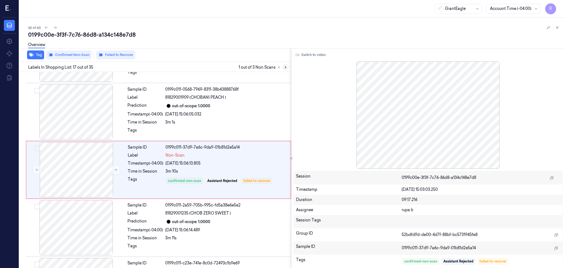
click at [286, 68] on icon at bounding box center [286, 67] width 4 height 4
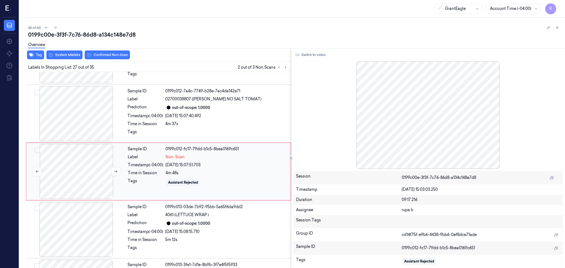
scroll to position [1438, 0]
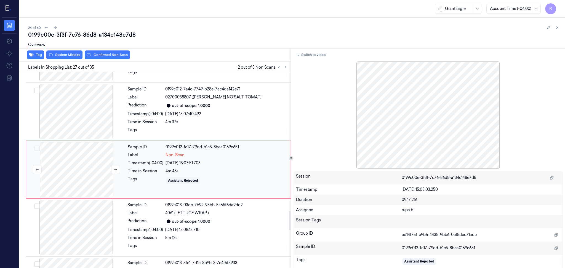
click at [87, 168] on div at bounding box center [76, 169] width 98 height 55
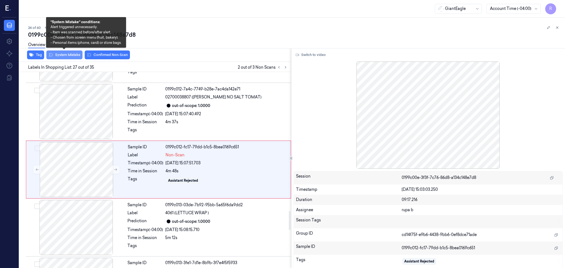
click at [70, 53] on button "System Mistake" at bounding box center [64, 55] width 36 height 9
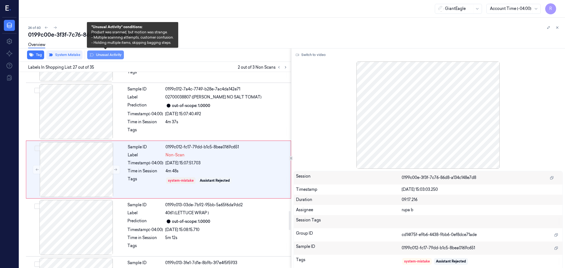
click at [110, 58] on button "Unusual Activity" at bounding box center [105, 55] width 37 height 9
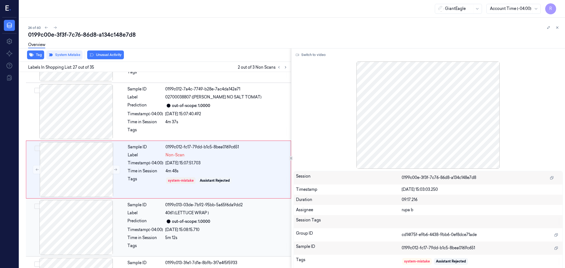
click at [89, 228] on div at bounding box center [76, 227] width 98 height 55
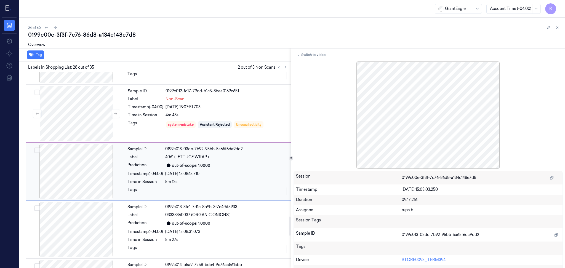
scroll to position [1496, 0]
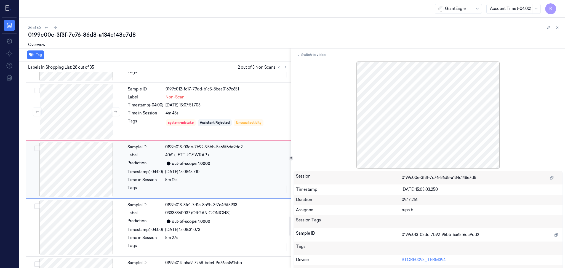
click at [81, 190] on div at bounding box center [76, 169] width 98 height 55
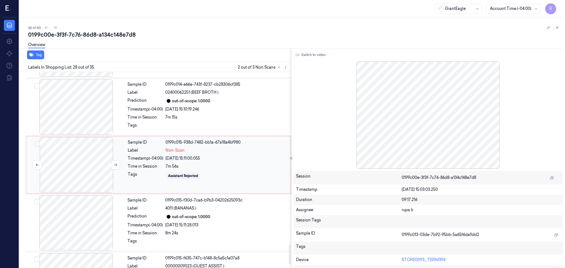
click at [84, 171] on div at bounding box center [76, 164] width 98 height 55
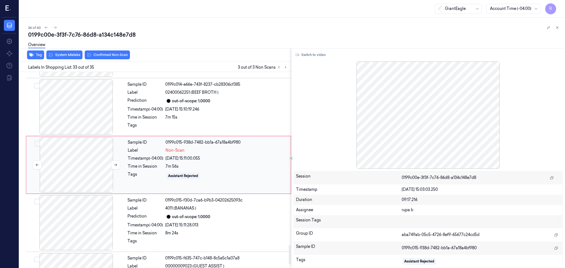
scroll to position [1786, 0]
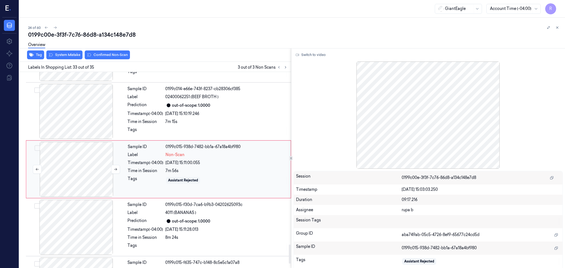
click at [91, 185] on div at bounding box center [76, 169] width 98 height 55
click at [87, 230] on div at bounding box center [76, 227] width 98 height 55
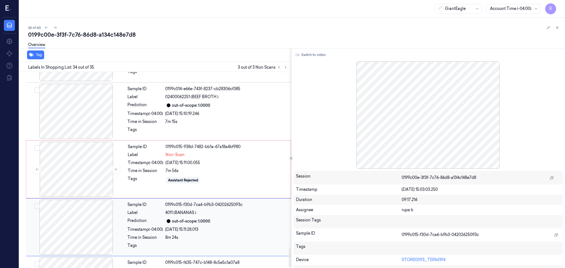
scroll to position [1835, 0]
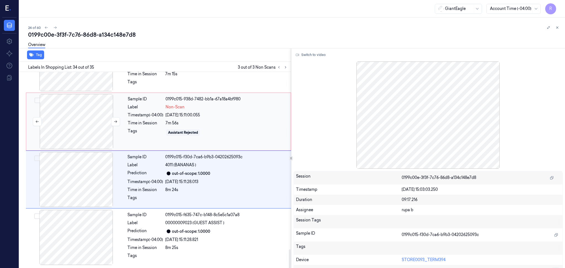
click at [86, 130] on div at bounding box center [76, 121] width 98 height 55
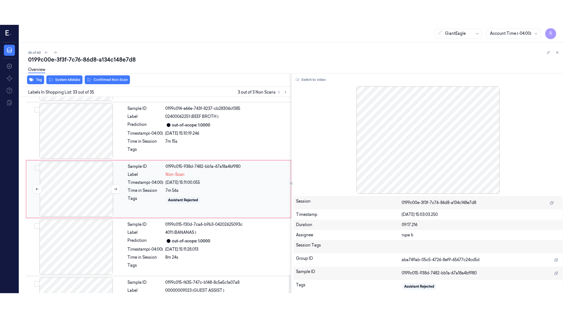
scroll to position [1786, 0]
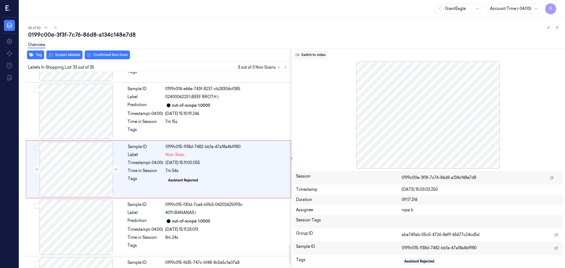
click at [312, 53] on button "Switch to video" at bounding box center [311, 55] width 35 height 9
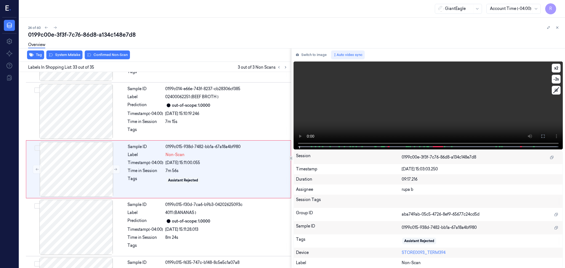
drag, startPoint x: 544, startPoint y: 136, endPoint x: 545, endPoint y: 169, distance: 32.3
click at [544, 137] on icon at bounding box center [543, 136] width 4 height 4
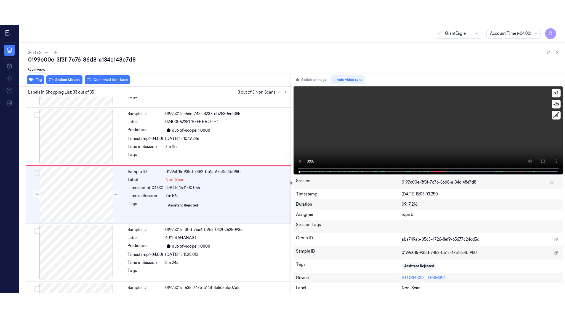
scroll to position [1786, 0]
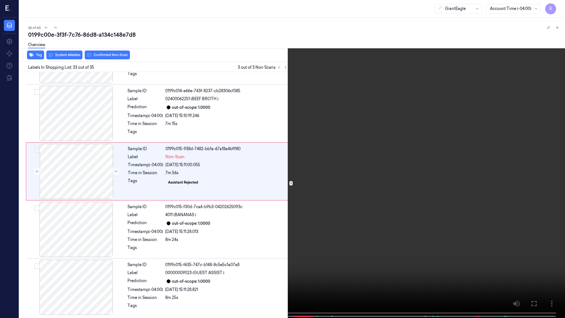
click at [547, 166] on video at bounding box center [282, 159] width 565 height 319
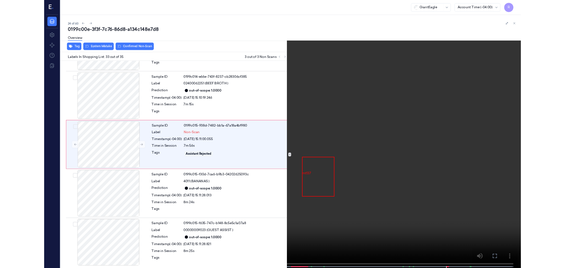
scroll to position [1762, 0]
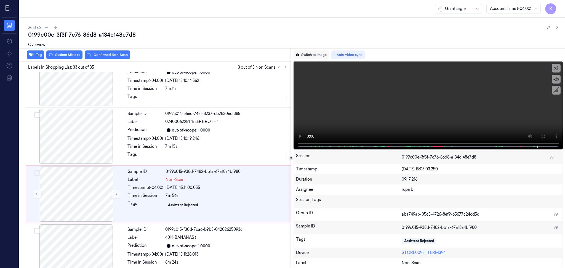
click at [321, 55] on button "Switch to image" at bounding box center [311, 55] width 35 height 9
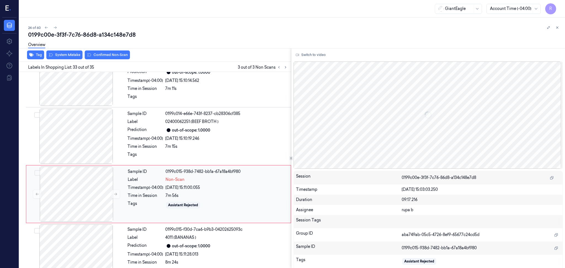
scroll to position [1786, 0]
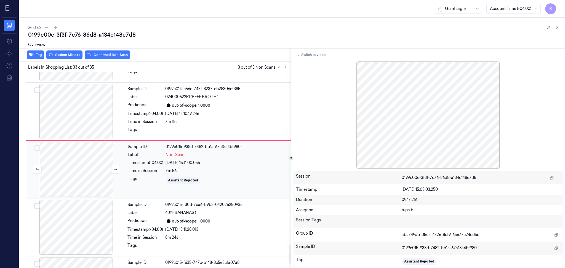
click at [64, 170] on div at bounding box center [76, 169] width 98 height 55
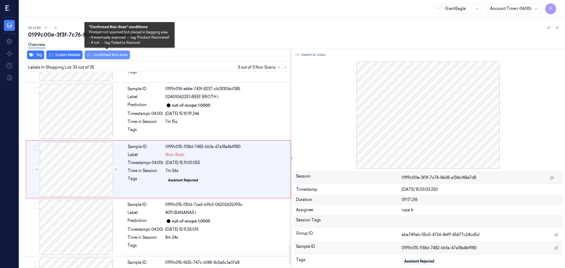
click at [112, 54] on button "Confirmed Non-Scan" at bounding box center [107, 55] width 45 height 9
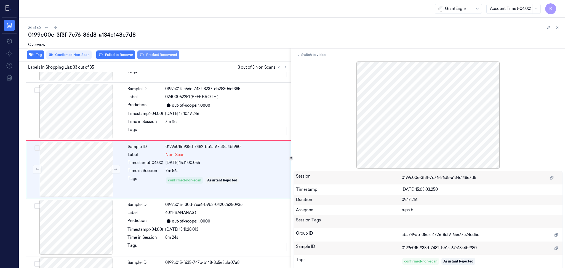
click at [161, 54] on button "Product Recovered" at bounding box center [158, 55] width 42 height 9
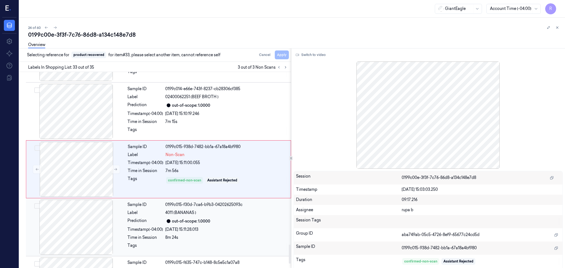
click at [90, 225] on div at bounding box center [76, 227] width 98 height 55
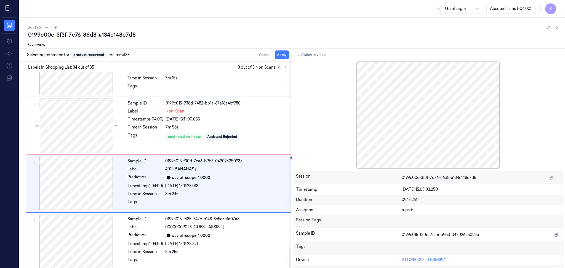
scroll to position [1835, 0]
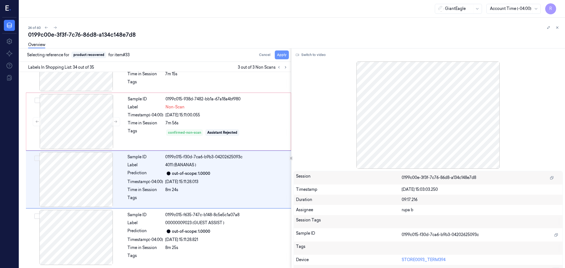
click at [282, 57] on button "Apply" at bounding box center [282, 55] width 14 height 9
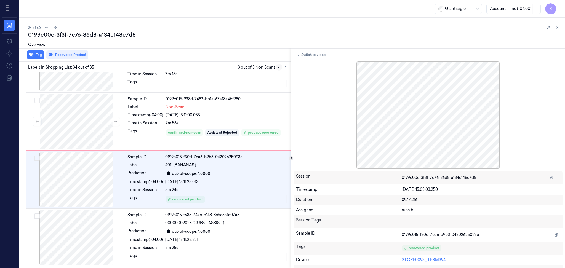
click at [280, 68] on icon at bounding box center [279, 67] width 4 height 4
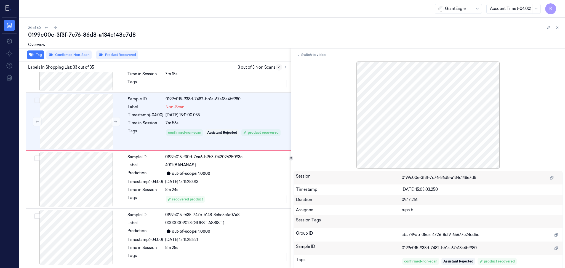
scroll to position [1787, 0]
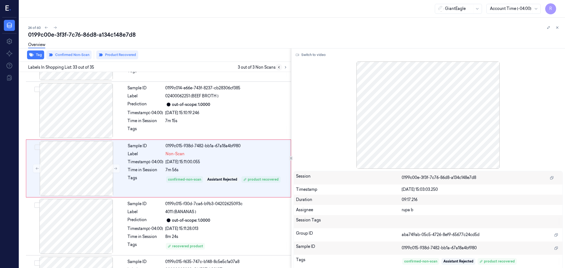
click at [277, 68] on icon at bounding box center [279, 67] width 4 height 4
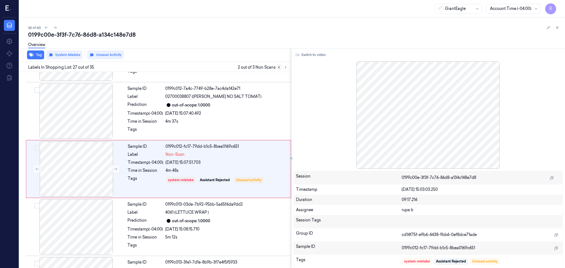
scroll to position [1438, 0]
click at [287, 67] on icon at bounding box center [286, 67] width 4 height 4
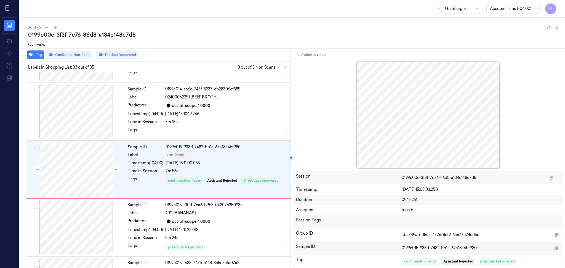
scroll to position [1786, 0]
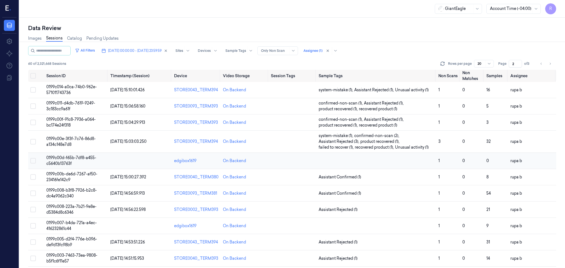
click at [90, 159] on span "0199c00d-f65b-7df8-a455-c5640b13763f" at bounding box center [71, 160] width 50 height 11
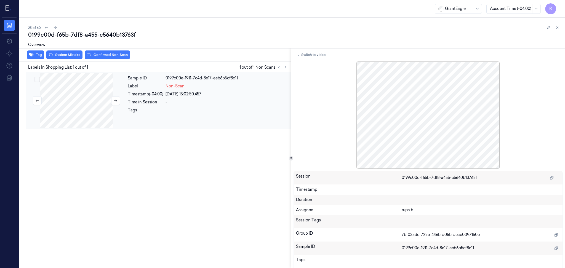
click at [65, 104] on div at bounding box center [76, 100] width 98 height 55
click at [112, 100] on button at bounding box center [115, 100] width 9 height 9
click at [318, 56] on button "Switch to video" at bounding box center [311, 55] width 35 height 9
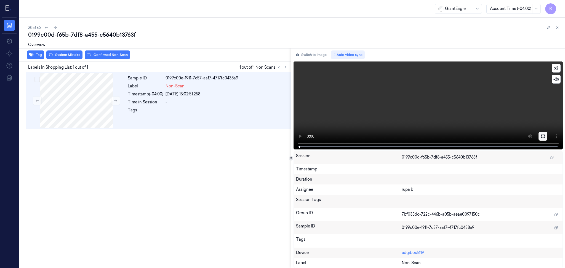
click at [543, 138] on icon at bounding box center [543, 136] width 4 height 4
click at [321, 56] on button "Switch to image" at bounding box center [311, 55] width 35 height 9
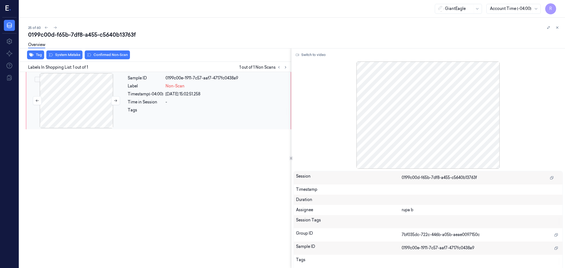
click at [56, 120] on div at bounding box center [76, 100] width 98 height 55
click at [114, 100] on icon at bounding box center [116, 101] width 4 height 4
click at [114, 101] on icon at bounding box center [116, 101] width 4 height 4
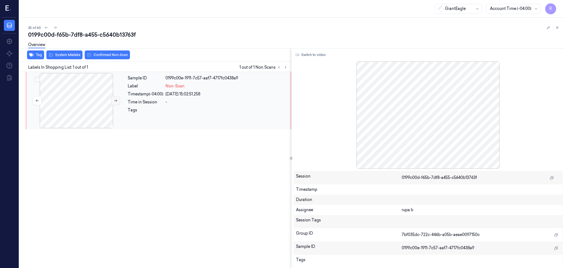
click at [114, 101] on icon at bounding box center [116, 101] width 4 height 4
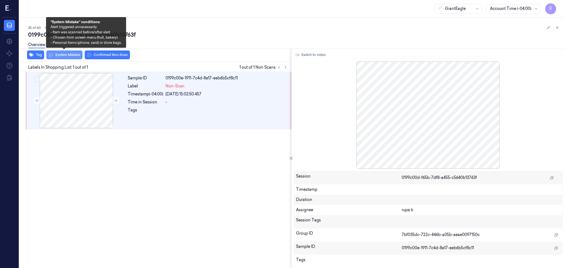
click at [70, 55] on button "System Mistake" at bounding box center [64, 55] width 36 height 9
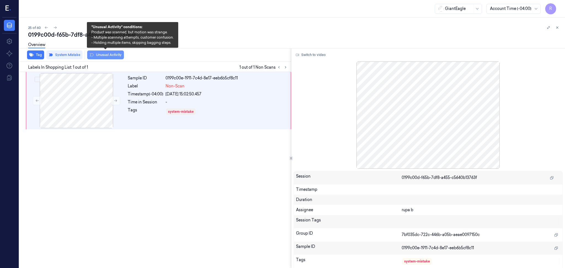
click at [103, 58] on button "Unusual Activity" at bounding box center [105, 55] width 37 height 9
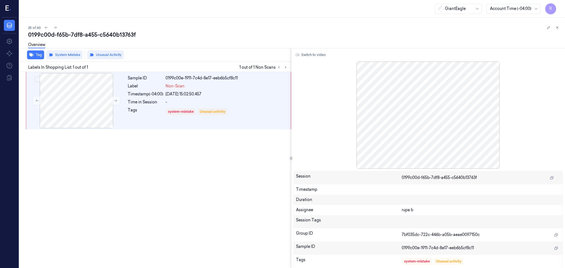
click at [91, 107] on div at bounding box center [76, 100] width 98 height 55
click at [316, 55] on button "Switch to video" at bounding box center [311, 55] width 35 height 9
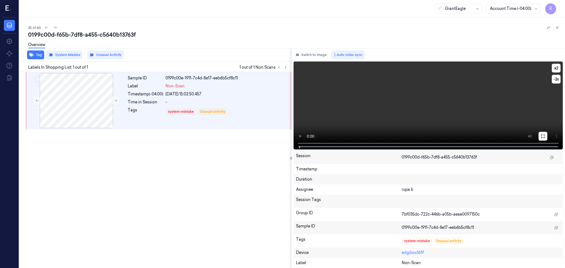
click at [545, 136] on icon at bounding box center [543, 136] width 4 height 4
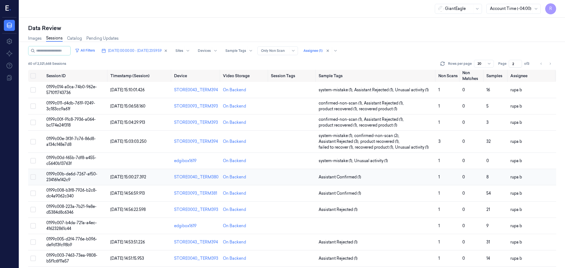
click at [83, 175] on span "0199c00b-de6d-7267-af50-23416fe142c9" at bounding box center [71, 177] width 51 height 11
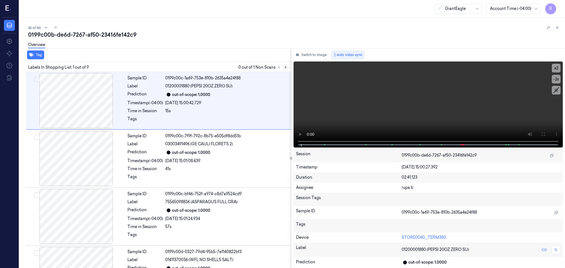
click at [311, 54] on button "Switch to image" at bounding box center [311, 55] width 35 height 9
click at [285, 67] on icon at bounding box center [285, 68] width 1 height 2
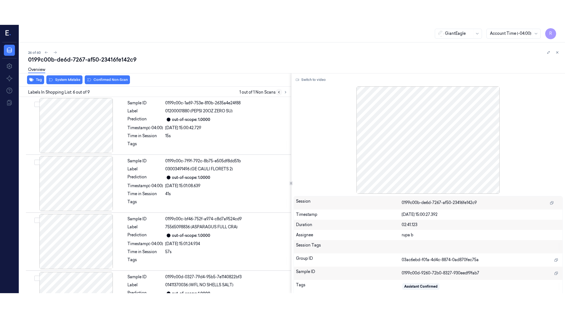
scroll to position [220, 0]
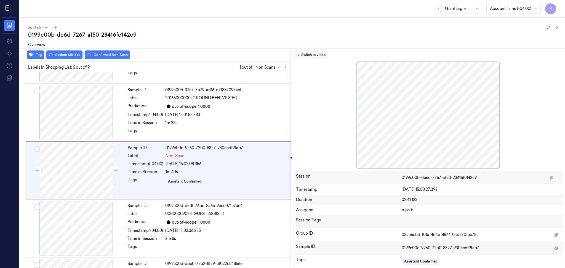
click at [311, 53] on button "Switch to video" at bounding box center [311, 55] width 35 height 9
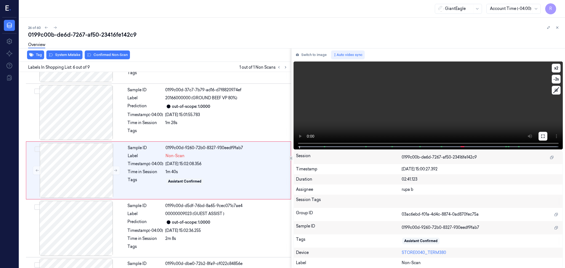
click at [546, 137] on button at bounding box center [543, 136] width 9 height 9
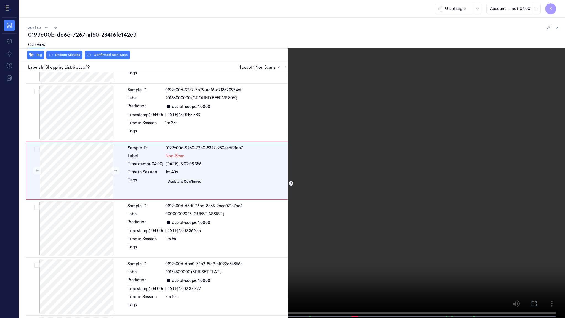
click at [545, 169] on video at bounding box center [282, 159] width 565 height 319
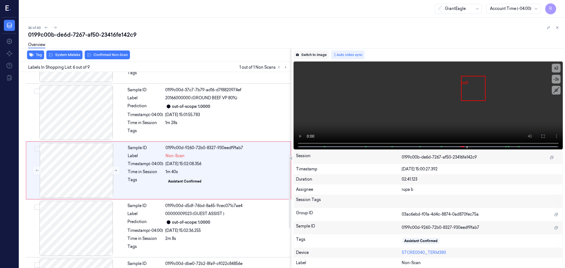
click at [316, 54] on button "Switch to image" at bounding box center [311, 55] width 35 height 9
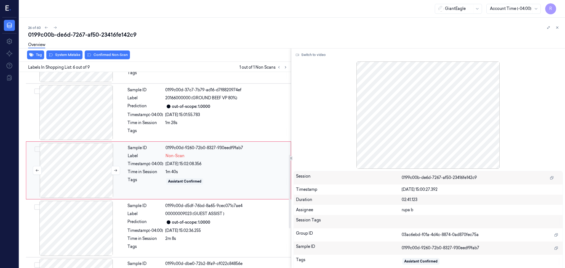
click at [86, 161] on div at bounding box center [76, 170] width 98 height 55
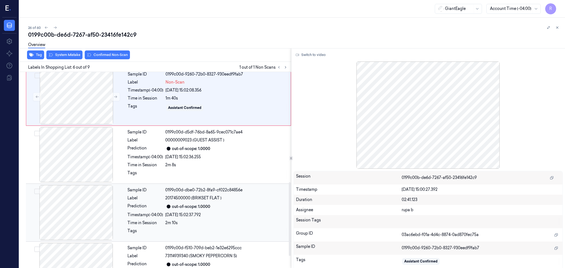
scroll to position [257, 0]
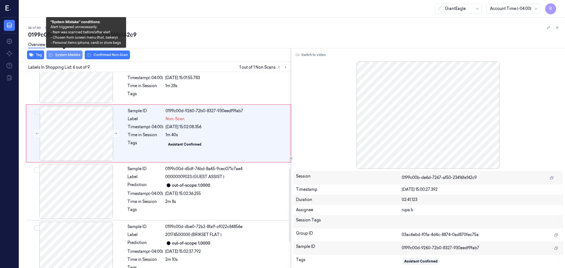
click at [70, 58] on button "System Mistake" at bounding box center [64, 55] width 36 height 9
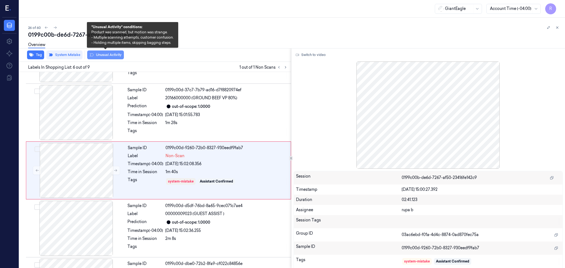
click at [99, 55] on button "Unusual Activity" at bounding box center [105, 55] width 37 height 9
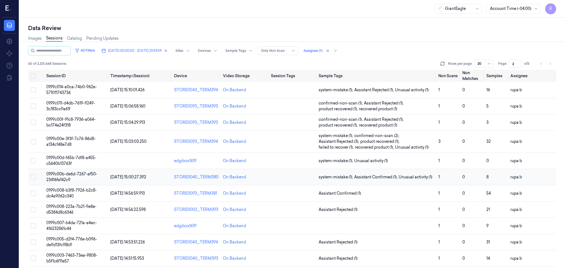
scroll to position [37, 0]
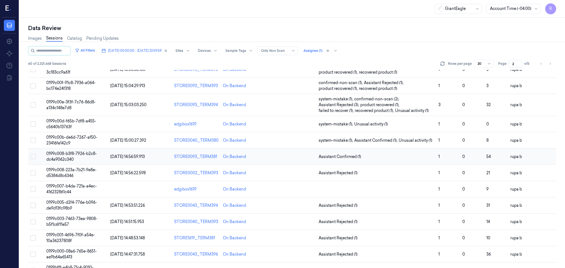
click at [79, 155] on span "0199c008-b3f8-7926-b2c8-dc4a9062c340" at bounding box center [71, 156] width 51 height 11
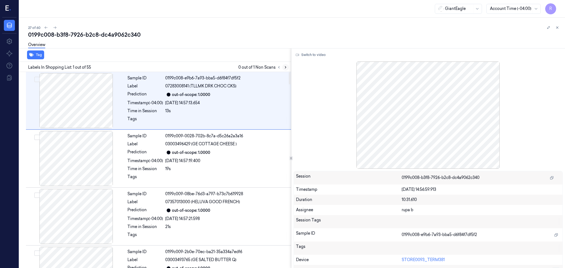
click at [285, 67] on icon at bounding box center [286, 67] width 4 height 4
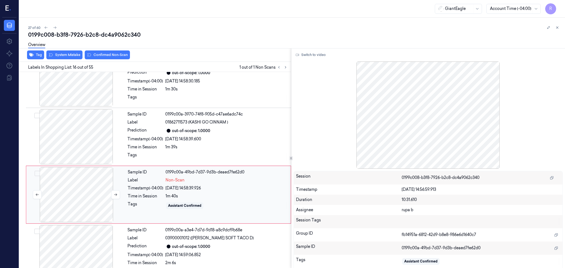
scroll to position [800, 0]
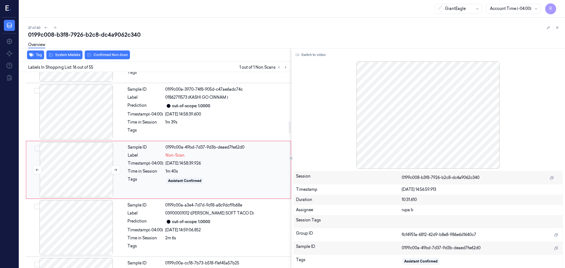
click at [98, 170] on div at bounding box center [76, 169] width 98 height 55
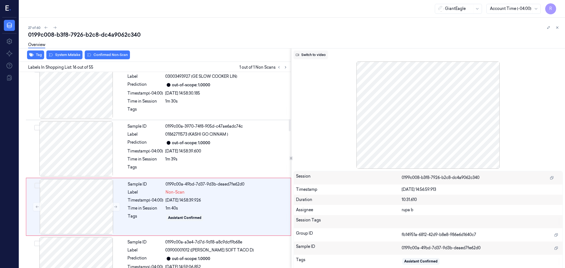
click at [314, 55] on button "Switch to video" at bounding box center [311, 55] width 35 height 9
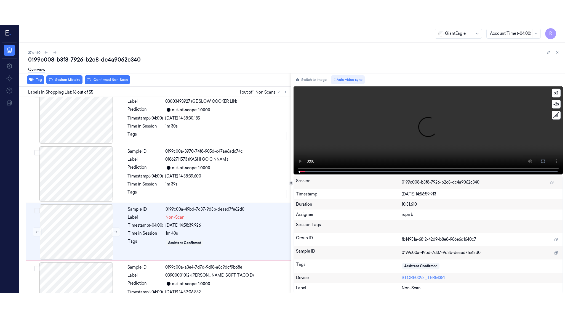
scroll to position [800, 0]
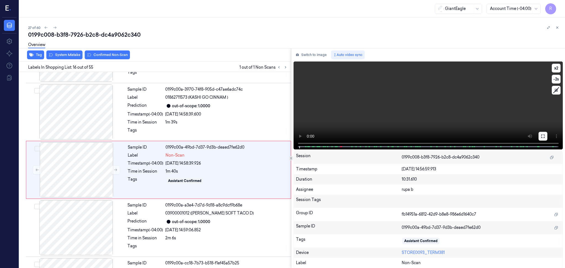
click at [543, 137] on icon at bounding box center [543, 136] width 4 height 4
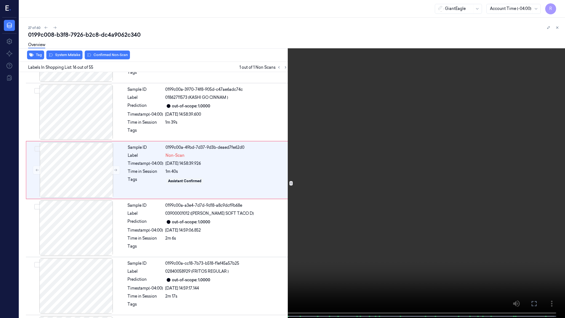
click at [541, 161] on video at bounding box center [282, 159] width 565 height 319
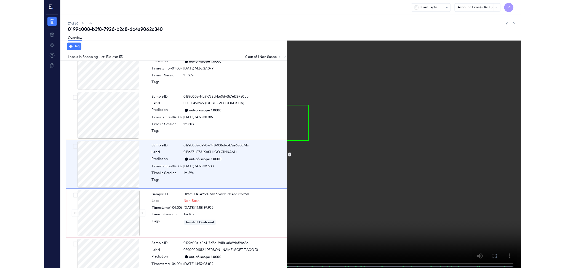
scroll to position [742, 0]
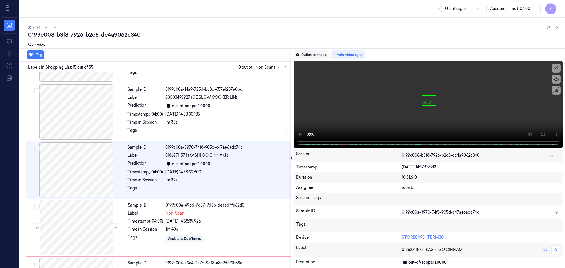
click at [314, 56] on button "Switch to image" at bounding box center [311, 55] width 35 height 9
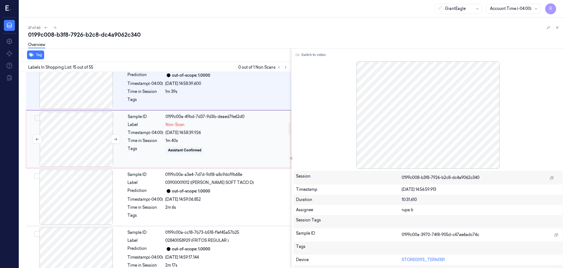
scroll to position [816, 0]
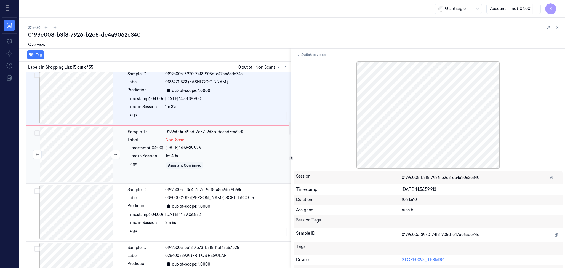
click at [88, 165] on div at bounding box center [76, 154] width 98 height 55
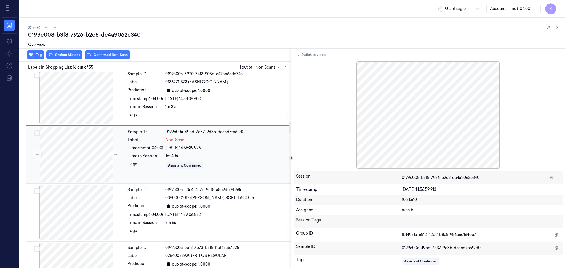
scroll to position [800, 0]
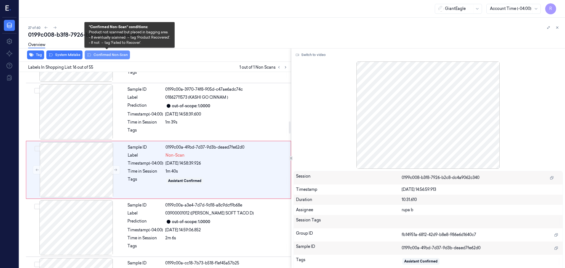
click at [108, 54] on button "Confirmed Non-Scan" at bounding box center [107, 55] width 45 height 9
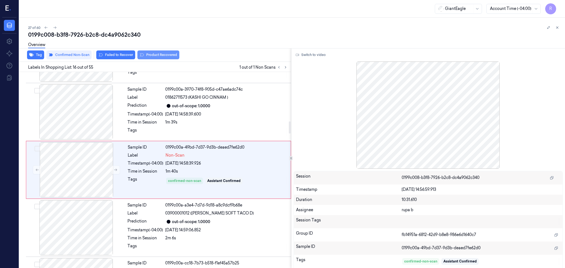
click at [163, 54] on button "Product Recovered" at bounding box center [158, 55] width 42 height 9
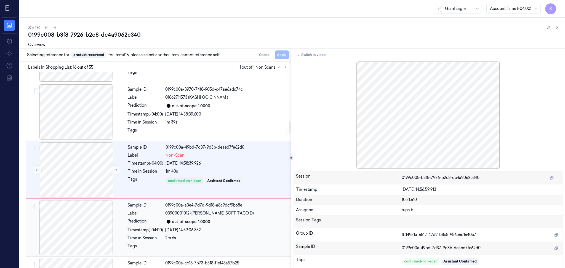
click at [102, 235] on div at bounding box center [76, 227] width 98 height 55
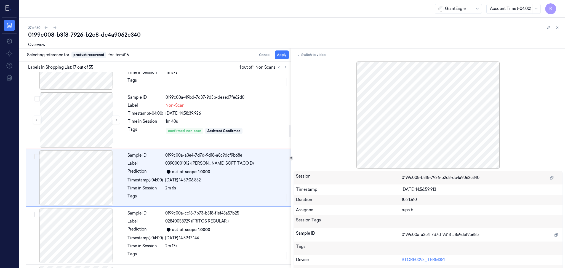
scroll to position [858, 0]
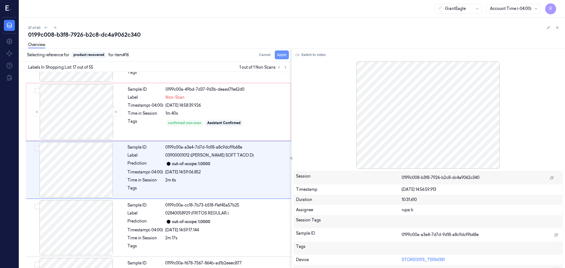
click at [286, 57] on button "Apply" at bounding box center [282, 55] width 14 height 9
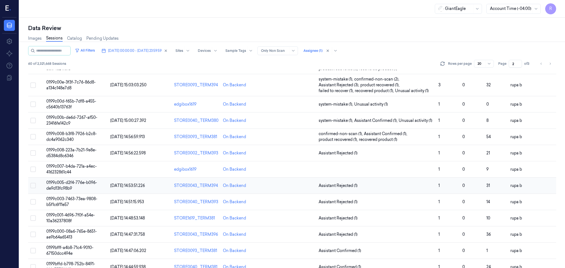
scroll to position [73, 0]
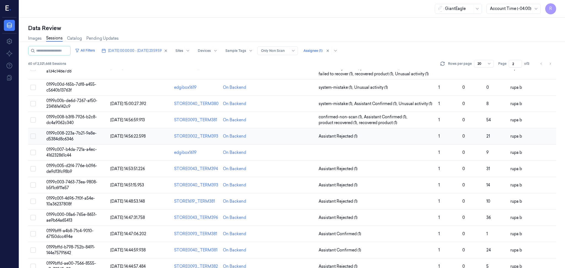
click at [77, 134] on span "0199c008-223a-7b21-9e8e-d5384d8c6346" at bounding box center [71, 136] width 50 height 11
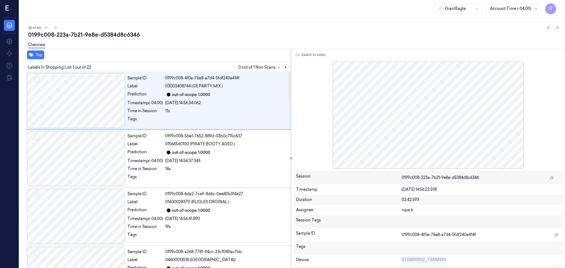
click at [283, 67] on button at bounding box center [285, 67] width 7 height 7
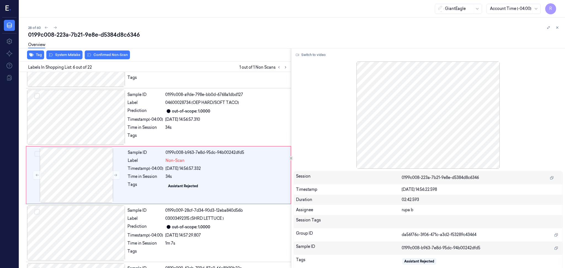
scroll to position [220, 0]
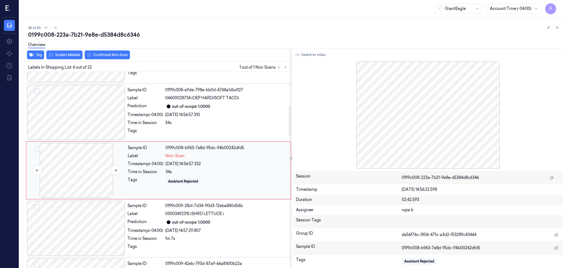
click at [50, 179] on div at bounding box center [76, 170] width 98 height 55
click at [97, 117] on div at bounding box center [76, 112] width 98 height 55
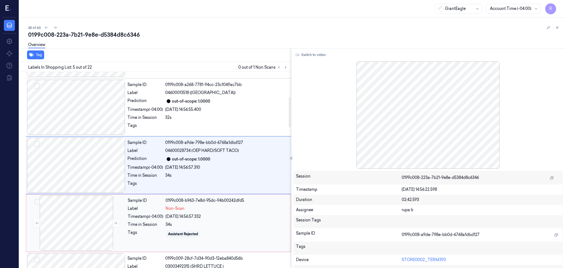
scroll to position [162, 0]
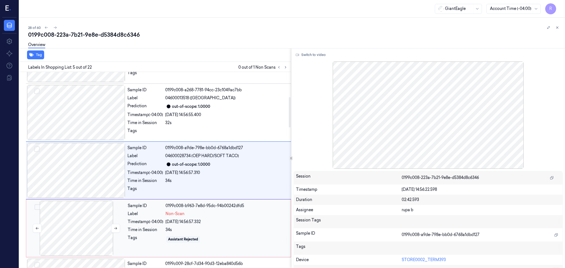
click at [99, 222] on div at bounding box center [76, 228] width 98 height 55
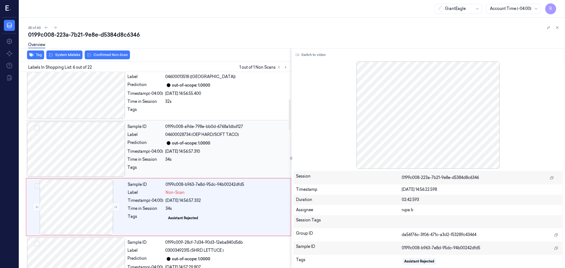
scroll to position [110, 0]
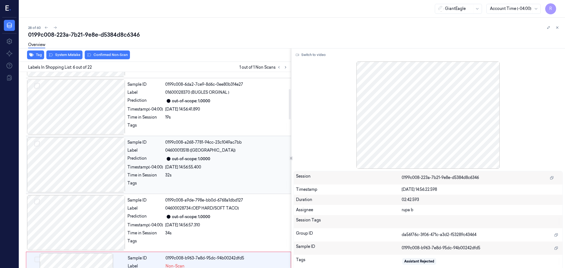
click at [112, 165] on div at bounding box center [76, 164] width 98 height 55
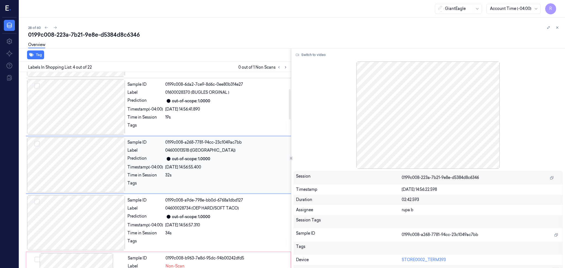
scroll to position [104, 0]
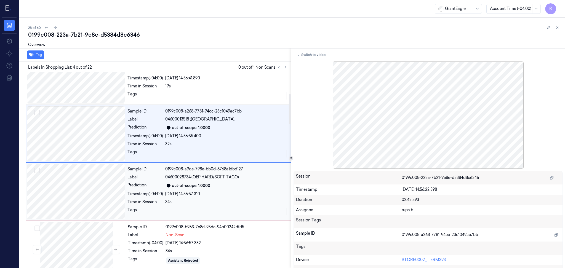
click at [106, 195] on div at bounding box center [76, 191] width 98 height 55
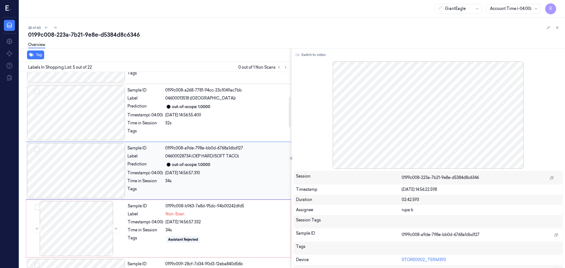
scroll to position [162, 0]
click at [92, 223] on div at bounding box center [76, 228] width 98 height 55
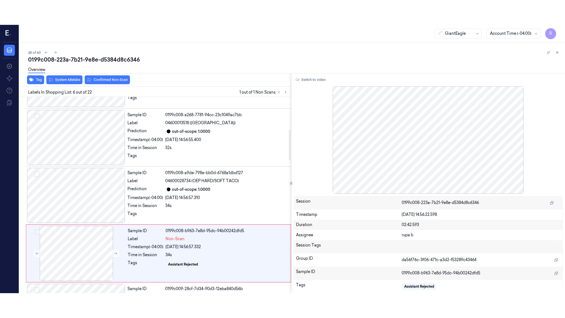
scroll to position [220, 0]
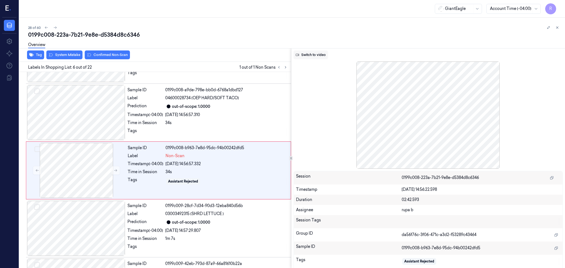
click at [316, 53] on button "Switch to video" at bounding box center [311, 55] width 35 height 9
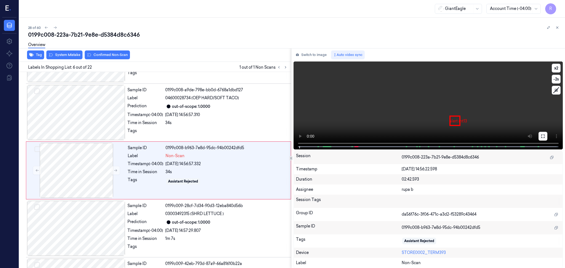
click at [542, 136] on icon at bounding box center [543, 136] width 4 height 4
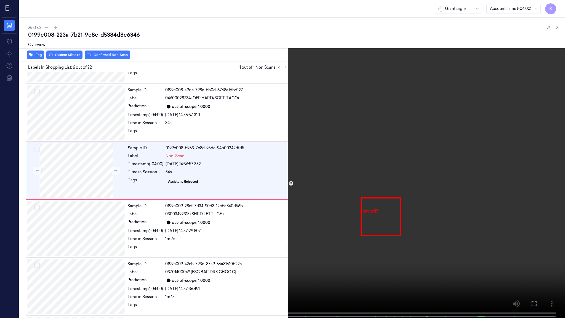
click at [347, 207] on video at bounding box center [282, 159] width 565 height 319
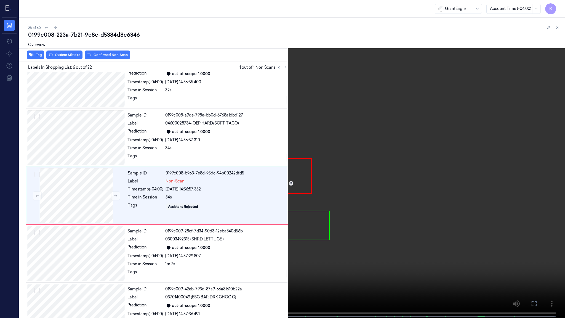
scroll to position [195, 0]
click at [94, 253] on video at bounding box center [282, 159] width 565 height 319
click at [159, 268] on video at bounding box center [282, 159] width 565 height 319
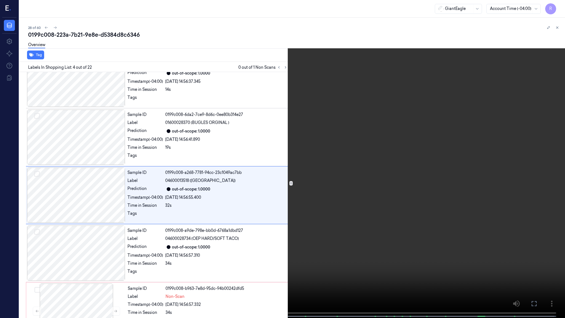
click at [159, 258] on video at bounding box center [282, 159] width 565 height 319
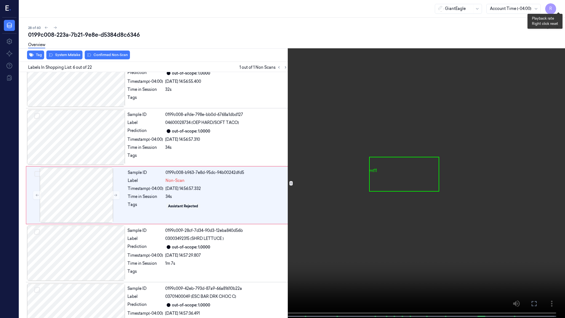
click at [558, 7] on button "x 2" at bounding box center [558, 6] width 9 height 9
click at [394, 102] on video at bounding box center [282, 159] width 565 height 319
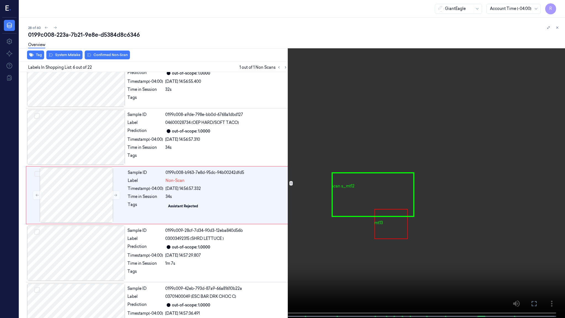
click at [366, 179] on video at bounding box center [282, 159] width 565 height 319
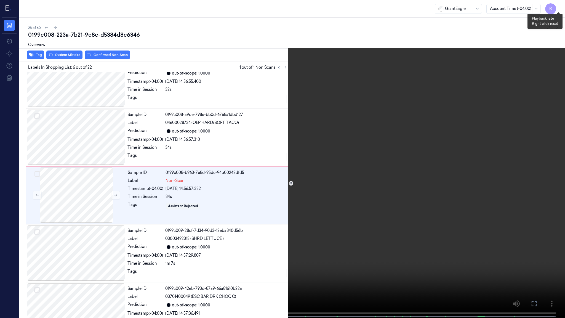
click at [558, 7] on button "x 1" at bounding box center [558, 6] width 9 height 9
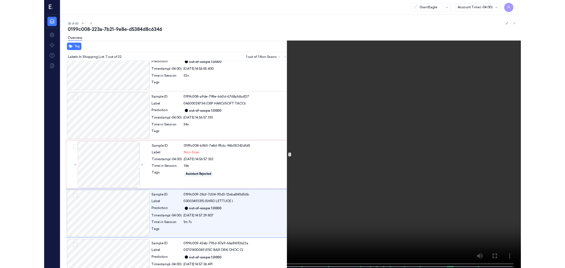
scroll to position [253, 0]
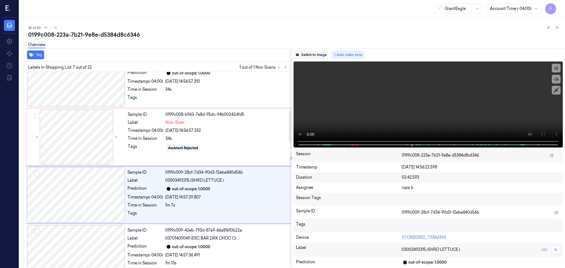
click at [314, 57] on button "Switch to image" at bounding box center [311, 55] width 35 height 9
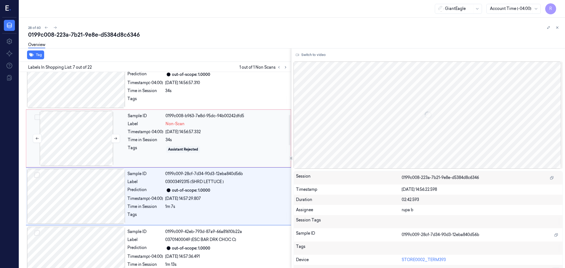
scroll to position [241, 0]
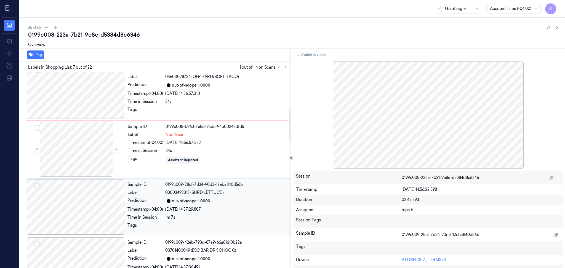
click at [91, 209] on div at bounding box center [76, 207] width 98 height 55
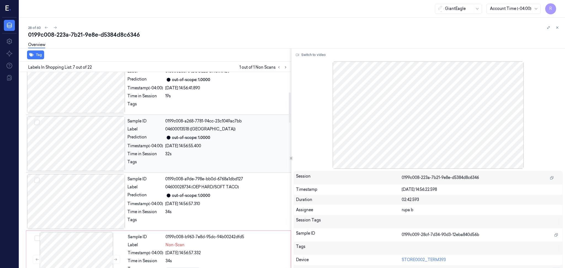
click at [91, 155] on div at bounding box center [76, 143] width 98 height 55
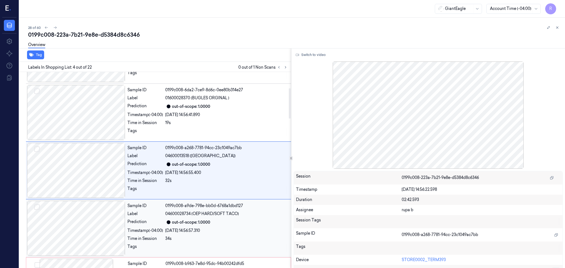
click at [88, 230] on div at bounding box center [76, 228] width 98 height 55
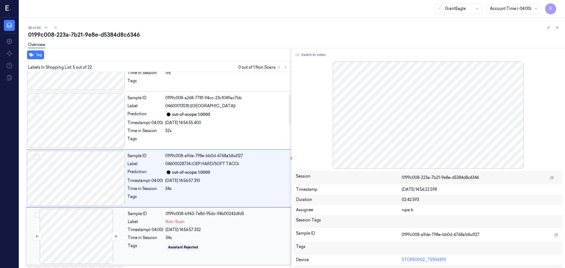
scroll to position [162, 0]
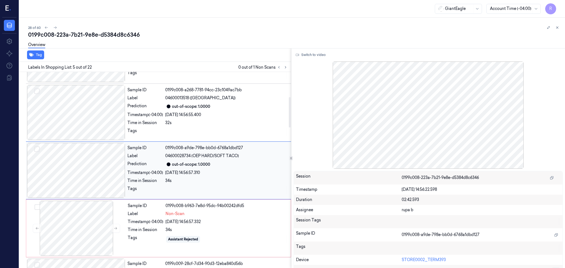
click at [85, 174] on div at bounding box center [76, 170] width 98 height 55
click at [89, 119] on div at bounding box center [76, 112] width 98 height 55
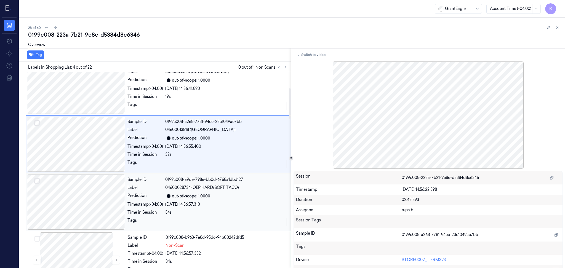
scroll to position [141, 0]
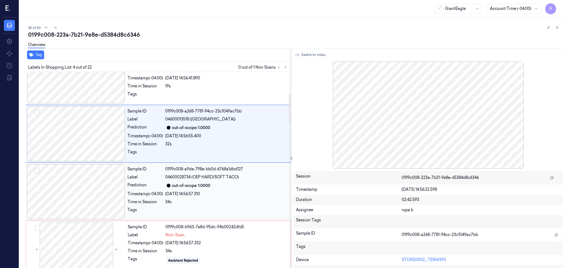
click at [84, 194] on div at bounding box center [76, 191] width 98 height 55
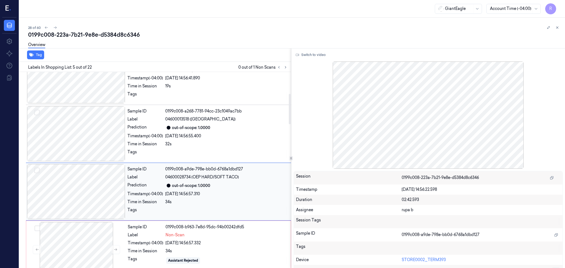
scroll to position [162, 0]
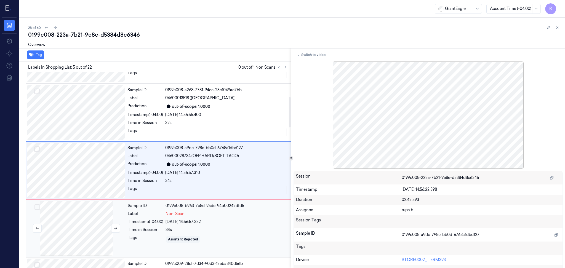
click at [91, 216] on div at bounding box center [76, 228] width 98 height 55
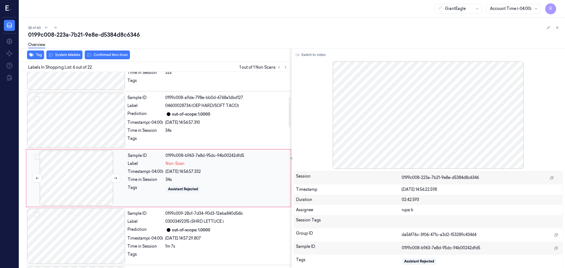
scroll to position [220, 0]
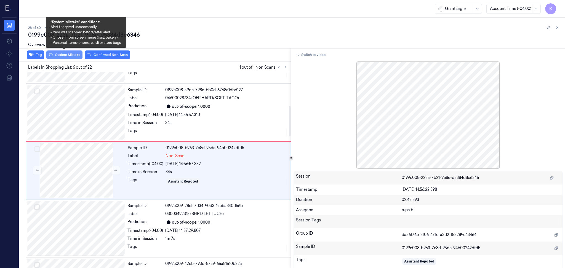
click at [73, 57] on button "System Mistake" at bounding box center [64, 55] width 36 height 9
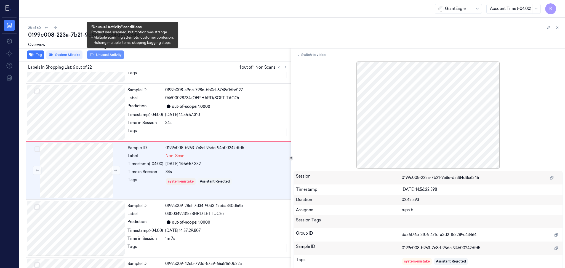
click at [104, 55] on button "Unusual Activity" at bounding box center [105, 55] width 37 height 9
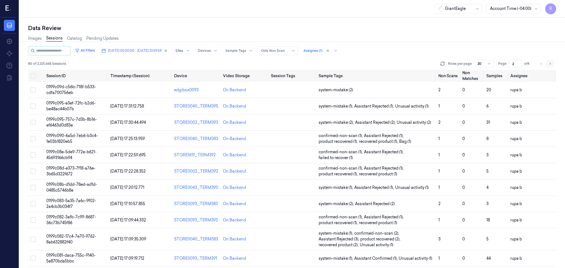
click at [548, 62] on button "Go to next page" at bounding box center [551, 64] width 8 height 8
type input "3"
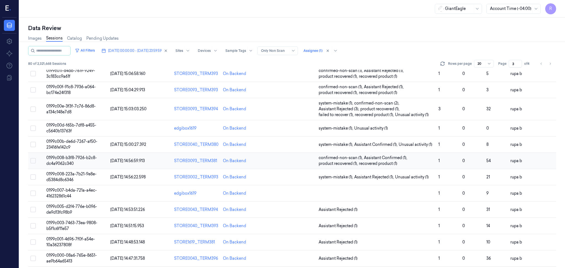
scroll to position [73, 0]
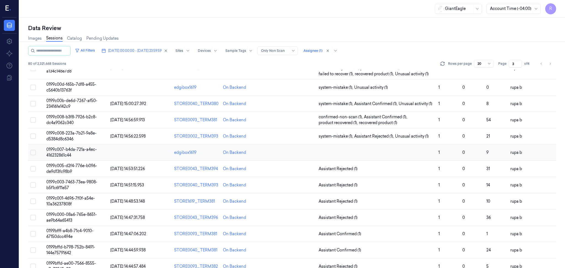
click at [64, 152] on td "0199c007-b4da-721a-a4ec-416232861c44" at bounding box center [76, 153] width 64 height 16
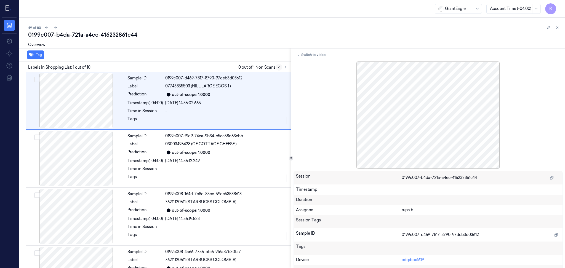
click at [280, 67] on icon at bounding box center [279, 67] width 4 height 4
click at [285, 67] on icon at bounding box center [285, 68] width 1 height 2
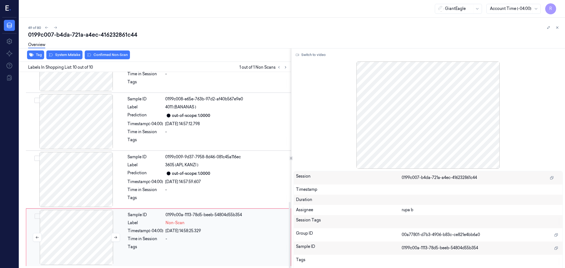
click at [83, 231] on div at bounding box center [76, 237] width 98 height 55
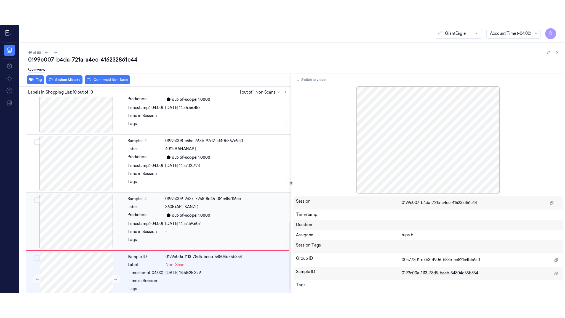
scroll to position [385, 0]
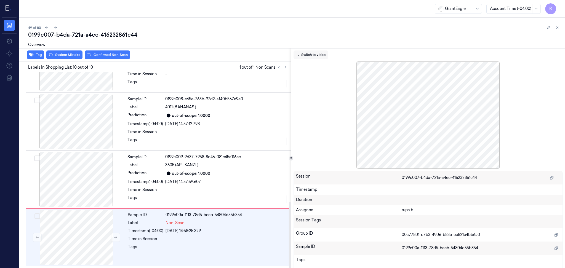
click at [312, 54] on button "Switch to video" at bounding box center [311, 55] width 35 height 9
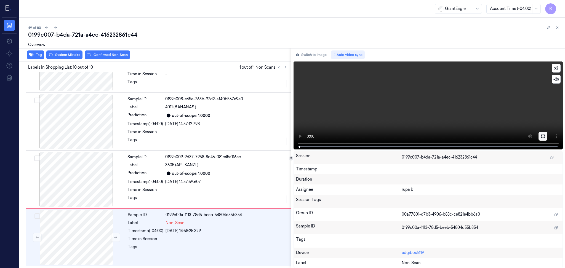
click at [544, 134] on icon at bounding box center [543, 136] width 4 height 4
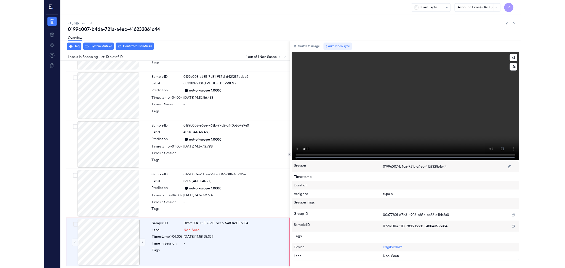
scroll to position [336, 0]
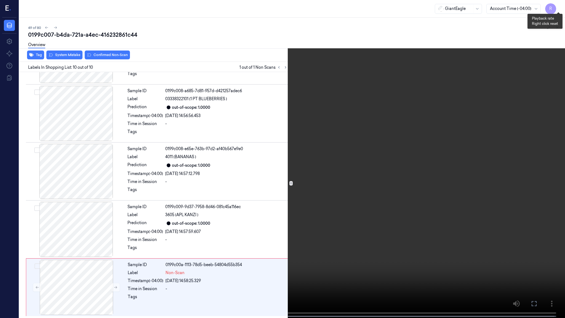
click at [561, 5] on button "x 2" at bounding box center [558, 6] width 9 height 9
click at [524, 193] on video at bounding box center [282, 159] width 565 height 319
click at [560, 8] on button "x 4" at bounding box center [558, 6] width 9 height 9
click at [560, 7] on button "x 4" at bounding box center [558, 6] width 9 height 9
click at [218, 215] on video at bounding box center [282, 159] width 565 height 319
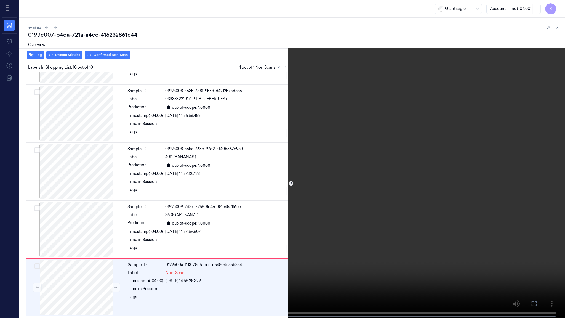
click at [238, 206] on video at bounding box center [282, 159] width 565 height 319
click at [545, 241] on video at bounding box center [282, 159] width 565 height 319
click at [559, 5] on button "x 2" at bounding box center [558, 6] width 9 height 9
click at [528, 249] on video at bounding box center [282, 159] width 565 height 319
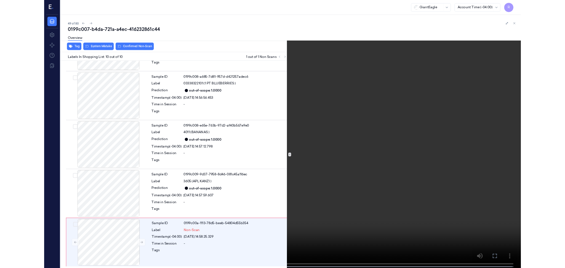
scroll to position [385, 0]
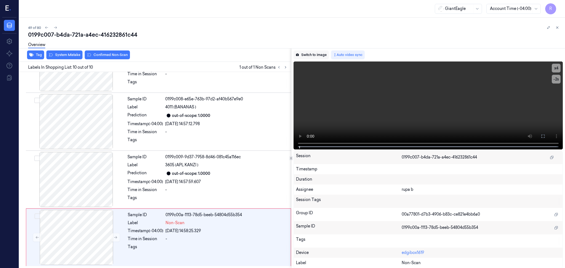
click at [303, 55] on button "Switch to image" at bounding box center [311, 55] width 35 height 9
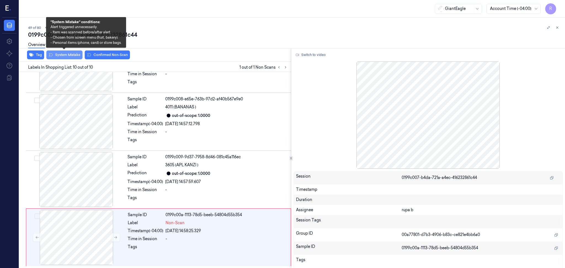
click at [73, 57] on button "System Mistake" at bounding box center [64, 55] width 36 height 9
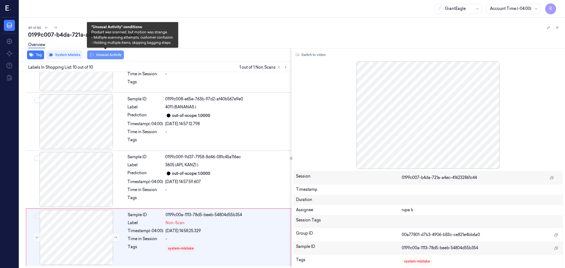
click at [108, 54] on button "Unusual Activity" at bounding box center [105, 55] width 37 height 9
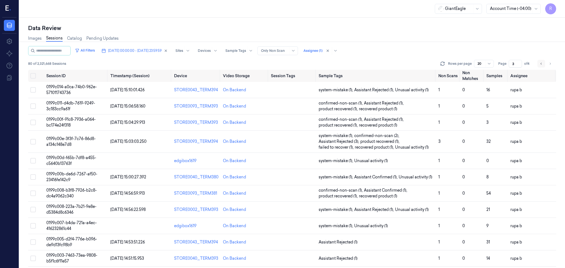
click at [541, 63] on icon "Go to previous page" at bounding box center [541, 64] width 3 height 4
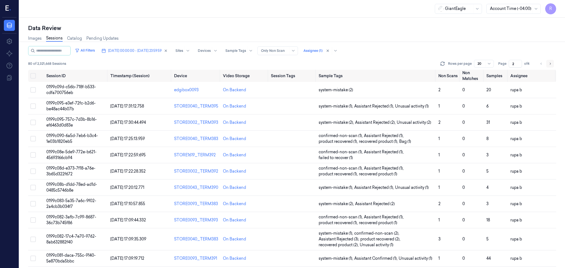
click at [549, 64] on icon "Go to next page" at bounding box center [550, 64] width 3 height 4
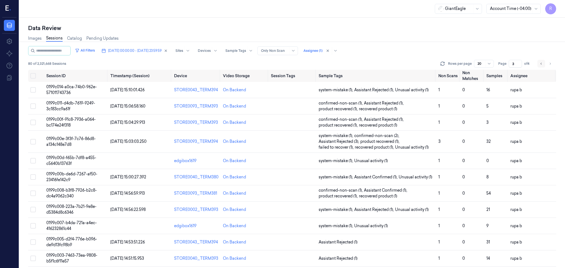
click at [541, 64] on icon "Go to previous page" at bounding box center [541, 64] width 3 height 4
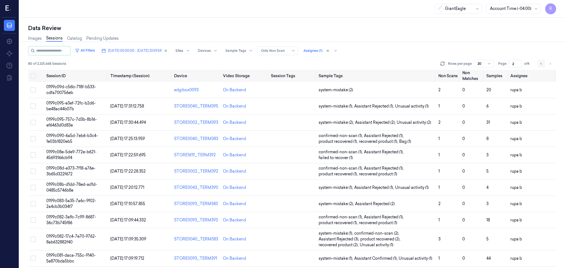
click at [541, 64] on icon "Go to previous page" at bounding box center [541, 64] width 1 height 2
type input "1"
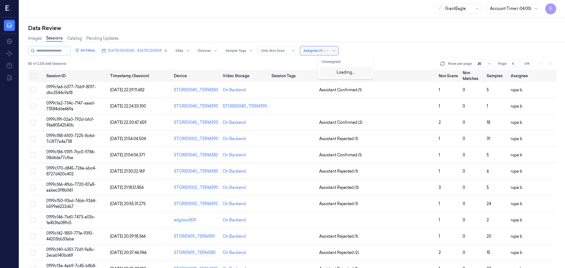
click at [323, 51] on div at bounding box center [313, 50] width 19 height 5
click at [323, 50] on div at bounding box center [313, 50] width 19 height 5
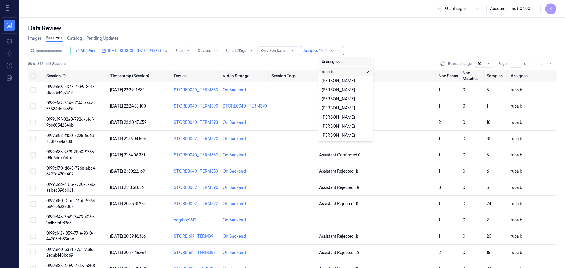
click at [354, 64] on button "Unassigned" at bounding box center [346, 61] width 52 height 9
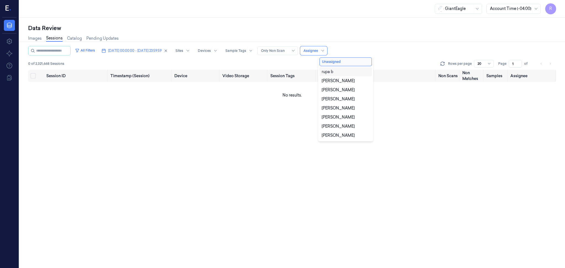
click at [386, 45] on div "Images Sessions Catalog Pending Updates" at bounding box center [292, 39] width 528 height 14
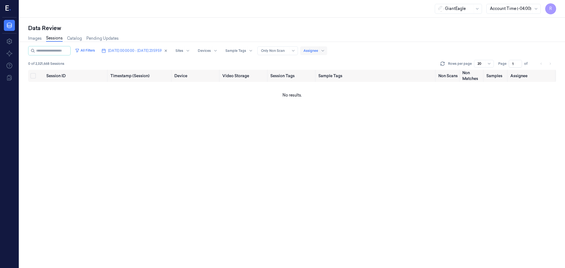
click at [318, 53] on div at bounding box center [311, 50] width 15 height 5
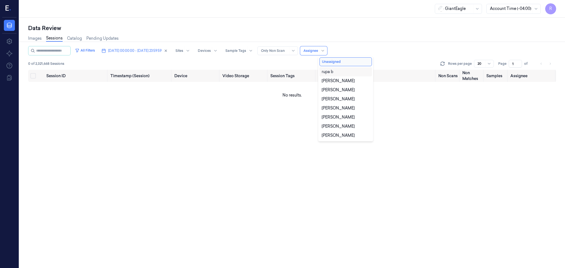
click at [362, 42] on div "Images Sessions Catalog Pending Updates" at bounding box center [292, 39] width 528 height 14
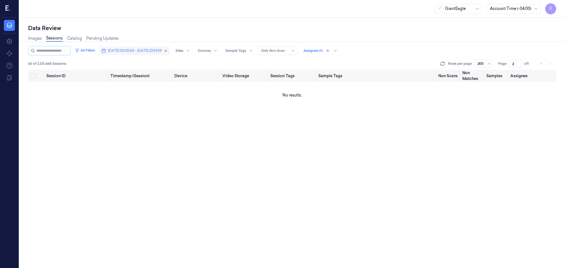
click at [139, 53] on span "[DATE] 00:00:00 - [DATE] 23:59:59" at bounding box center [135, 50] width 54 height 5
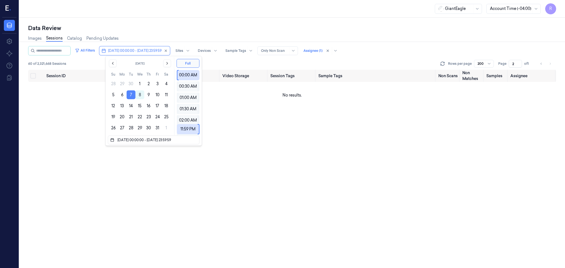
click at [130, 96] on button "7" at bounding box center [131, 95] width 9 height 9
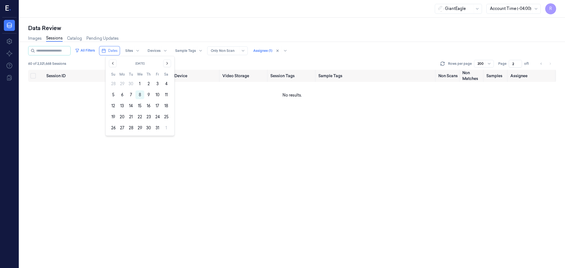
click at [177, 17] on div "GiantEagle Account Time (-04:00) R Data Review Images Sessions Catalog Pending …" at bounding box center [292, 134] width 546 height 268
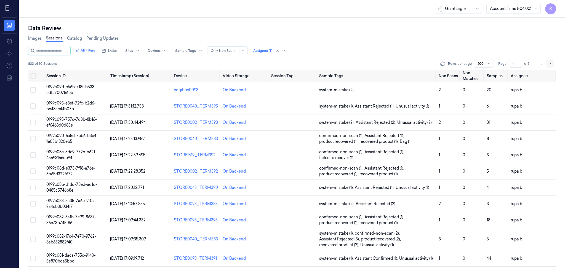
click at [361, 39] on div "Images Sessions Catalog Pending Updates" at bounding box center [292, 39] width 528 height 14
click at [549, 63] on icon "Go to next page" at bounding box center [550, 64] width 3 height 4
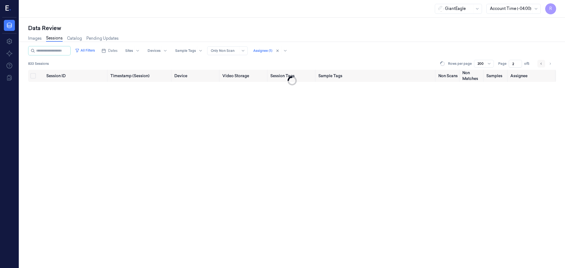
click at [542, 65] on icon "Go to previous page" at bounding box center [541, 64] width 3 height 4
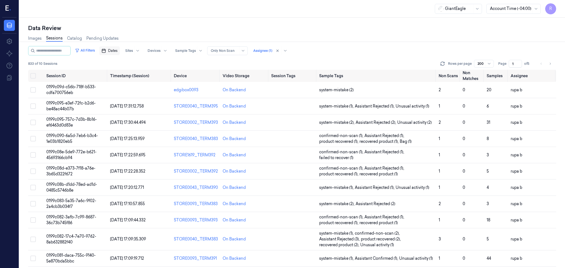
click at [118, 50] on span "Dates" at bounding box center [112, 50] width 9 height 5
click at [131, 95] on button "7" at bounding box center [131, 95] width 9 height 9
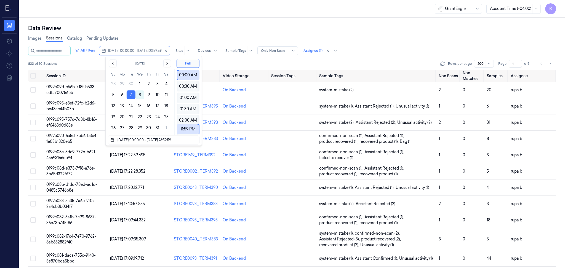
click at [160, 24] on div "Data Review" at bounding box center [292, 28] width 528 height 8
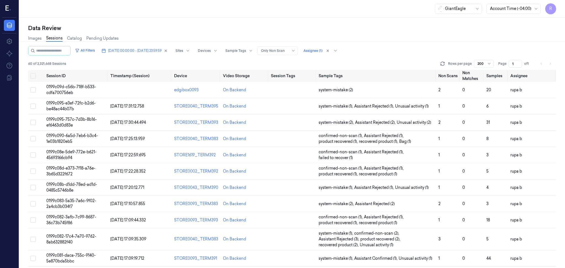
click at [549, 63] on li "pagination" at bounding box center [551, 64] width 8 height 8
click at [541, 64] on li "pagination" at bounding box center [542, 64] width 8 height 8
click at [551, 63] on li "pagination" at bounding box center [551, 64] width 8 height 8
click at [323, 51] on div at bounding box center [313, 50] width 19 height 5
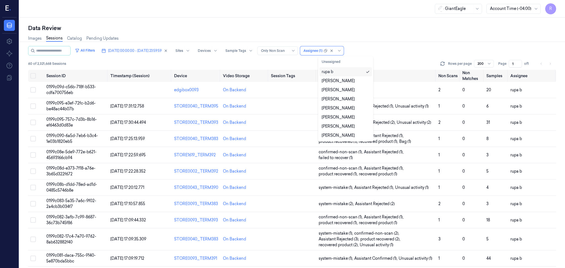
click at [351, 71] on div "rupa b" at bounding box center [346, 72] width 48 height 6
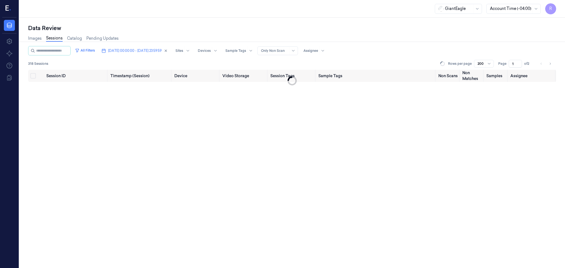
click at [378, 31] on div "Data Review" at bounding box center [292, 28] width 528 height 8
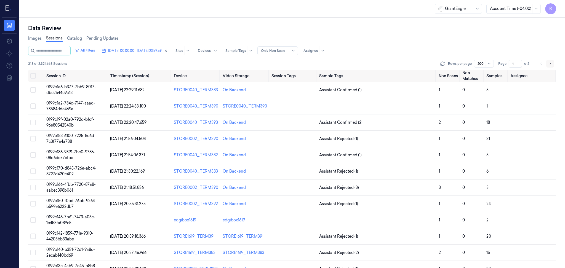
click at [550, 63] on icon "Go to next page" at bounding box center [550, 64] width 3 height 4
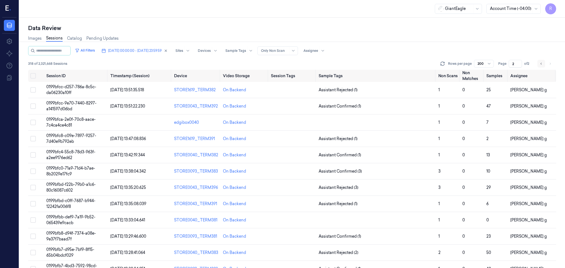
click at [542, 64] on icon "Go to previous page" at bounding box center [541, 64] width 3 height 4
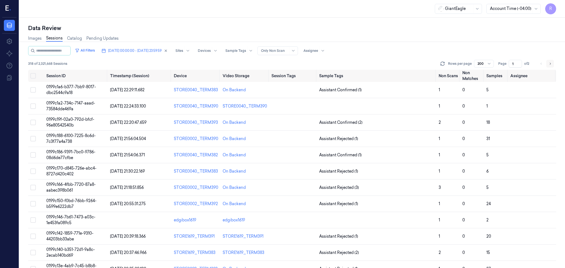
click at [549, 63] on icon "Go to next page" at bounding box center [550, 64] width 3 height 4
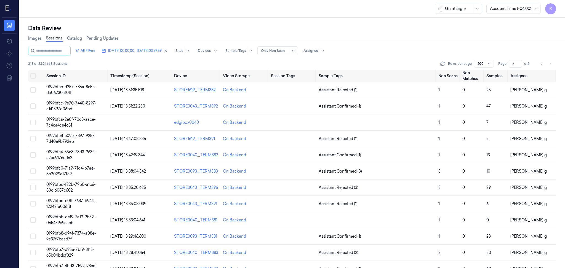
click at [550, 63] on li "pagination" at bounding box center [551, 64] width 8 height 8
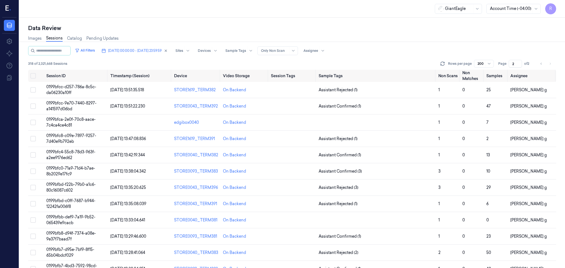
click at [537, 45] on div "Images Sessions Catalog Pending Updates" at bounding box center [292, 39] width 528 height 14
click at [549, 62] on li "pagination" at bounding box center [551, 64] width 8 height 8
click at [399, 36] on div "Images Sessions Catalog Pending Updates" at bounding box center [292, 39] width 528 height 14
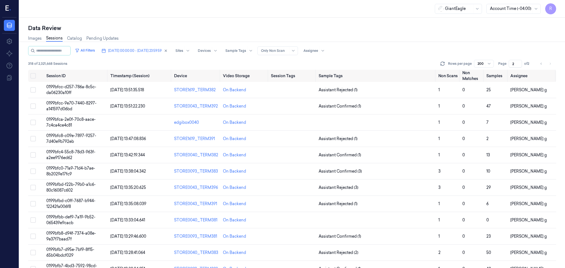
click at [548, 63] on li "pagination" at bounding box center [551, 64] width 8 height 8
click at [519, 62] on input "2" at bounding box center [515, 64] width 13 height 8
click at [519, 65] on input "1" at bounding box center [515, 64] width 13 height 8
click at [519, 60] on input "1" at bounding box center [515, 64] width 13 height 8
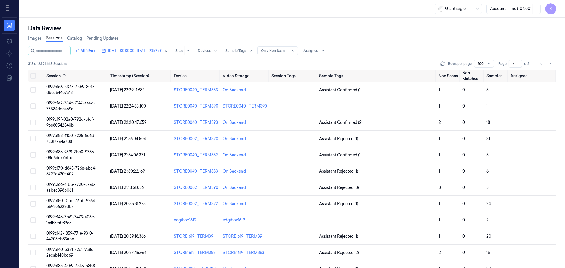
click at [519, 62] on input "2" at bounding box center [515, 64] width 13 height 8
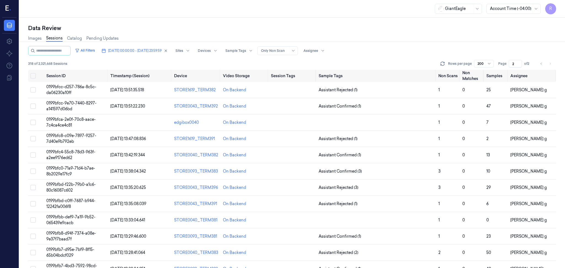
click at [548, 63] on li "pagination" at bounding box center [551, 64] width 8 height 8
click at [548, 62] on li "pagination" at bounding box center [551, 64] width 8 height 8
click at [520, 62] on input "2" at bounding box center [515, 64] width 13 height 8
click at [550, 63] on li "pagination" at bounding box center [551, 64] width 8 height 8
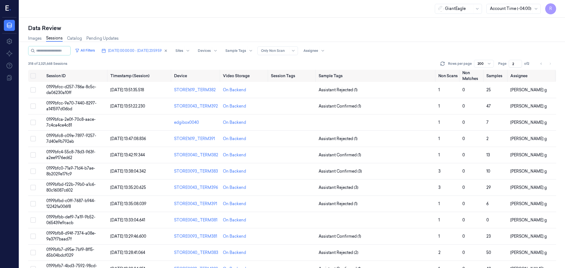
click at [550, 63] on li "pagination" at bounding box center [551, 64] width 8 height 8
click at [366, 27] on div "Data Review" at bounding box center [292, 28] width 528 height 8
click at [542, 63] on icon "Go to previous page" at bounding box center [541, 64] width 3 height 4
type input "1"
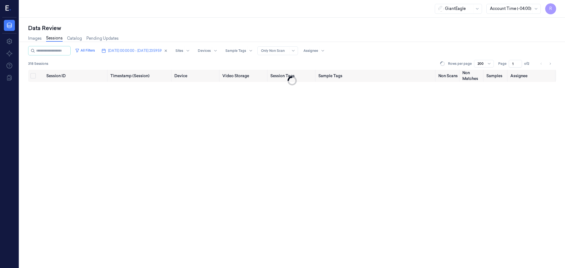
click at [541, 63] on li "pagination" at bounding box center [542, 64] width 8 height 8
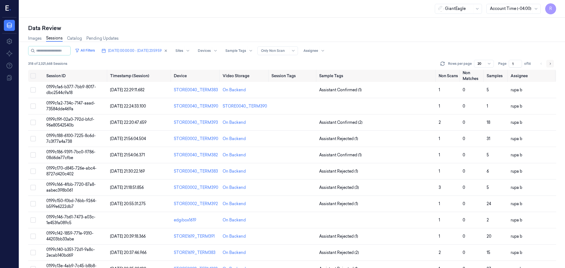
click at [550, 62] on icon "Go to next page" at bounding box center [550, 64] width 3 height 4
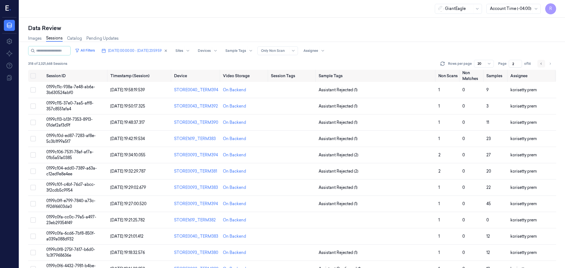
click at [539, 64] on button "Go to previous page" at bounding box center [542, 64] width 8 height 8
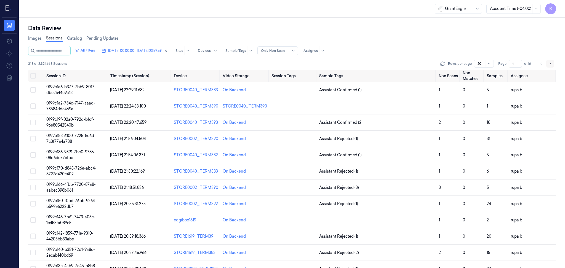
click at [550, 64] on icon "Go to next page" at bounding box center [550, 64] width 3 height 4
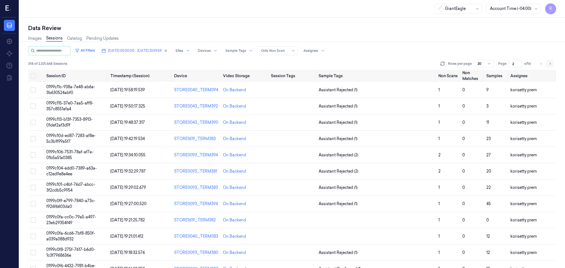
click at [551, 64] on icon "Go to next page" at bounding box center [550, 64] width 3 height 4
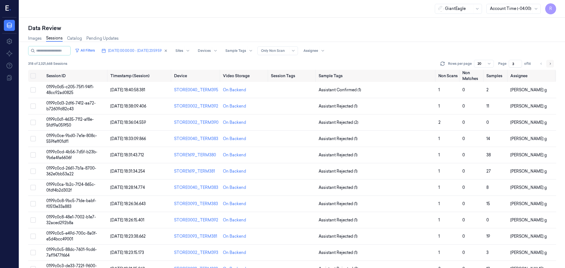
click at [551, 63] on icon "Go to next page" at bounding box center [550, 64] width 3 height 4
click at [543, 65] on button "Go to previous page" at bounding box center [542, 64] width 8 height 8
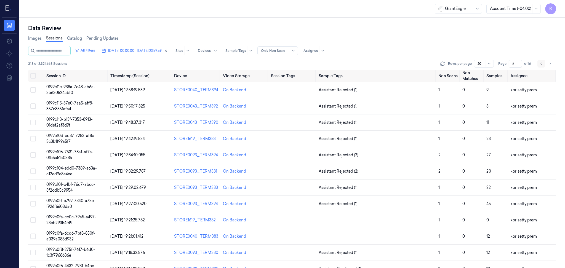
click at [543, 65] on button "Go to previous page" at bounding box center [542, 64] width 8 height 8
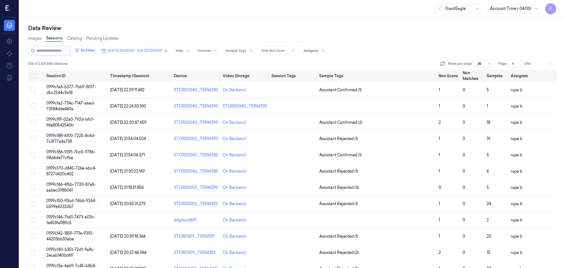
click at [542, 63] on li "pagination" at bounding box center [542, 64] width 8 height 8
click at [549, 63] on icon "Go to next page" at bounding box center [550, 64] width 3 height 4
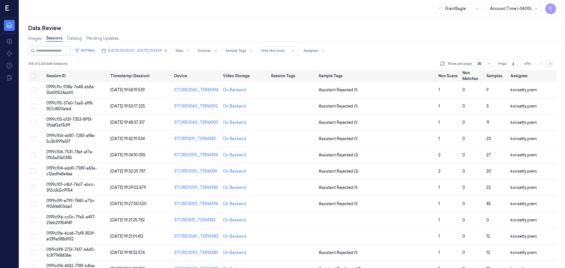
click at [550, 63] on icon "Go to next page" at bounding box center [550, 64] width 3 height 4
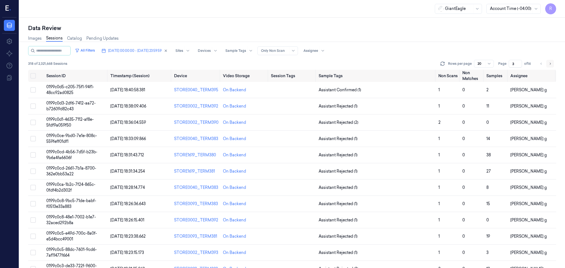
click at [550, 63] on icon "Go to next page" at bounding box center [550, 64] width 3 height 4
click at [551, 63] on icon "Go to next page" at bounding box center [550, 64] width 3 height 4
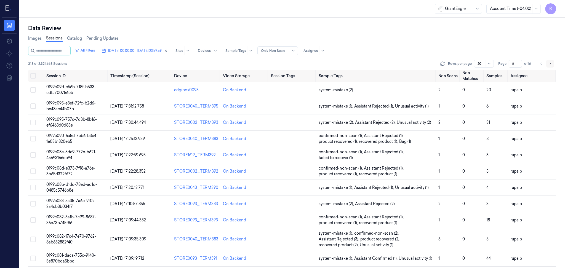
click at [550, 63] on icon "Go to next page" at bounding box center [550, 64] width 3 height 4
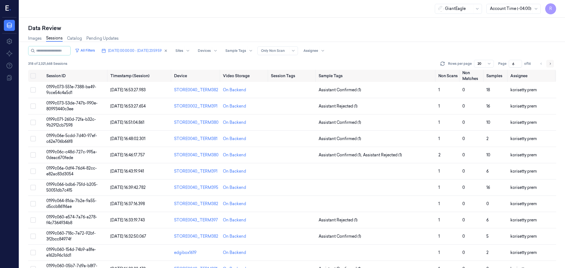
click at [550, 64] on icon "Go to next page" at bounding box center [550, 64] width 3 height 4
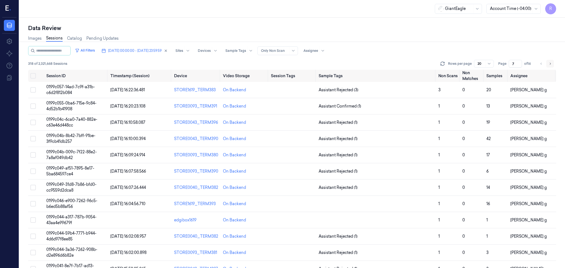
click at [550, 64] on icon "Go to next page" at bounding box center [550, 64] width 3 height 4
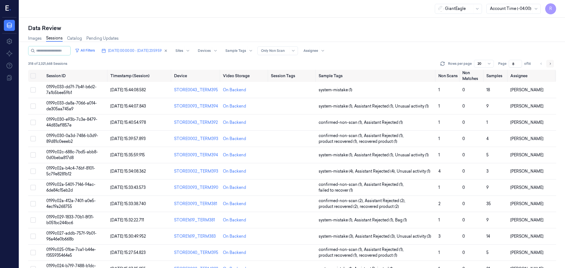
click at [550, 64] on icon "Go to next page" at bounding box center [550, 64] width 3 height 4
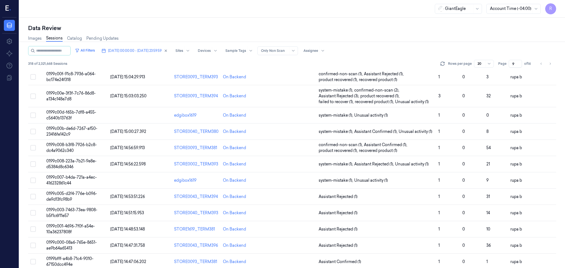
scroll to position [110, 0]
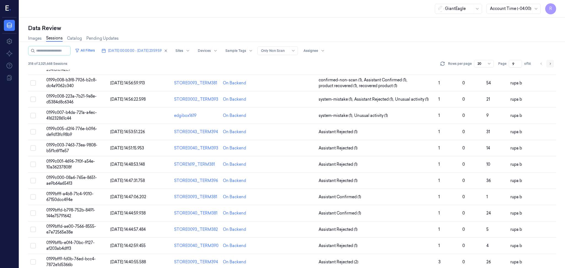
click at [553, 63] on button "Go to next page" at bounding box center [551, 64] width 8 height 8
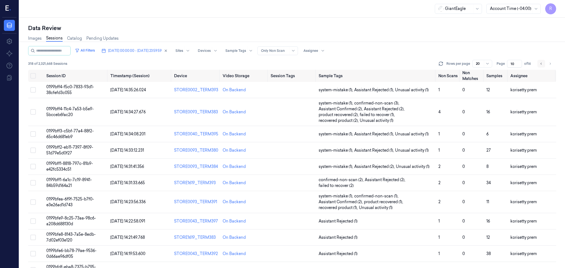
click at [541, 63] on button "Go to previous page" at bounding box center [542, 64] width 8 height 8
type input "9"
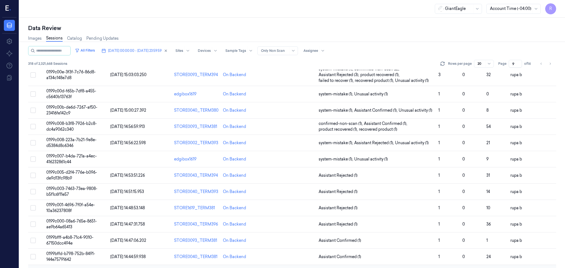
scroll to position [147, 0]
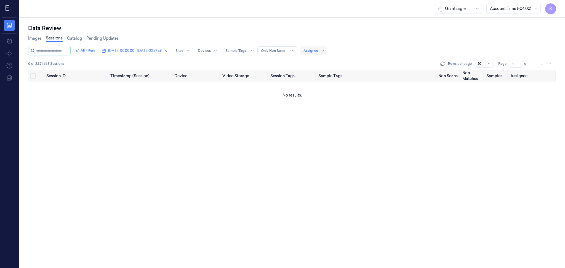
click at [318, 52] on div at bounding box center [311, 50] width 15 height 5
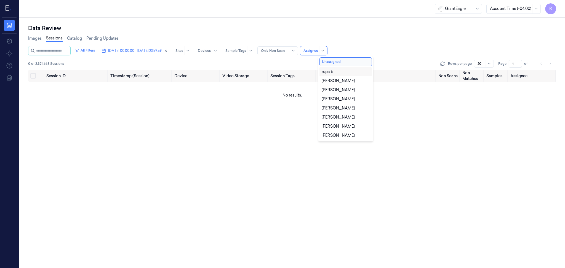
click at [369, 68] on div "rupa b" at bounding box center [346, 71] width 52 height 9
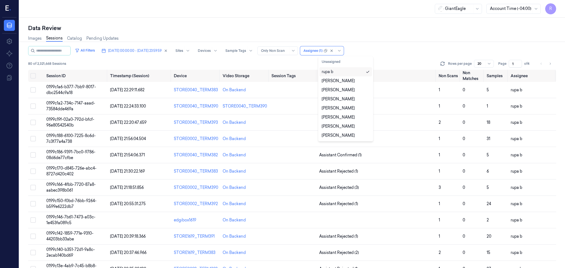
click at [341, 72] on div "rupa b" at bounding box center [346, 72] width 48 height 6
click at [386, 46] on div "All Filters [DATE] 00:00:00 - [DATE] 23:59:59 Sites Devices Sample Tags Alert T…" at bounding box center [292, 50] width 528 height 9
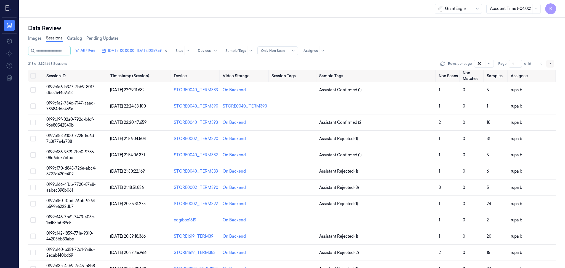
click at [549, 63] on icon "Go to next page" at bounding box center [550, 64] width 3 height 4
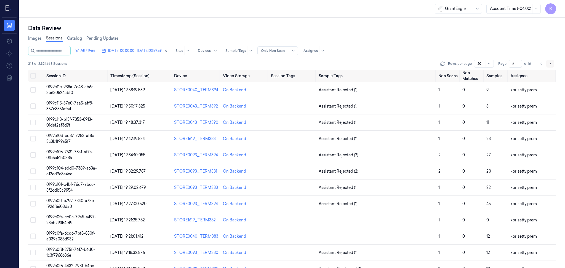
click at [551, 63] on icon "Go to next page" at bounding box center [550, 64] width 3 height 4
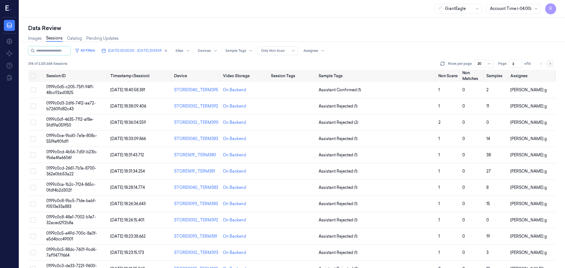
click at [551, 63] on icon "Go to next page" at bounding box center [550, 64] width 3 height 4
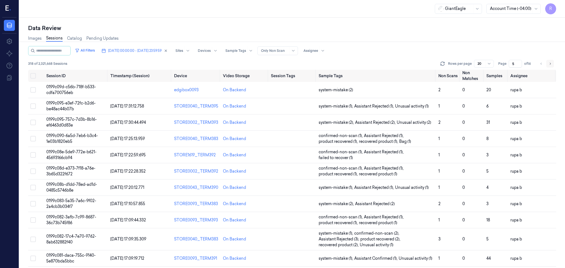
click at [551, 62] on icon "Go to next page" at bounding box center [550, 64] width 3 height 4
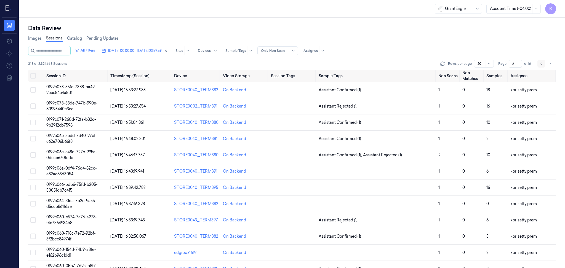
click at [540, 63] on icon "Go to previous page" at bounding box center [541, 64] width 3 height 4
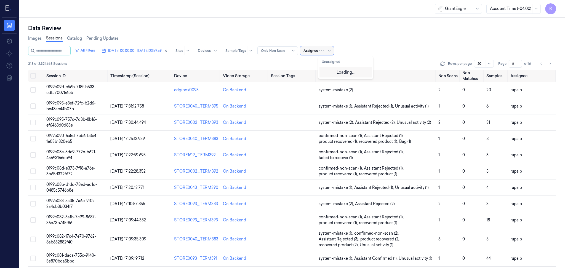
click at [318, 50] on div at bounding box center [311, 50] width 15 height 5
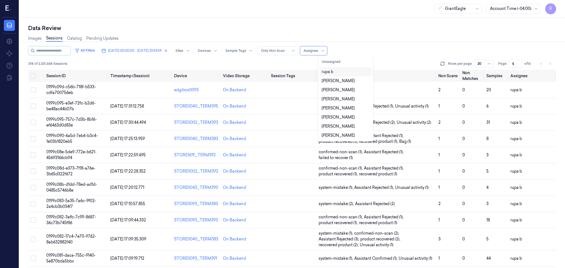
click at [342, 75] on div "rupa b" at bounding box center [346, 71] width 52 height 9
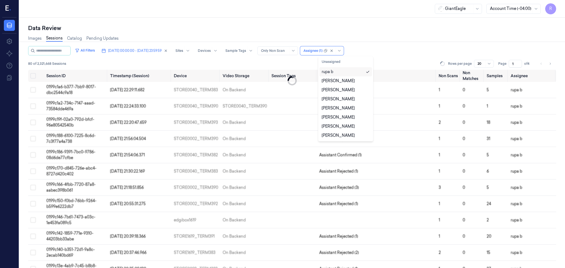
click at [370, 38] on div "Images Sessions Catalog Pending Updates" at bounding box center [292, 39] width 528 height 14
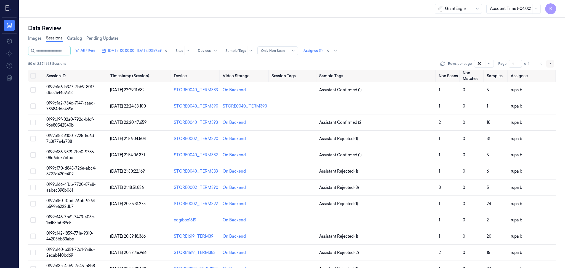
click at [550, 64] on icon "Go to next page" at bounding box center [550, 64] width 3 height 4
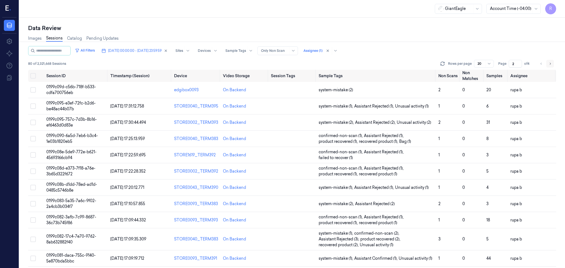
click at [549, 63] on icon "Go to next page" at bounding box center [550, 64] width 3 height 4
type input "3"
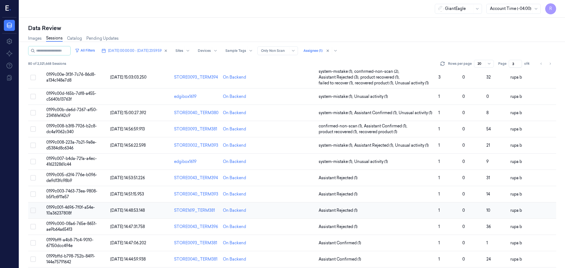
scroll to position [110, 0]
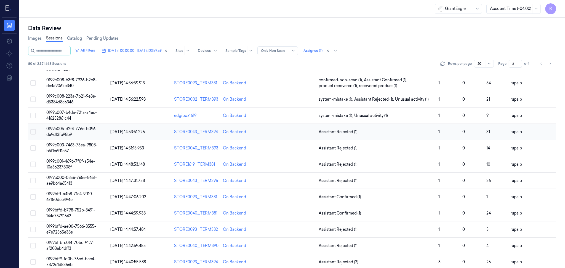
click at [74, 129] on span "0199c005-d2f4-776e-b096-de9d13fc98b9" at bounding box center [71, 131] width 51 height 11
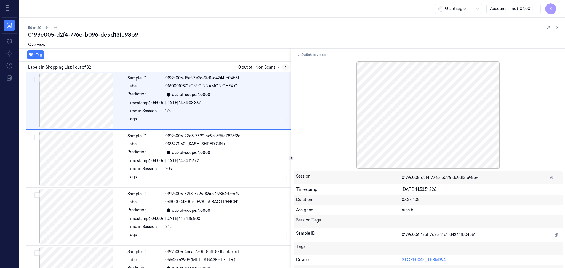
click at [284, 68] on icon at bounding box center [286, 67] width 4 height 4
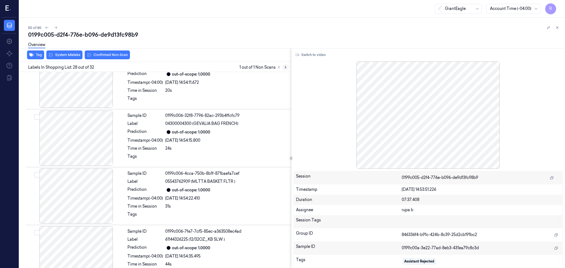
click at [285, 69] on button at bounding box center [285, 67] width 7 height 7
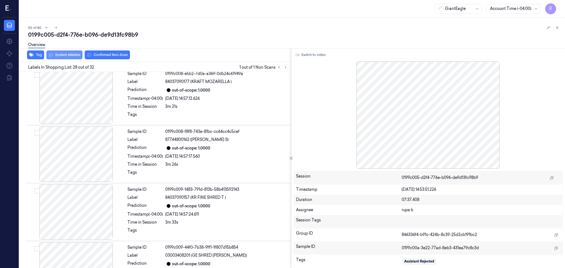
scroll to position [1496, 0]
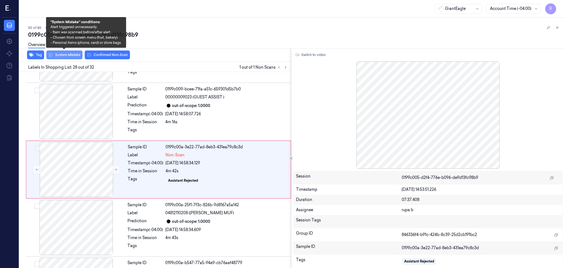
click at [72, 54] on button "System Mistake" at bounding box center [64, 55] width 36 height 9
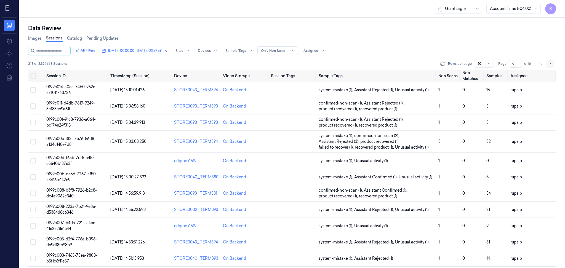
click at [550, 64] on icon "Go to next page" at bounding box center [550, 64] width 3 height 4
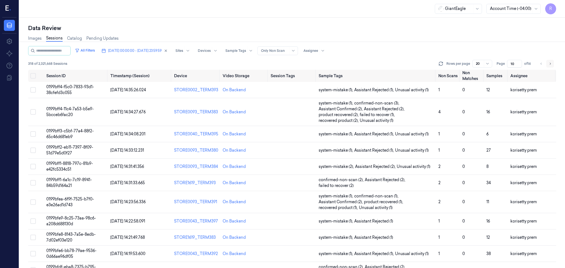
click at [550, 64] on icon "Go to next page" at bounding box center [550, 64] width 3 height 4
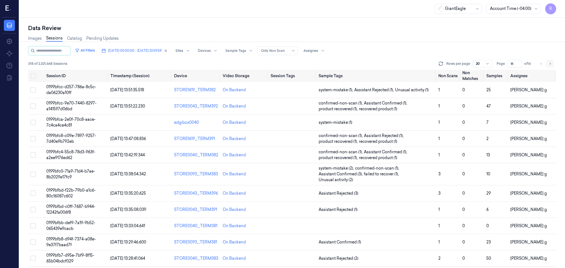
click at [550, 64] on icon "Go to next page" at bounding box center [550, 64] width 3 height 4
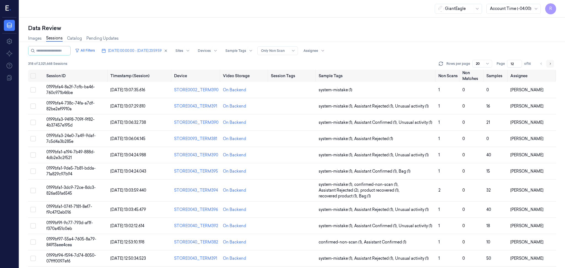
click at [550, 64] on icon "Go to next page" at bounding box center [550, 64] width 3 height 4
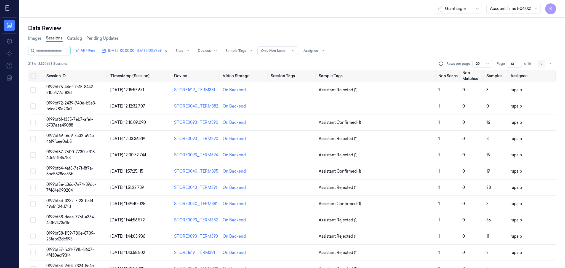
click at [542, 63] on icon "Go to previous page" at bounding box center [541, 64] width 3 height 4
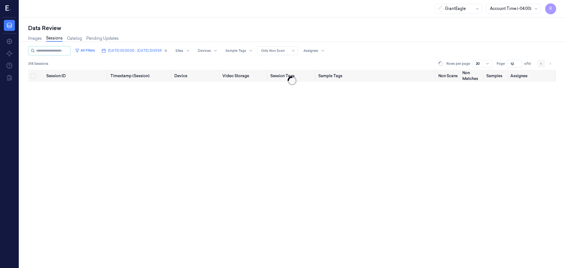
click at [542, 63] on icon "Go to previous page" at bounding box center [541, 64] width 3 height 4
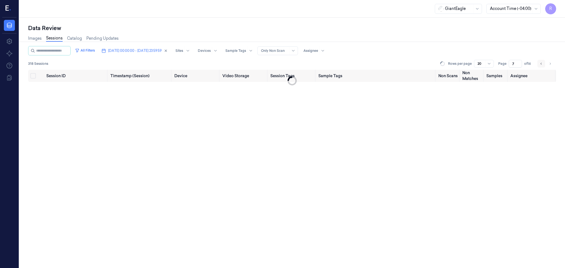
click at [542, 63] on icon "Go to previous page" at bounding box center [541, 64] width 3 height 4
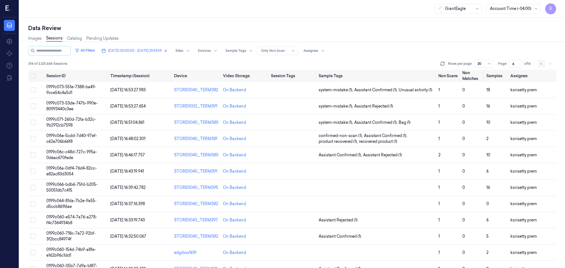
click at [542, 63] on icon "Go to previous page" at bounding box center [541, 64] width 3 height 4
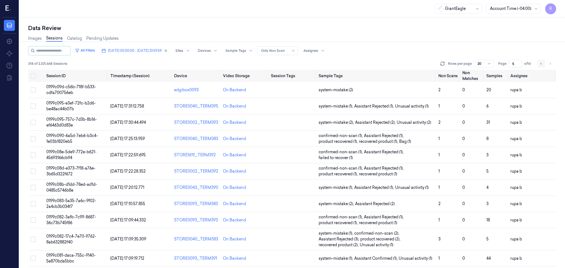
click at [542, 62] on icon "Go to previous page" at bounding box center [541, 64] width 3 height 4
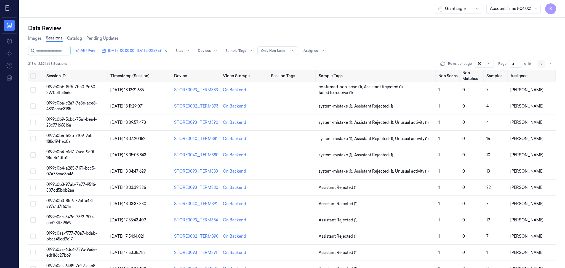
click at [542, 62] on icon "Go to previous page" at bounding box center [541, 64] width 3 height 4
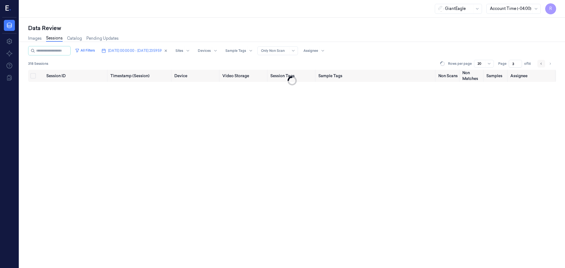
click at [542, 62] on icon "Go to previous page" at bounding box center [541, 64] width 3 height 4
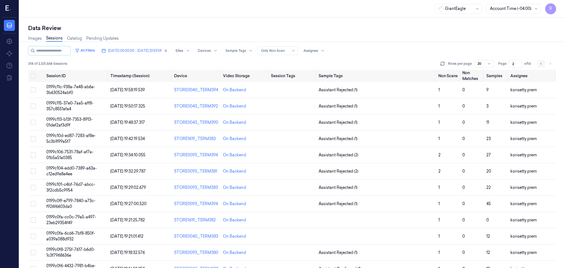
click at [542, 62] on icon "Go to previous page" at bounding box center [541, 64] width 3 height 4
type input "1"
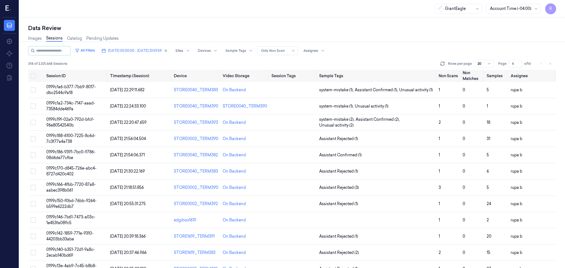
click at [543, 64] on li "pagination" at bounding box center [542, 64] width 8 height 8
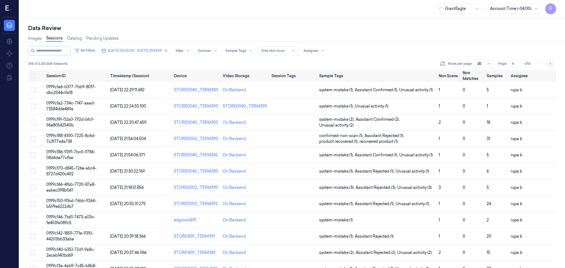
click at [551, 63] on icon "Go to next page" at bounding box center [550, 64] width 3 height 4
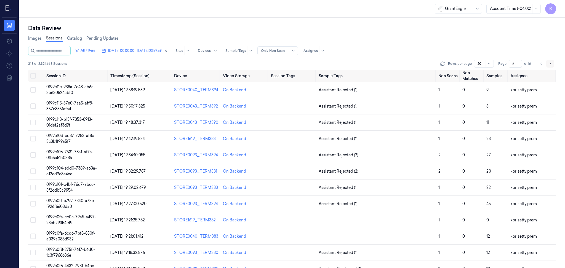
click at [551, 63] on icon "Go to next page" at bounding box center [550, 64] width 3 height 4
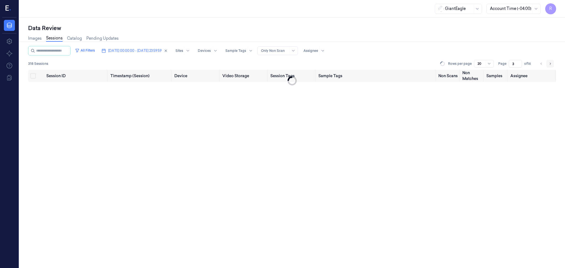
click at [551, 63] on icon "Go to next page" at bounding box center [550, 64] width 3 height 4
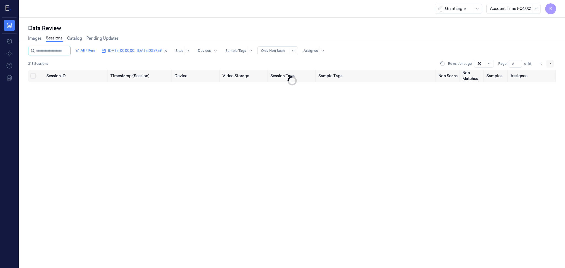
click at [551, 63] on icon "Go to next page" at bounding box center [550, 64] width 3 height 4
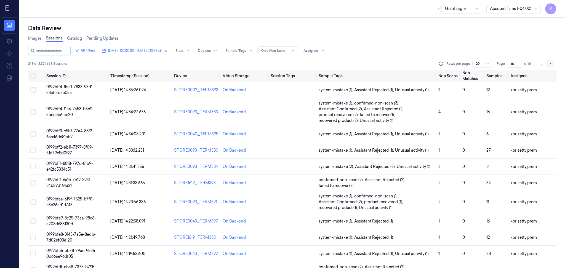
click at [551, 64] on icon "Go to next page" at bounding box center [550, 64] width 3 height 4
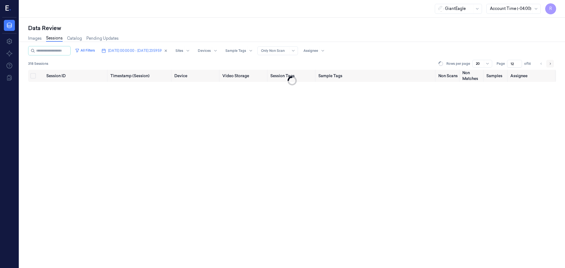
click at [551, 64] on icon "Go to next page" at bounding box center [550, 64] width 3 height 4
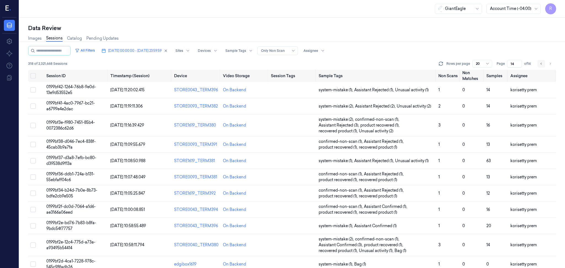
click at [541, 65] on icon "Go to previous page" at bounding box center [541, 64] width 3 height 4
type input "13"
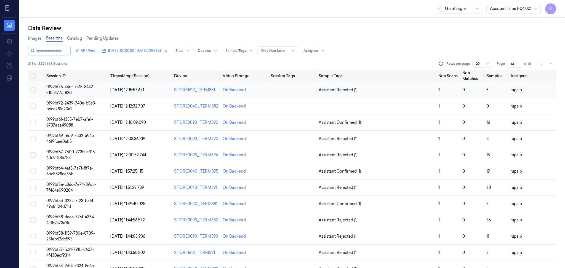
click at [83, 91] on td "0199bf75-44df-7a15-8442-310e477af82d" at bounding box center [76, 90] width 64 height 16
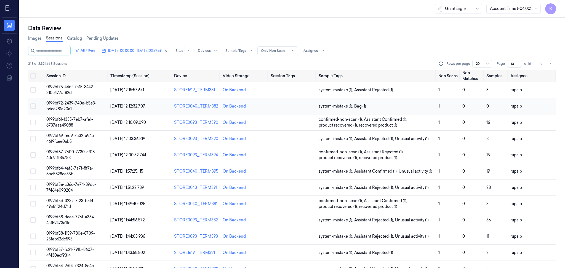
click at [91, 108] on td "0199bf72-2439-740e-b5e3-b6ce281a20a1" at bounding box center [76, 106] width 64 height 16
click at [550, 64] on icon "Go to next page" at bounding box center [550, 64] width 3 height 4
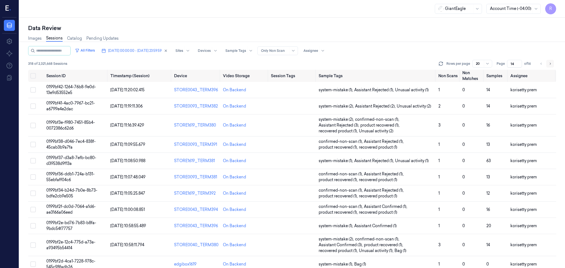
click at [549, 64] on icon "Go to next page" at bounding box center [550, 64] width 3 height 4
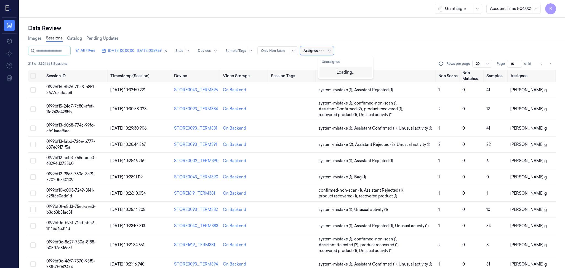
click at [318, 53] on div "Assignee" at bounding box center [311, 50] width 15 height 9
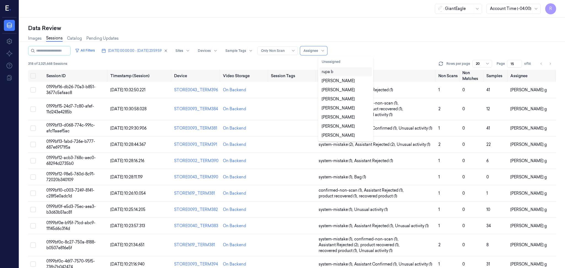
click at [344, 72] on div "rupa b" at bounding box center [346, 72] width 48 height 6
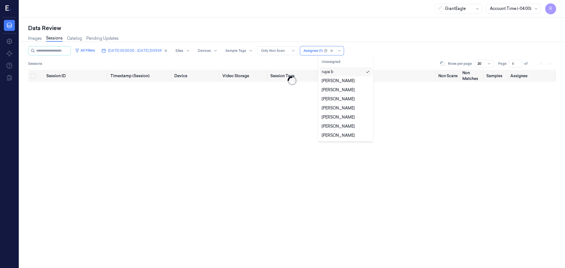
click at [389, 23] on div "Data Review Images Sessions Catalog Pending Updates All Filters [DATE] 00:00:00…" at bounding box center [292, 143] width 546 height 251
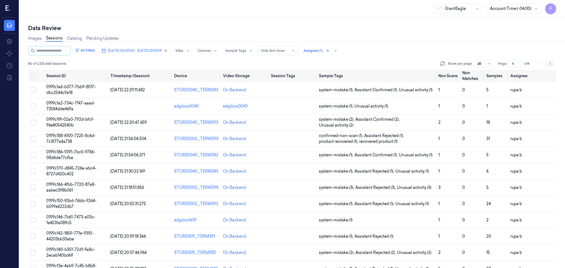
click at [549, 64] on icon "Go to next page" at bounding box center [550, 64] width 3 height 4
type input "2"
